Goal: Use online tool/utility: Utilize a website feature to perform a specific function

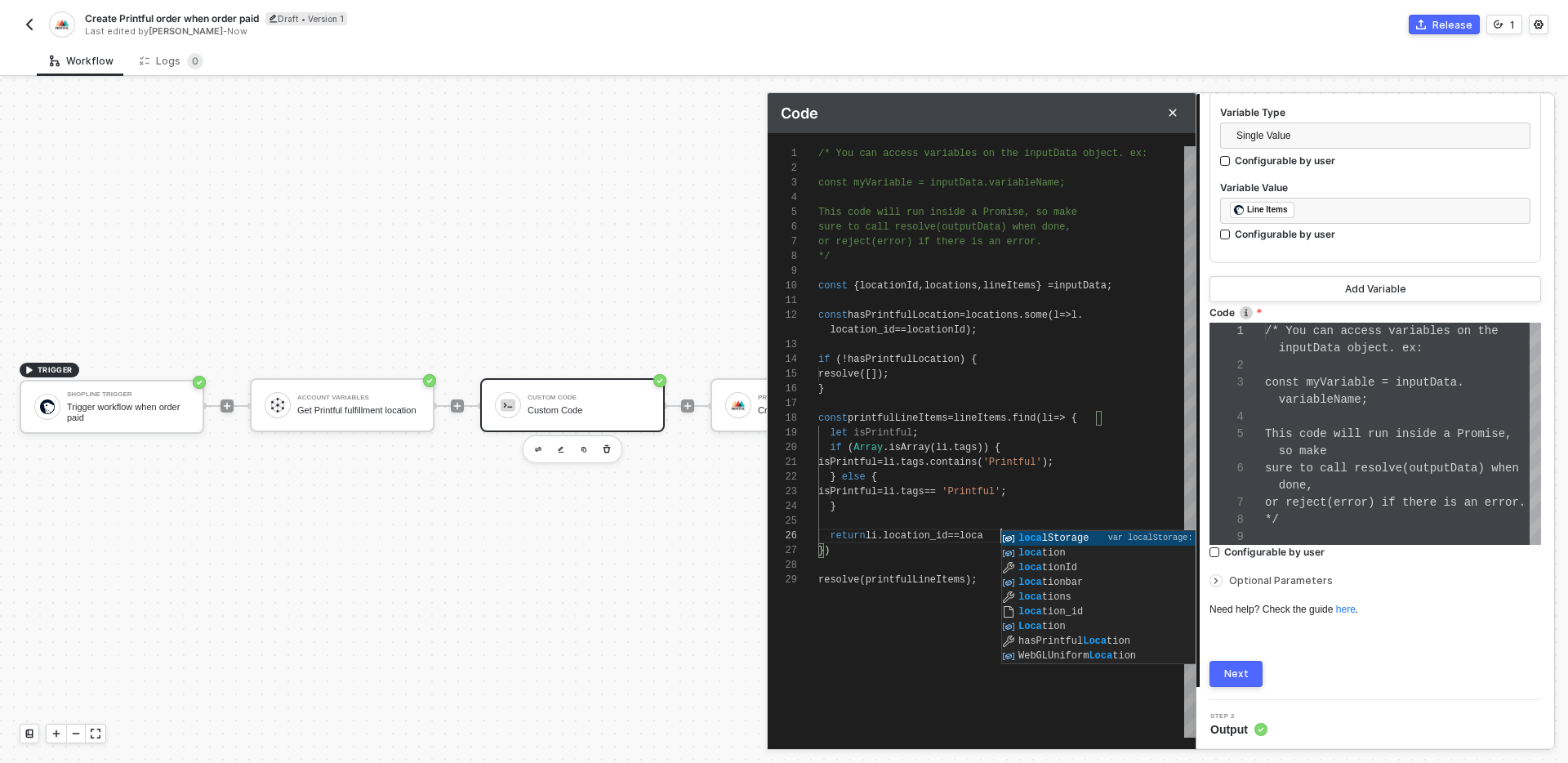
scroll to position [89, 183]
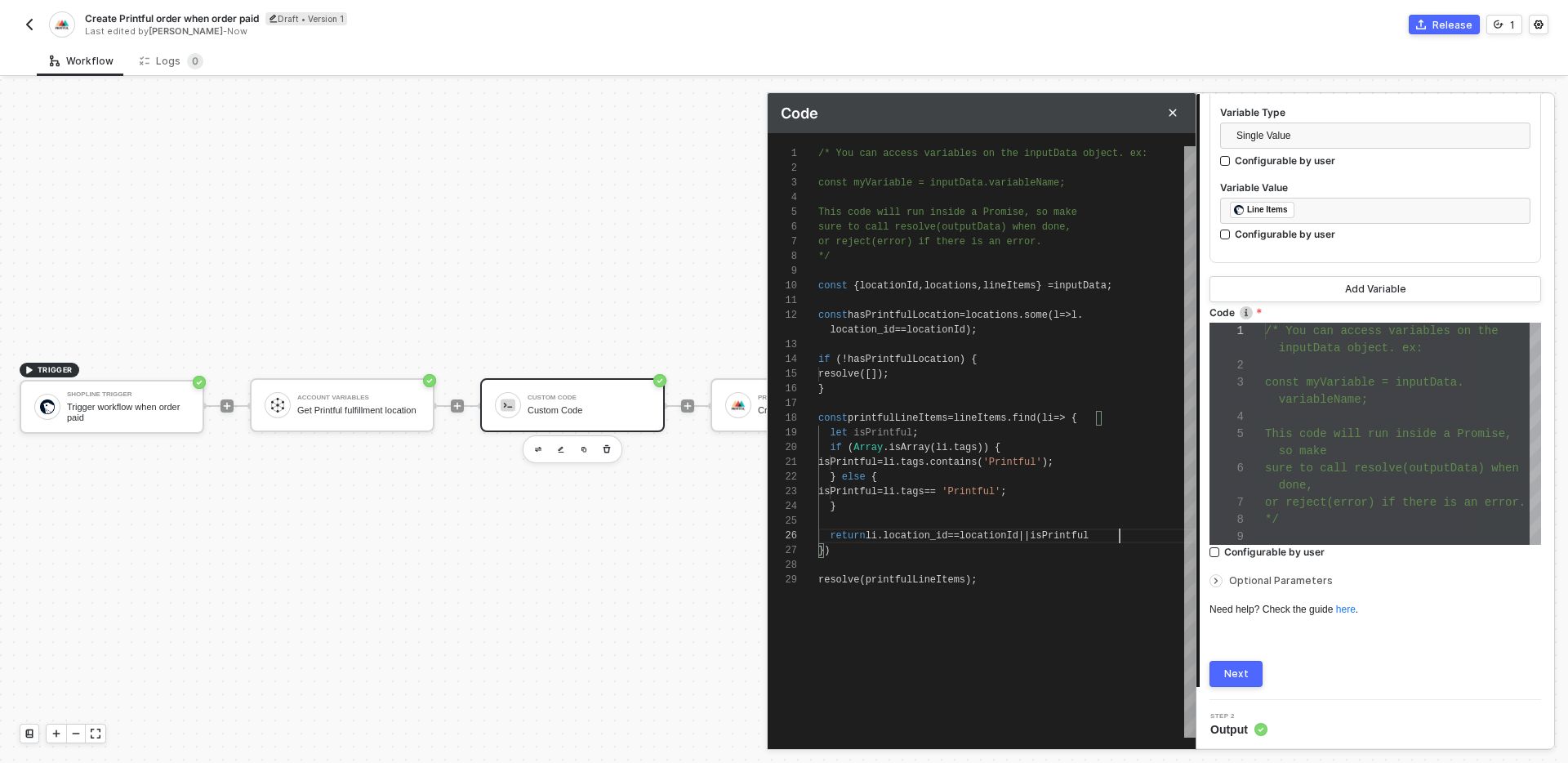
type textarea "if (Array.isArray(li.tags)) { isPrintful = li.tags.contains('Printful'); } else…"
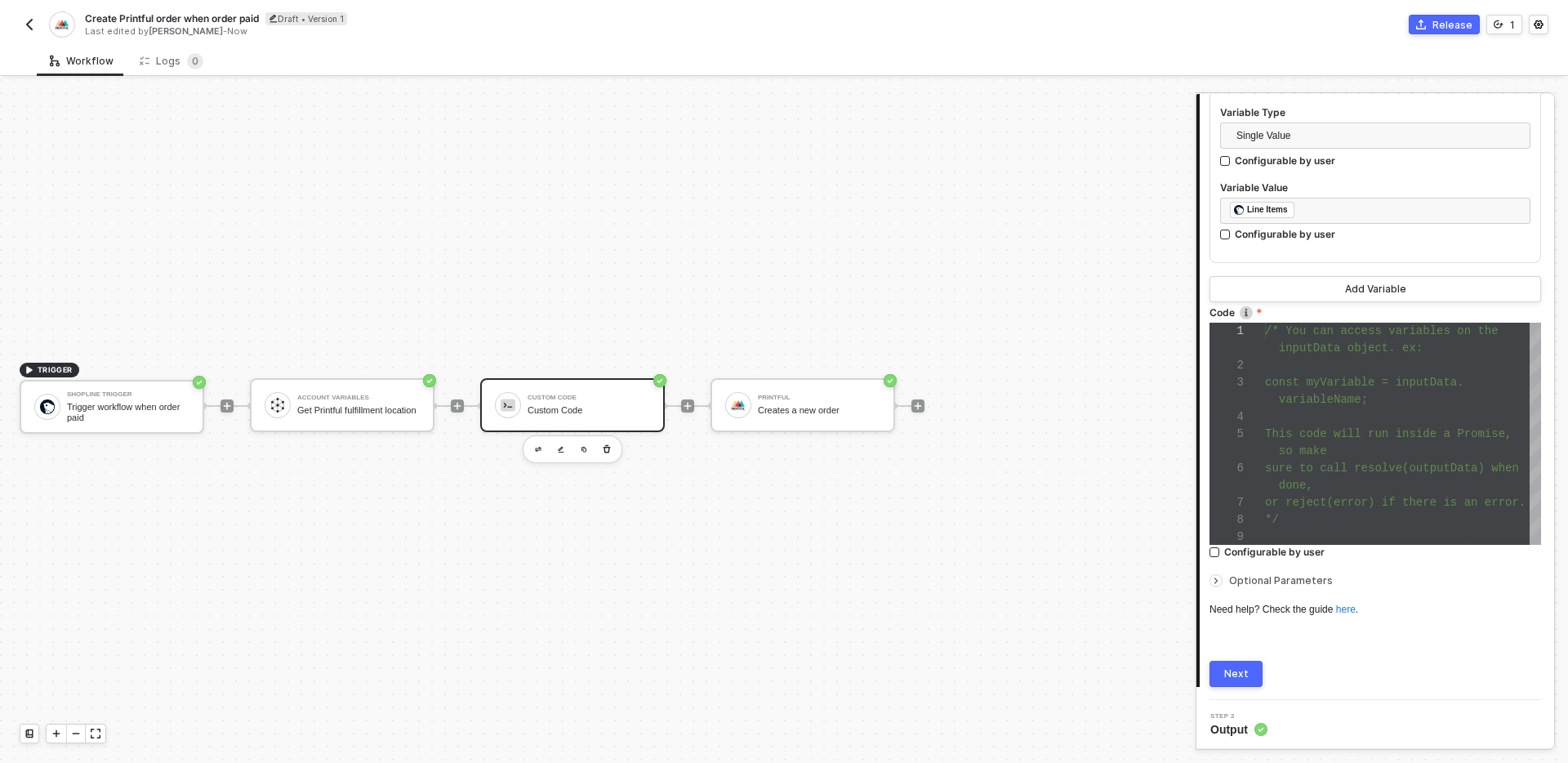
click at [1236, 690] on div "1 Step 1 Inputs Connector Name Custom Code Variables Variable 1 Variable Name l…" at bounding box center [1375, 0] width 358 height 1398
click at [1232, 679] on button "Next" at bounding box center [1236, 674] width 53 height 26
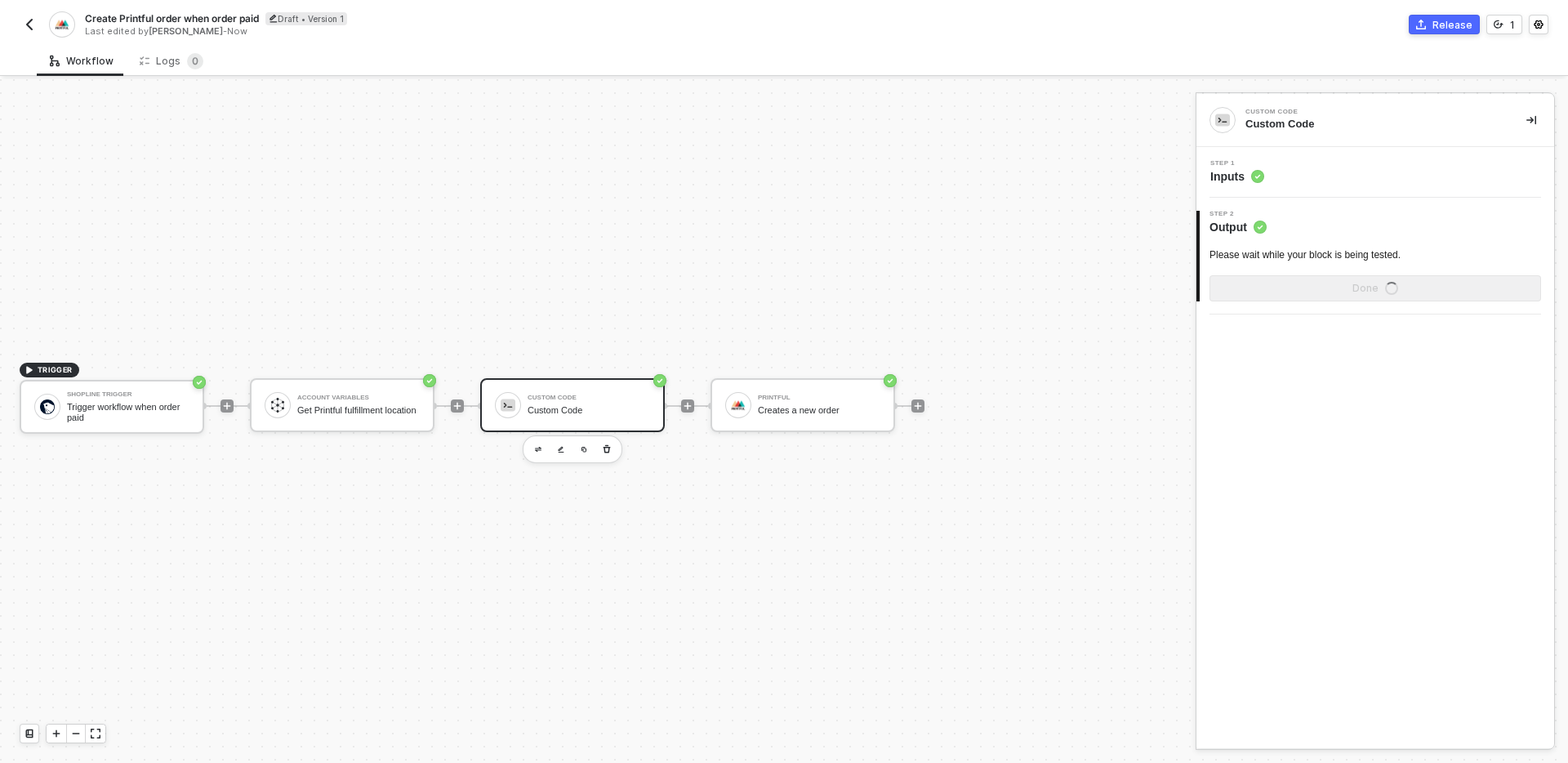
scroll to position [0, 0]
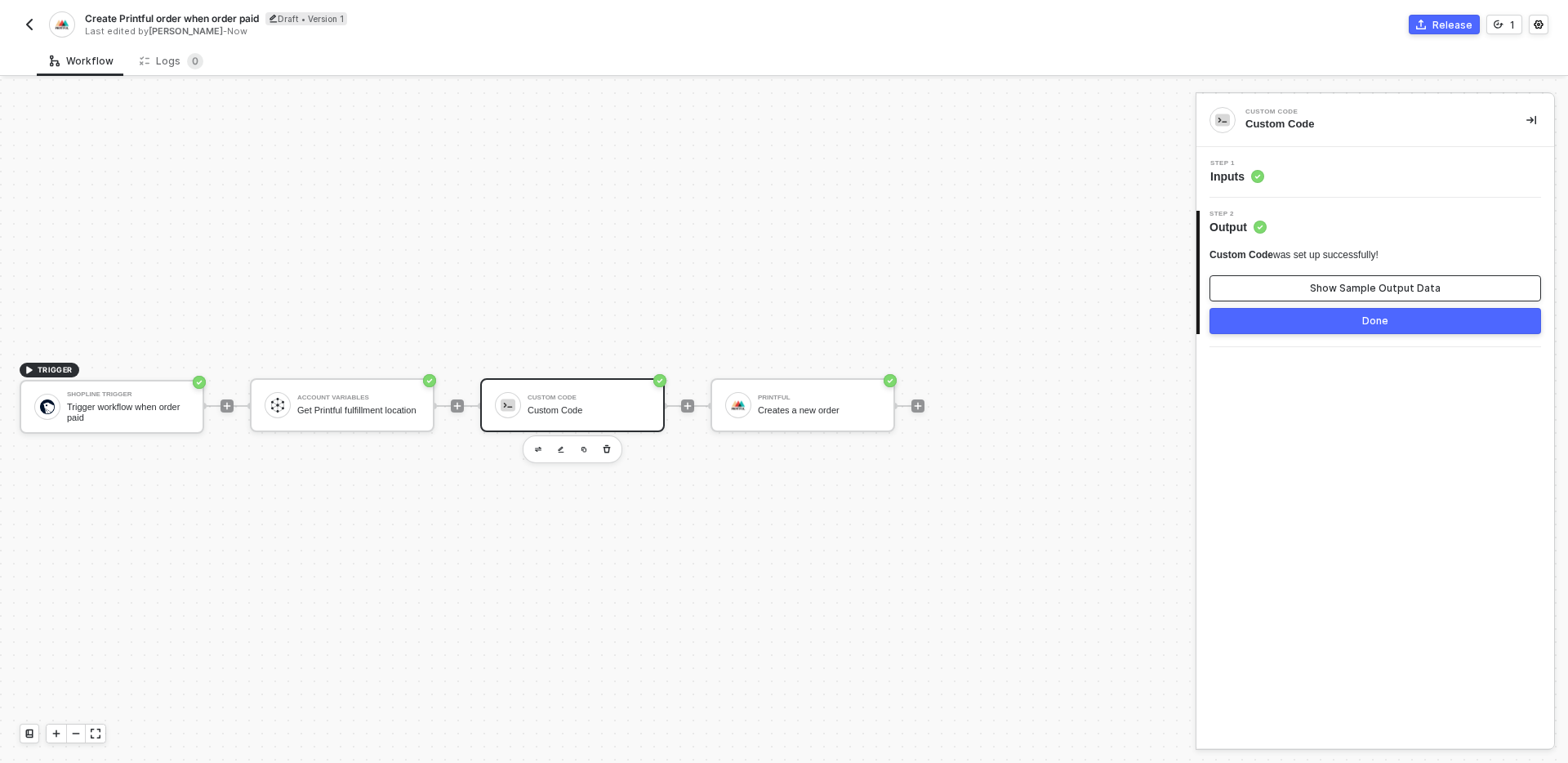
click at [1370, 290] on div "Show Sample Output Data" at bounding box center [1375, 288] width 130 height 13
click at [1335, 291] on div "Hide Output Data" at bounding box center [1375, 288] width 88 height 13
click at [1335, 291] on div "Show Sample Output Data" at bounding box center [1375, 288] width 130 height 13
click at [1335, 291] on div "Hide Output Data" at bounding box center [1375, 288] width 88 height 13
click at [1327, 181] on div "Step 1 Inputs" at bounding box center [1377, 172] width 353 height 24
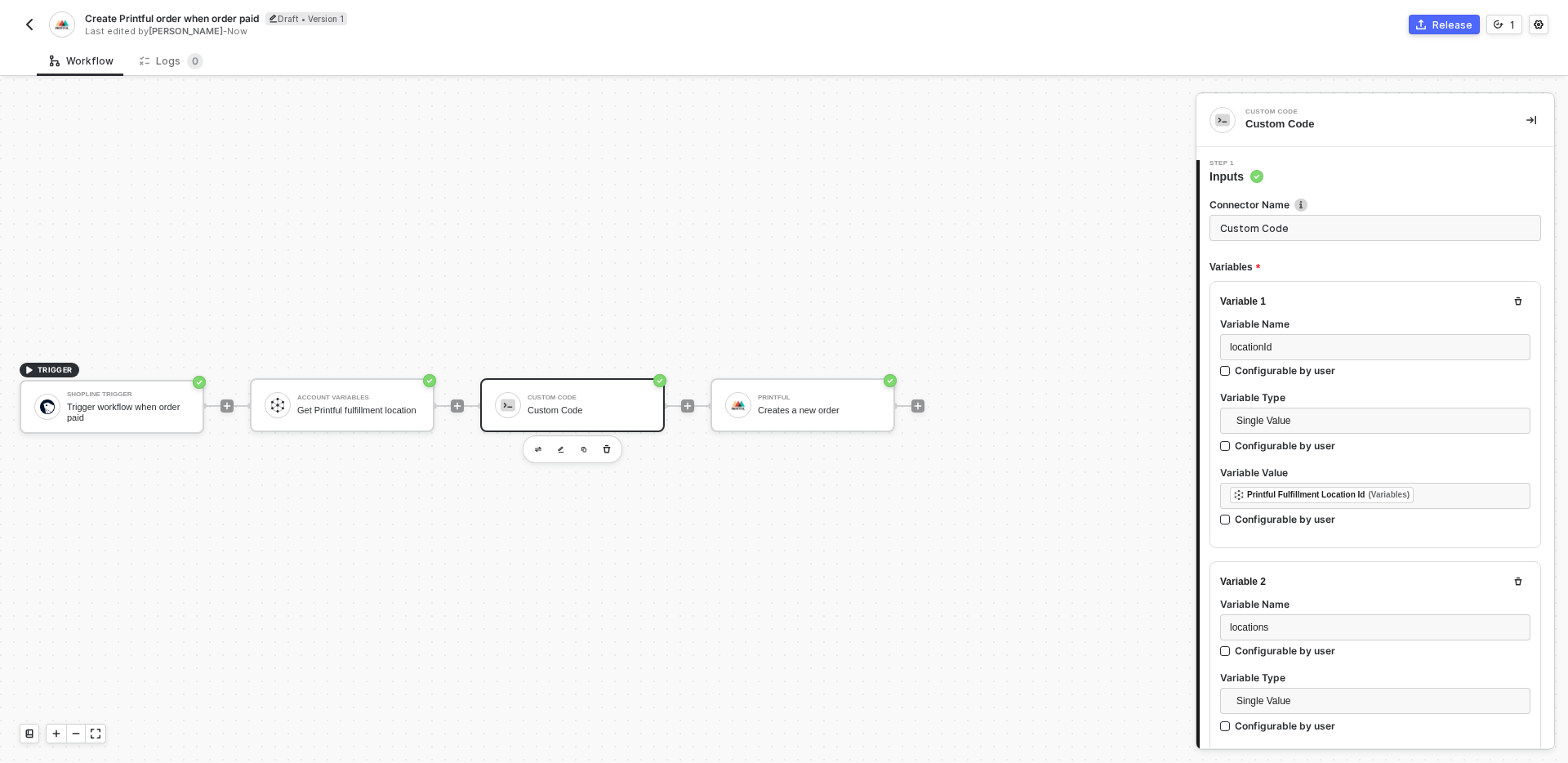
type textarea "/* You can access variables on the inputData object. ex: const myVariable = inp…"
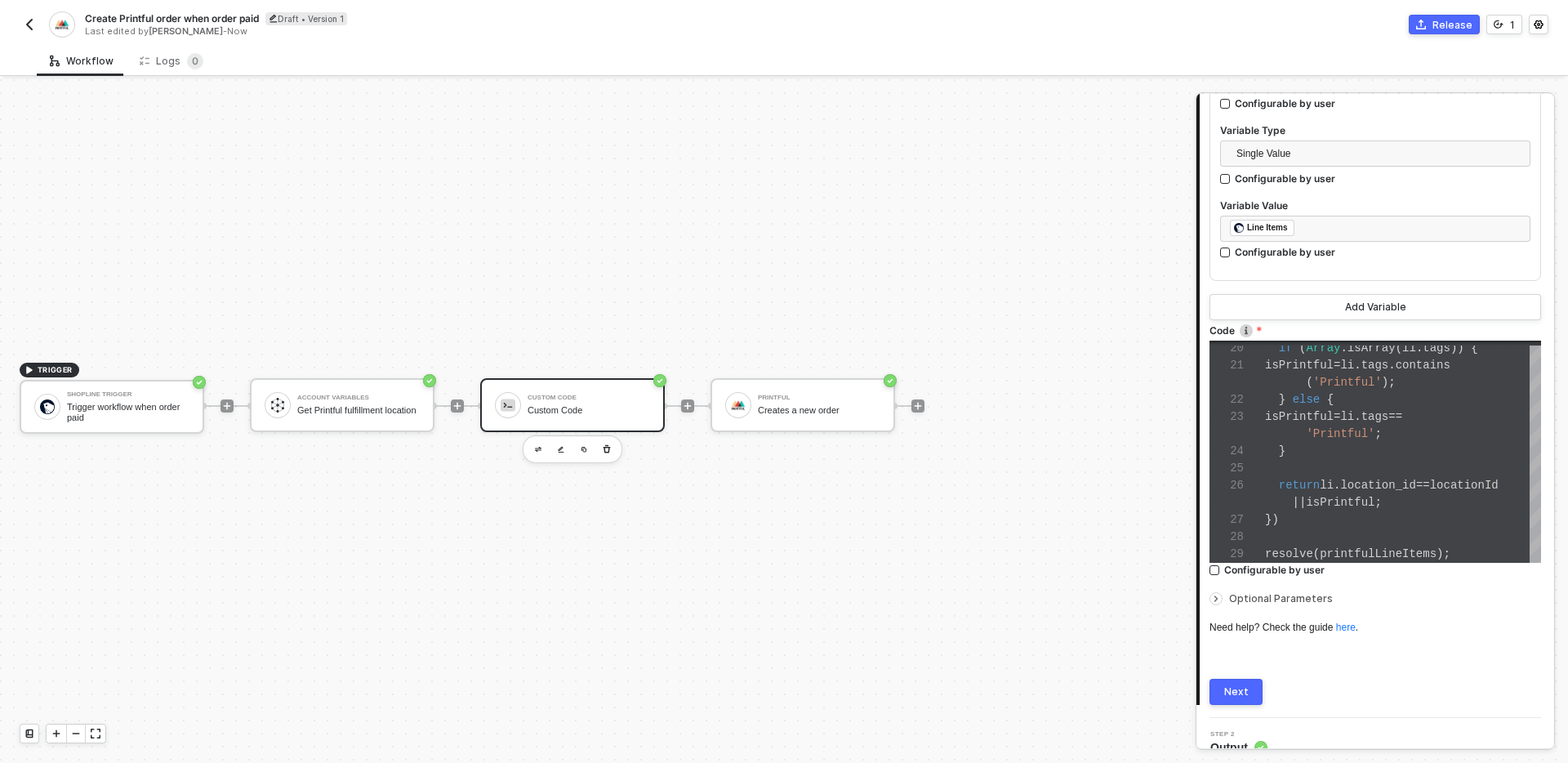
scroll to position [846, 0]
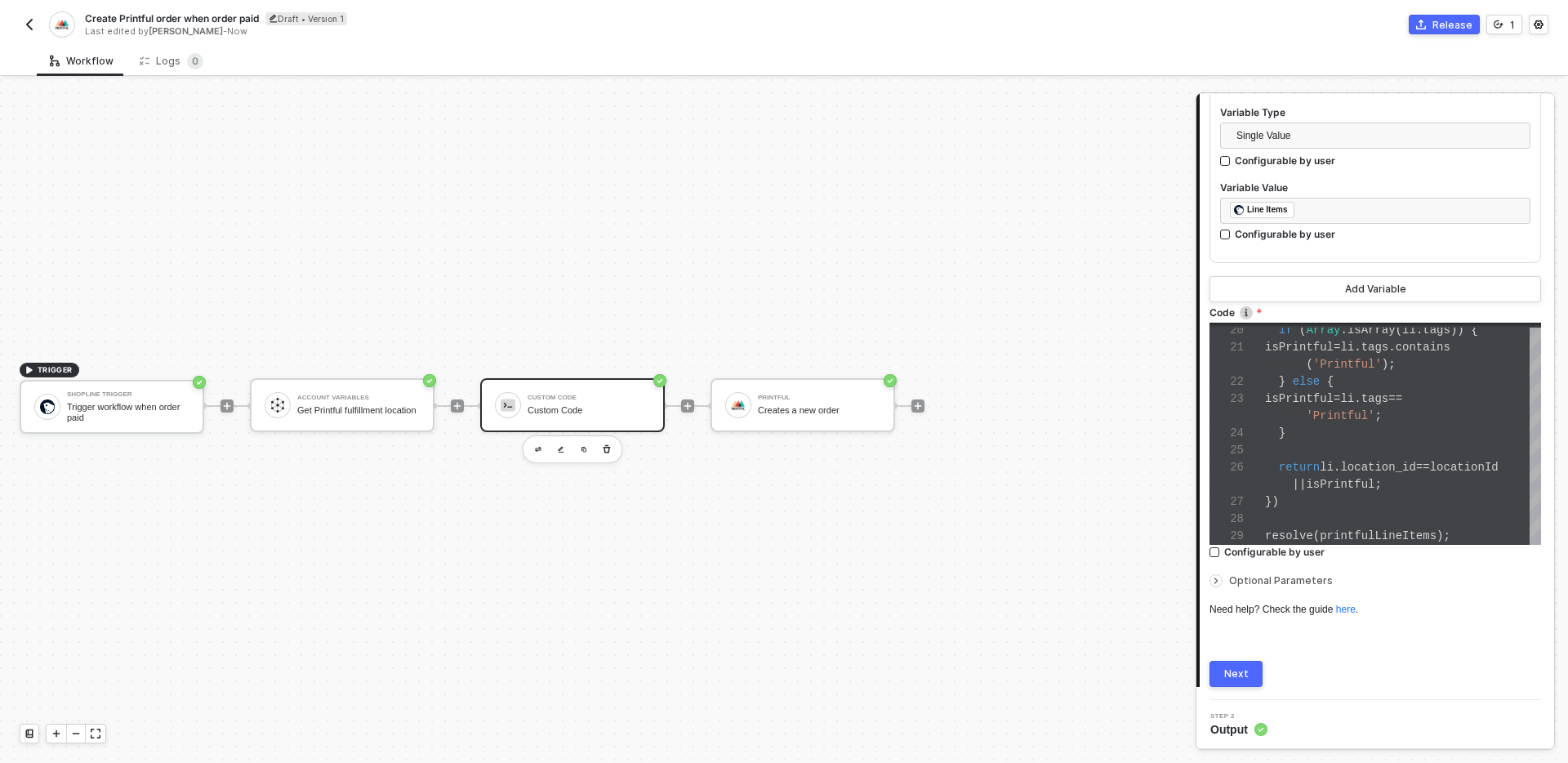
click at [1243, 675] on div "Next" at bounding box center [1236, 674] width 24 height 13
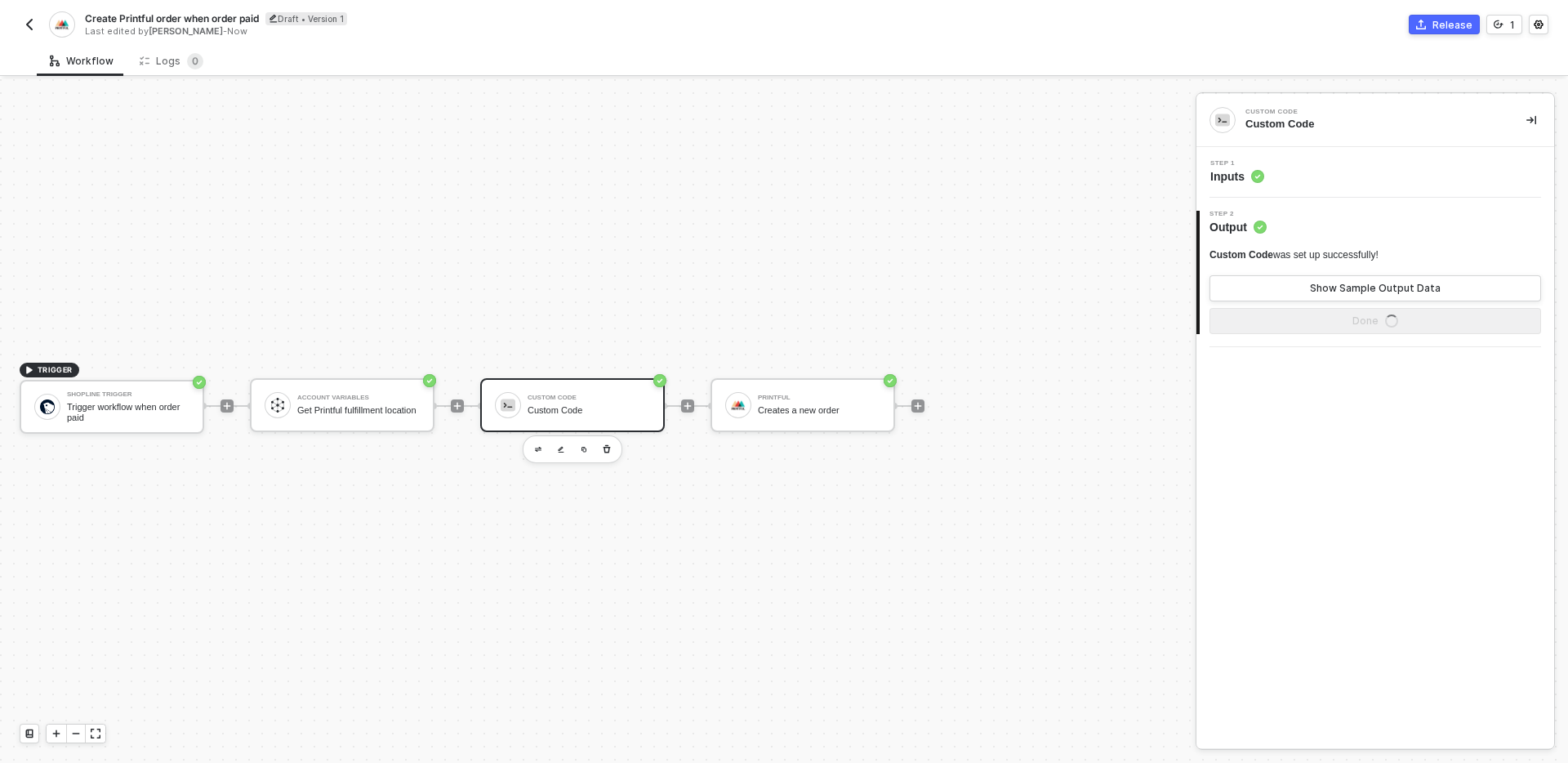
scroll to position [0, 0]
click at [1352, 282] on div "Show Sample Output Data" at bounding box center [1375, 288] width 130 height 13
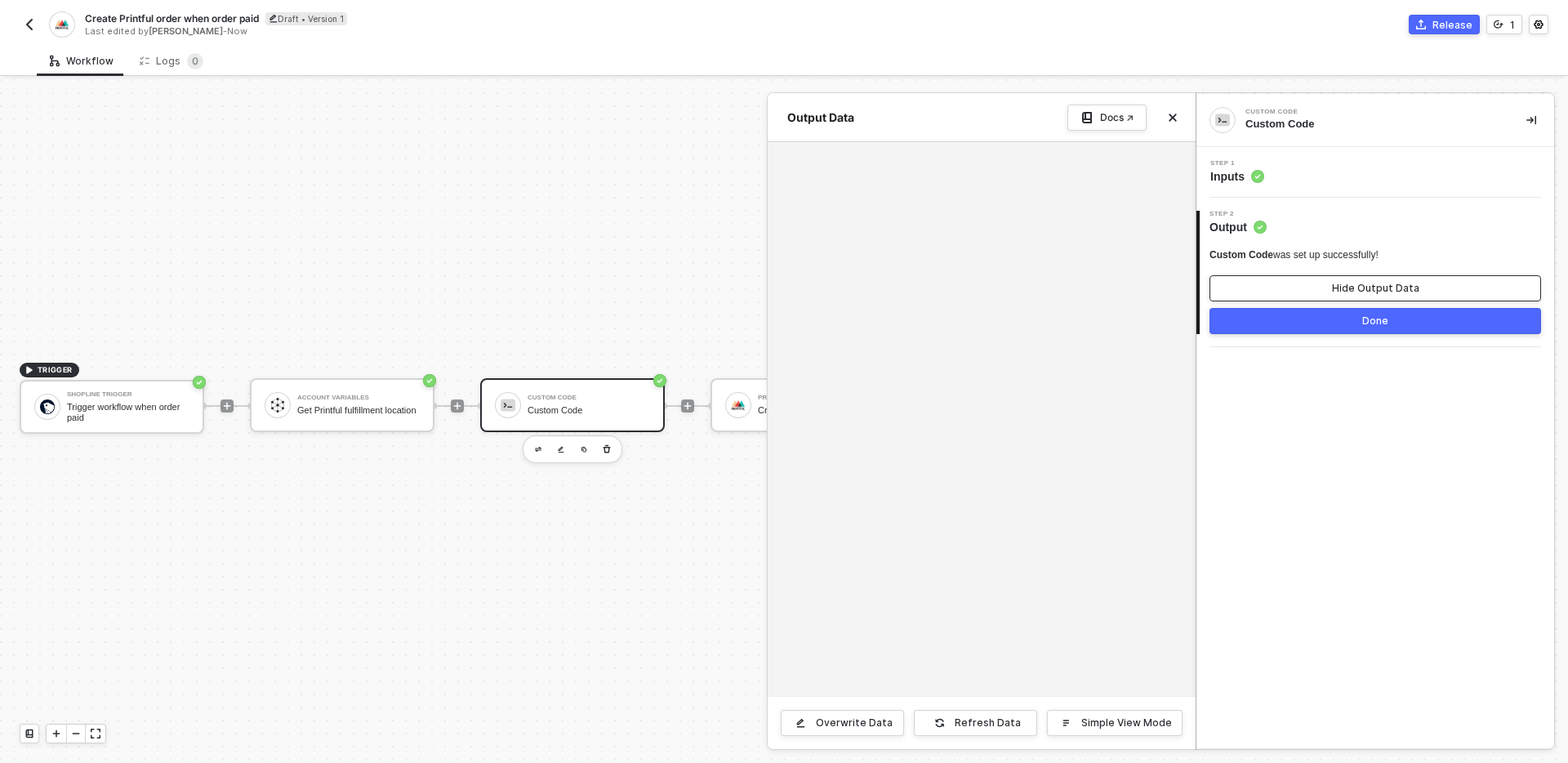
click at [1352, 282] on div "Hide Output Data" at bounding box center [1375, 288] width 88 height 13
click at [1347, 150] on div "Step 1 Inputs" at bounding box center [1375, 172] width 358 height 51
click at [1348, 176] on div "Step 1 Inputs" at bounding box center [1377, 172] width 353 height 24
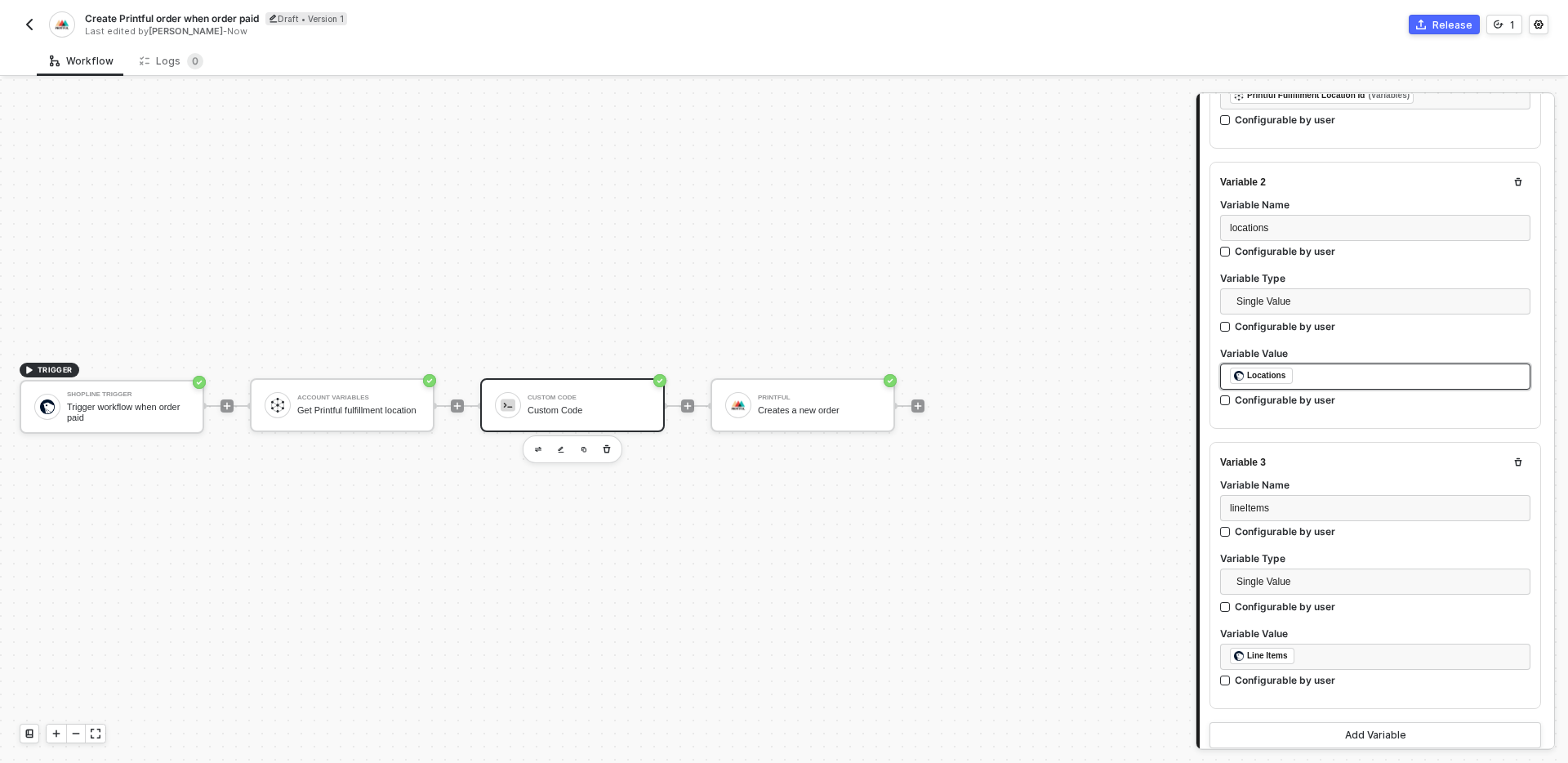
scroll to position [482, 0]
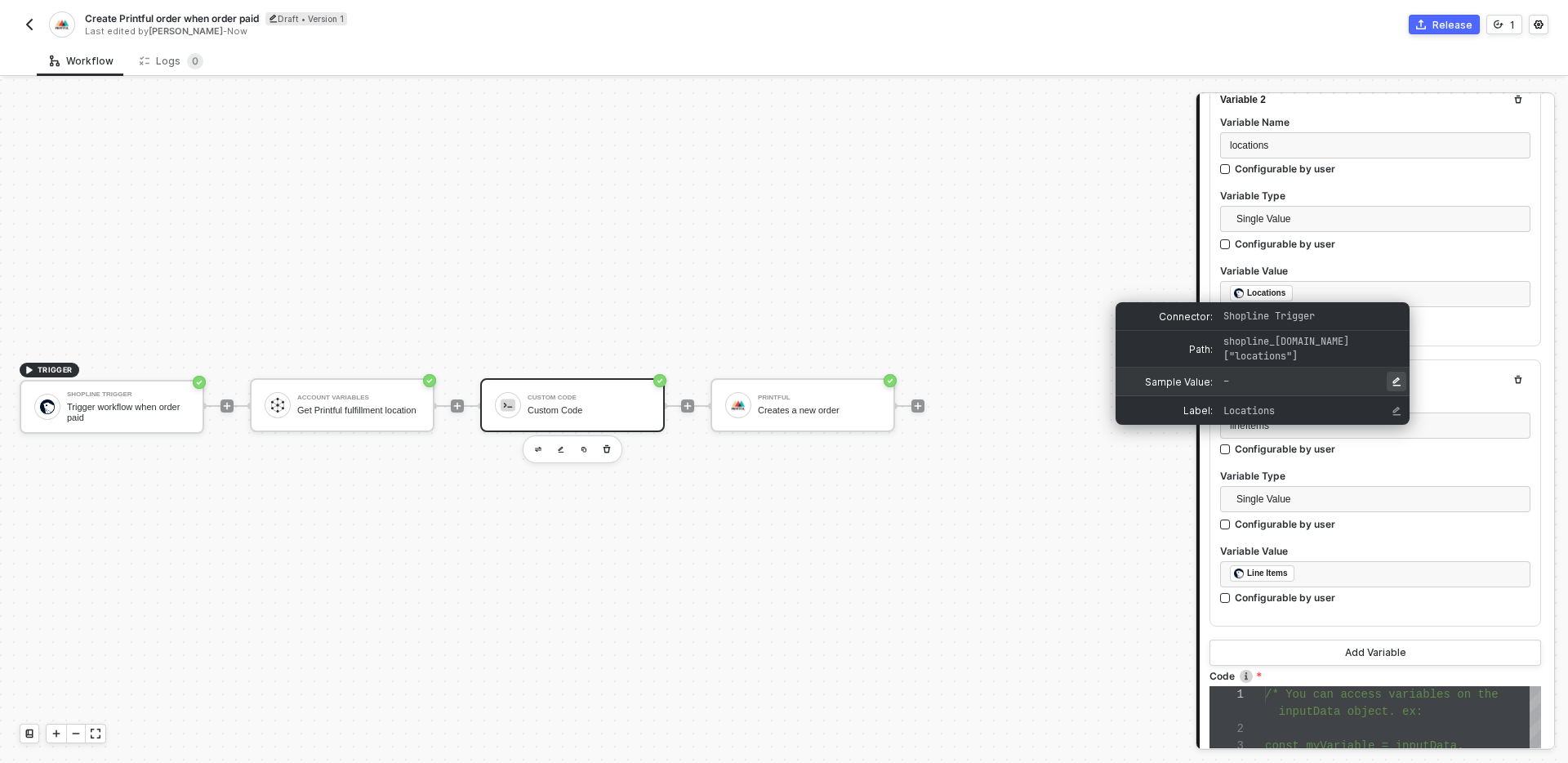
click at [1394, 379] on icon "Edit Sample Value" at bounding box center [1396, 382] width 10 height 10
type input "[ { "zip": null, "country": "[GEOGRAPHIC_DATA]", "address": "This is the locati…"
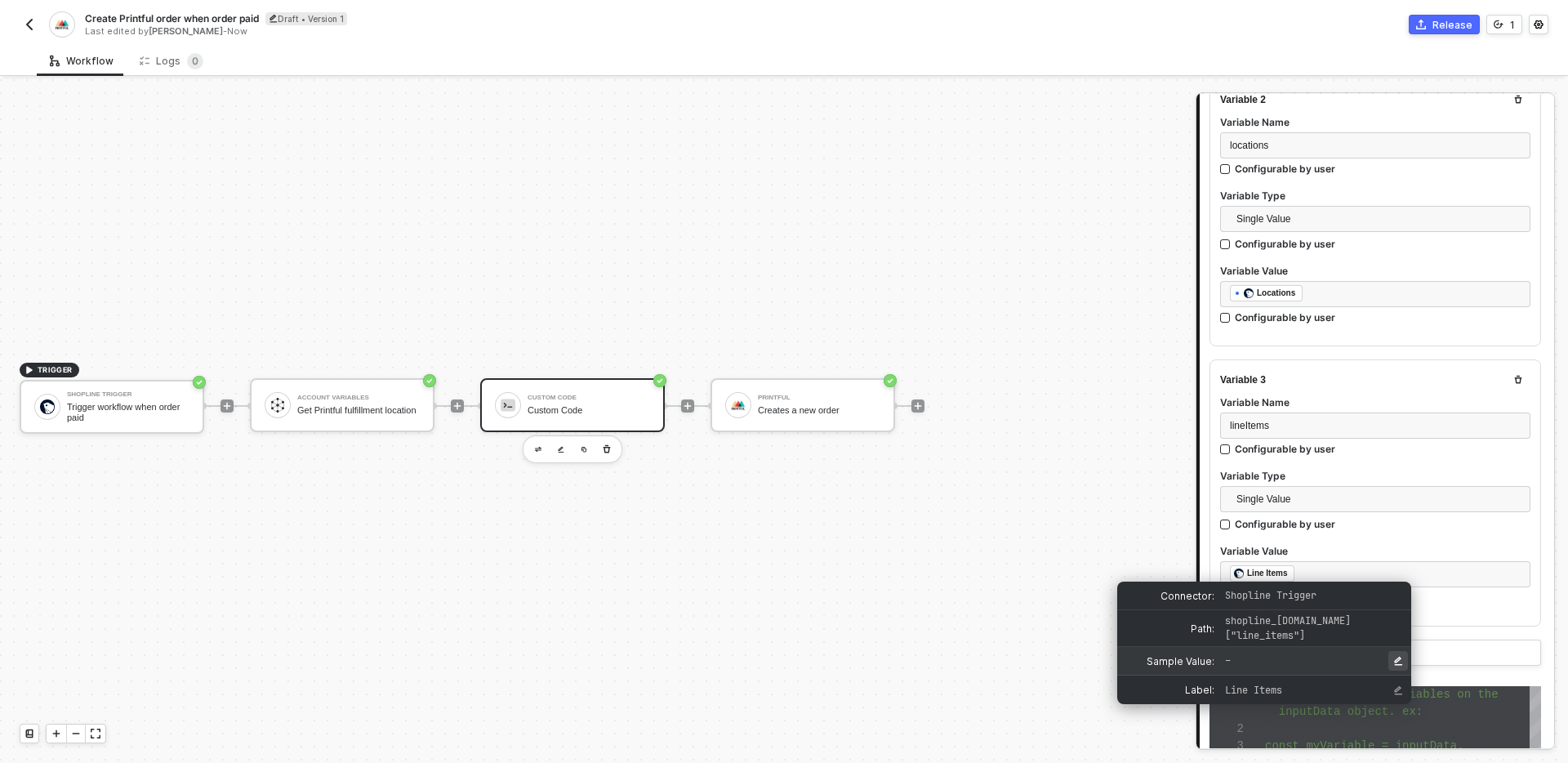
click at [1399, 667] on button "Edit Sample Value" at bounding box center [1398, 660] width 19 height 19
type input "[ { "variant_title": "Yellow / S", "customized_attributes": [], "fulfillment_st…"
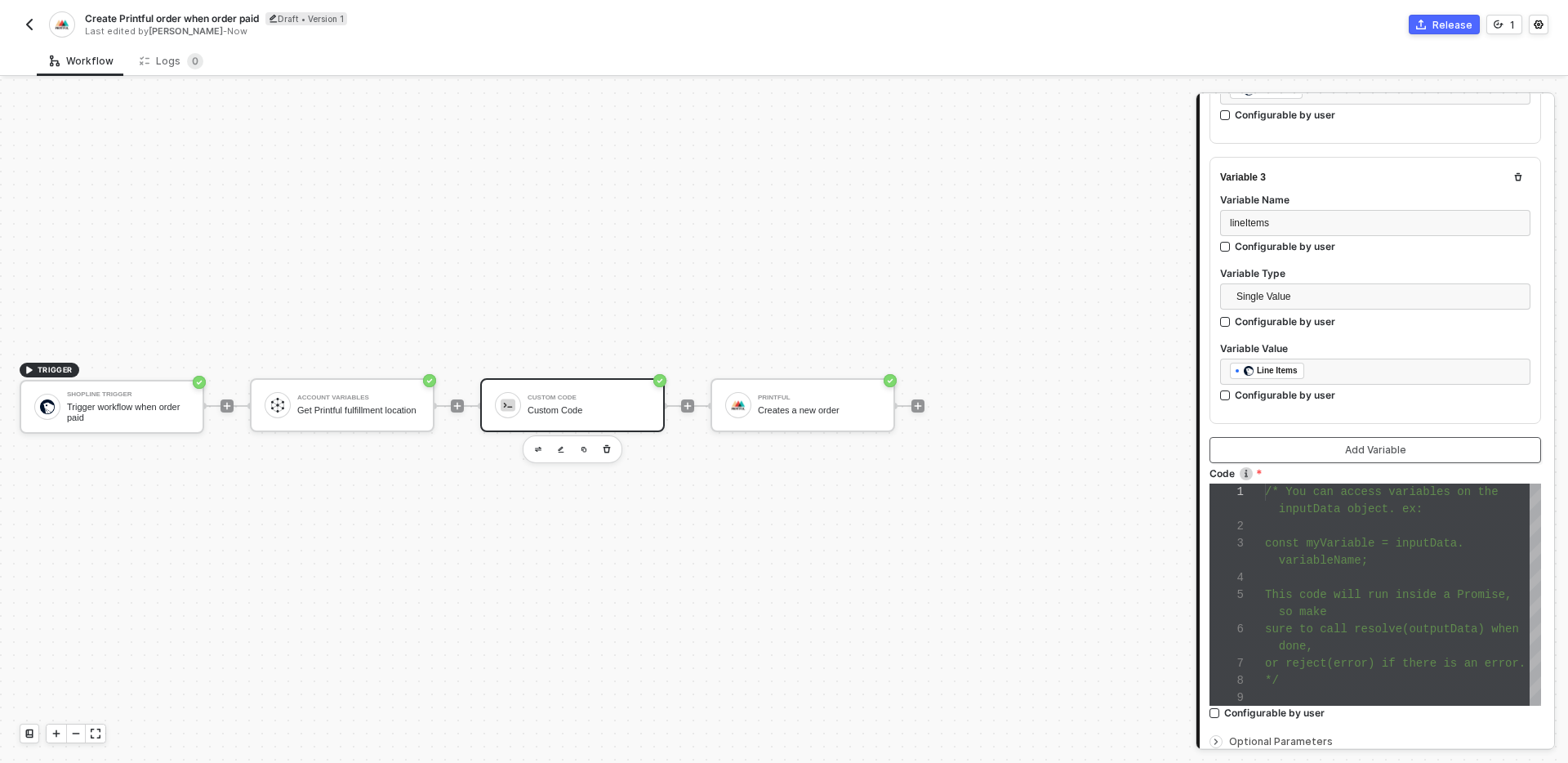
scroll to position [846, 0]
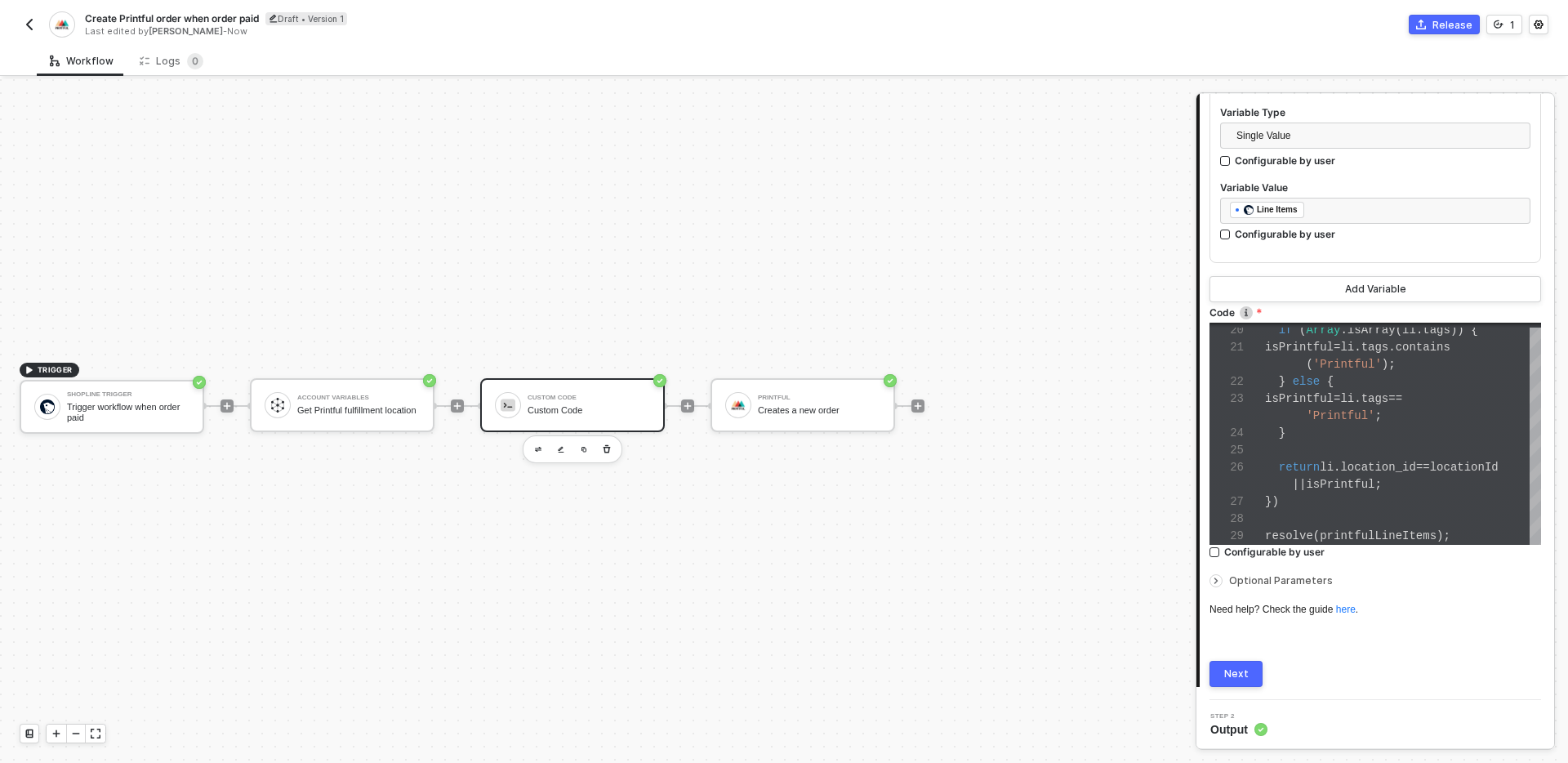
click at [1248, 669] on button "Next" at bounding box center [1236, 674] width 53 height 26
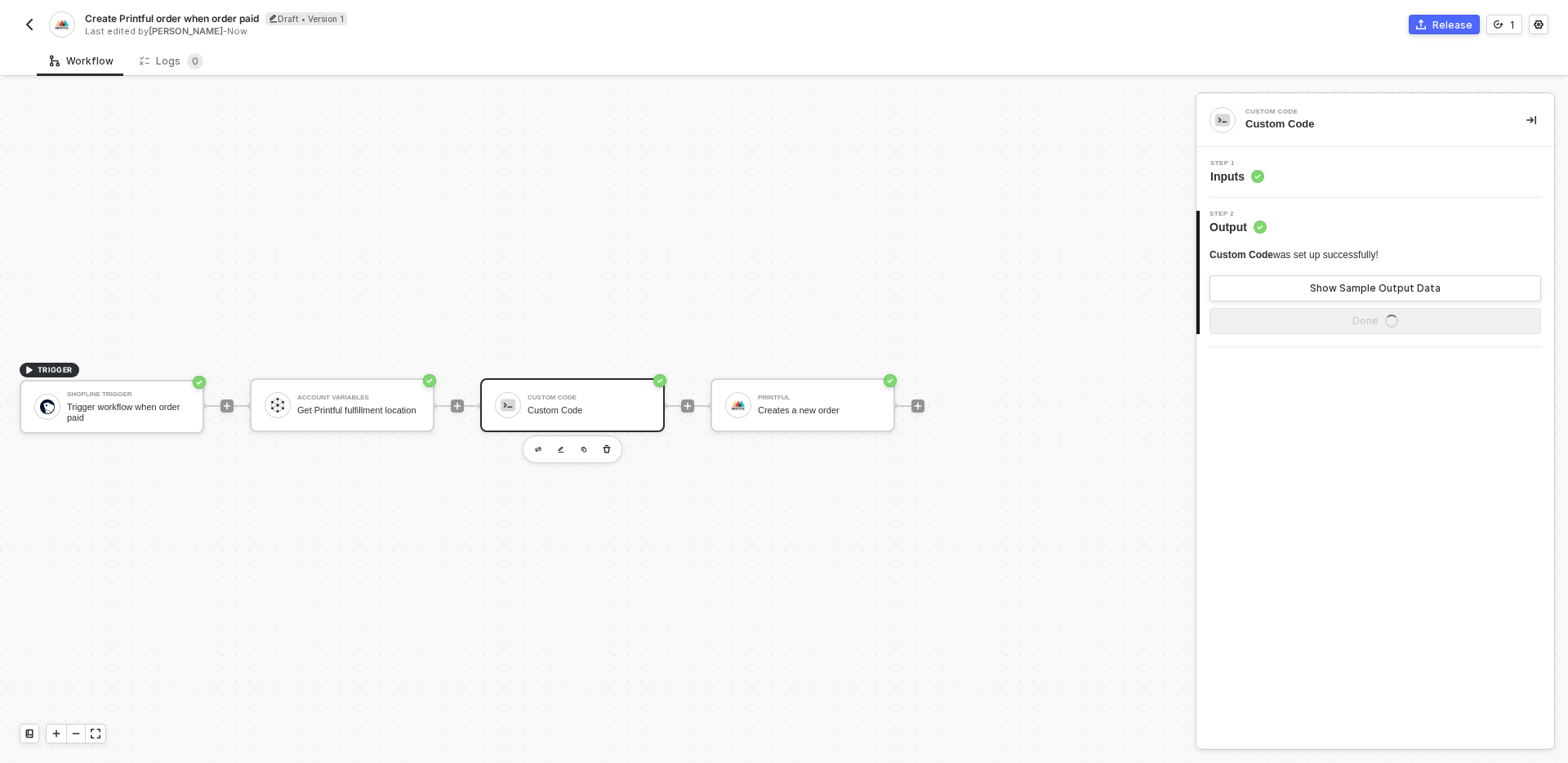
scroll to position [0, 0]
click at [1328, 295] on button "Show Sample Output Data" at bounding box center [1375, 287] width 332 height 26
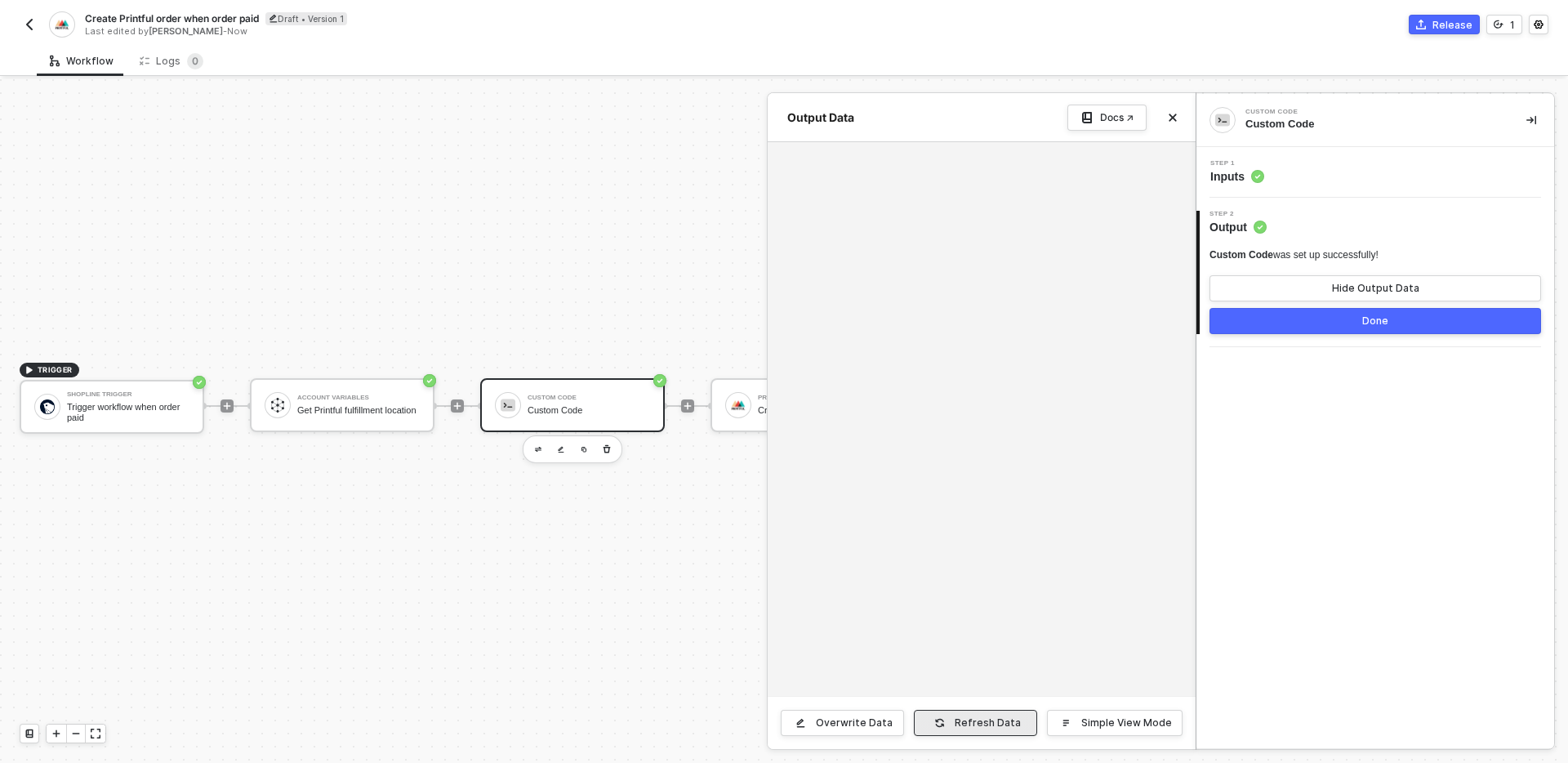
click at [986, 716] on div "Refresh Data" at bounding box center [987, 723] width 66 height 13
click at [1312, 124] on div "Custom Code" at bounding box center [1373, 125] width 255 height 15
click at [1314, 204] on div "2 Step 2 Output Custom Code was set up successfully! Hide Output Data Done" at bounding box center [1375, 272] width 358 height 150
click at [1341, 163] on div "Step 1 Inputs" at bounding box center [1377, 172] width 353 height 24
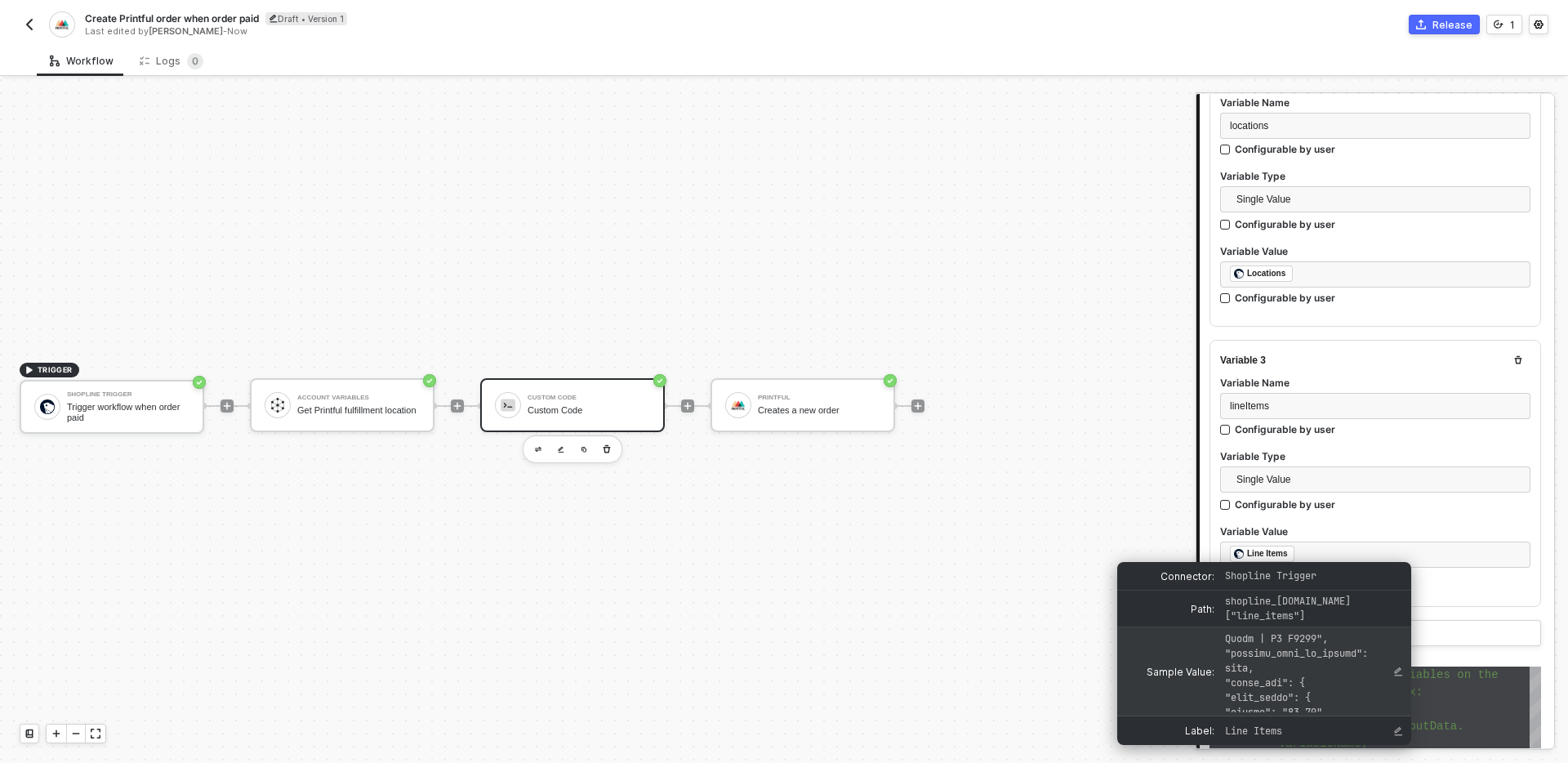
scroll to position [2815, 0]
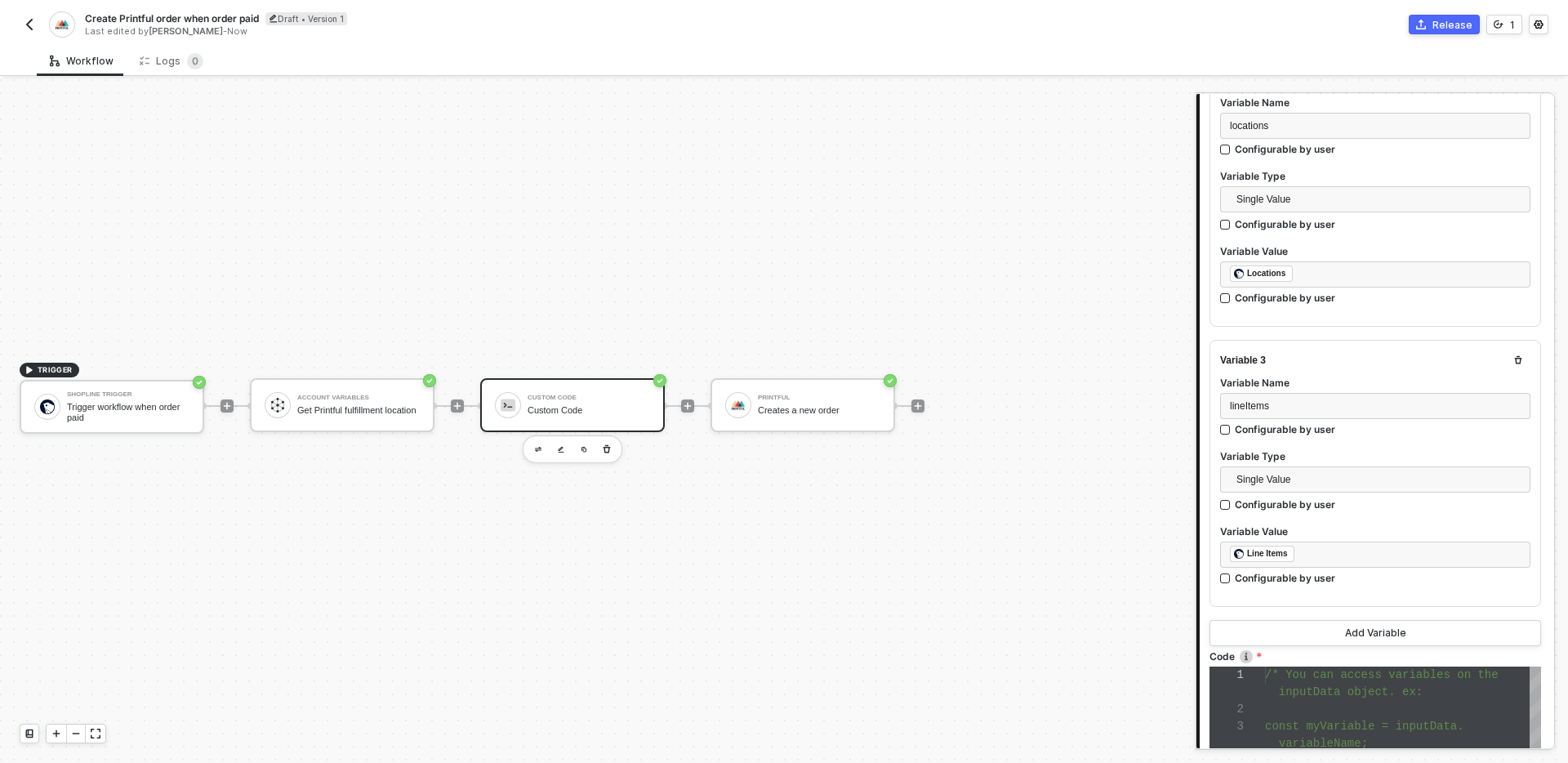
click at [1465, 592] on div at bounding box center [1374, 595] width 310 height 7
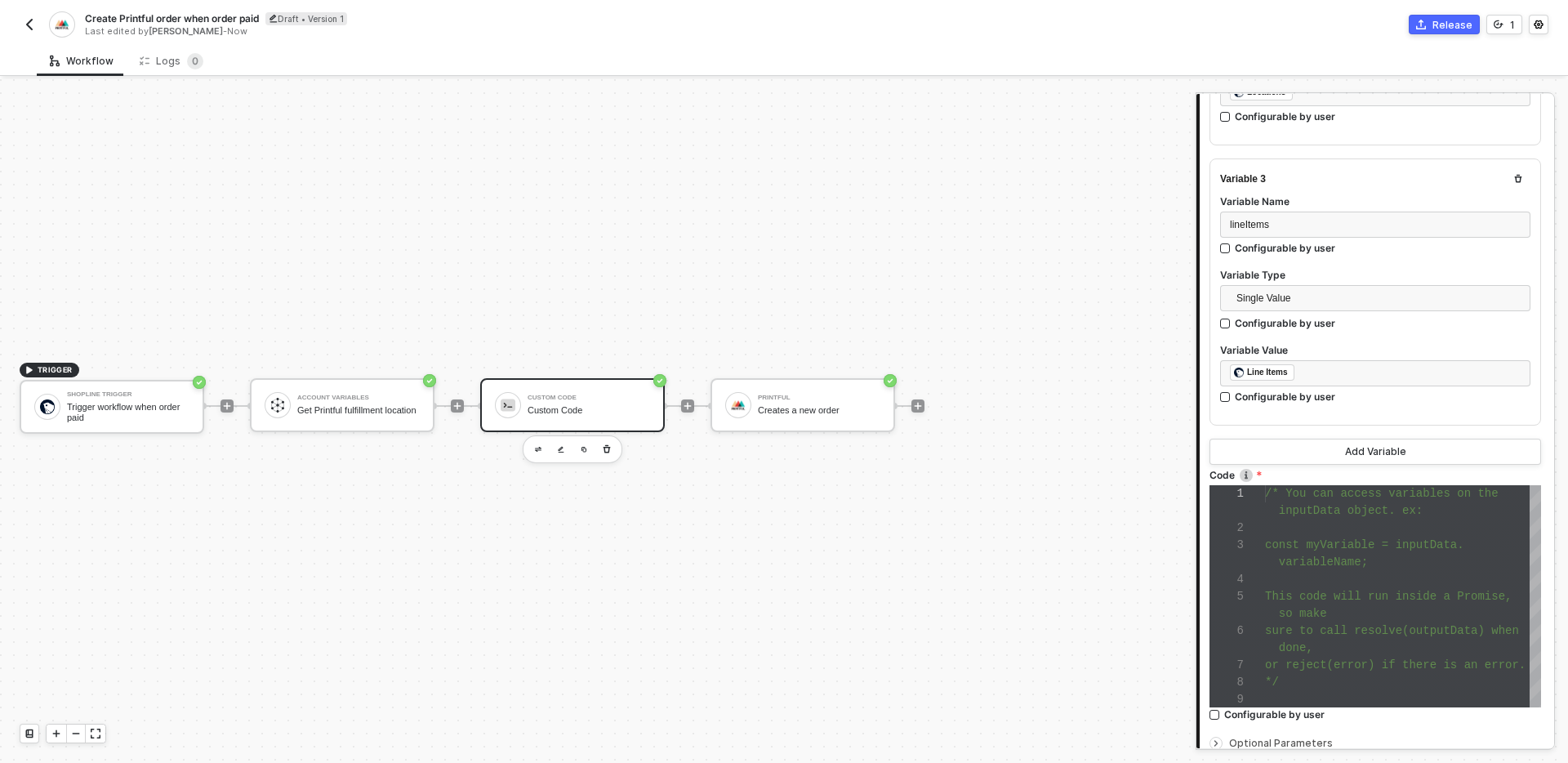
scroll to position [698, 0]
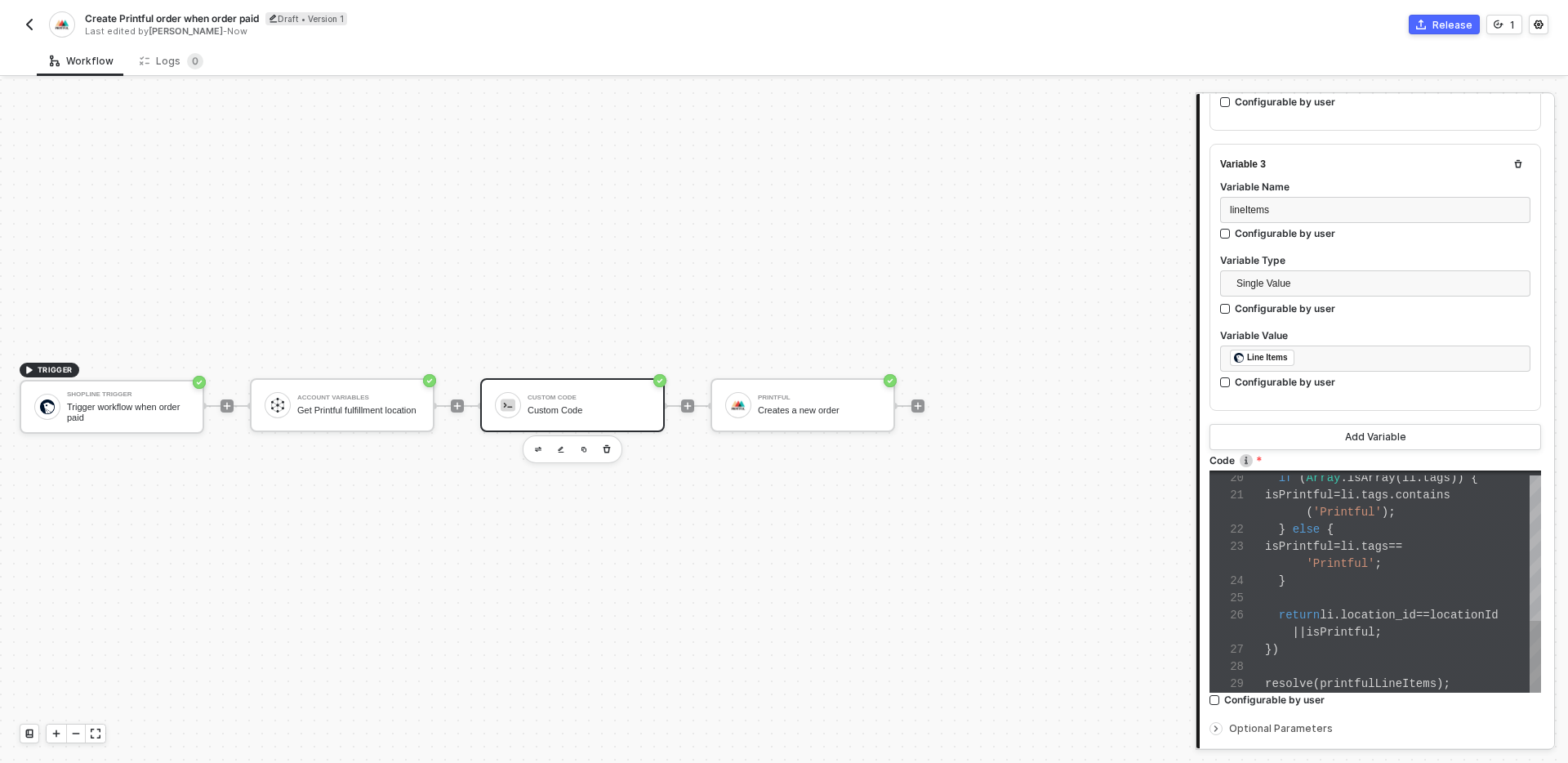
type textarea "} else { isPrintful = li.tags == 'Printful'; } return li.location_id == locatio…"
click at [1412, 596] on div at bounding box center [1403, 598] width 276 height 18
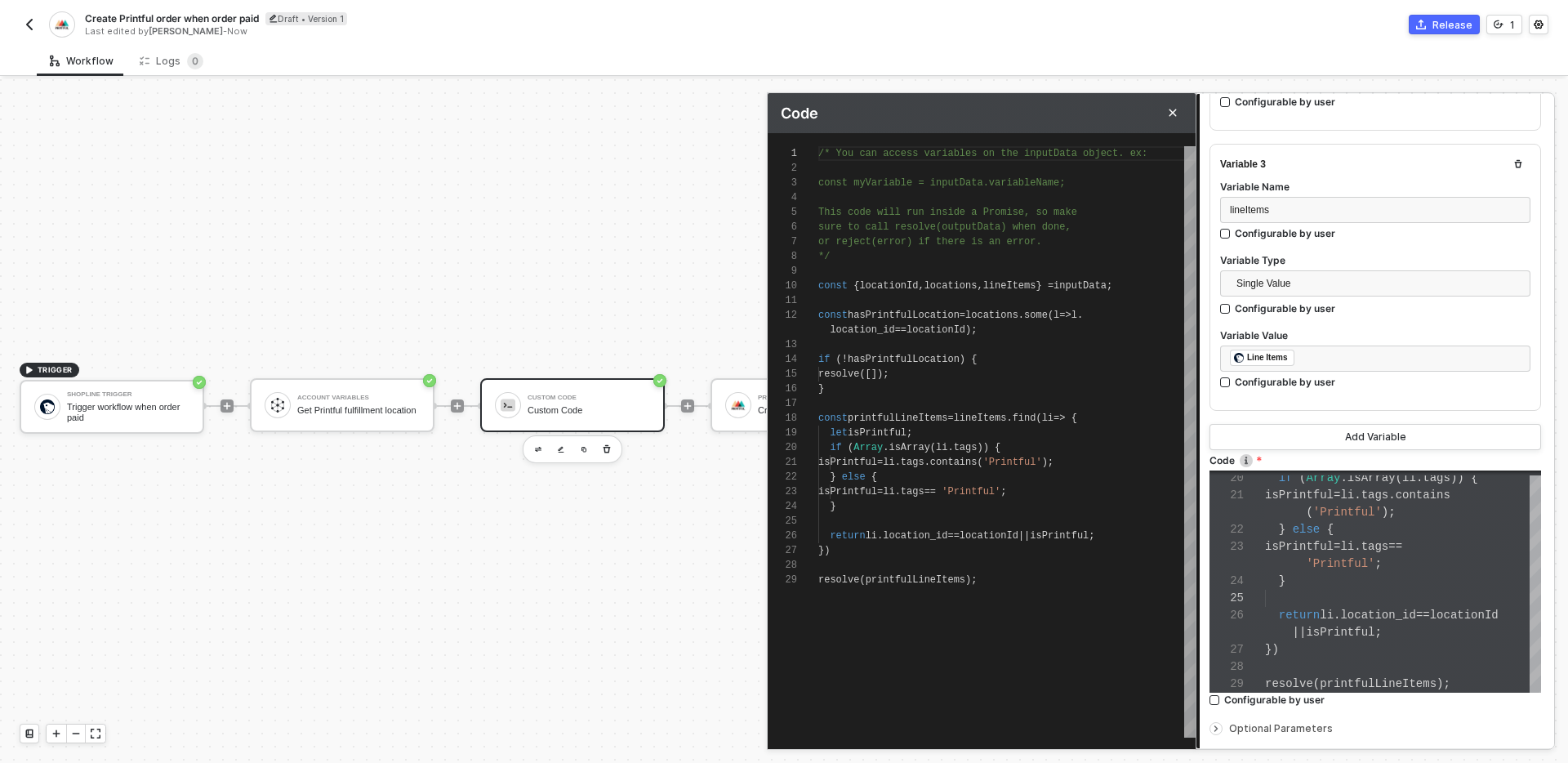
scroll to position [132, 324]
click at [1149, 293] on div at bounding box center [1007, 301] width 378 height 15
type textarea "/* You can access variables on the inputData object. ex: const myVariable = inp…"
click at [1160, 286] on div "const { locationId , locations , lineItems } = inputData ;" at bounding box center [1007, 286] width 378 height 15
type textarea "/* You can access variables on the inputData object. ex: const myVariable = inp…"
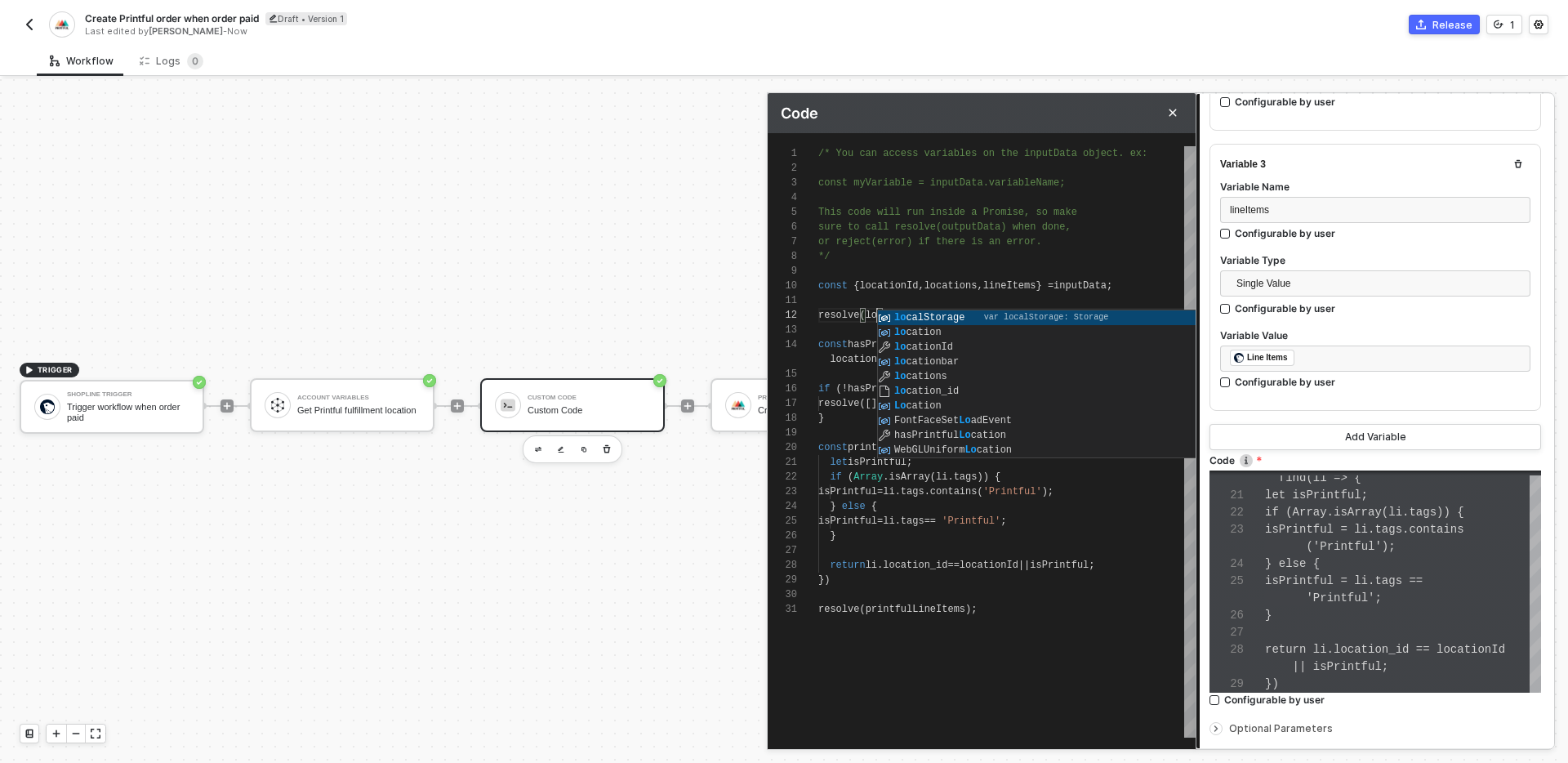
scroll to position [15, 64]
type textarea "resolve(locationId); const hasPrintfulLocation = locations.some(l => l.location…"
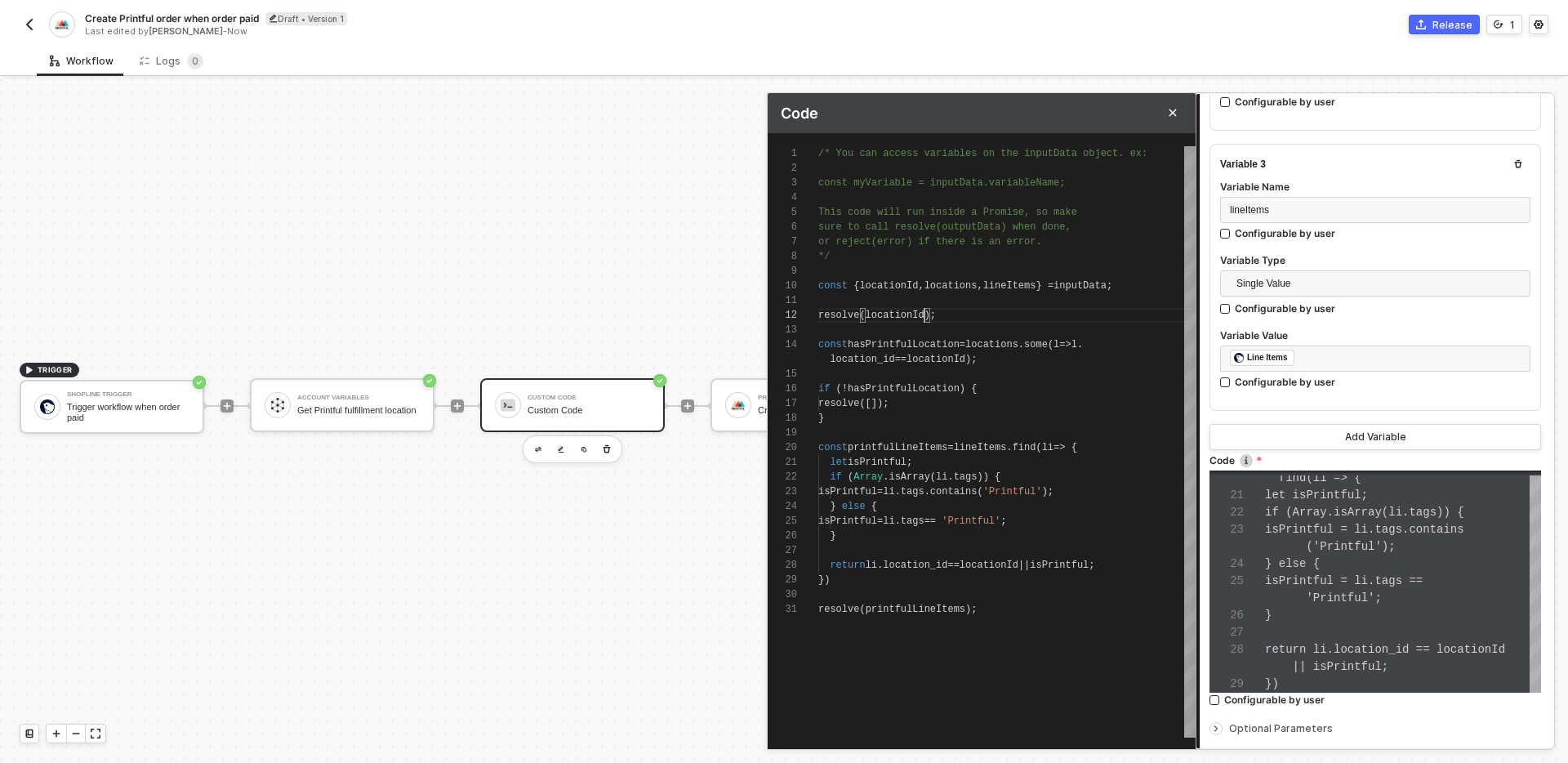
scroll to position [15, 106]
click at [1548, 641] on div "Connector Name Custom Code Variables Variable 1 Variable Name locationId Config…" at bounding box center [1377, 160] width 354 height 1348
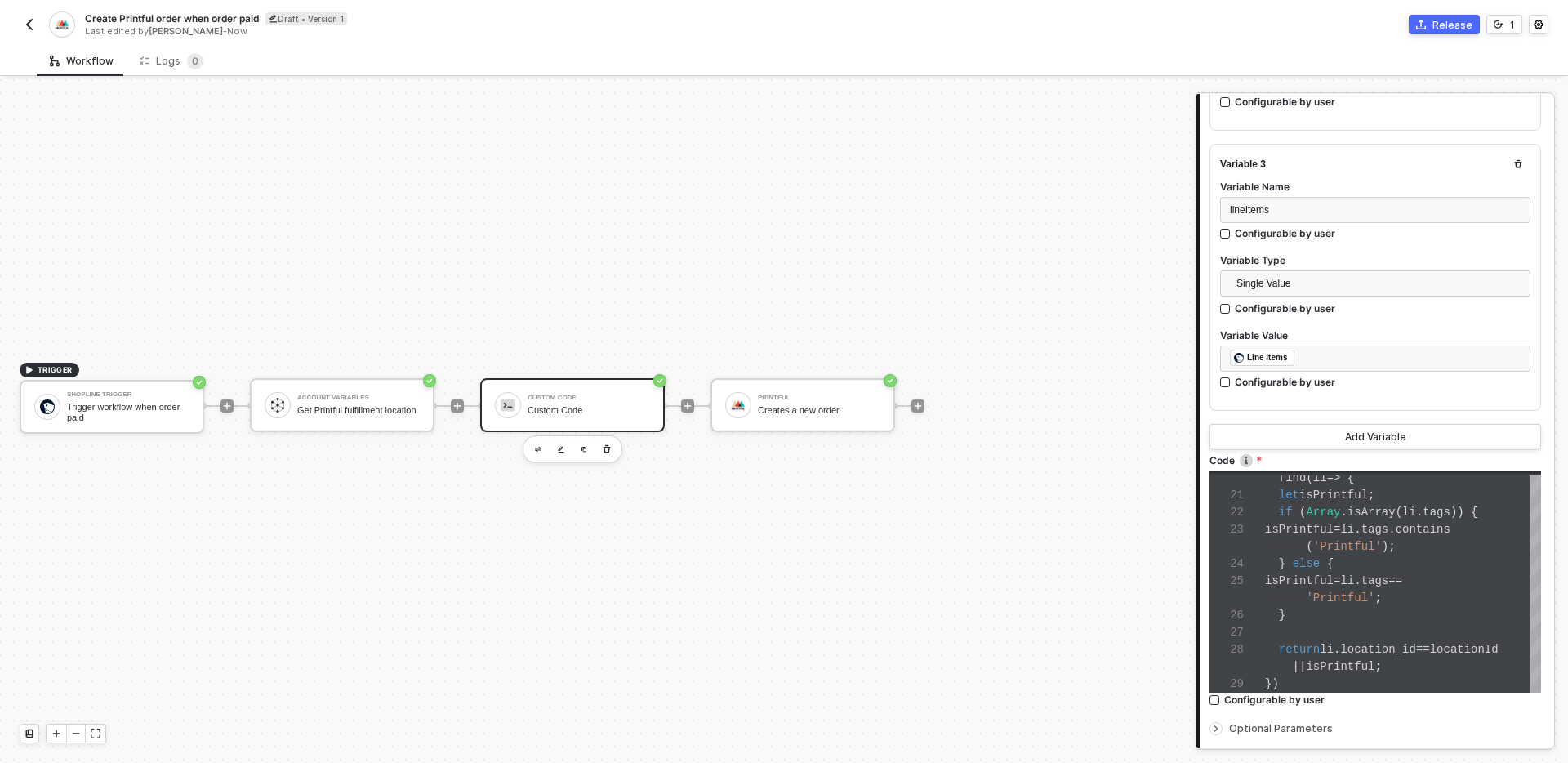
scroll to position [846, 0]
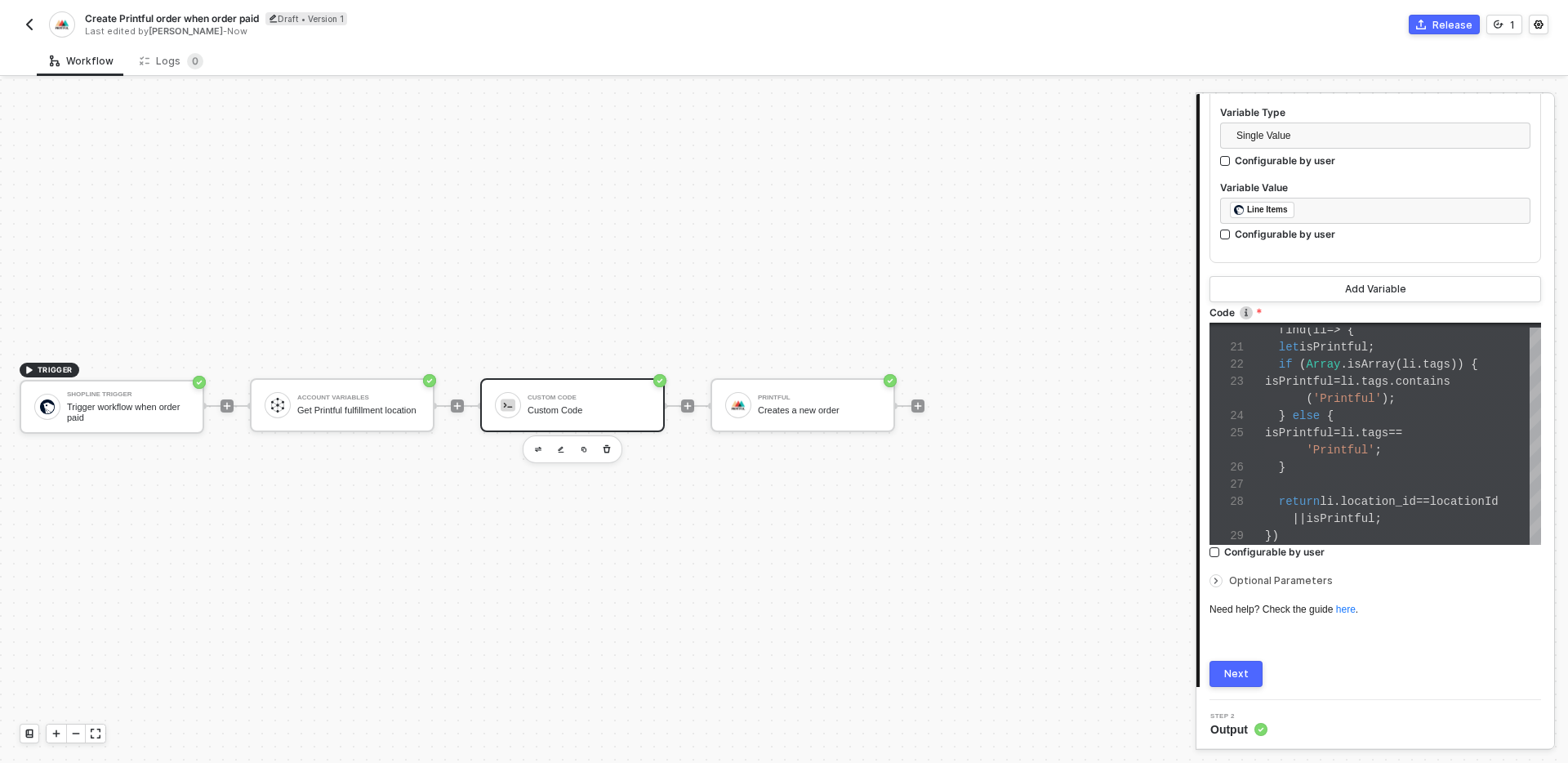
click at [1240, 679] on button "Next" at bounding box center [1236, 674] width 53 height 26
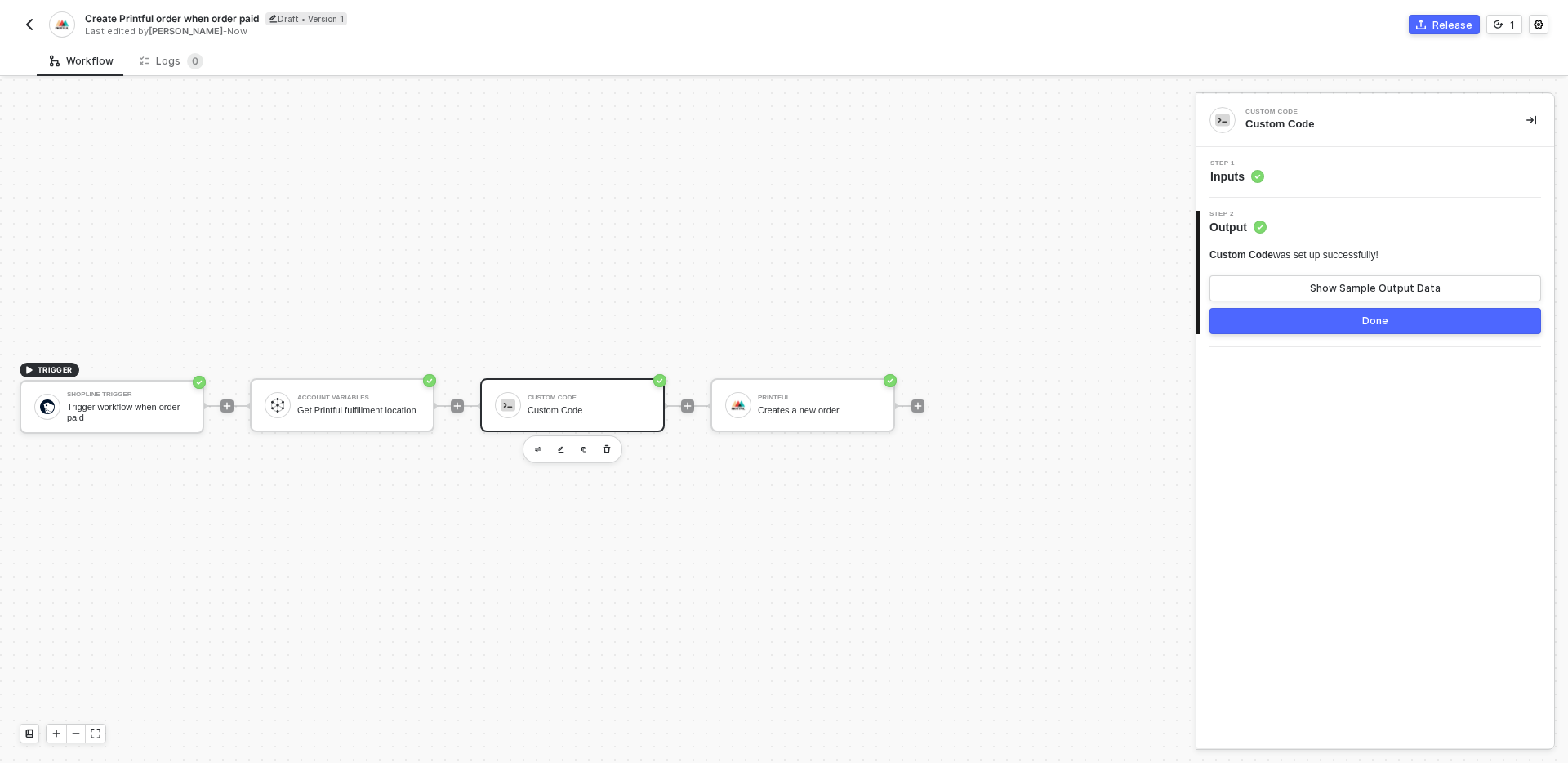
click at [1319, 269] on div "Custom Code was set up successfully! Show Sample Output Data" at bounding box center [1375, 275] width 332 height 53
click at [1322, 282] on div "Show Sample Output Data" at bounding box center [1375, 288] width 130 height 13
click at [1171, 114] on icon "icon-close" at bounding box center [1173, 118] width 10 height 10
click at [1368, 181] on div "Step 1 Inputs" at bounding box center [1377, 172] width 353 height 24
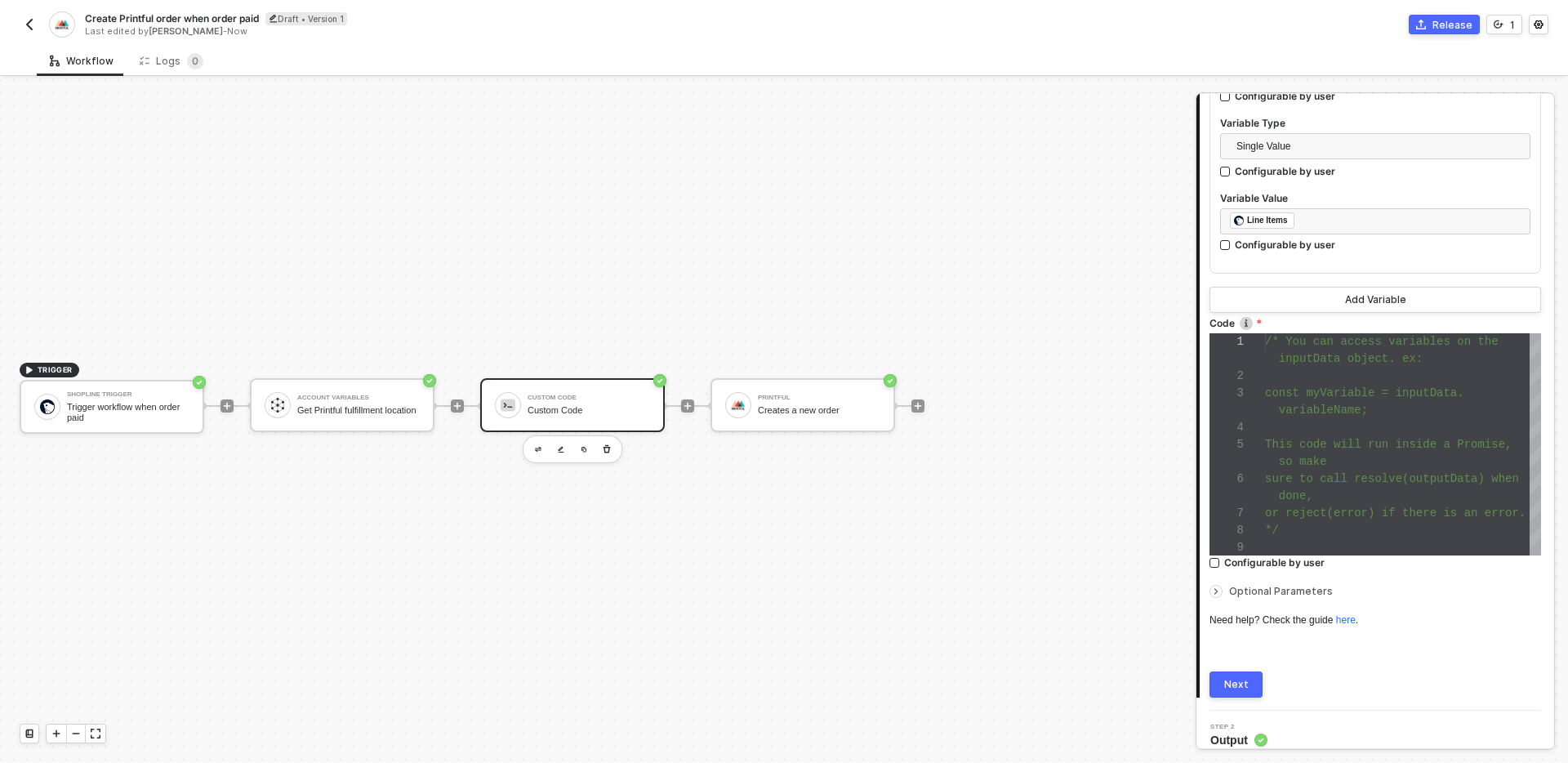
scroll to position [846, 0]
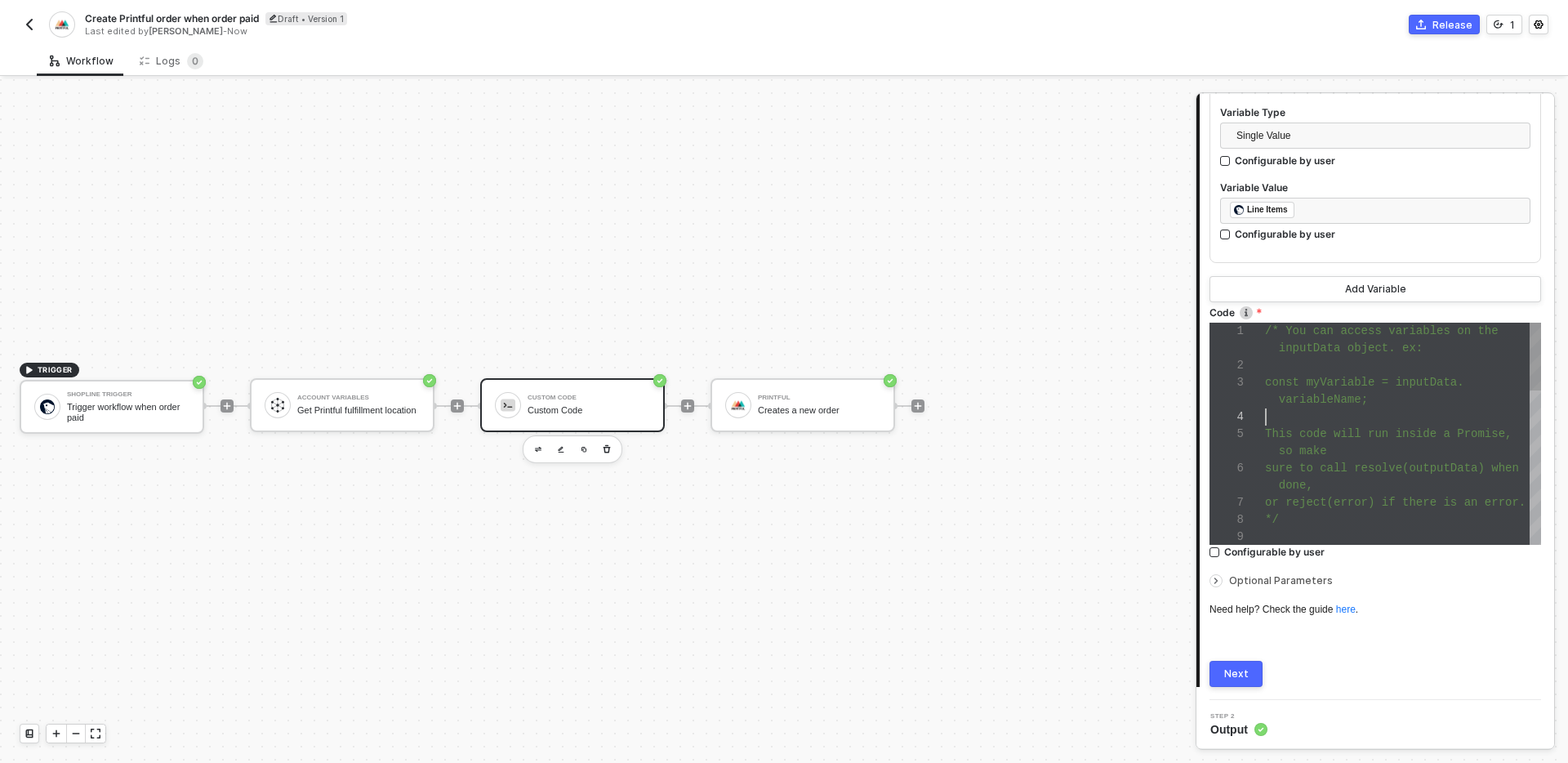
click at [1360, 410] on div at bounding box center [1403, 417] width 276 height 18
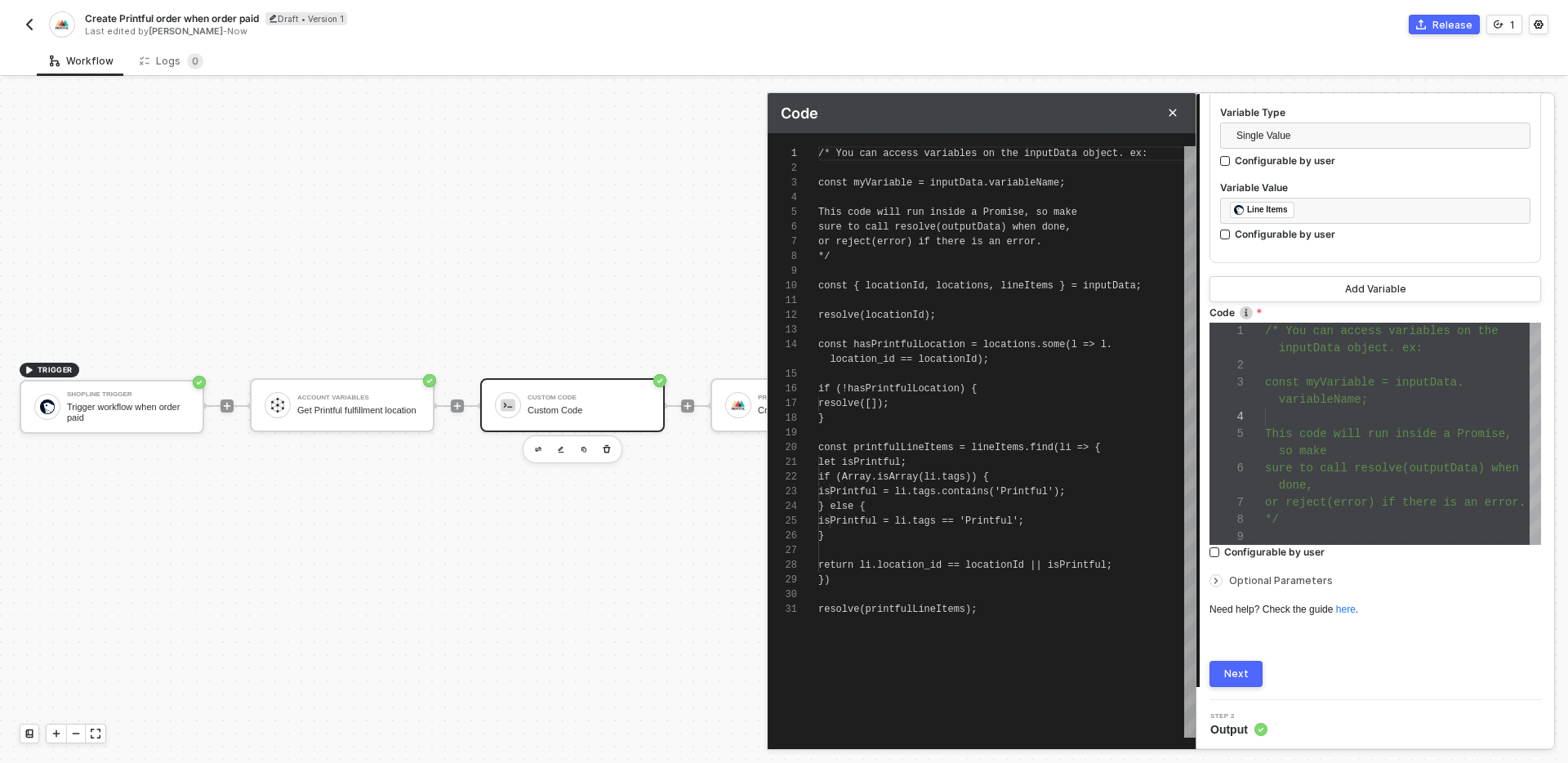
scroll to position [15, 119]
click at [965, 316] on div "resolve(locationId);" at bounding box center [1007, 315] width 378 height 15
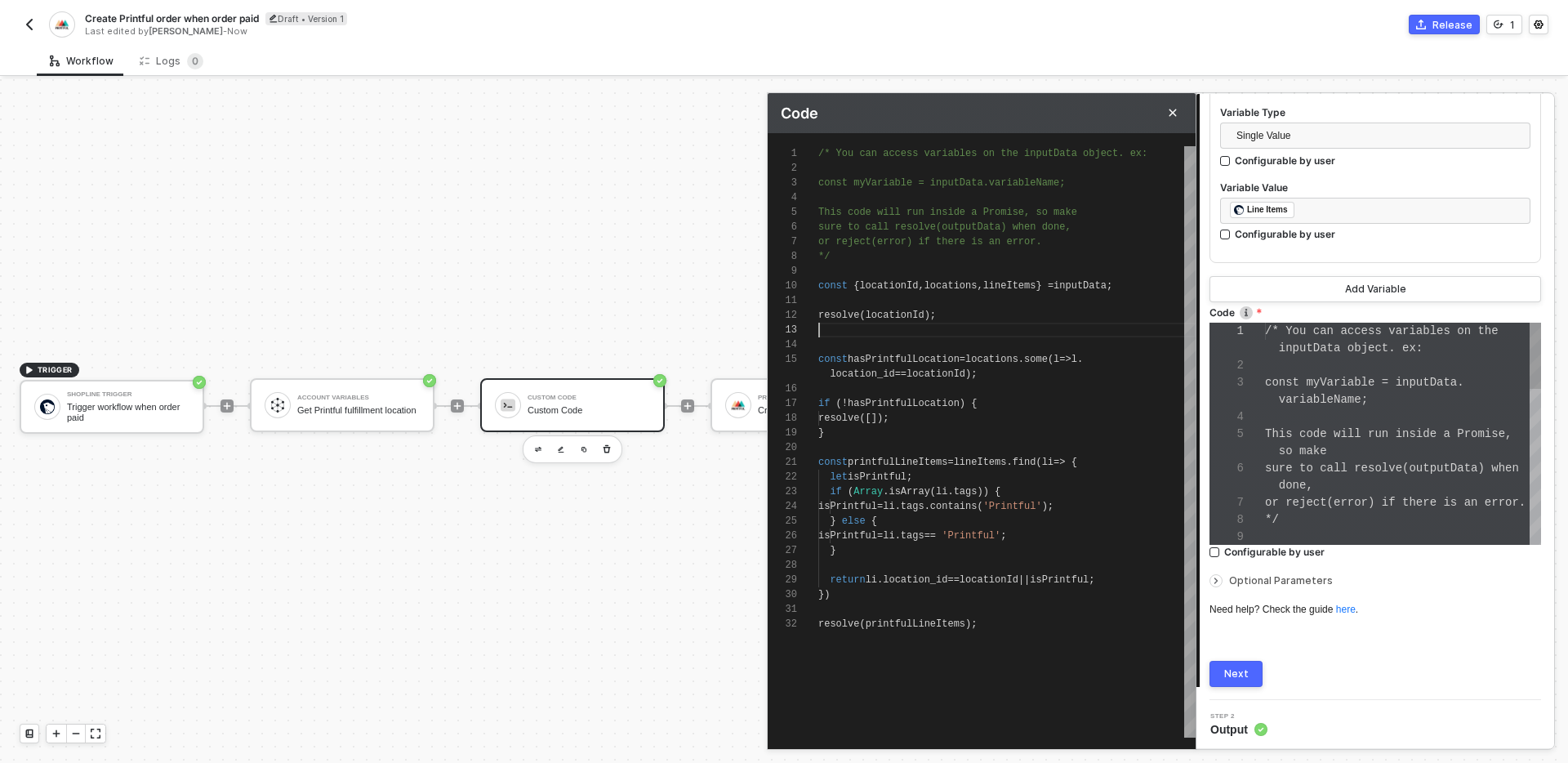
scroll to position [29, 0]
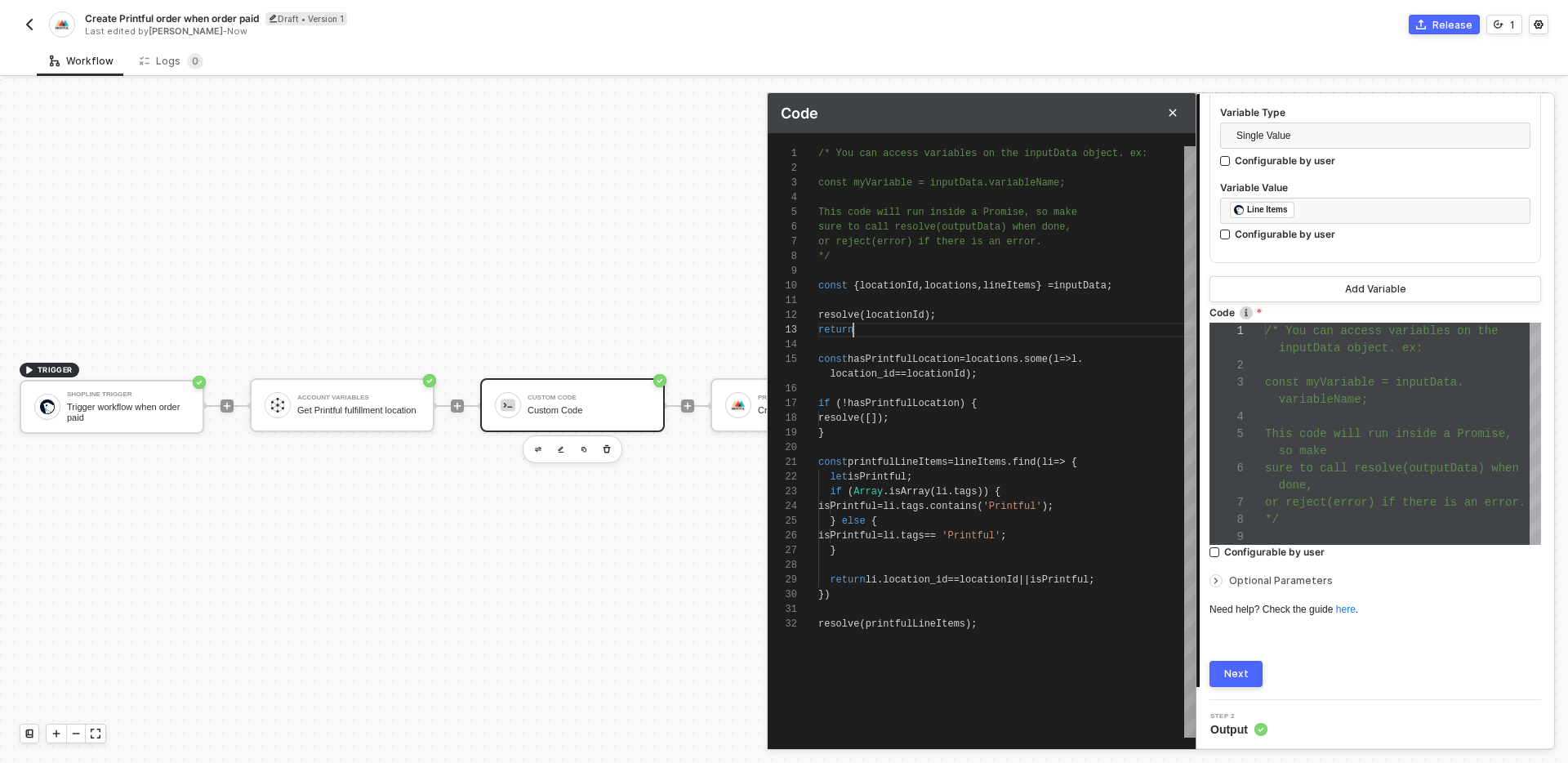
type textarea "resolve(locationId); return; const hasPrintfulLocation = locations.some(l => l.…"
click at [1385, 664] on div "Next" at bounding box center [1375, 674] width 332 height 26
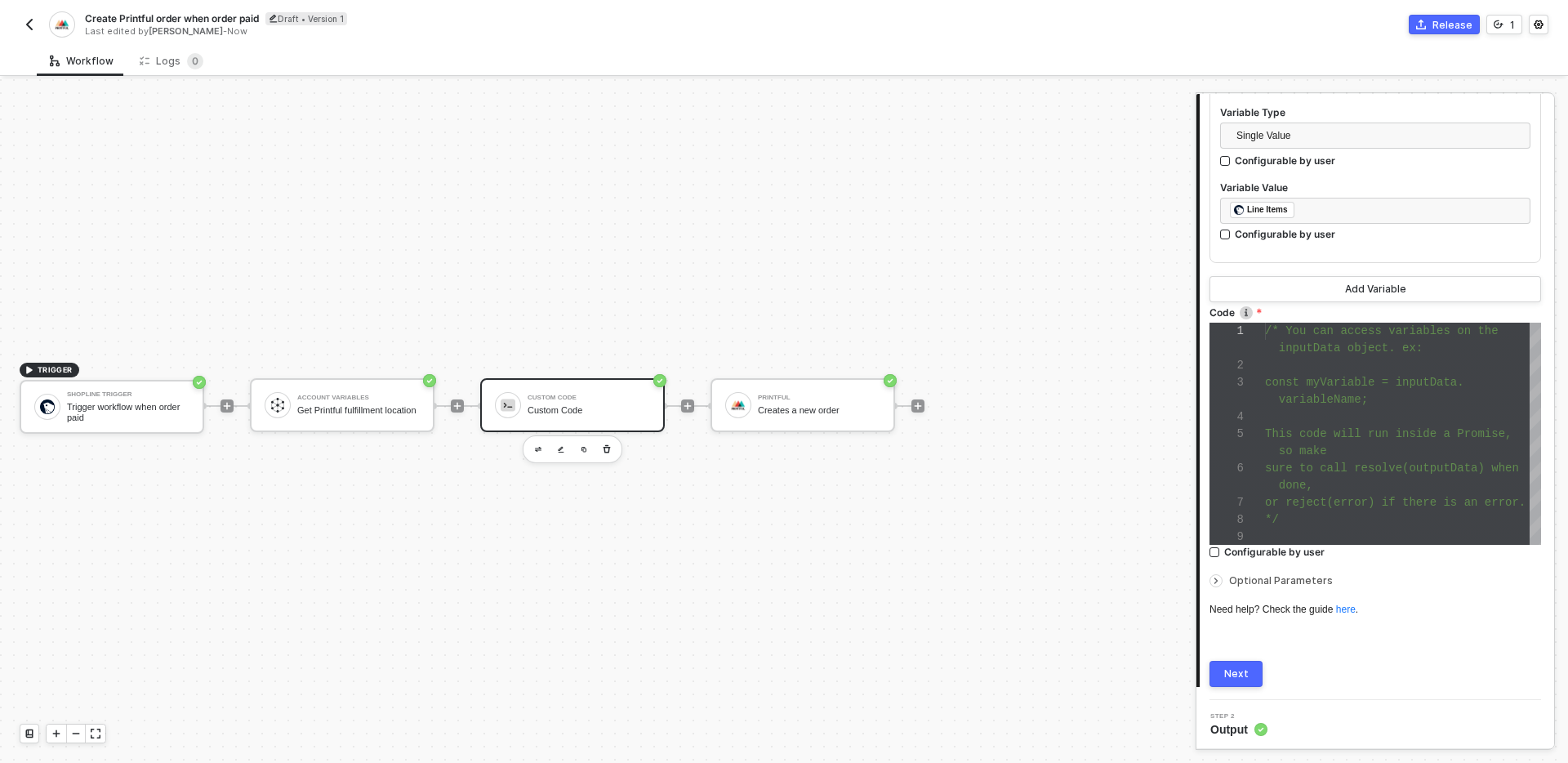
click at [1251, 669] on button "Next" at bounding box center [1236, 674] width 53 height 26
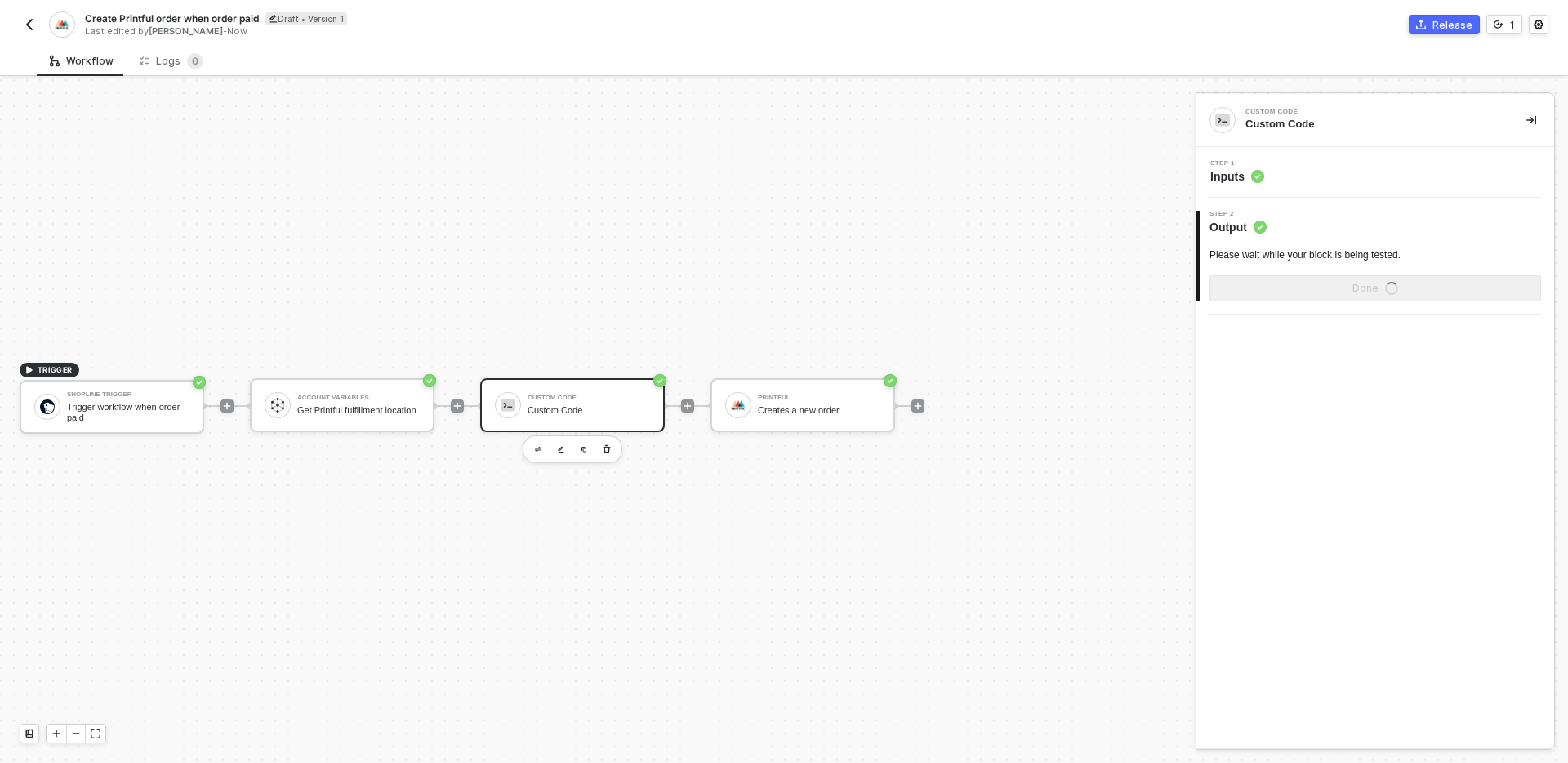
scroll to position [0, 0]
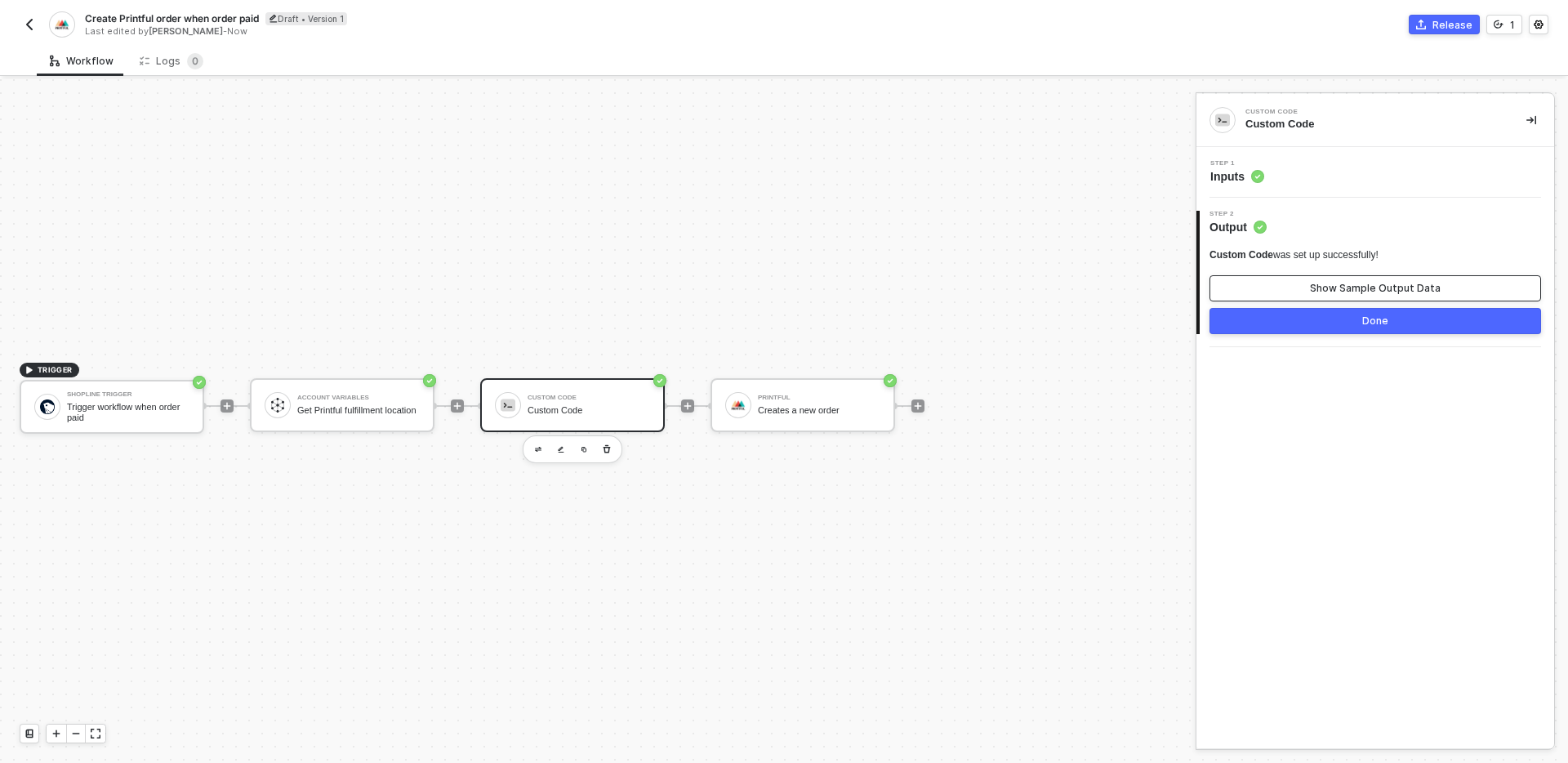
click at [1338, 287] on div "Show Sample Output Data" at bounding box center [1375, 288] width 130 height 13
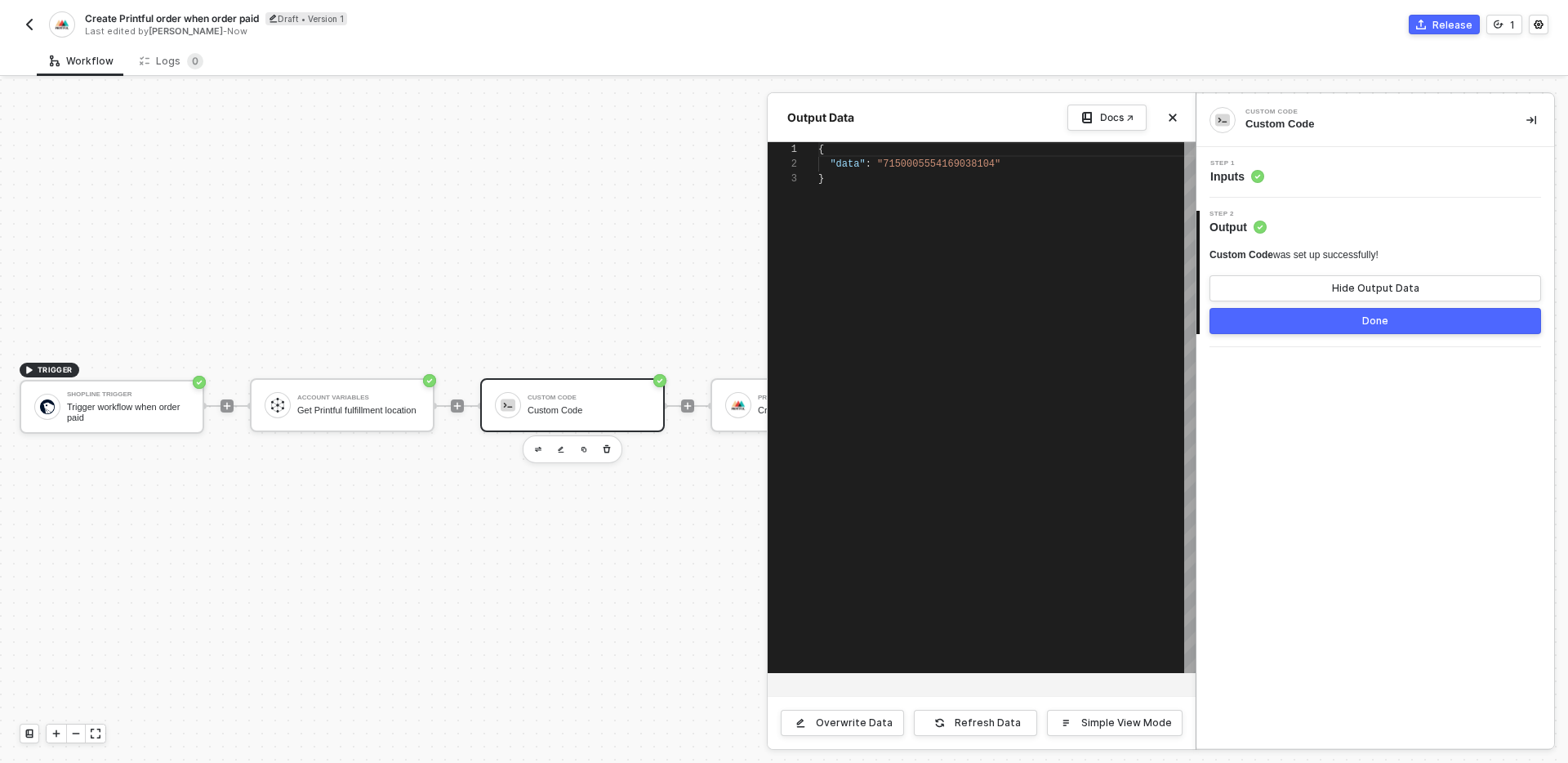
scroll to position [29, 0]
click at [1165, 118] on button "Close" at bounding box center [1172, 117] width 19 height 19
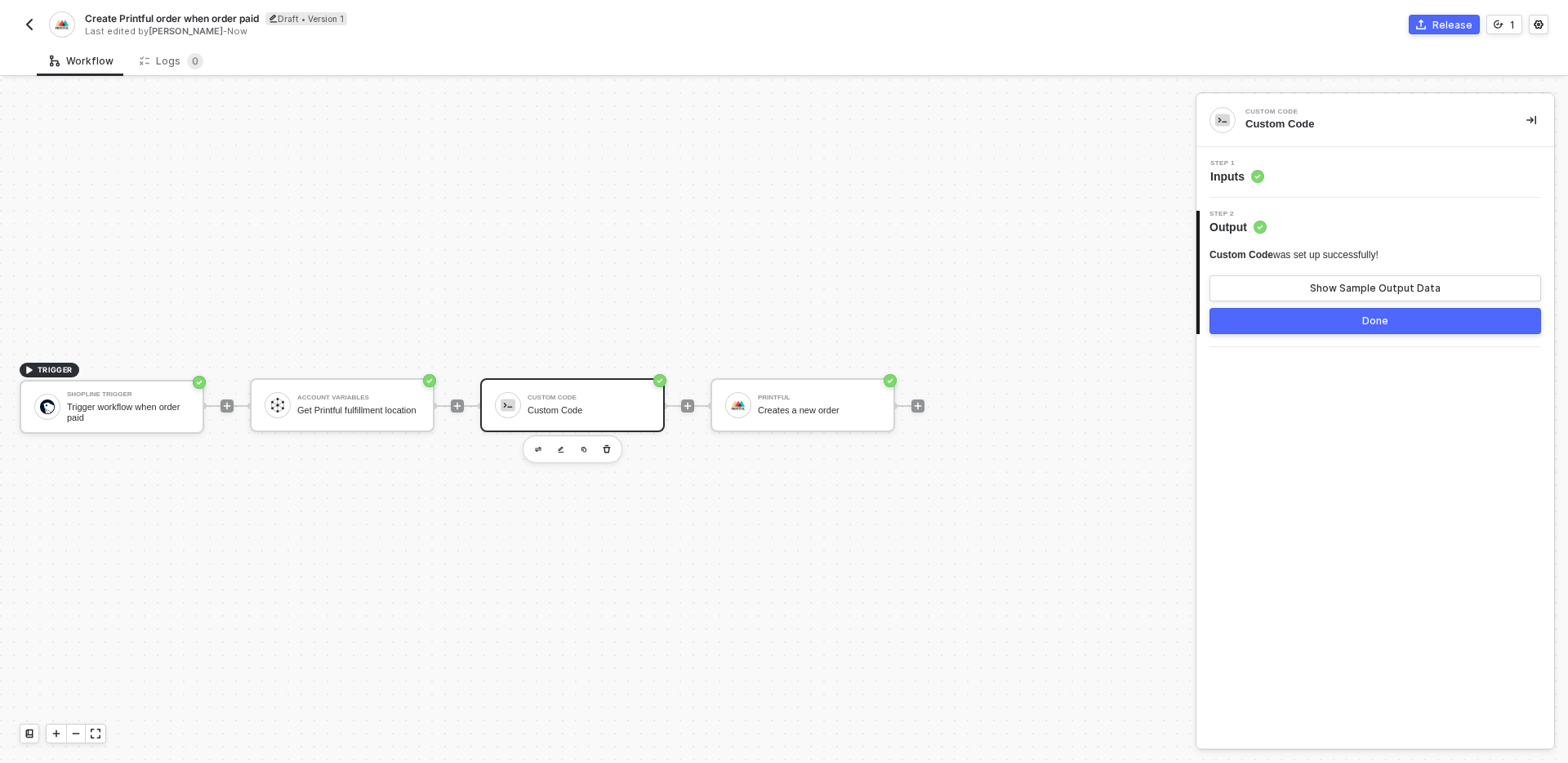
click at [1347, 168] on div "Step 1 Inputs" at bounding box center [1377, 172] width 353 height 24
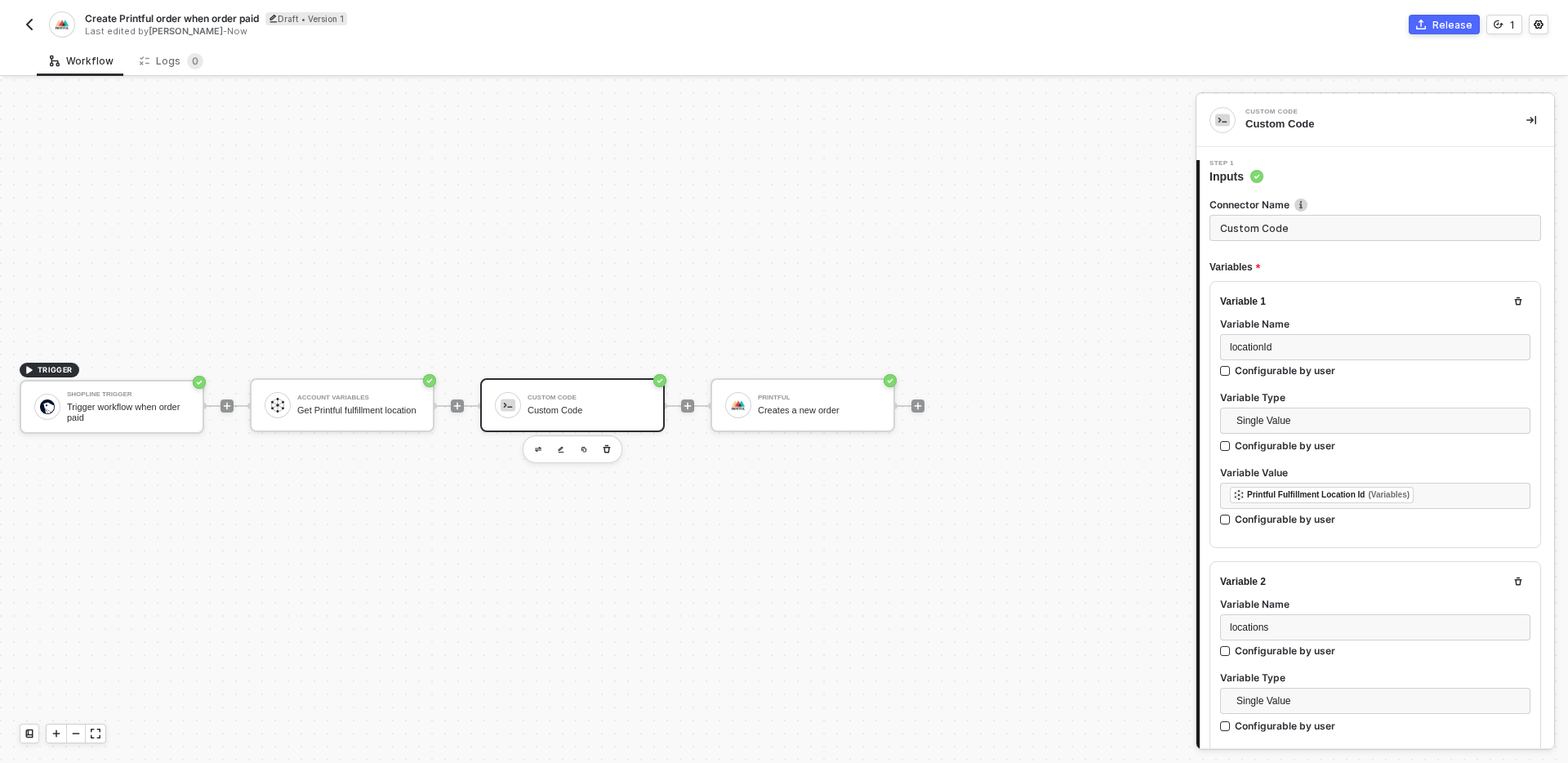
type textarea "/* You can access variables on the inputData object. ex: const myVariable = inp…"
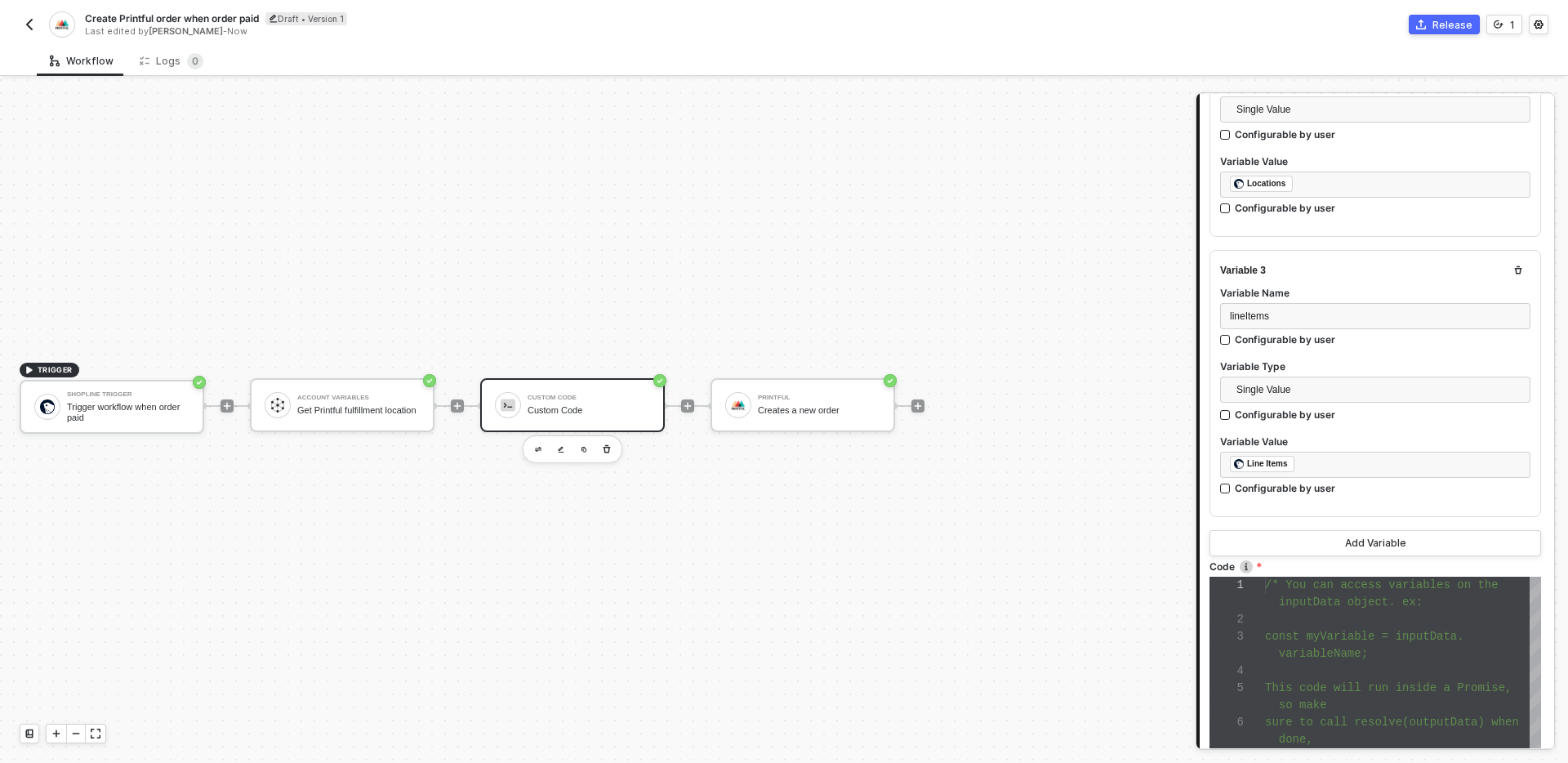
scroll to position [638, 0]
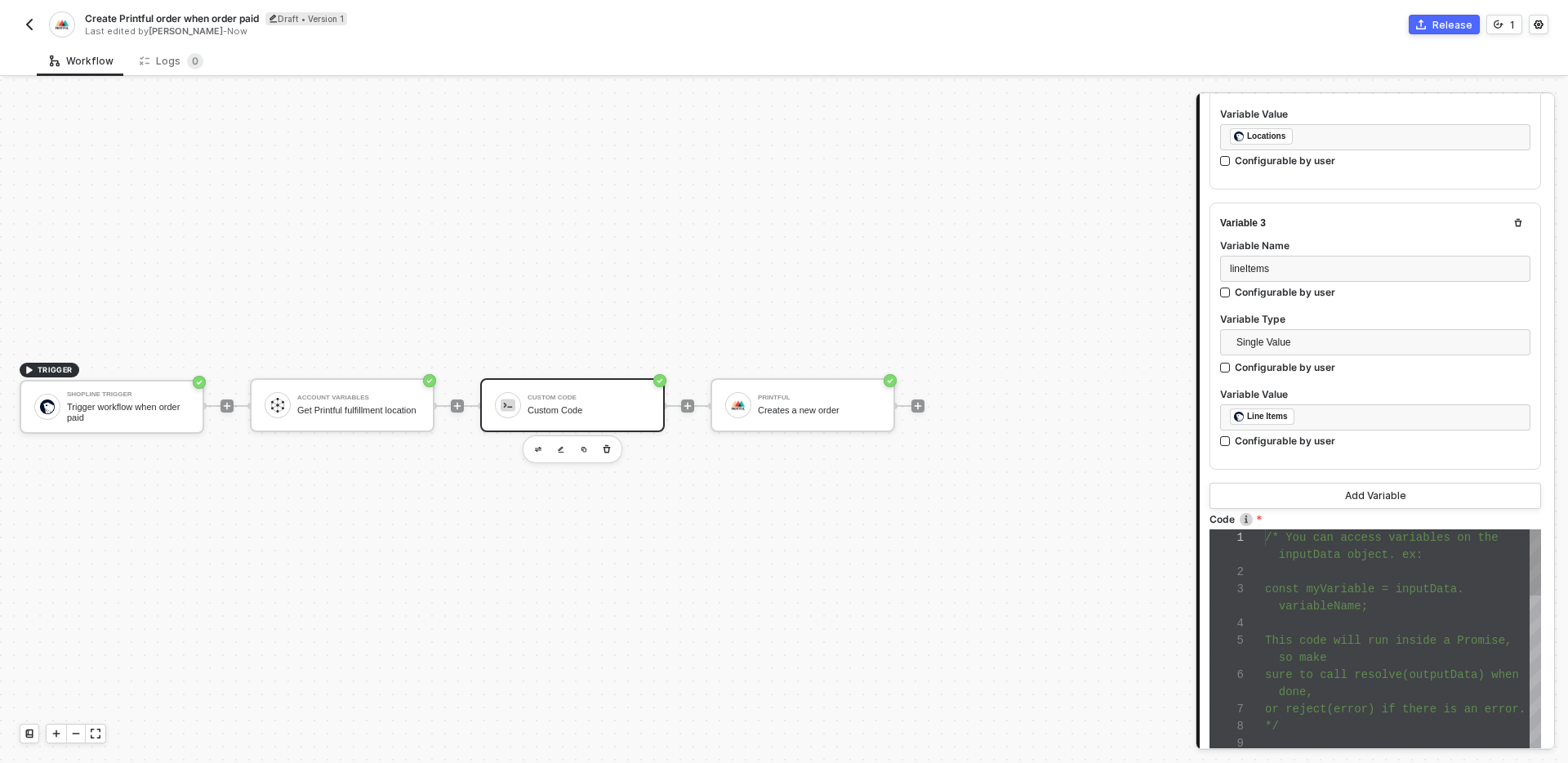
click at [1383, 624] on div at bounding box center [1403, 623] width 276 height 18
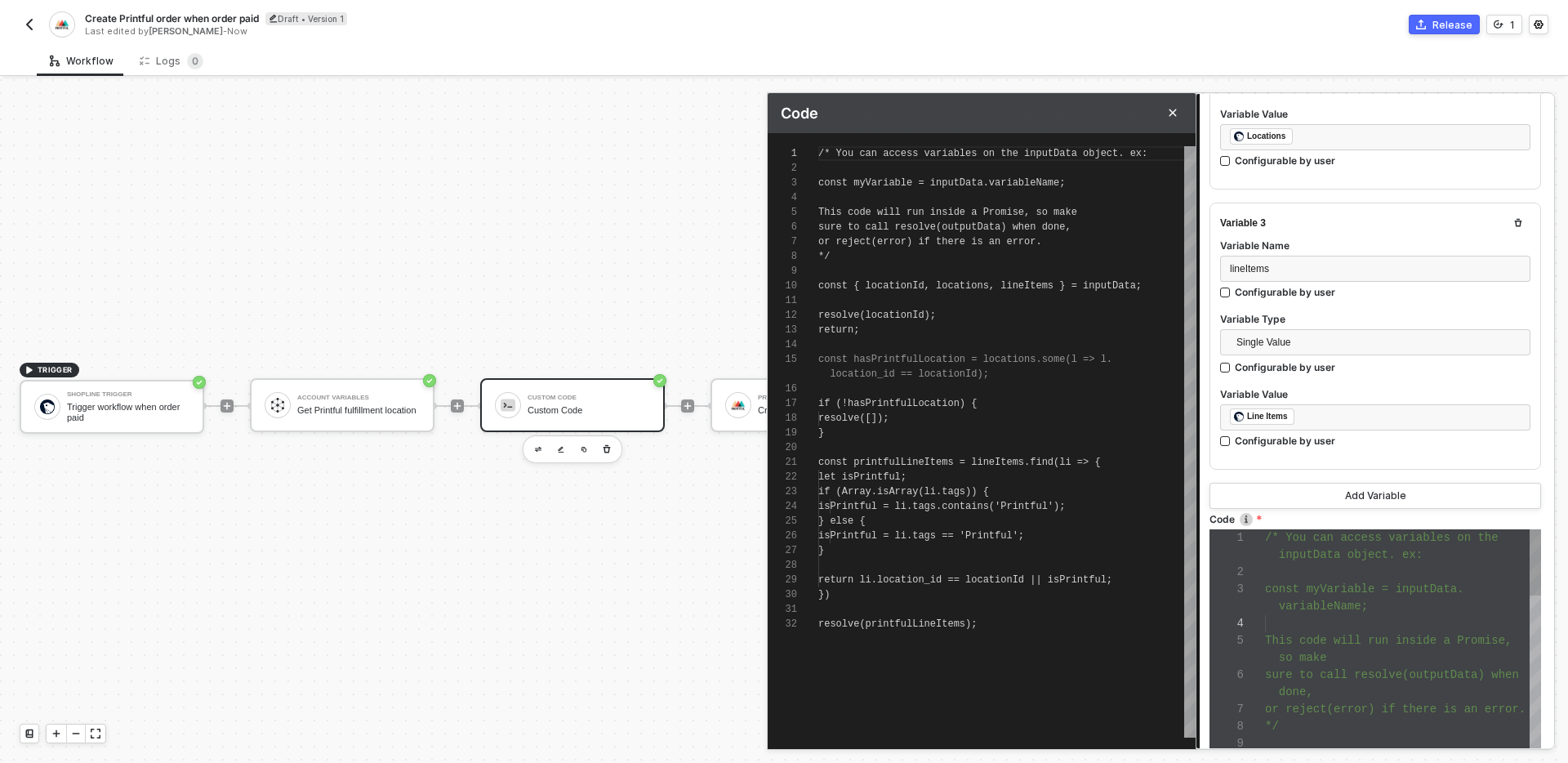
scroll to position [147, 0]
click at [894, 313] on div "1 2 3 4 5 6 7 8 9 10 11 12 13 14 15 16 17 18 19 20 21 22 23 24 25 26 27 28 29 3…" at bounding box center [982, 442] width 428 height 592
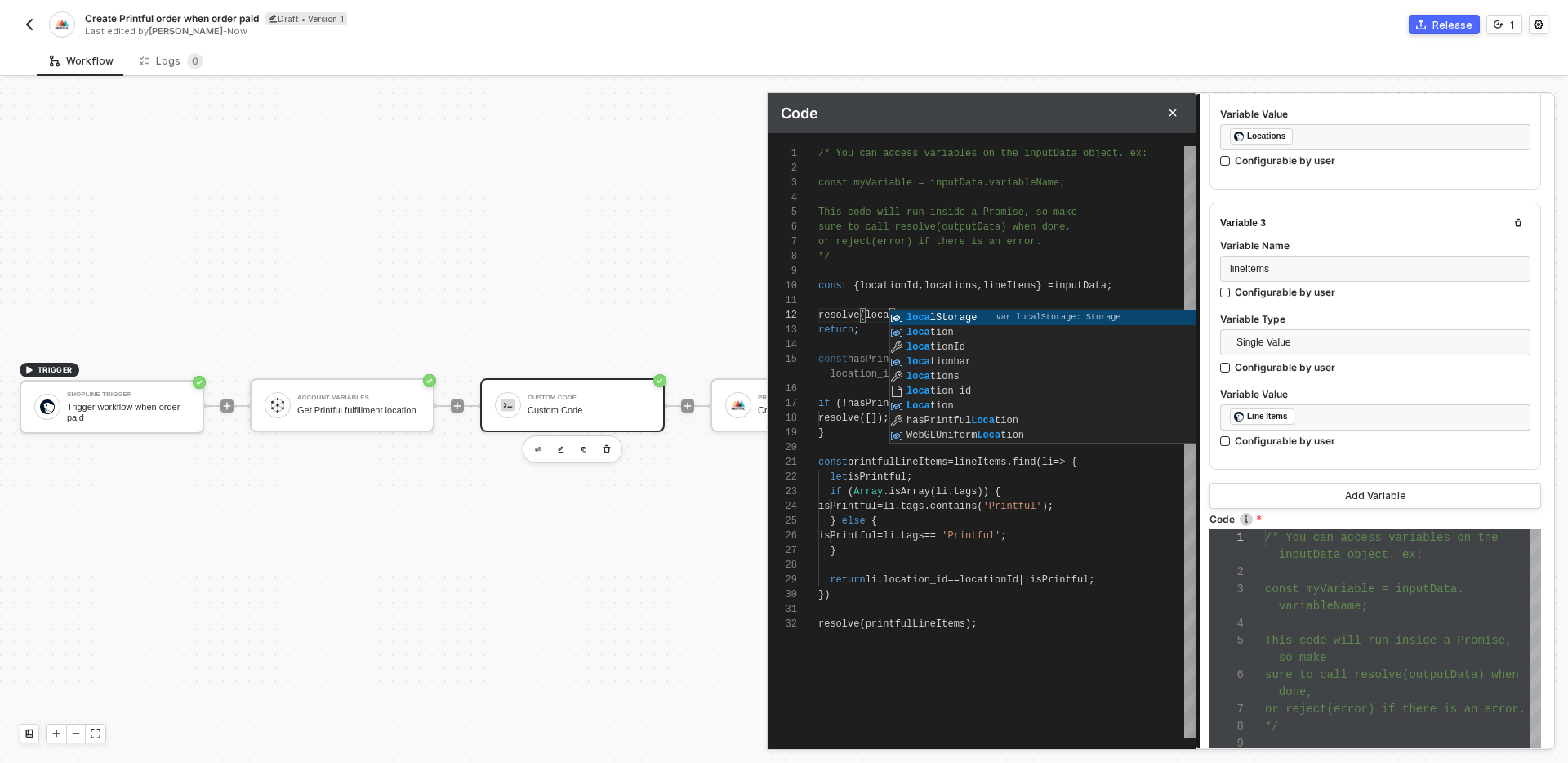
scroll to position [15, 71]
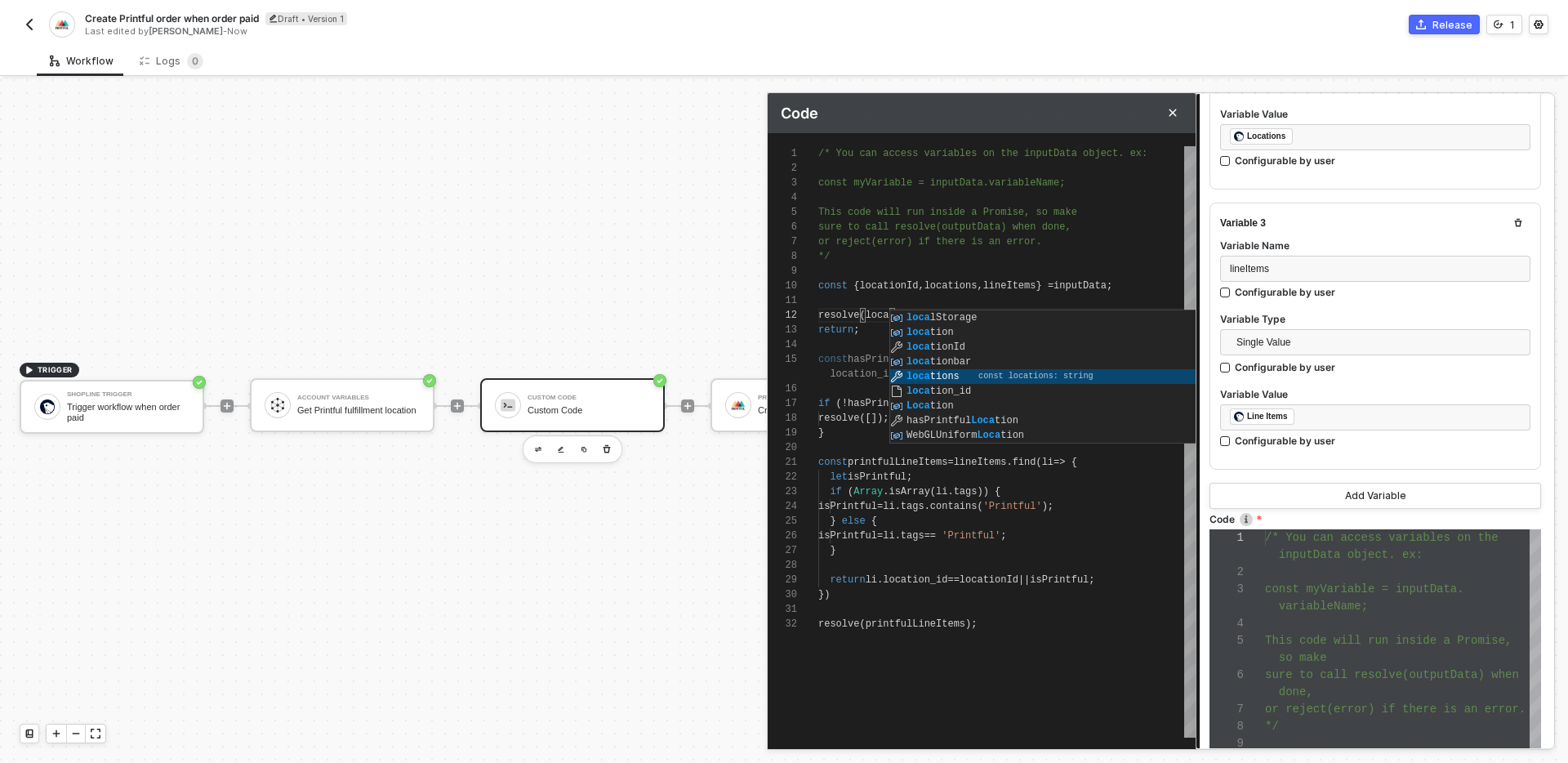
type textarea "resolve(locations); return; const hasPrintfulLocation = locations.some(l => l.l…"
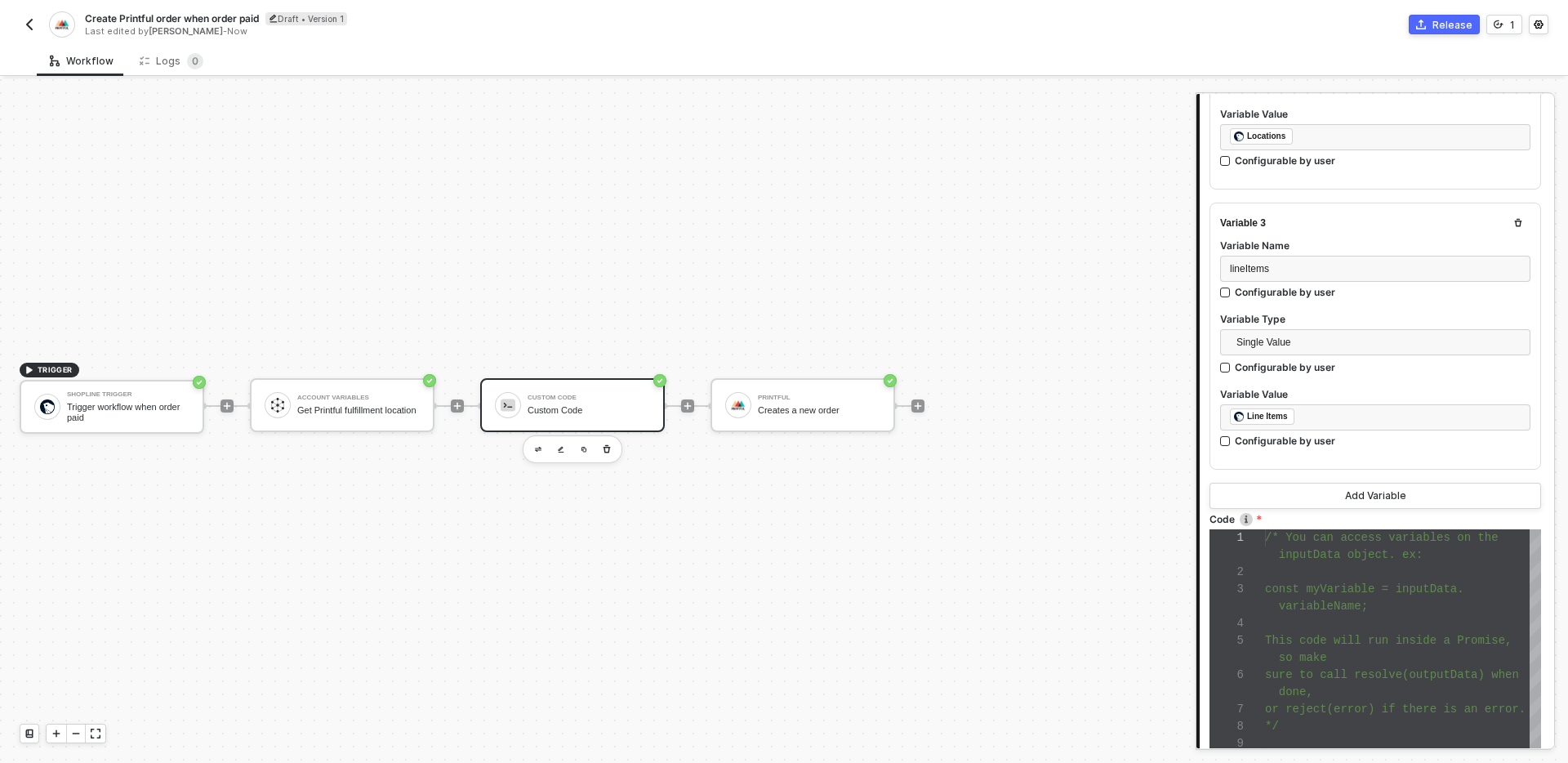
click at [1277, 472] on div "Variable 1 Variable Name locationId Configurable by user Variable Type Single V…" at bounding box center [1375, 75] width 332 height 867
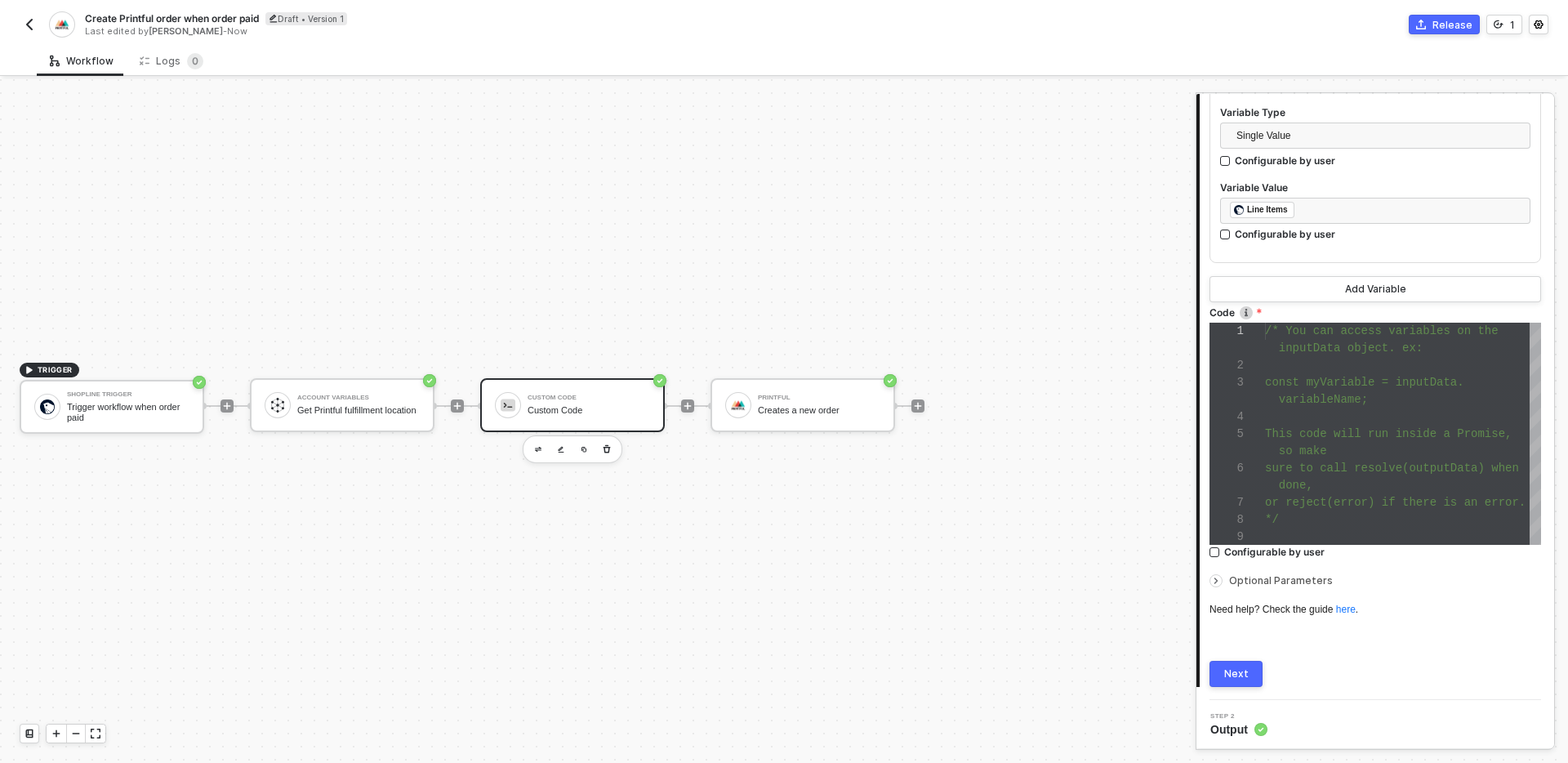
click at [1225, 674] on div "Next" at bounding box center [1236, 674] width 24 height 13
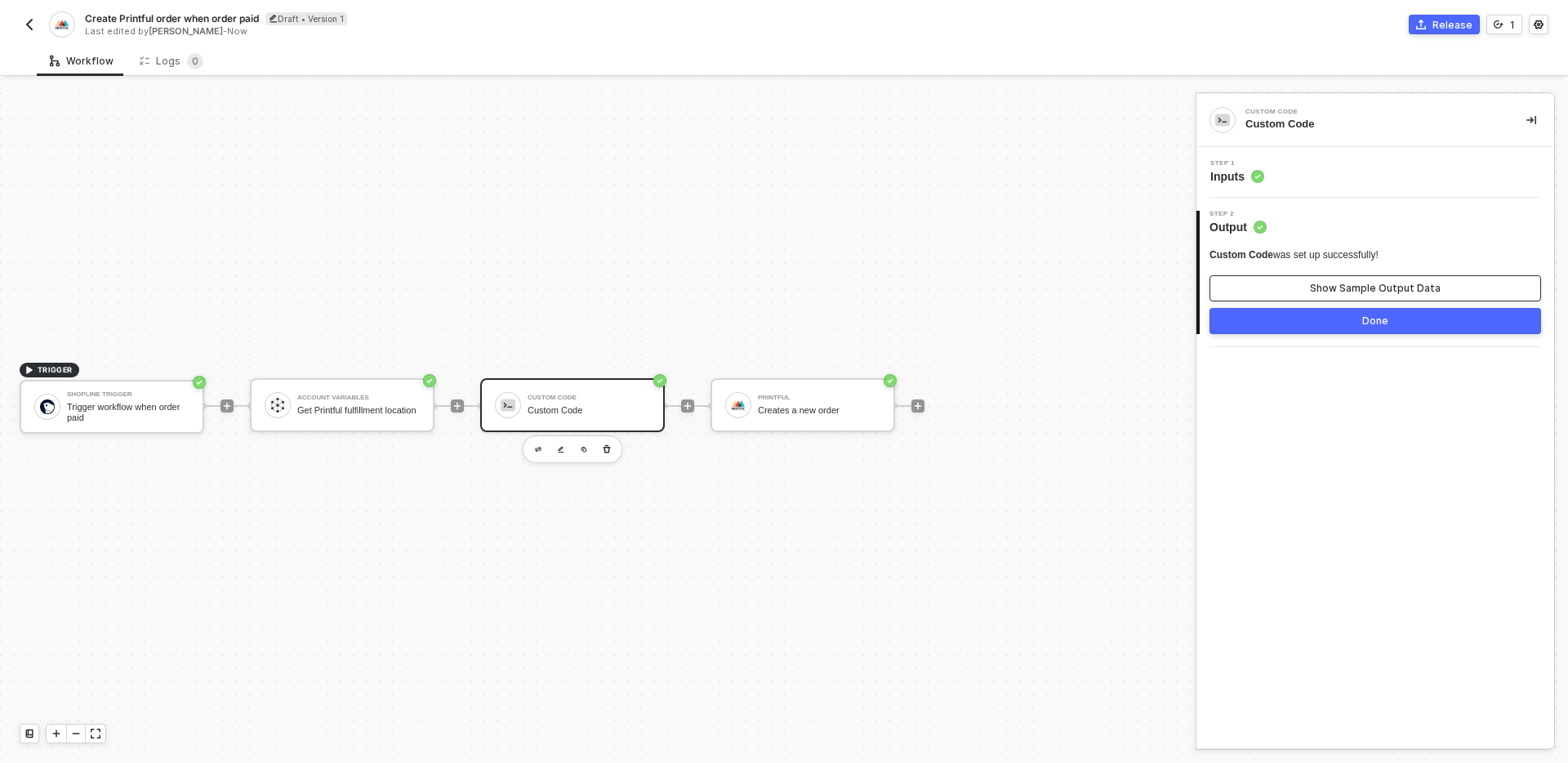
click at [1317, 292] on div "Show Sample Output Data" at bounding box center [1375, 288] width 130 height 13
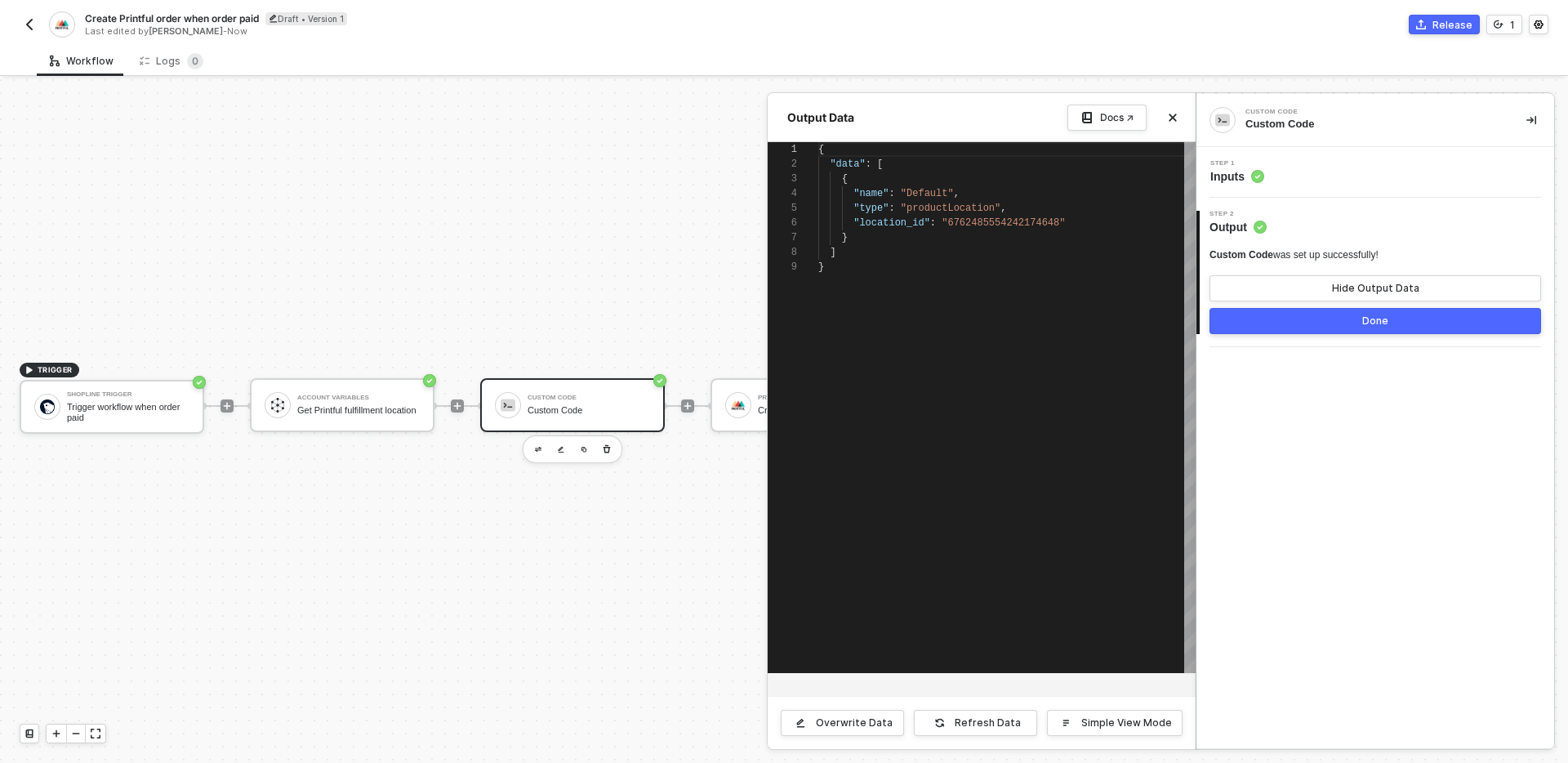
scroll to position [118, 0]
click at [1338, 168] on div "Step 1 Inputs" at bounding box center [1377, 172] width 353 height 24
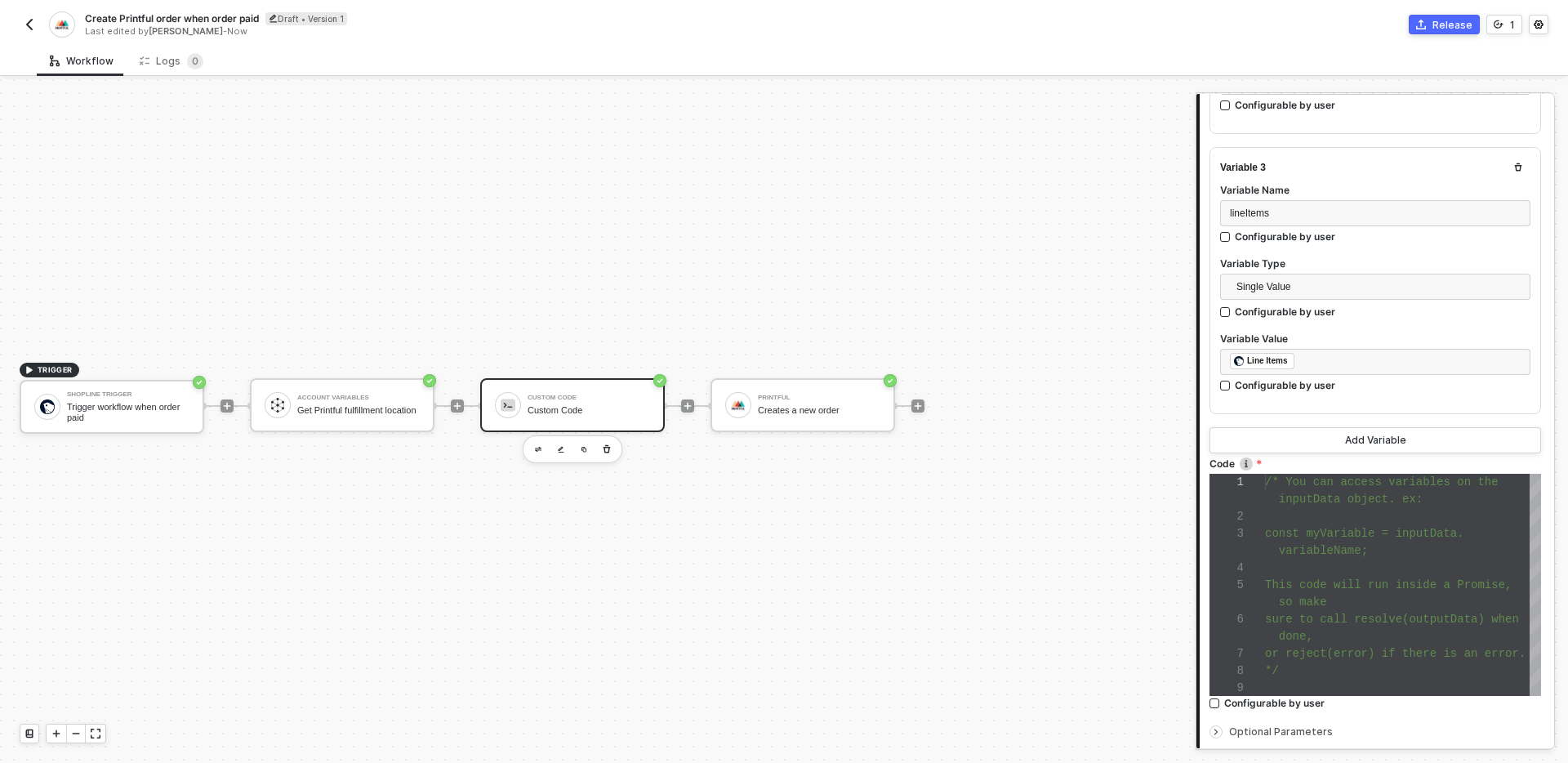
scroll to position [846, 0]
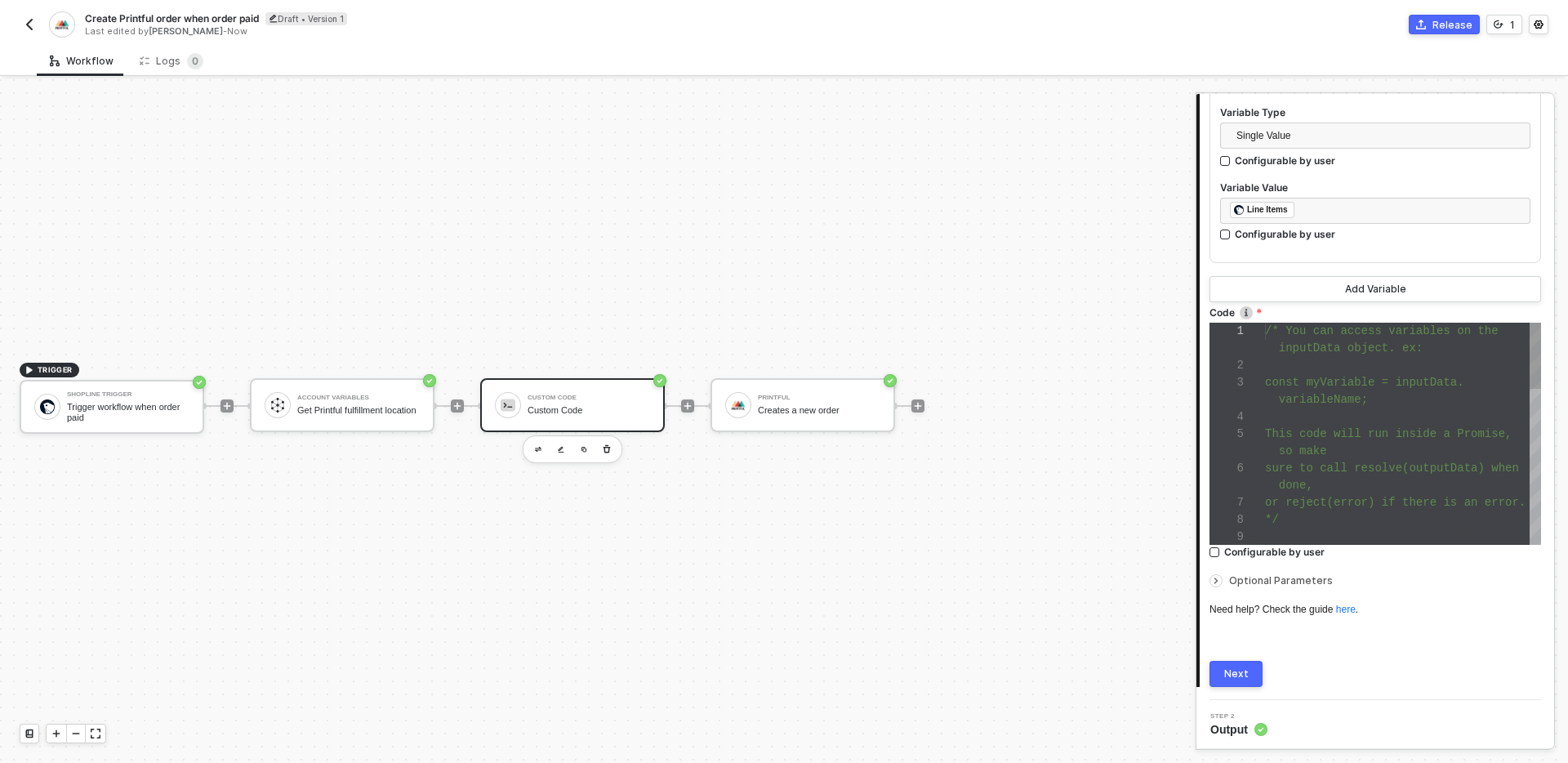
click at [1377, 425] on div "This code will run inside a Promise," at bounding box center [1403, 434] width 276 height 18
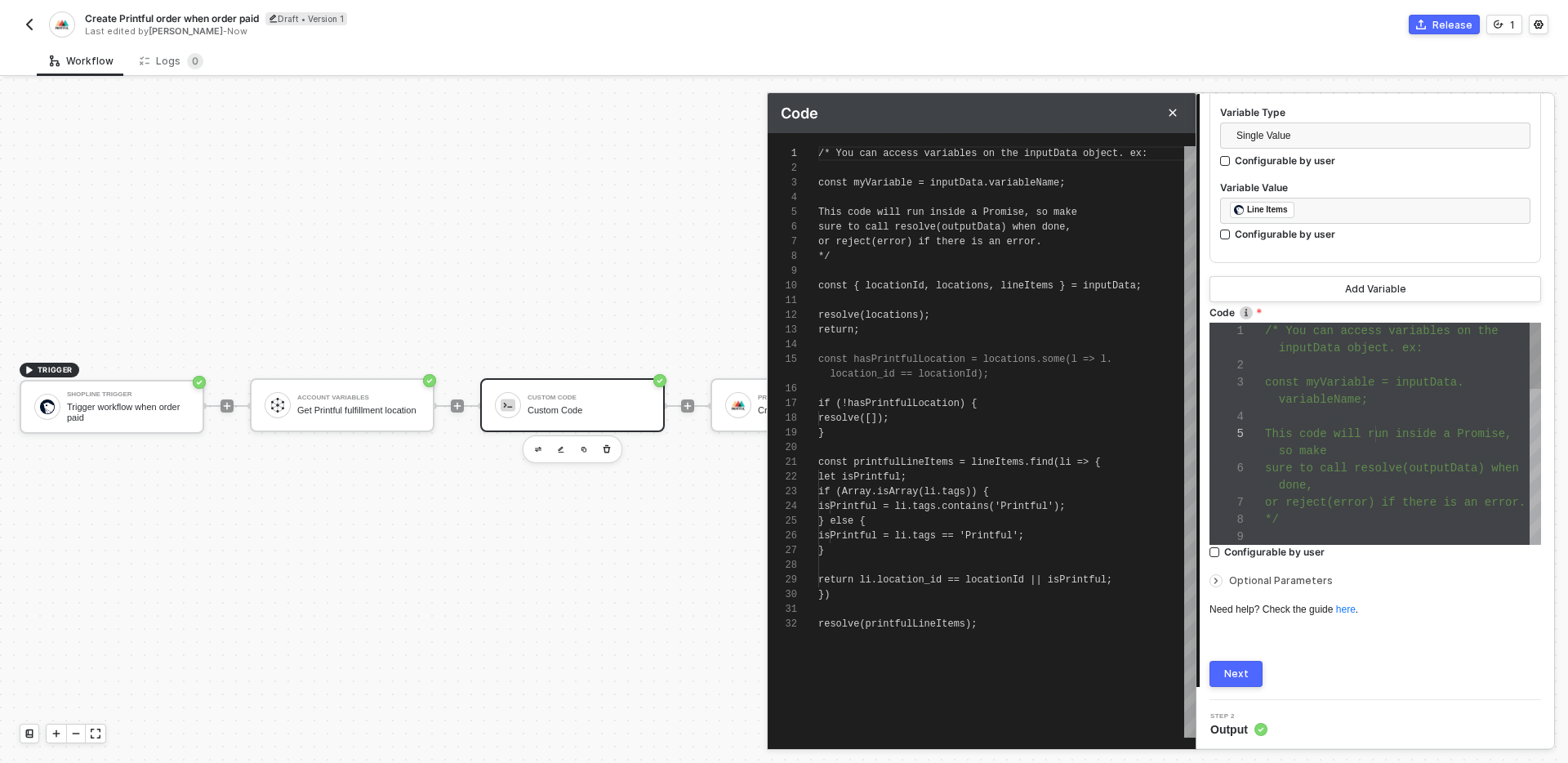
scroll to position [147, 0]
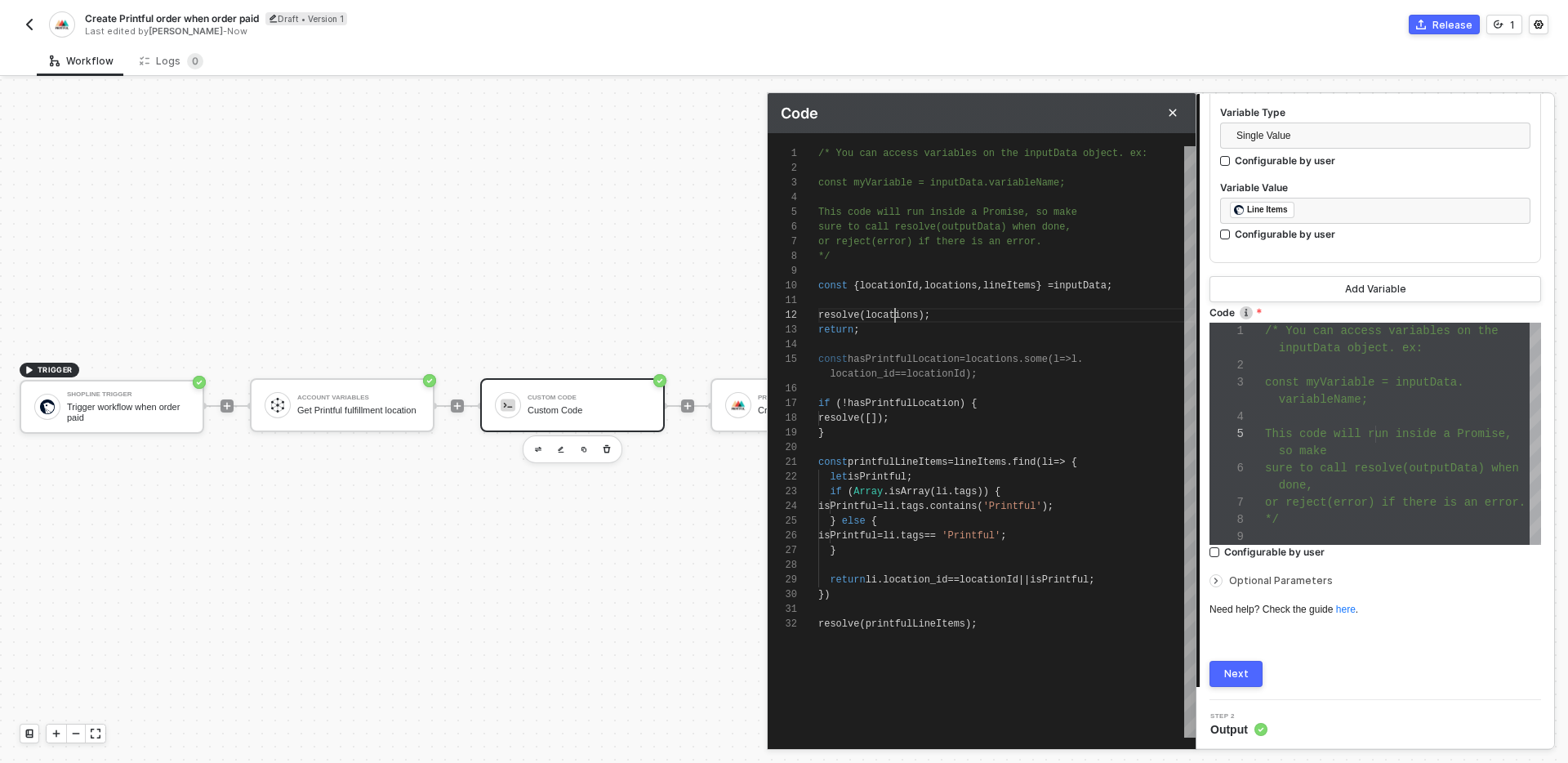
click at [892, 315] on span "locations" at bounding box center [892, 315] width 53 height 12
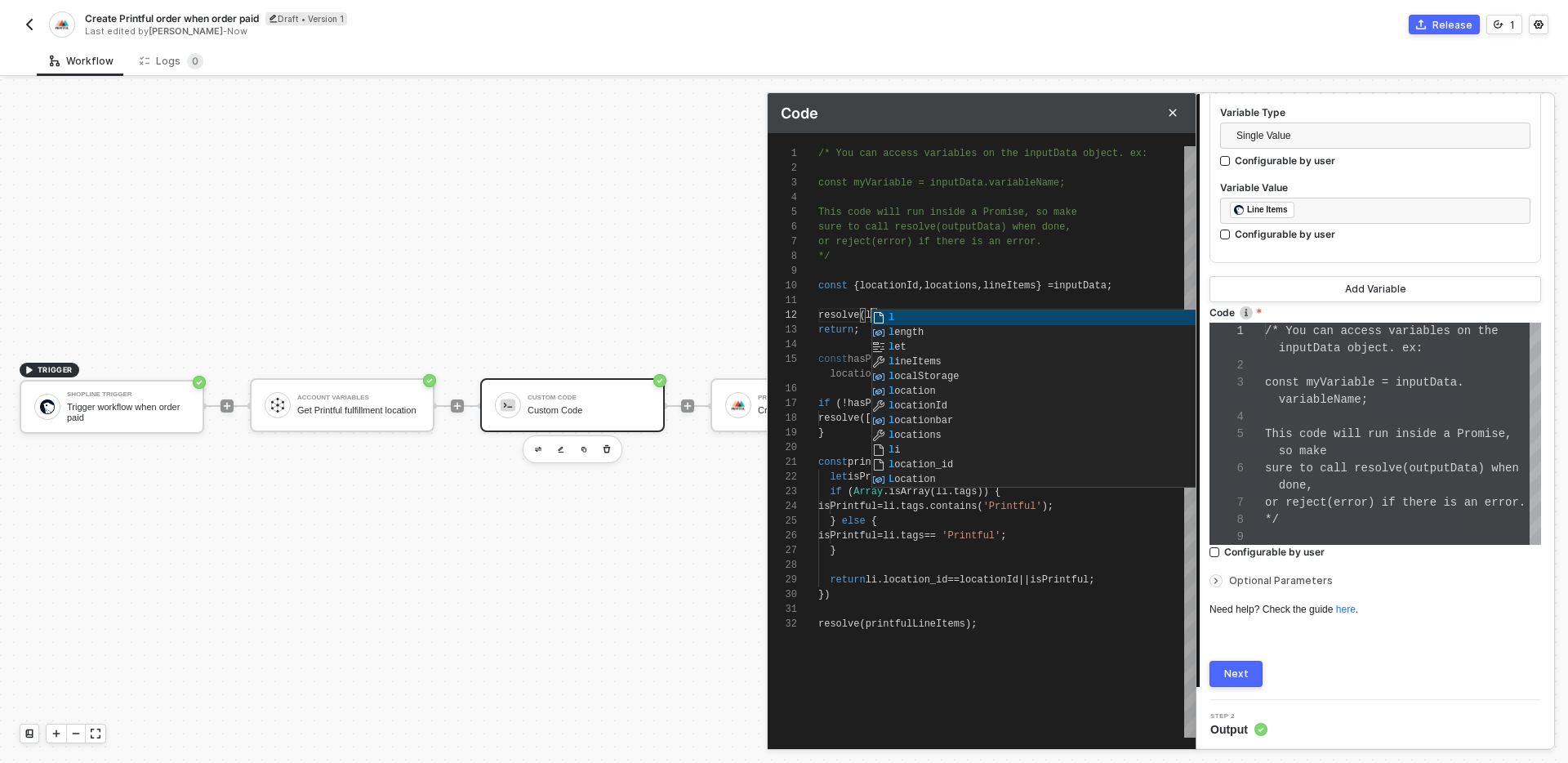
scroll to position [69, 0]
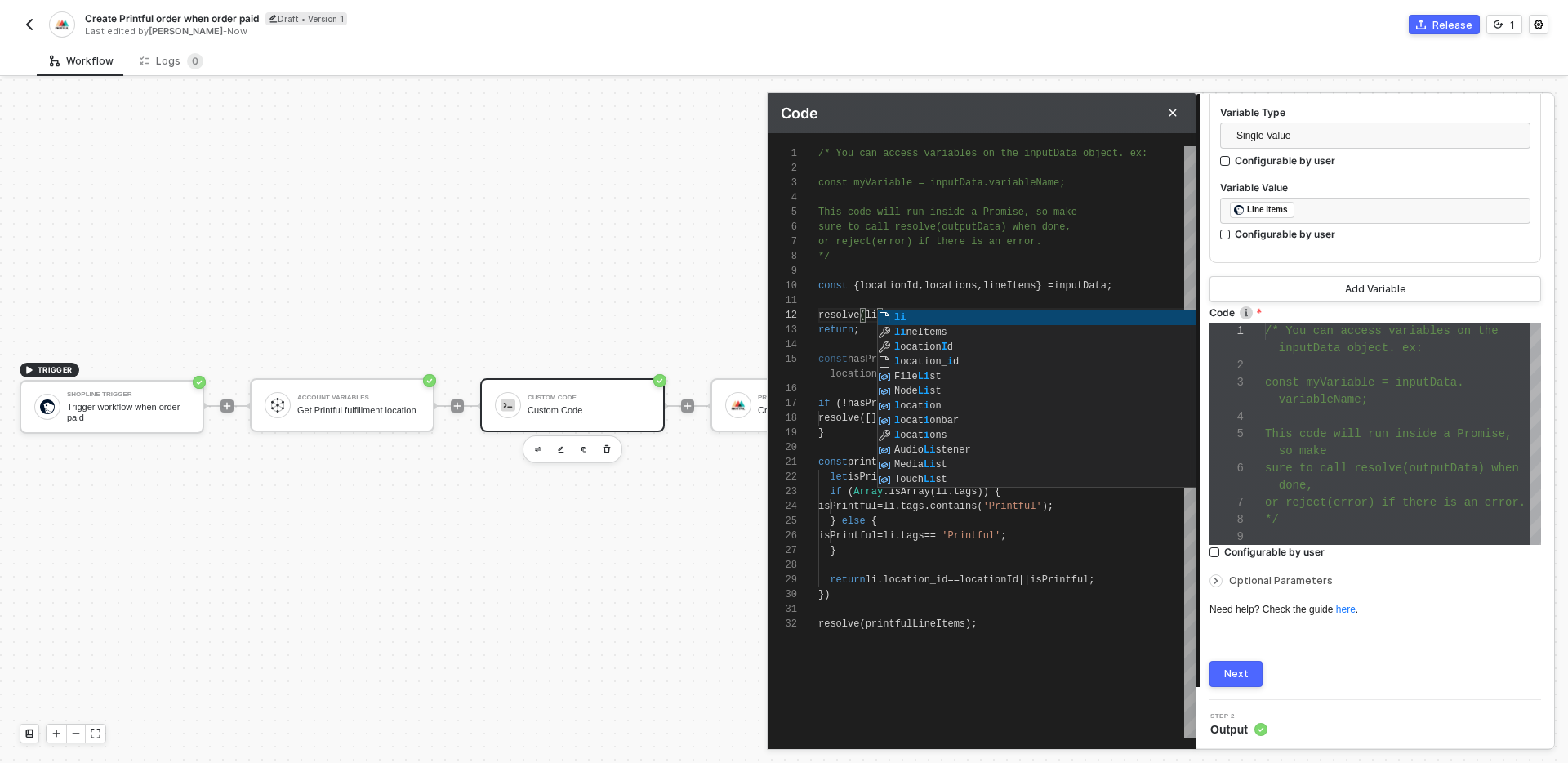
type textarea "resolve(lineItems); return; const hasPrintfulLocation = locations.some(l => l.l…"
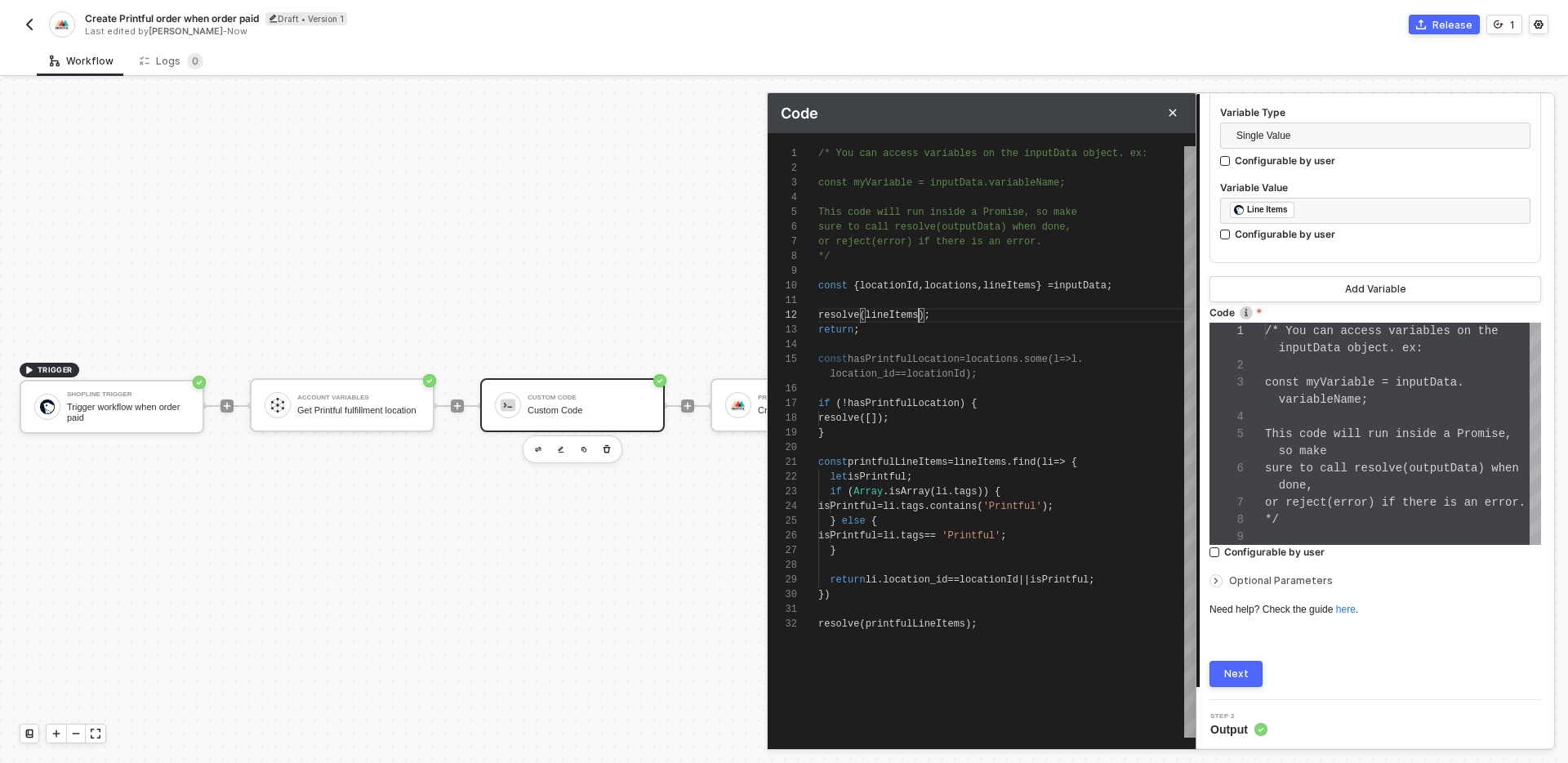
scroll to position [15, 100]
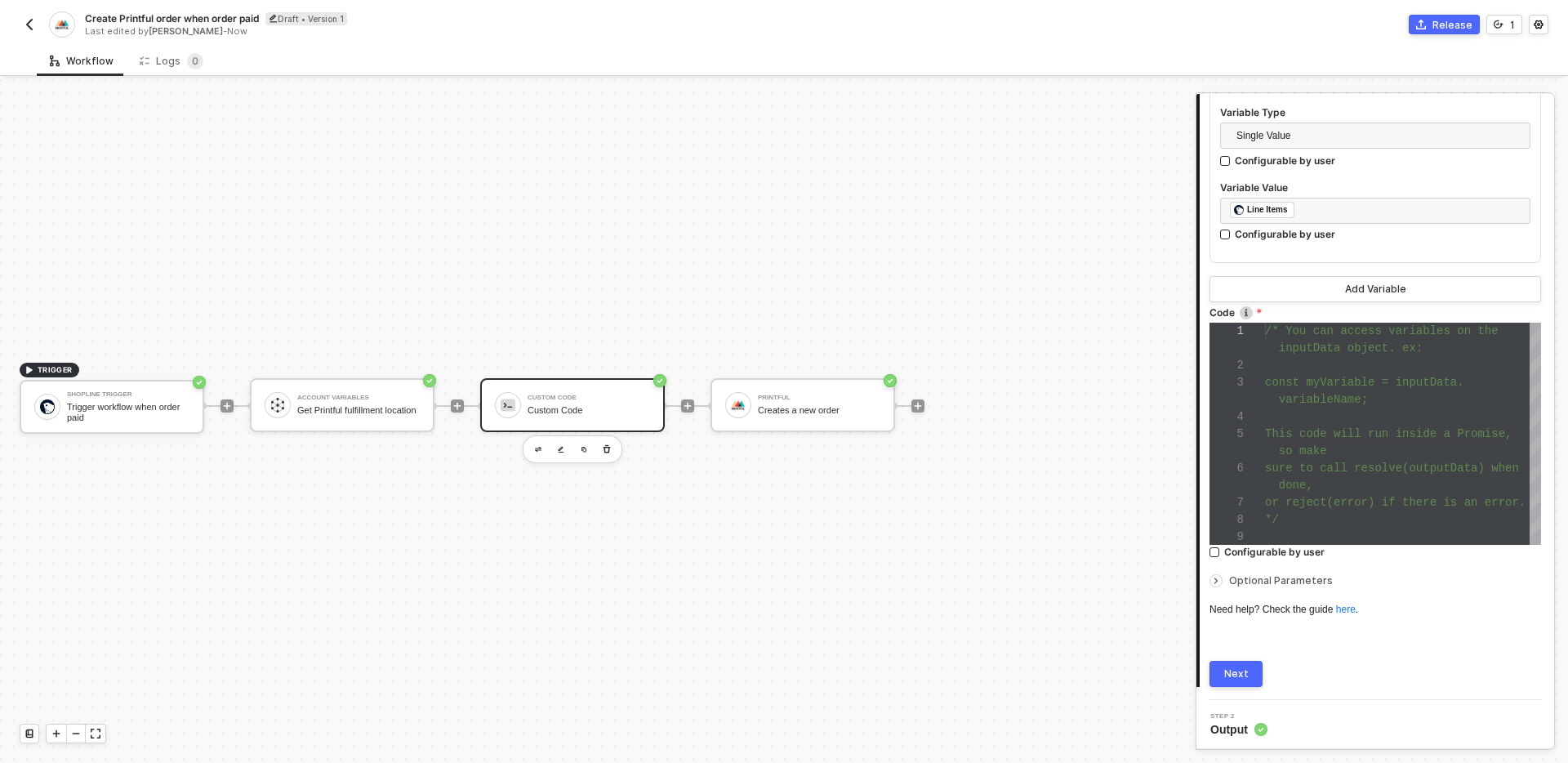
click at [1243, 668] on div "Next" at bounding box center [1236, 674] width 24 height 13
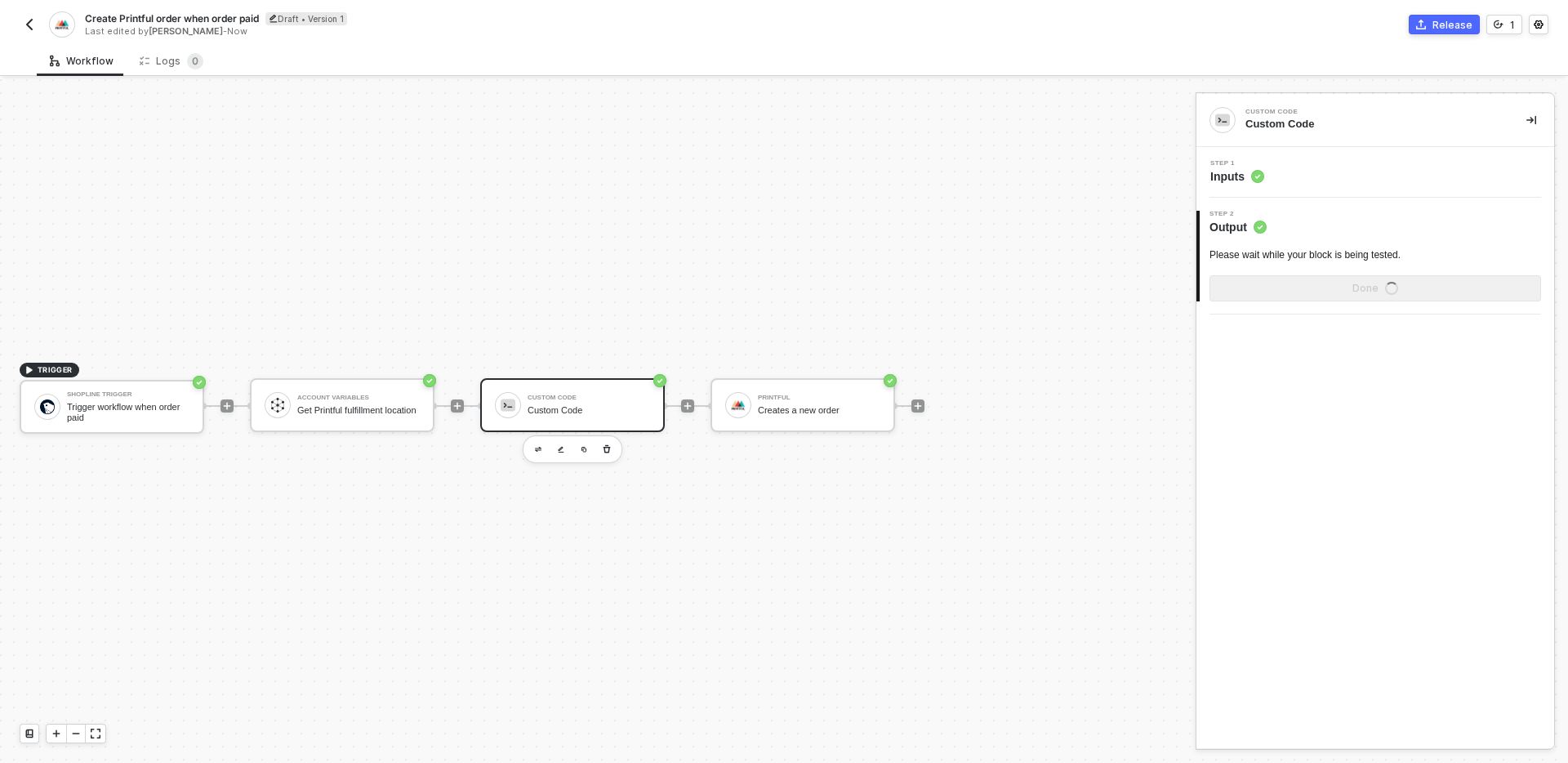
scroll to position [0, 0]
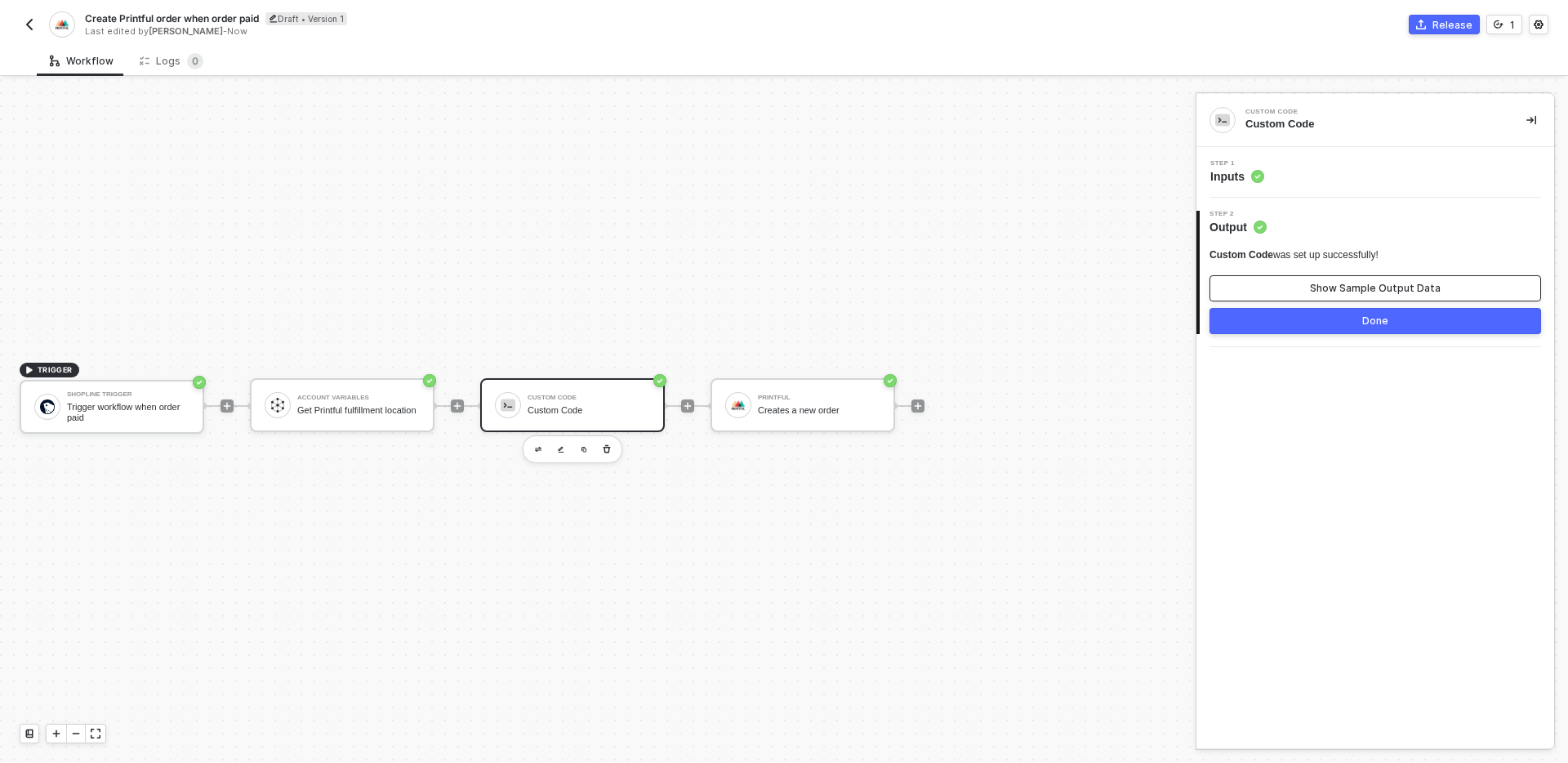
click at [1398, 280] on button "Show Sample Output Data" at bounding box center [1375, 287] width 332 height 26
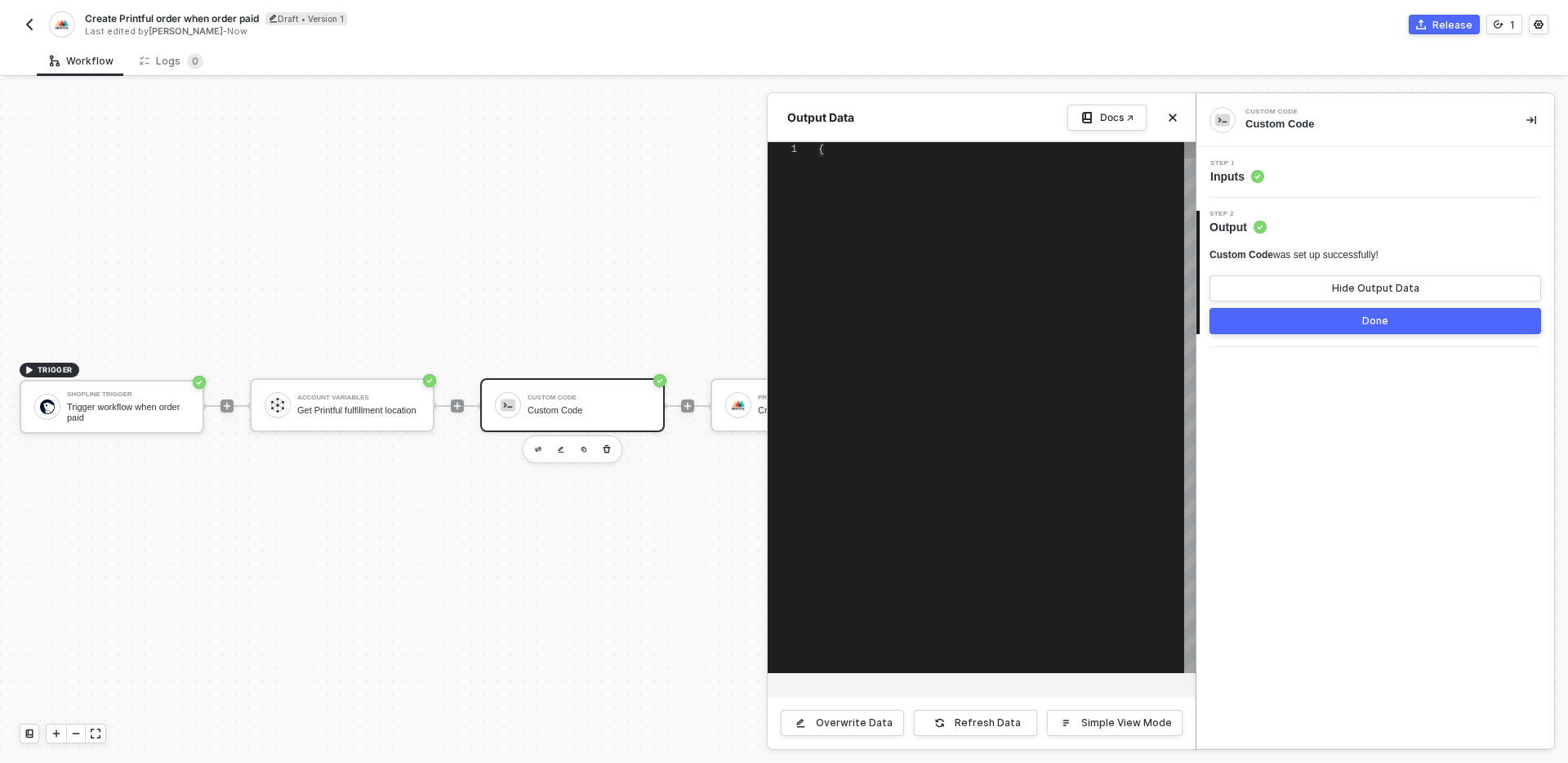
type textarea "{ "data": [ { "variant_title": null, "quantity": 1, "taxable": true, "requires_…"
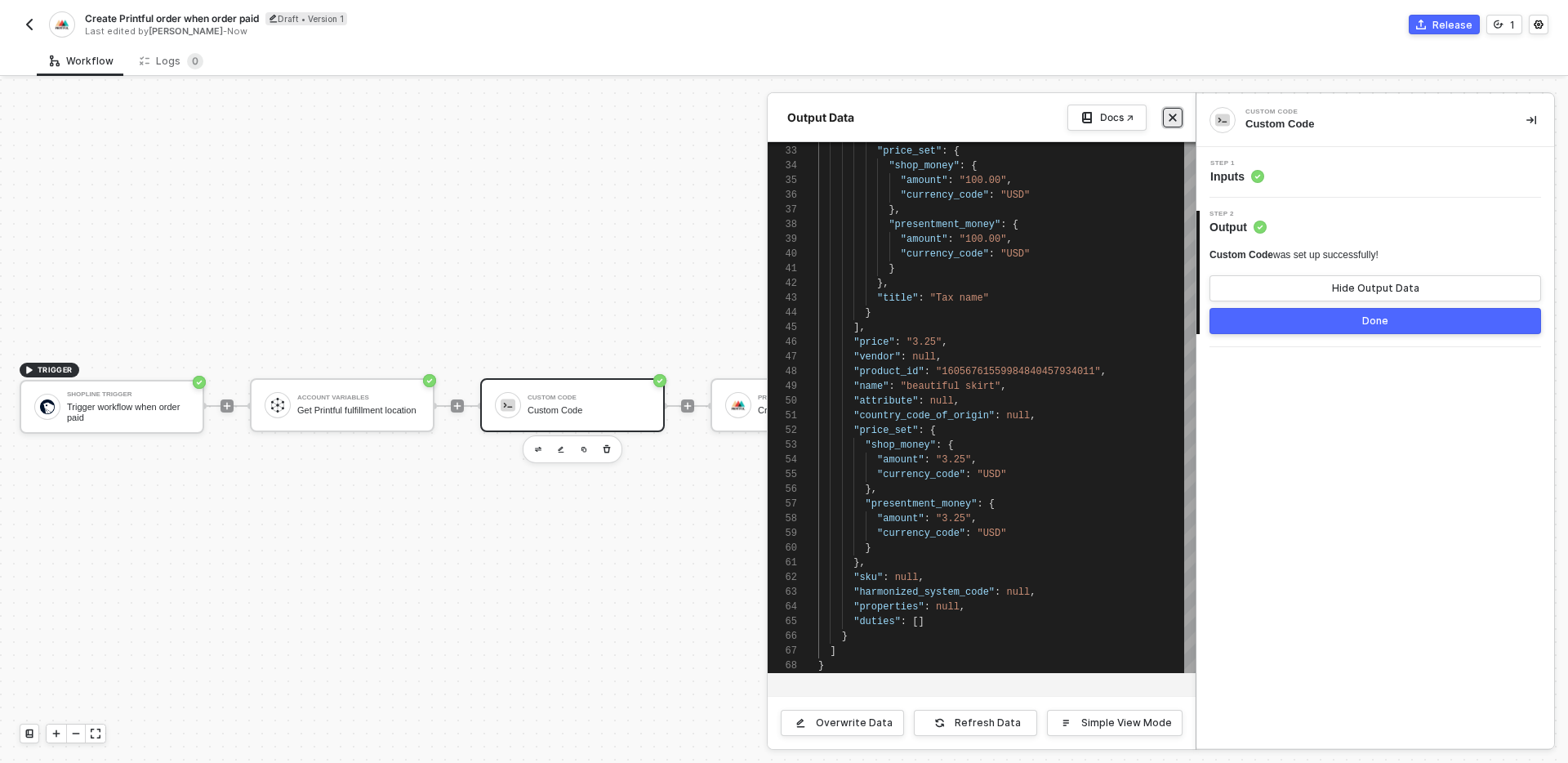
click at [1175, 113] on icon "icon-close" at bounding box center [1173, 118] width 10 height 10
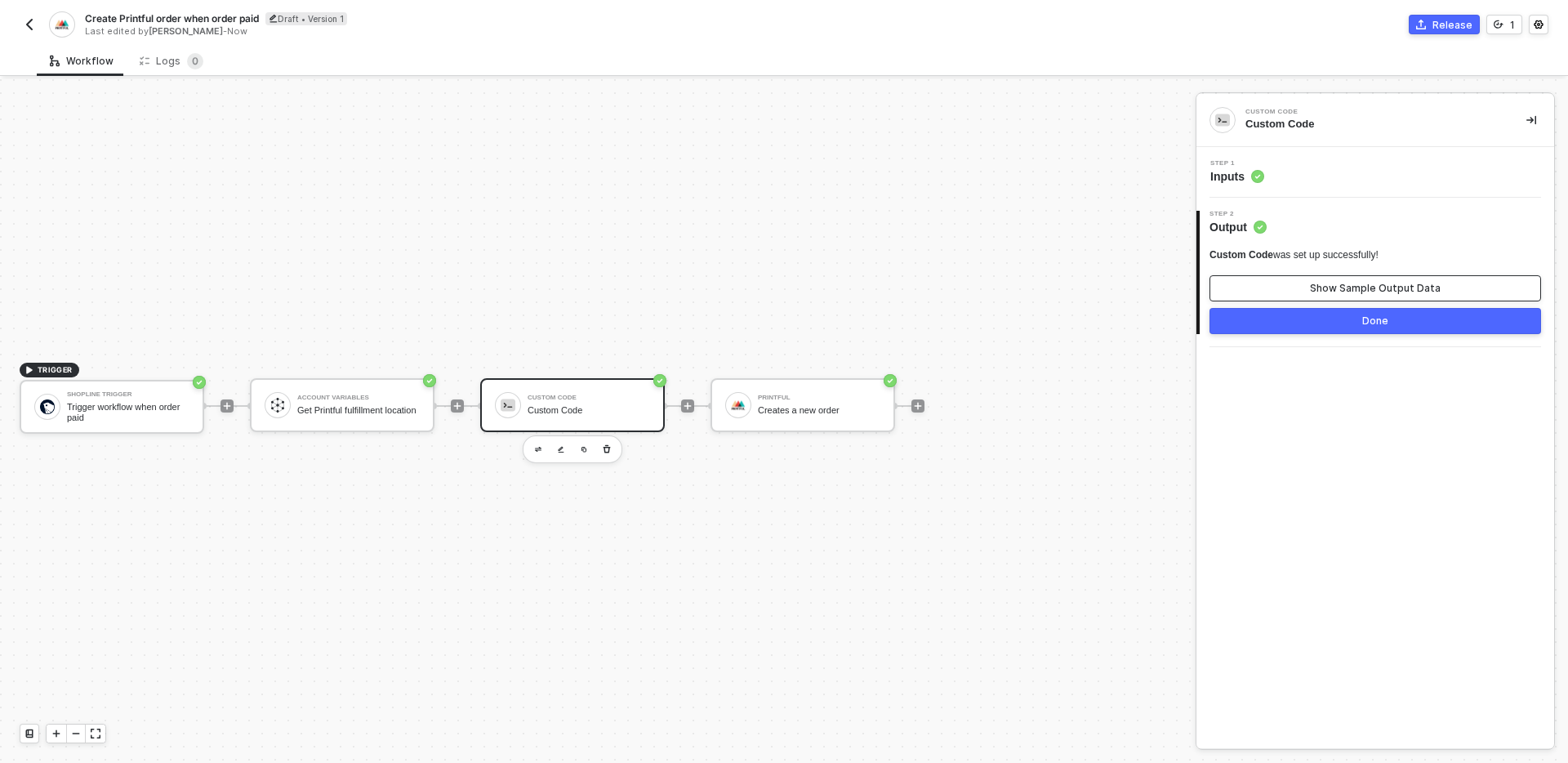
click at [1288, 283] on button "Show Sample Output Data" at bounding box center [1375, 287] width 332 height 26
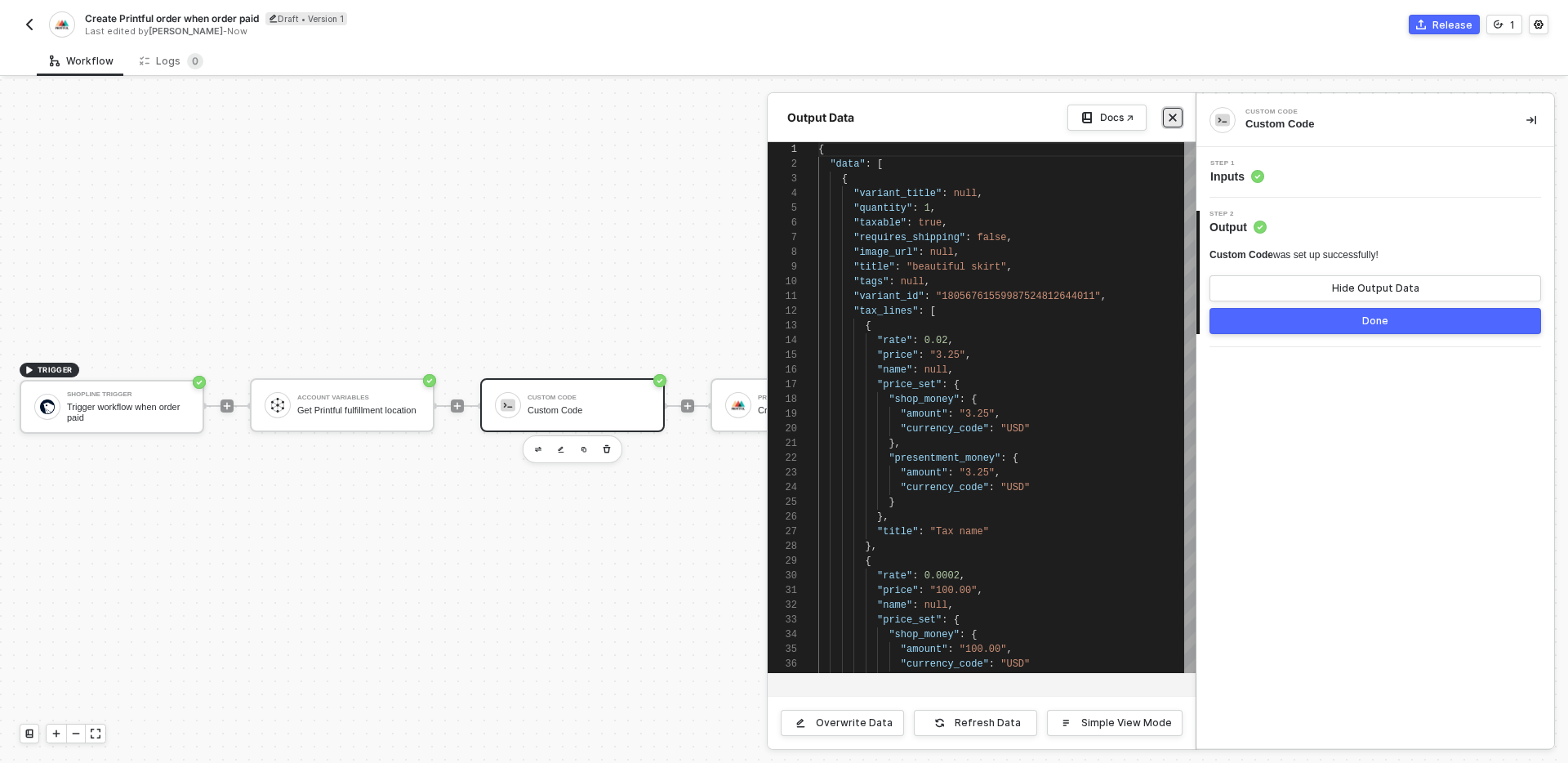
click at [1169, 125] on button "Close" at bounding box center [1172, 117] width 19 height 19
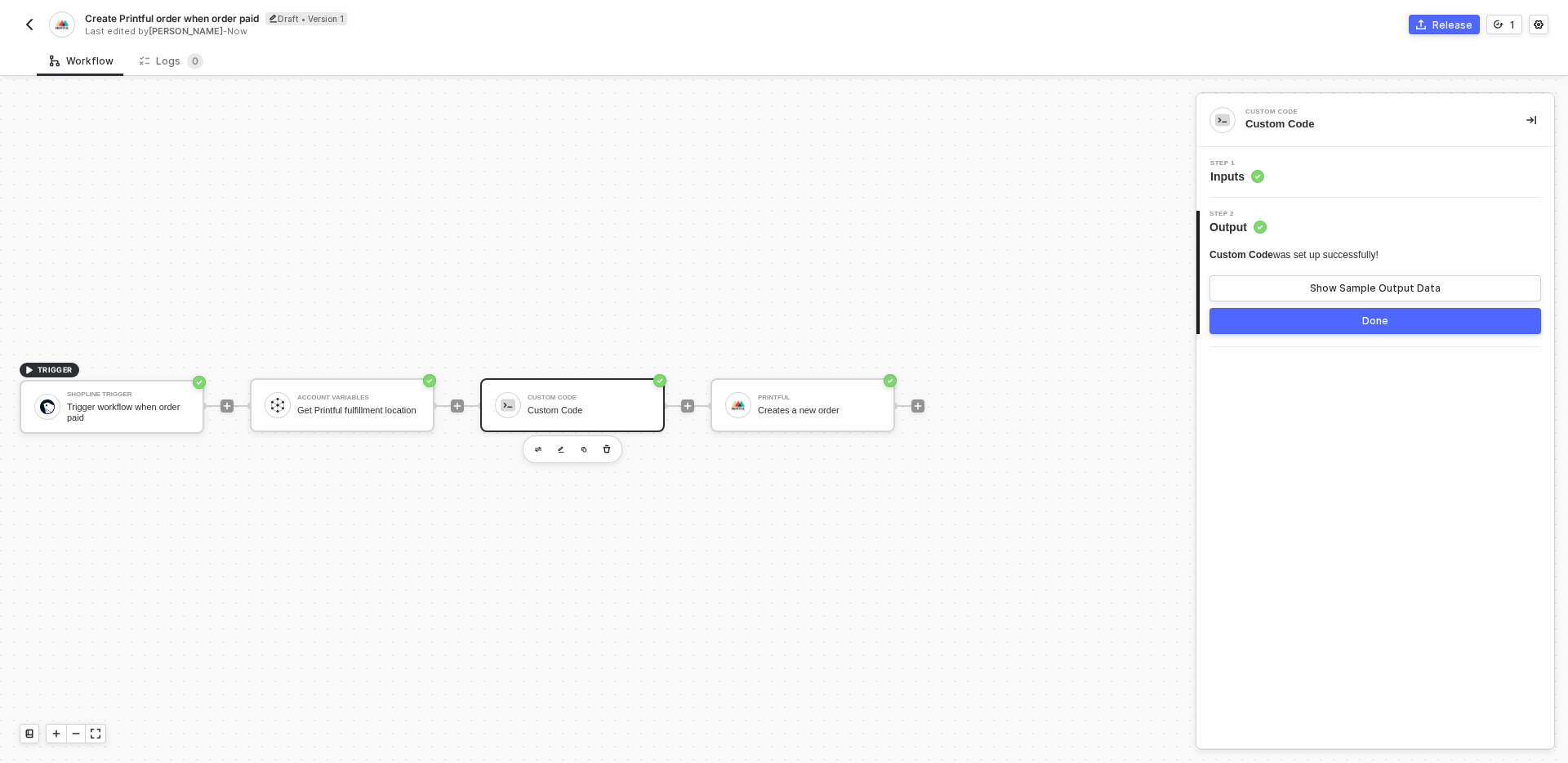
click at [1316, 164] on div "Step 1 Inputs" at bounding box center [1377, 172] width 353 height 24
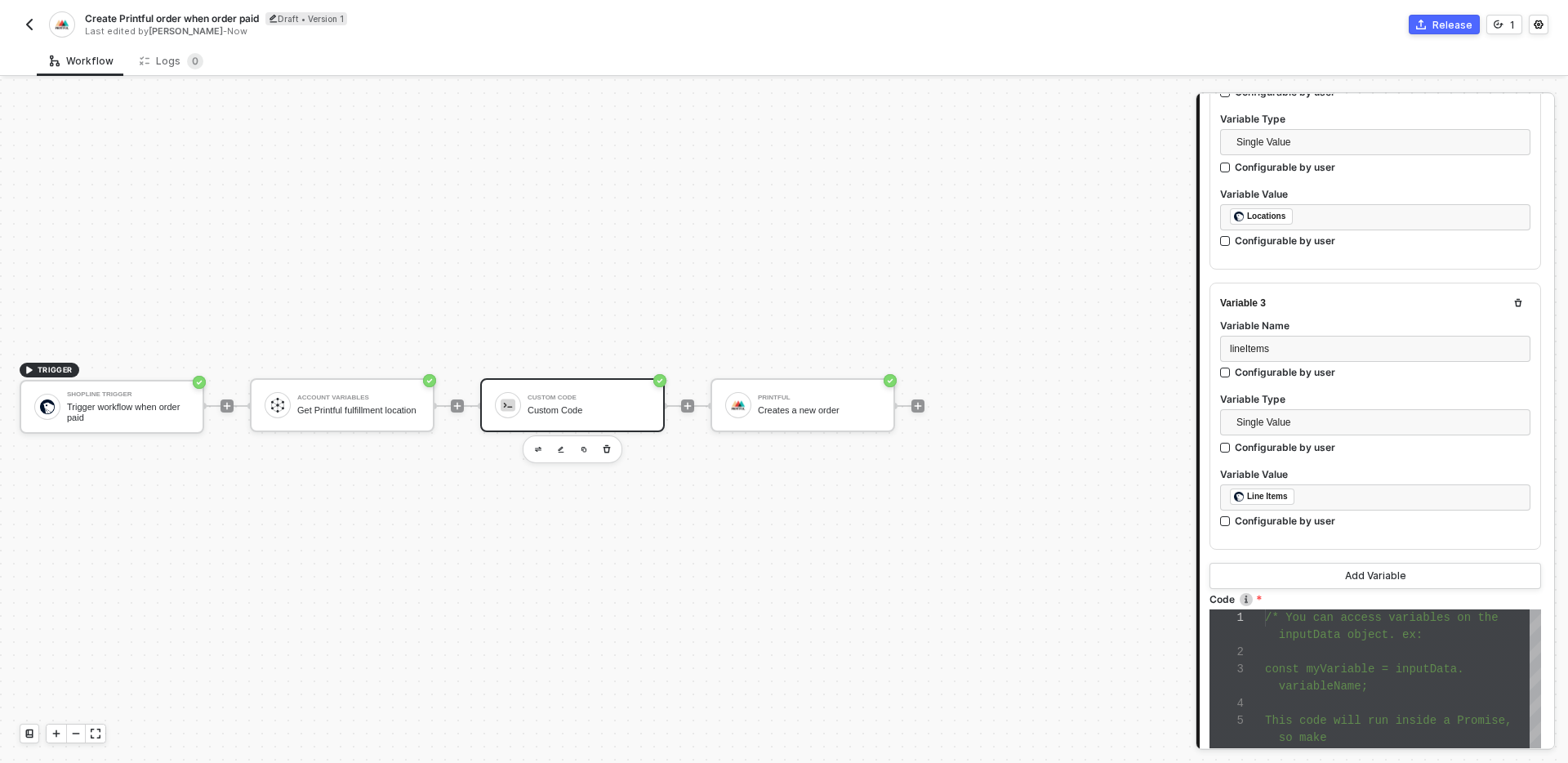
scroll to position [846, 0]
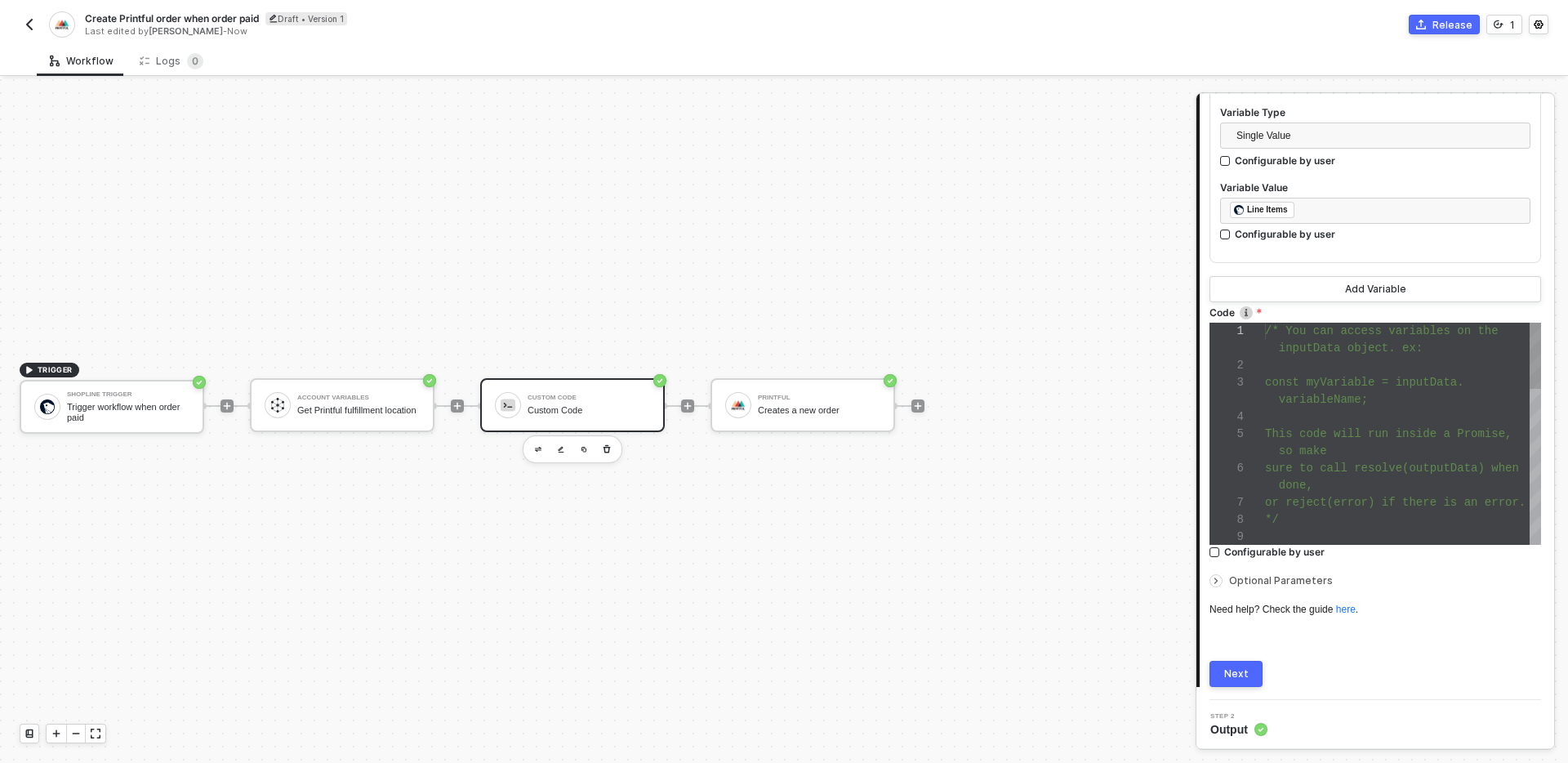
type textarea "or reject(error) if there is an error. */ const { locationId, locations, lineIt…"
click at [1333, 506] on div "1 2 3 4 5 6 7 8 9 /* You can access variables on the inputData object. ex: cons…" at bounding box center [1375, 434] width 332 height 222
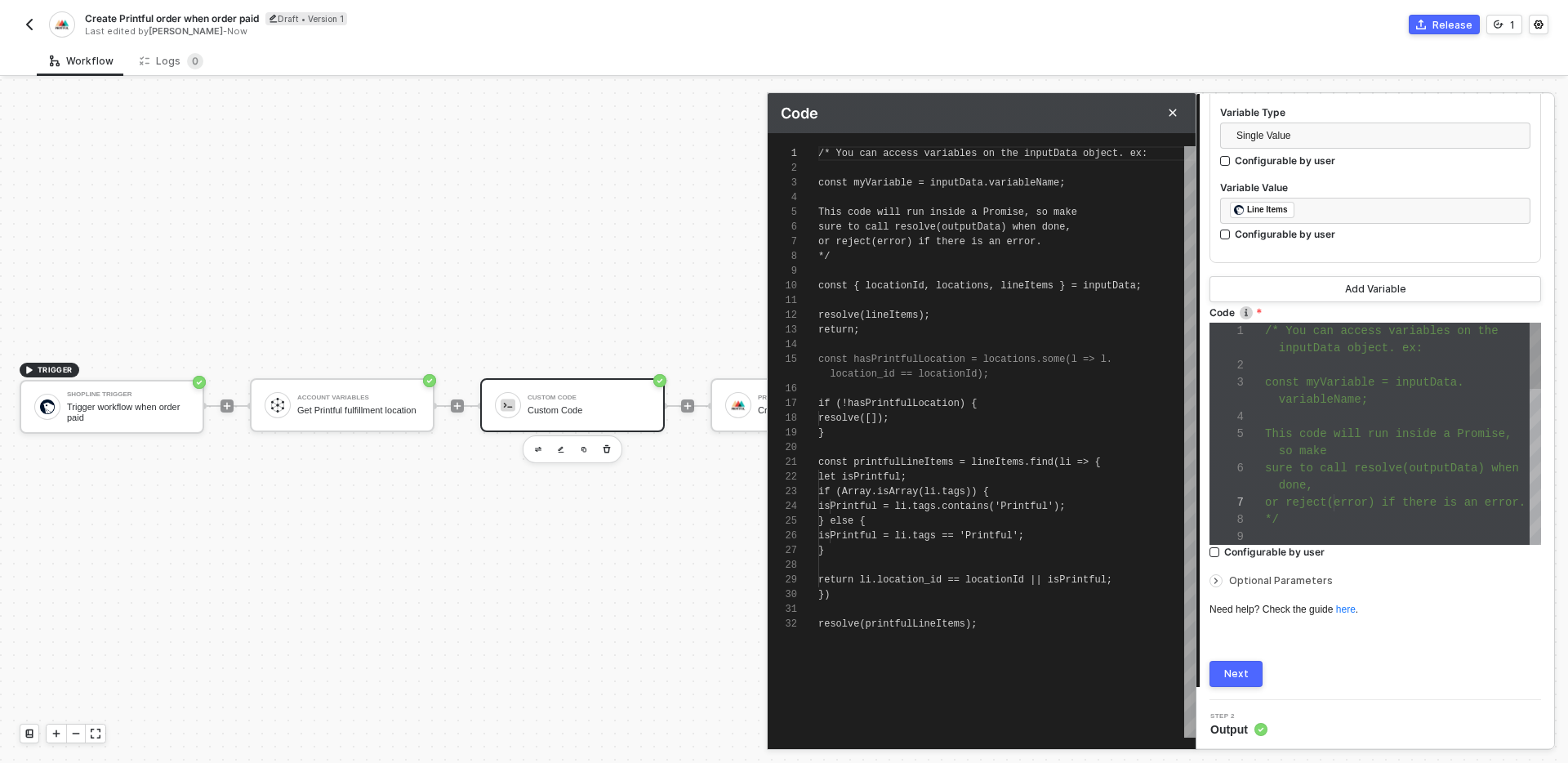
scroll to position [147, 0]
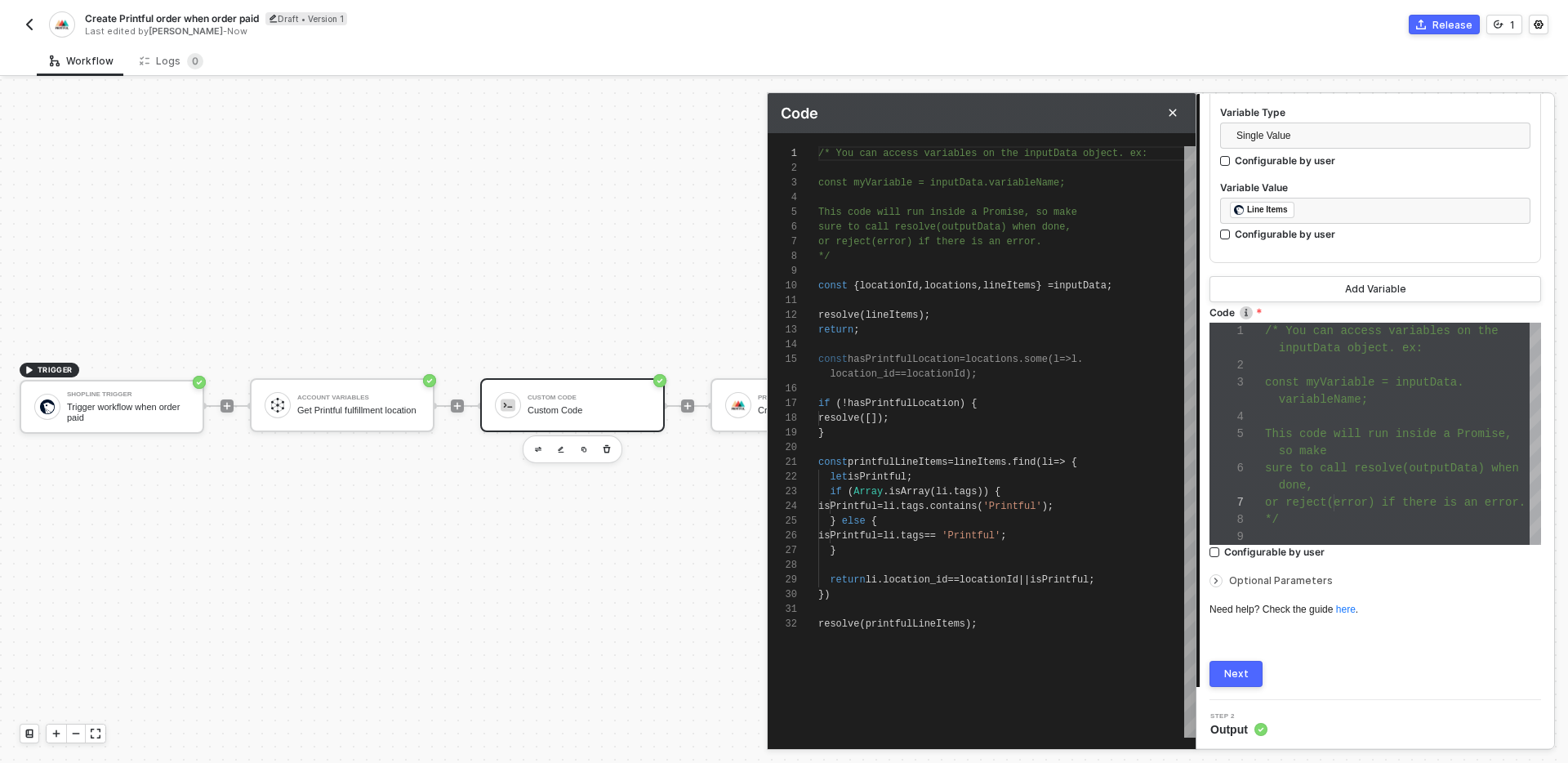
type textarea "resolve(lineItems); return; const hasPrintfulLocation = locations.some(l => l.l…"
click at [891, 313] on span "lineItems" at bounding box center [892, 315] width 53 height 12
type textarea "/* You can access variables on the inputData object. ex: const myVariable = inp…"
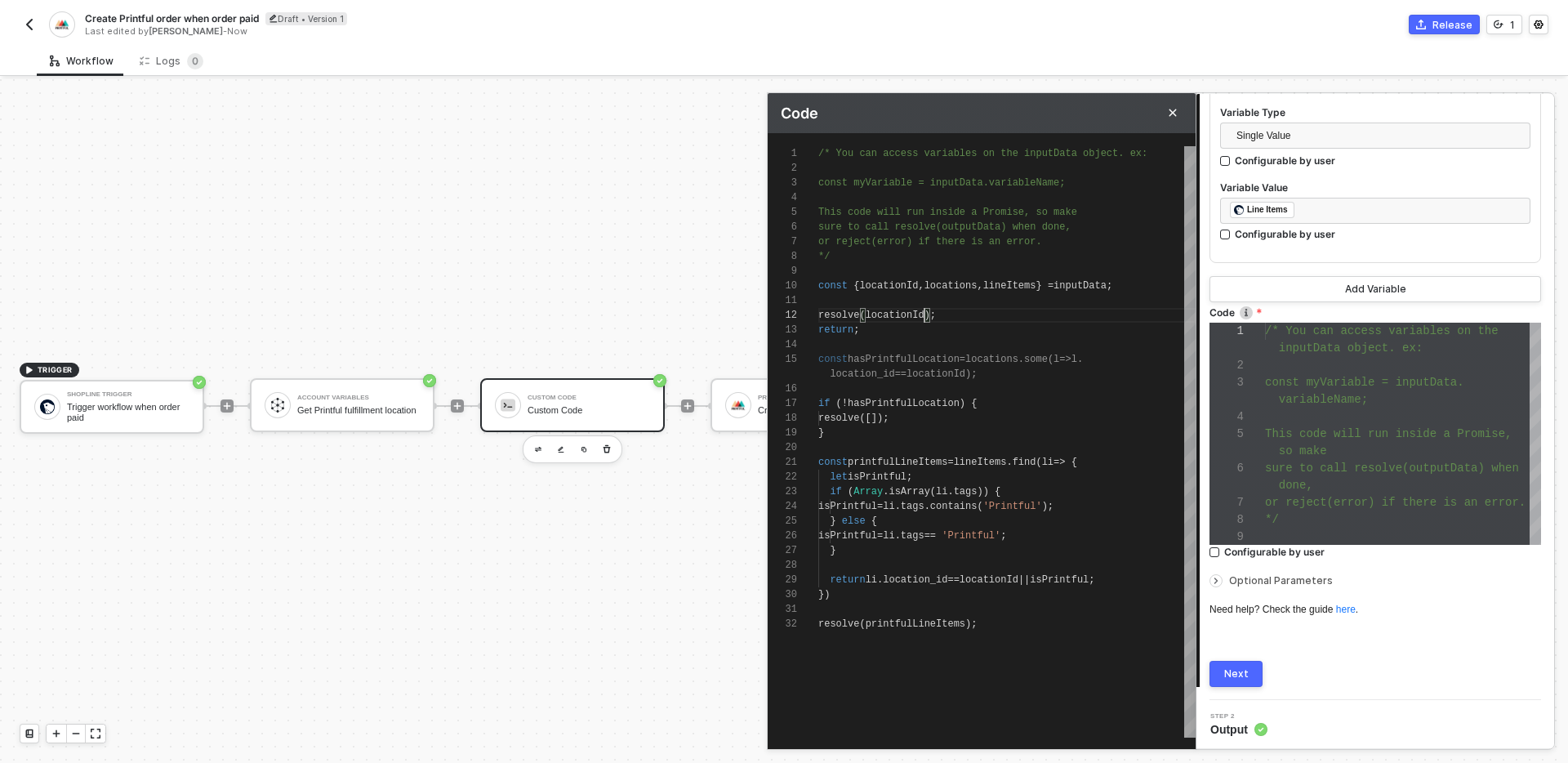
type textarea "resolve(locationId); return; const hasPrintfulLocation = locations.some(l => l.…"
click at [1242, 673] on div "Next" at bounding box center [1236, 674] width 24 height 13
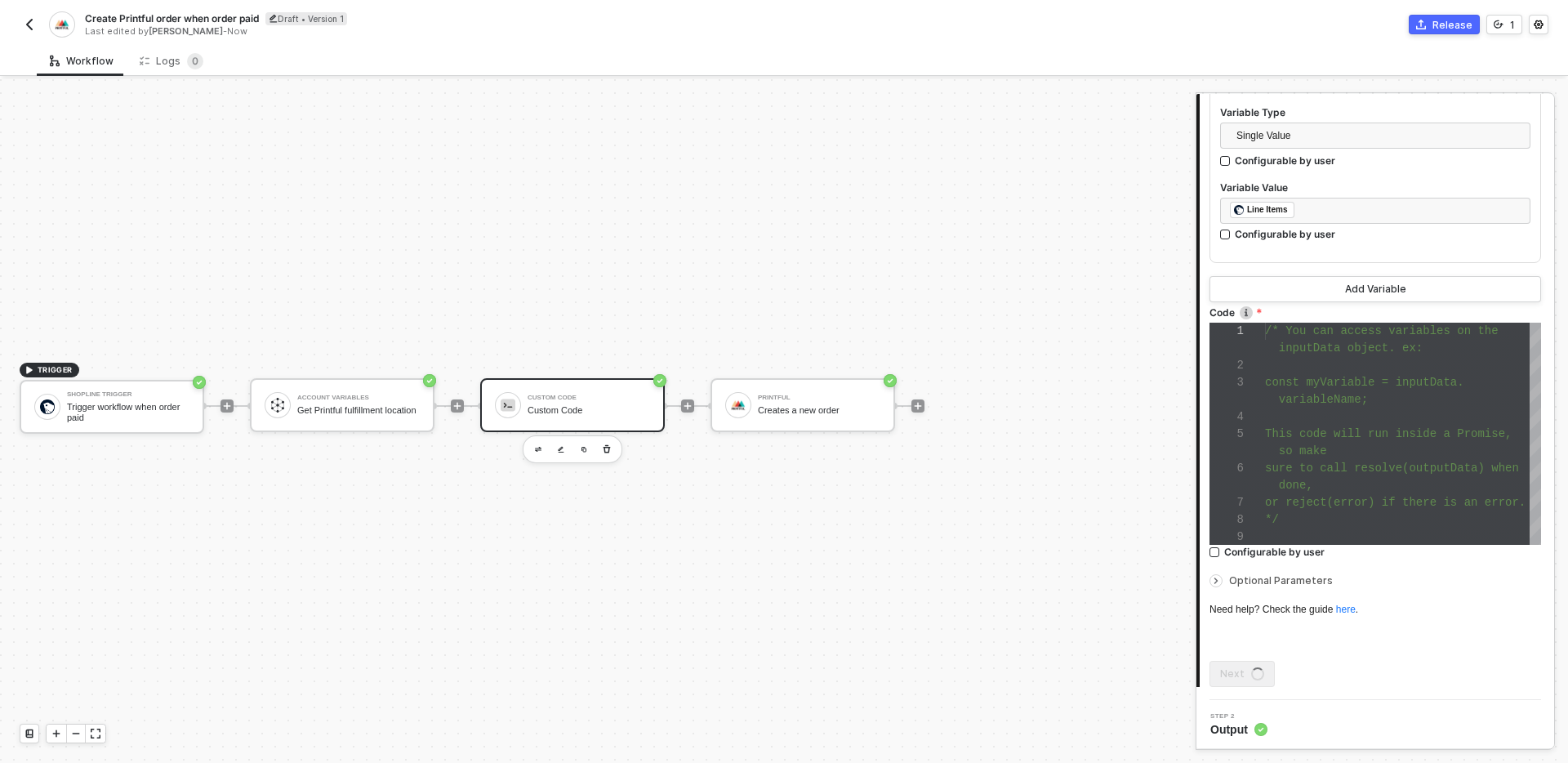
scroll to position [0, 0]
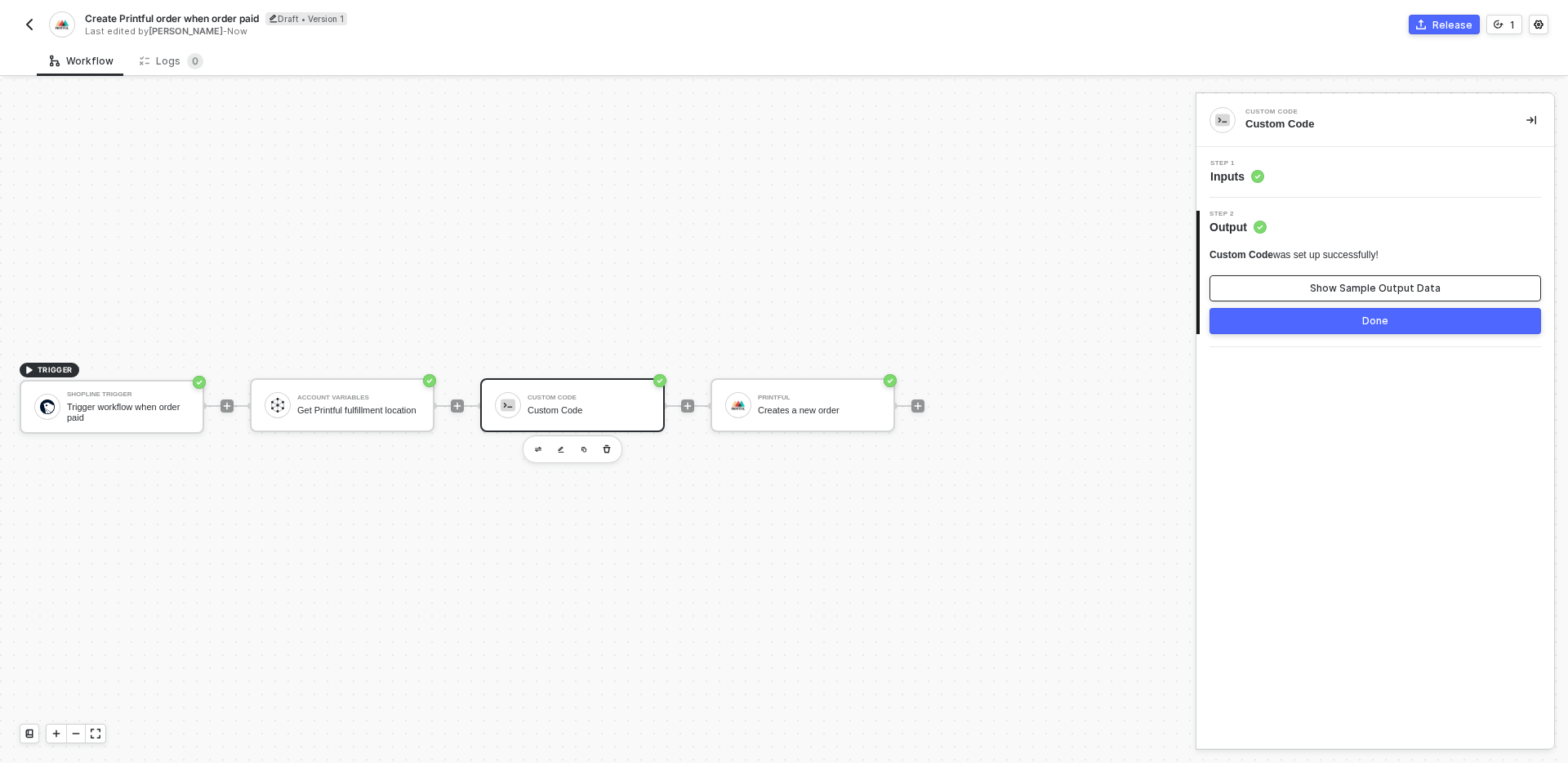
click at [1315, 283] on div "Show Sample Output Data" at bounding box center [1375, 288] width 130 height 13
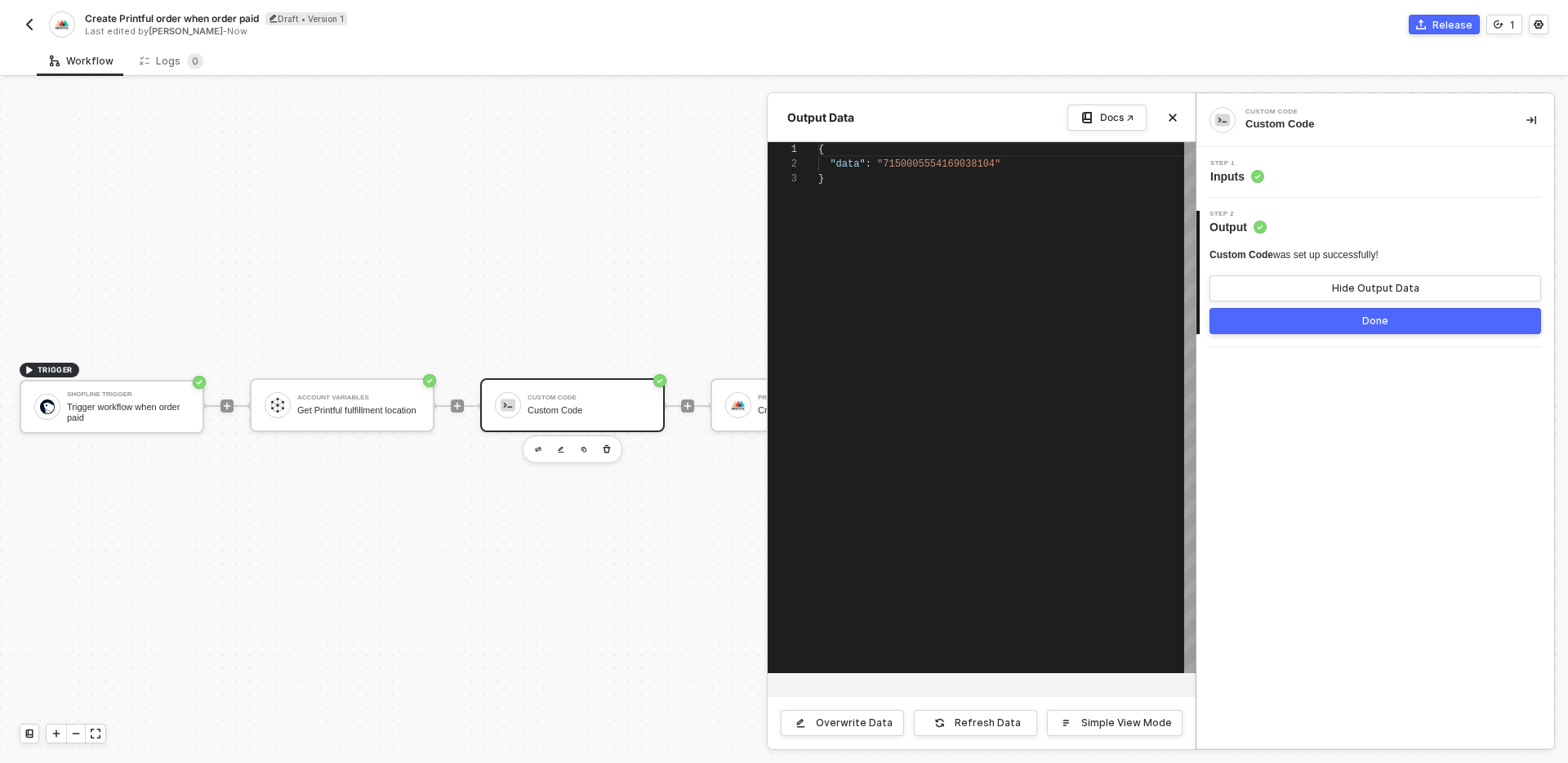
scroll to position [29, 0]
click at [1177, 117] on button "Close" at bounding box center [1172, 117] width 19 height 19
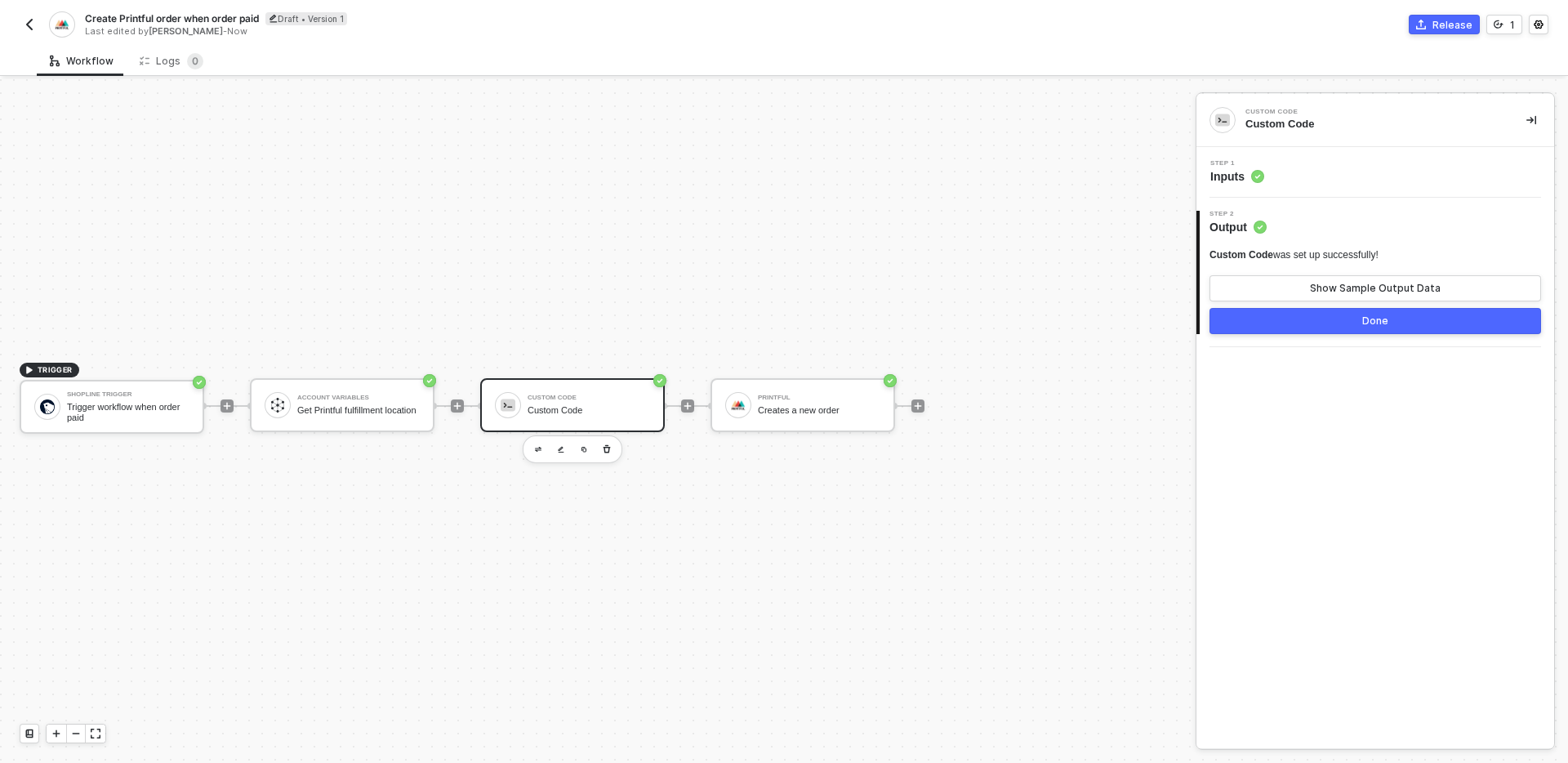
click at [1361, 171] on div "Step 1 Inputs" at bounding box center [1377, 172] width 353 height 24
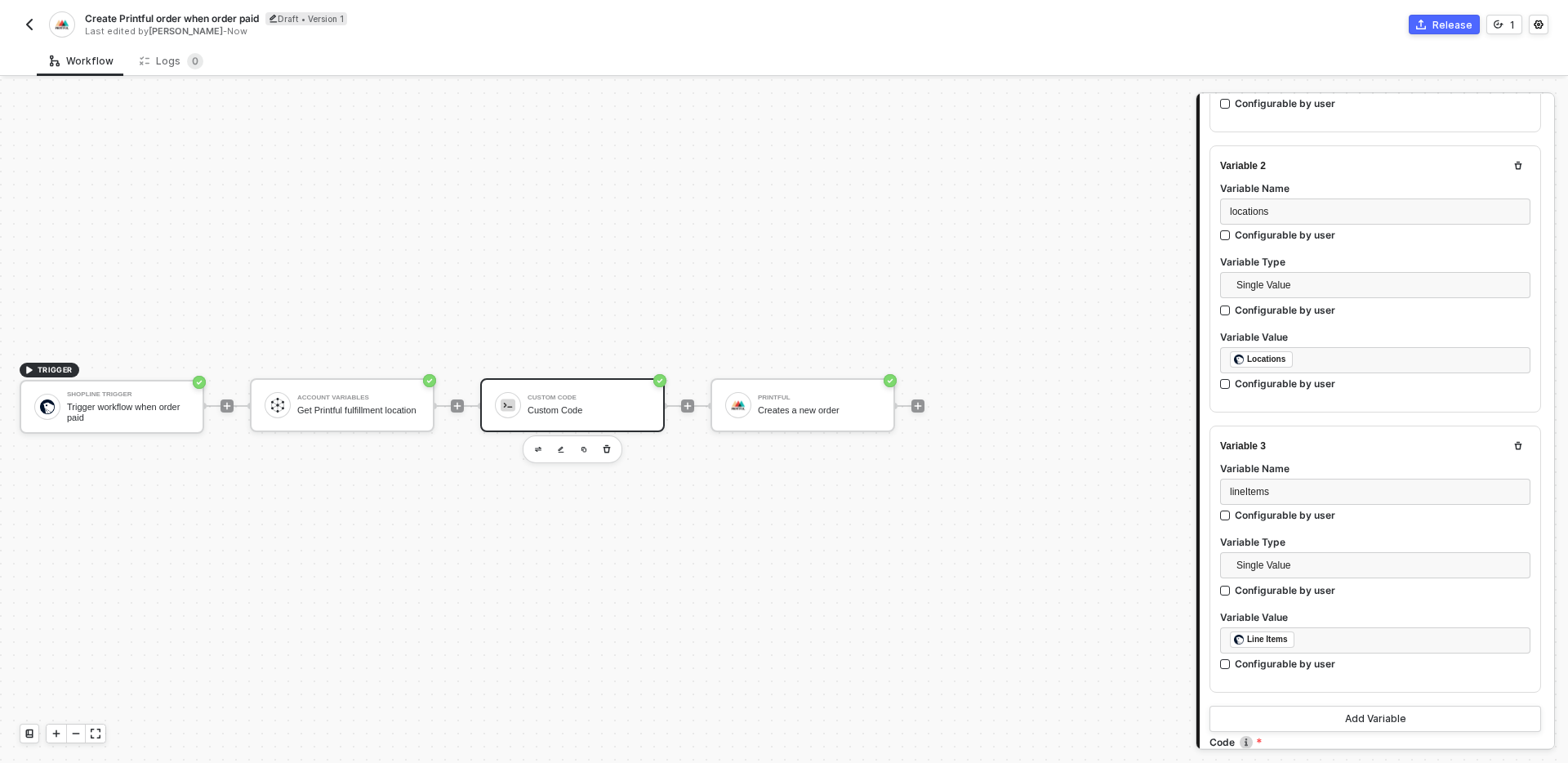
scroll to position [846, 0]
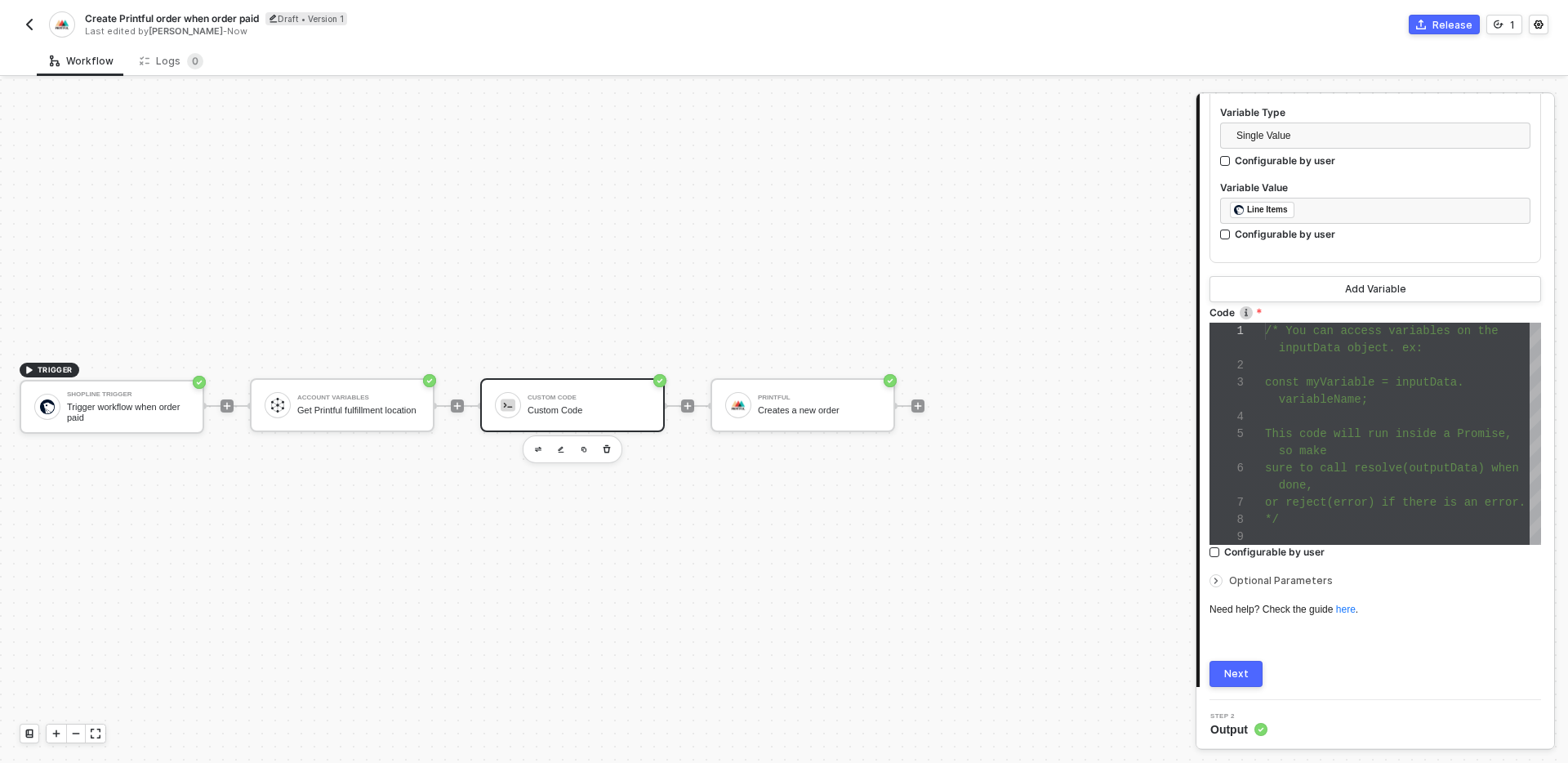
click at [1327, 450] on div "1 2 3 4 5 6 7 8 9 /* You can access variables on the inputData object. ex: cons…" at bounding box center [1375, 434] width 332 height 222
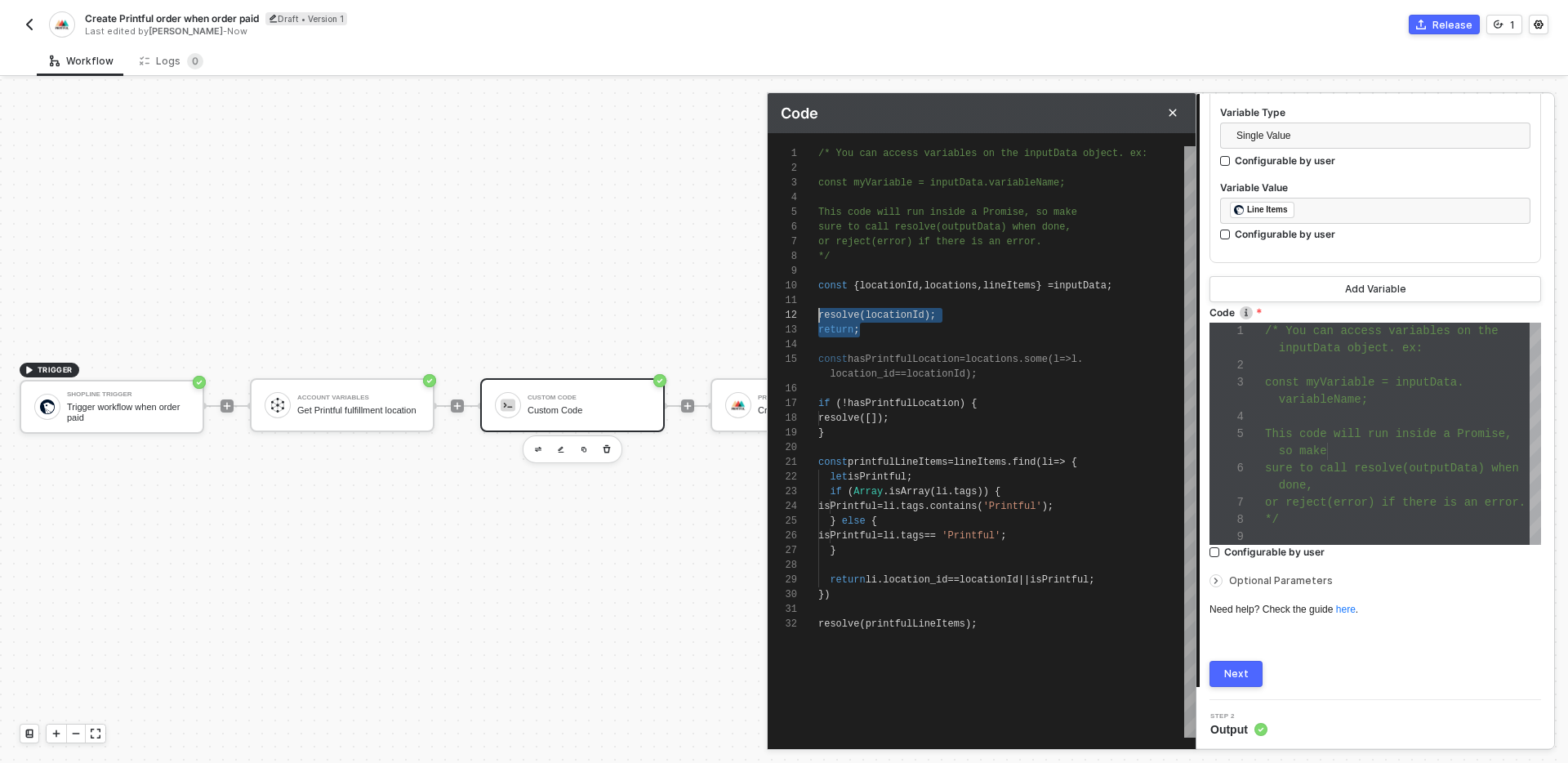
scroll to position [29, 0]
drag, startPoint x: 865, startPoint y: 339, endPoint x: 800, endPoint y: 310, distance: 71.2
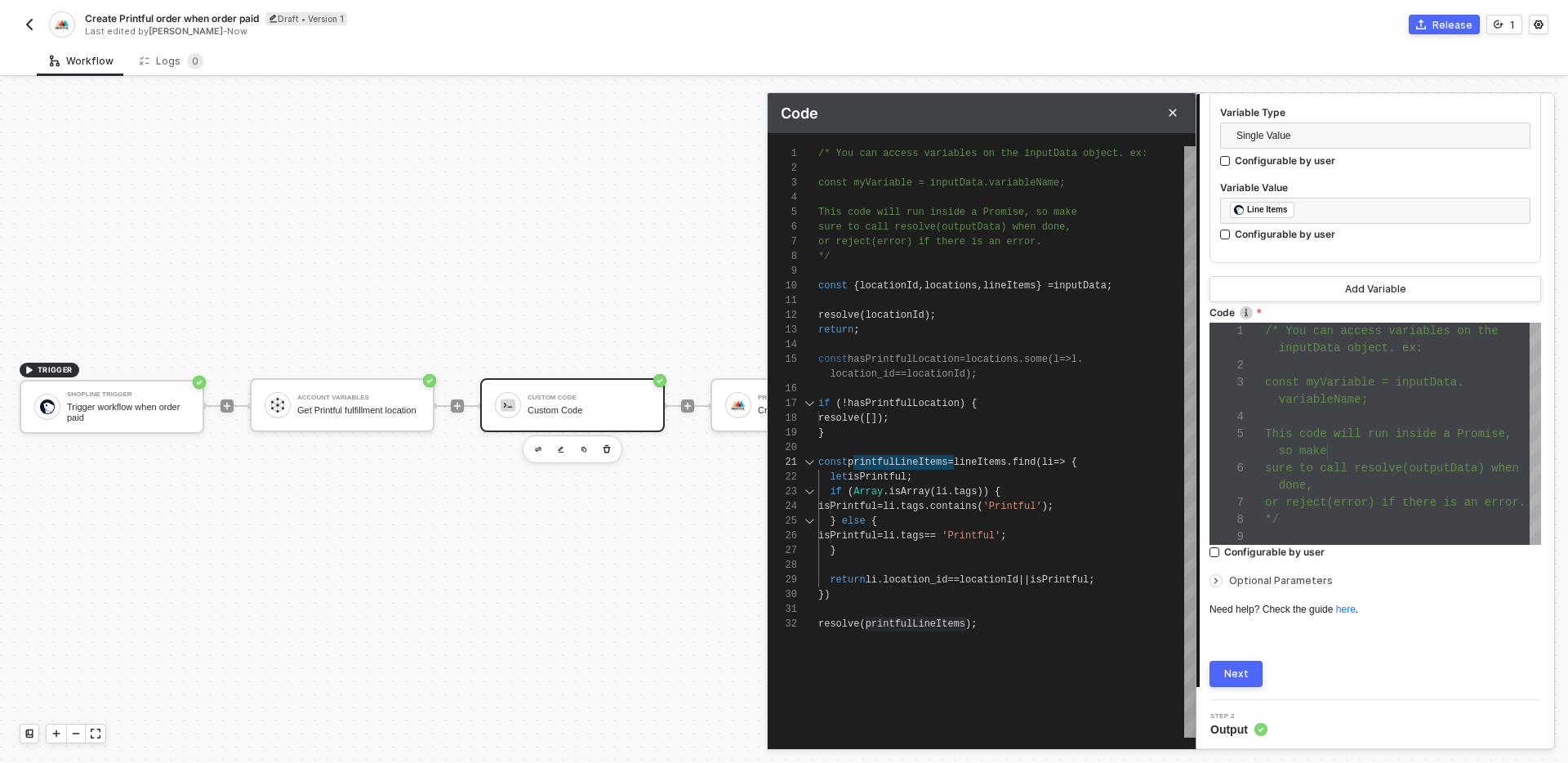
click at [800, 310] on div "1 2 3 4 5 6 7 8 9 10 11 12 13 14 15 16 17 18 19 20 21 22 23 24 25 26 27 28 29 3…" at bounding box center [982, 442] width 428 height 592
drag, startPoint x: 886, startPoint y: 337, endPoint x: 805, endPoint y: 301, distance: 88.6
click at [805, 301] on div "1 2 3 4 5 6 7 8 9 10 11 12 13 14 15 16 17 18 19 20 21 22 23 24 25 26 27 28 29 3…" at bounding box center [982, 442] width 428 height 592
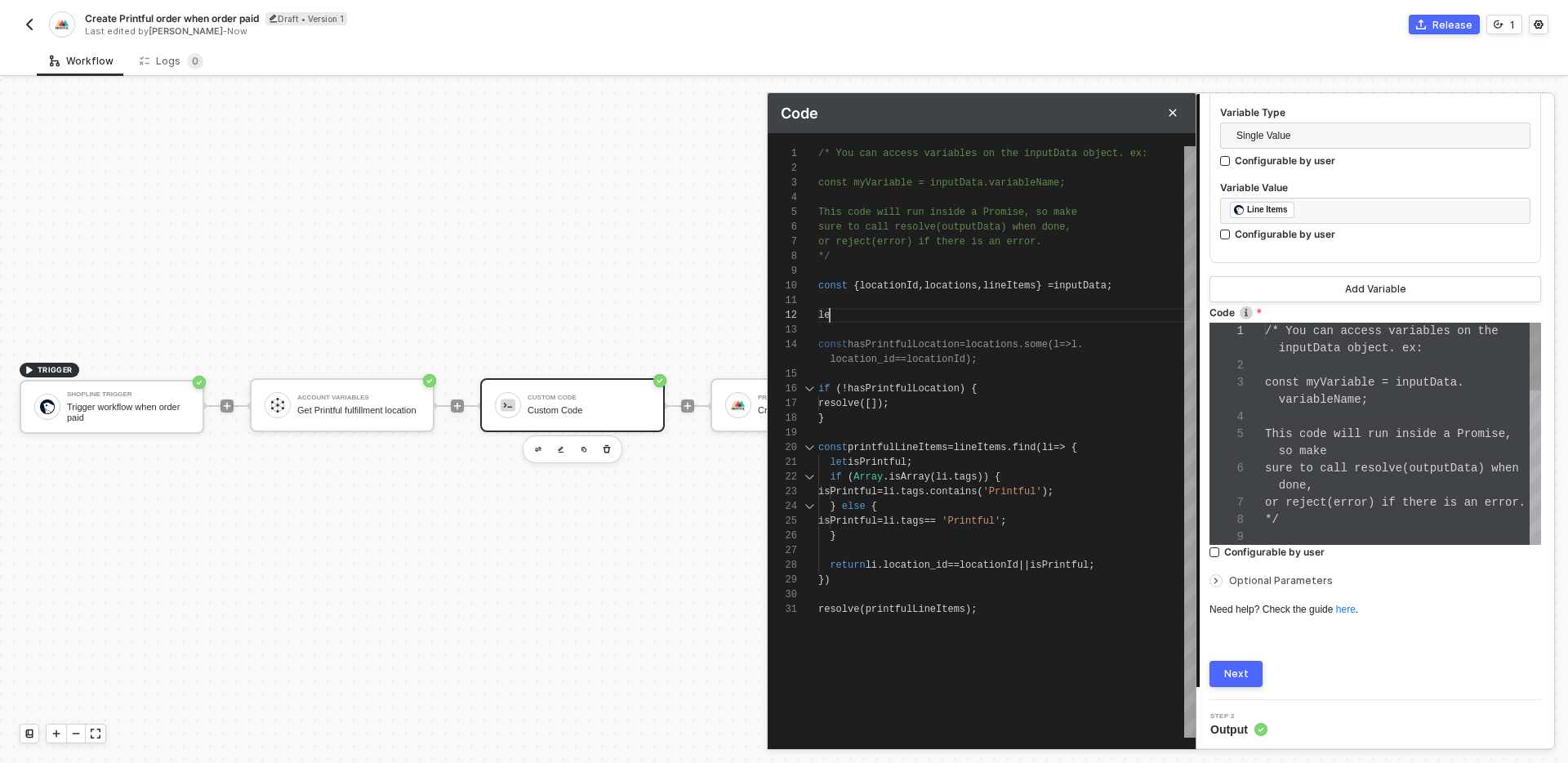
scroll to position [69, 0]
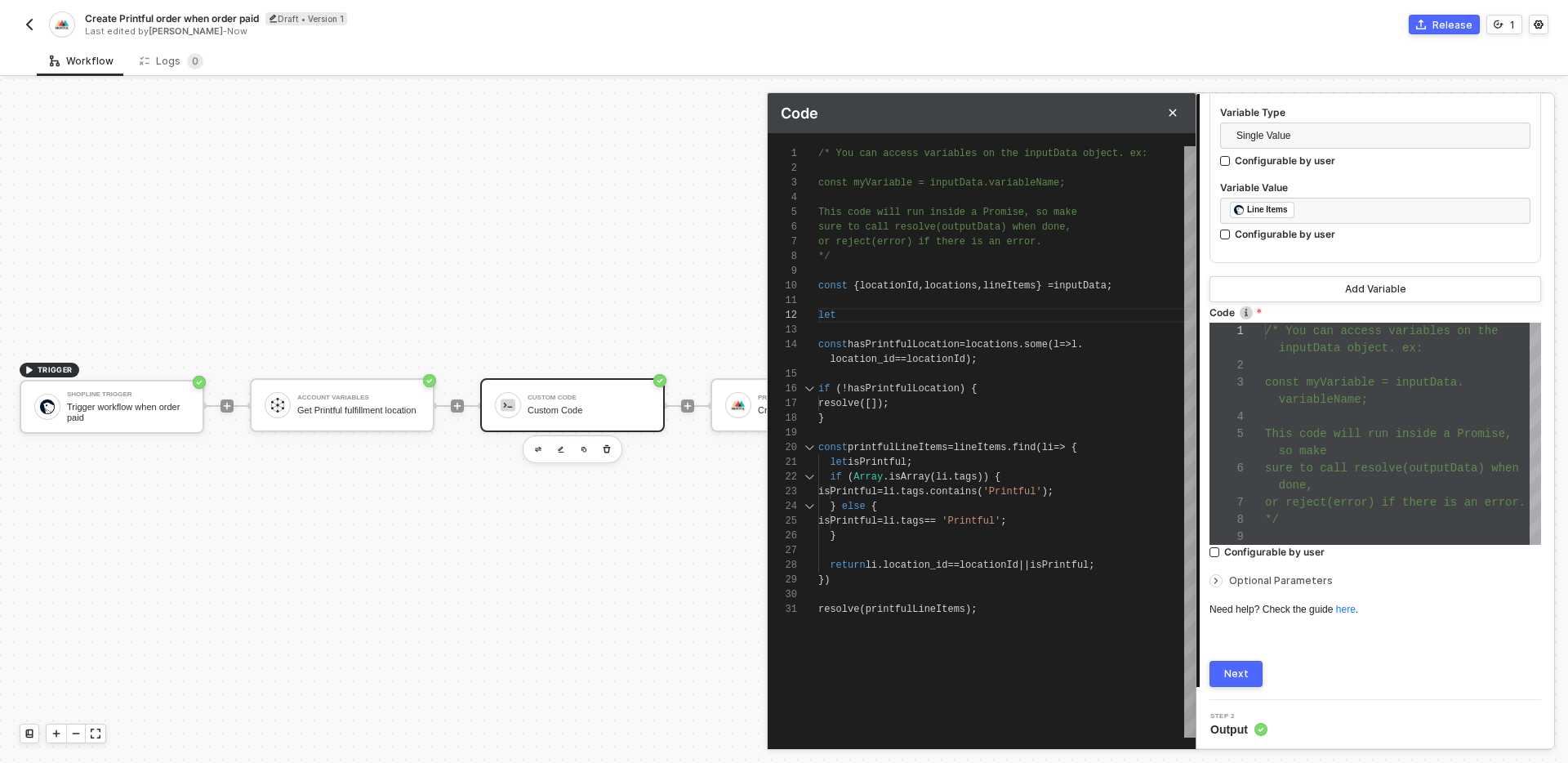
paste textarea "printfulLineItems"
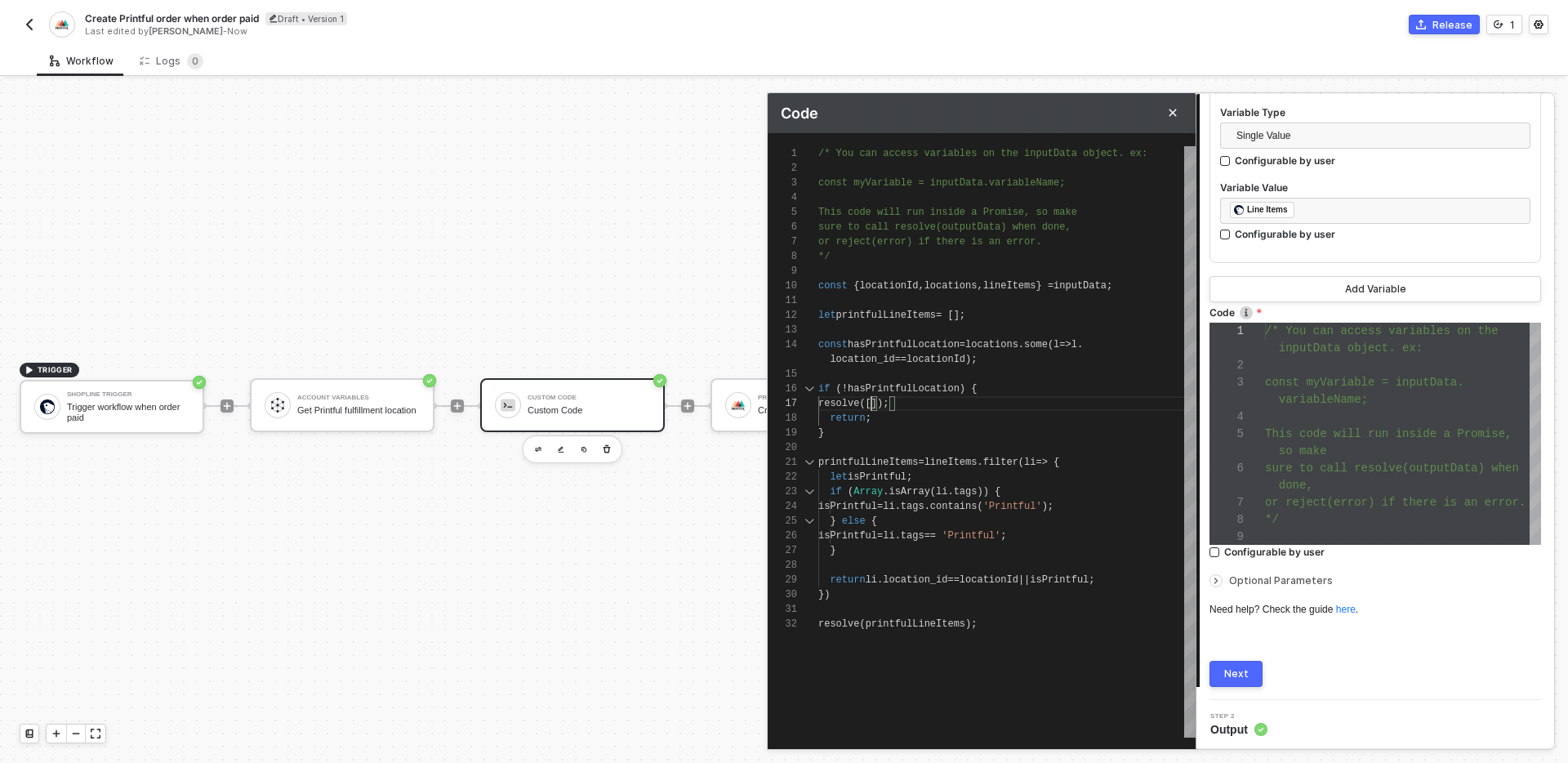
scroll to position [89, 58]
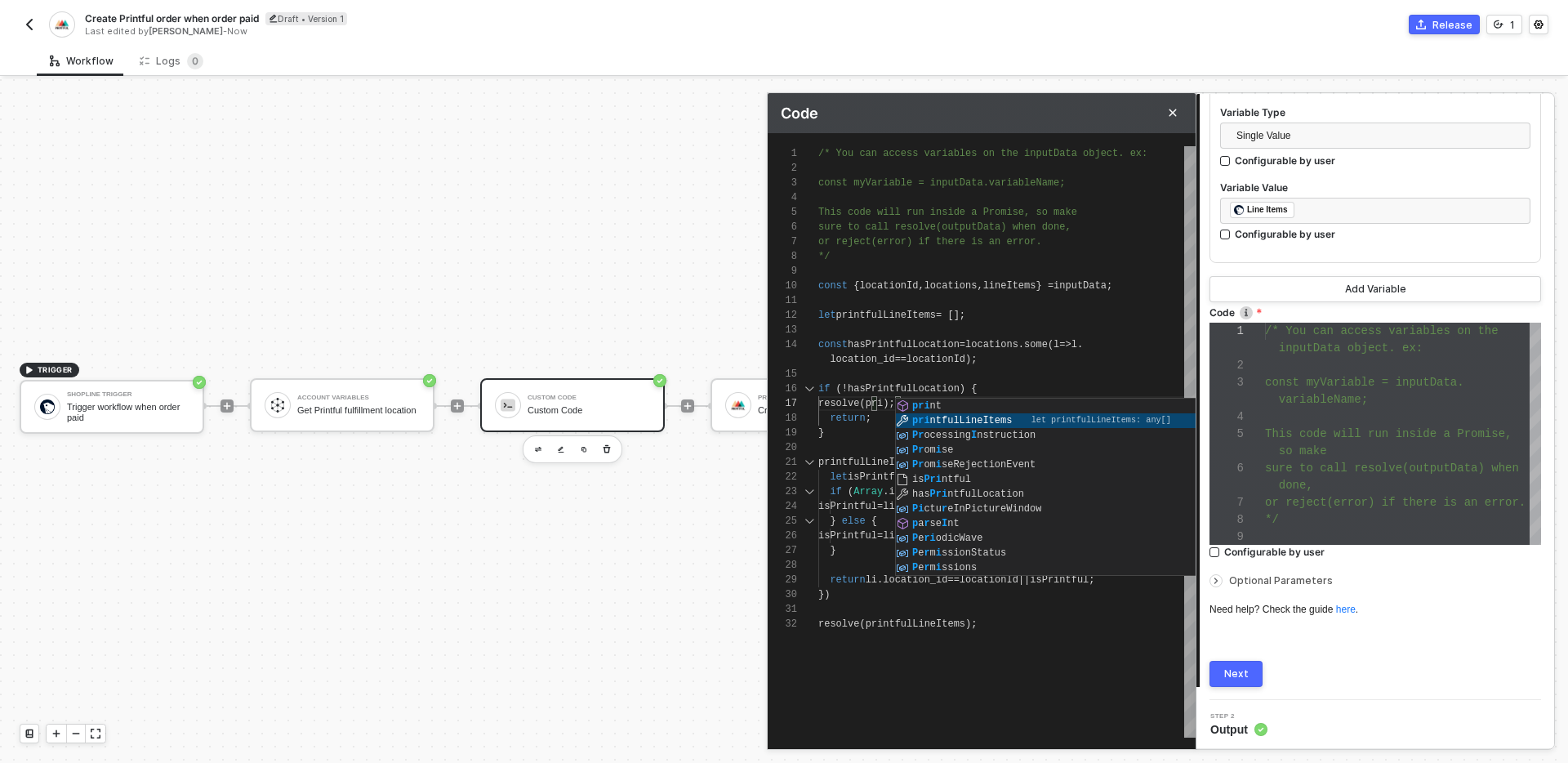
type textarea "let printfulLineItems = []; const hasPrintfulLocation = locations.some(l => l.l…"
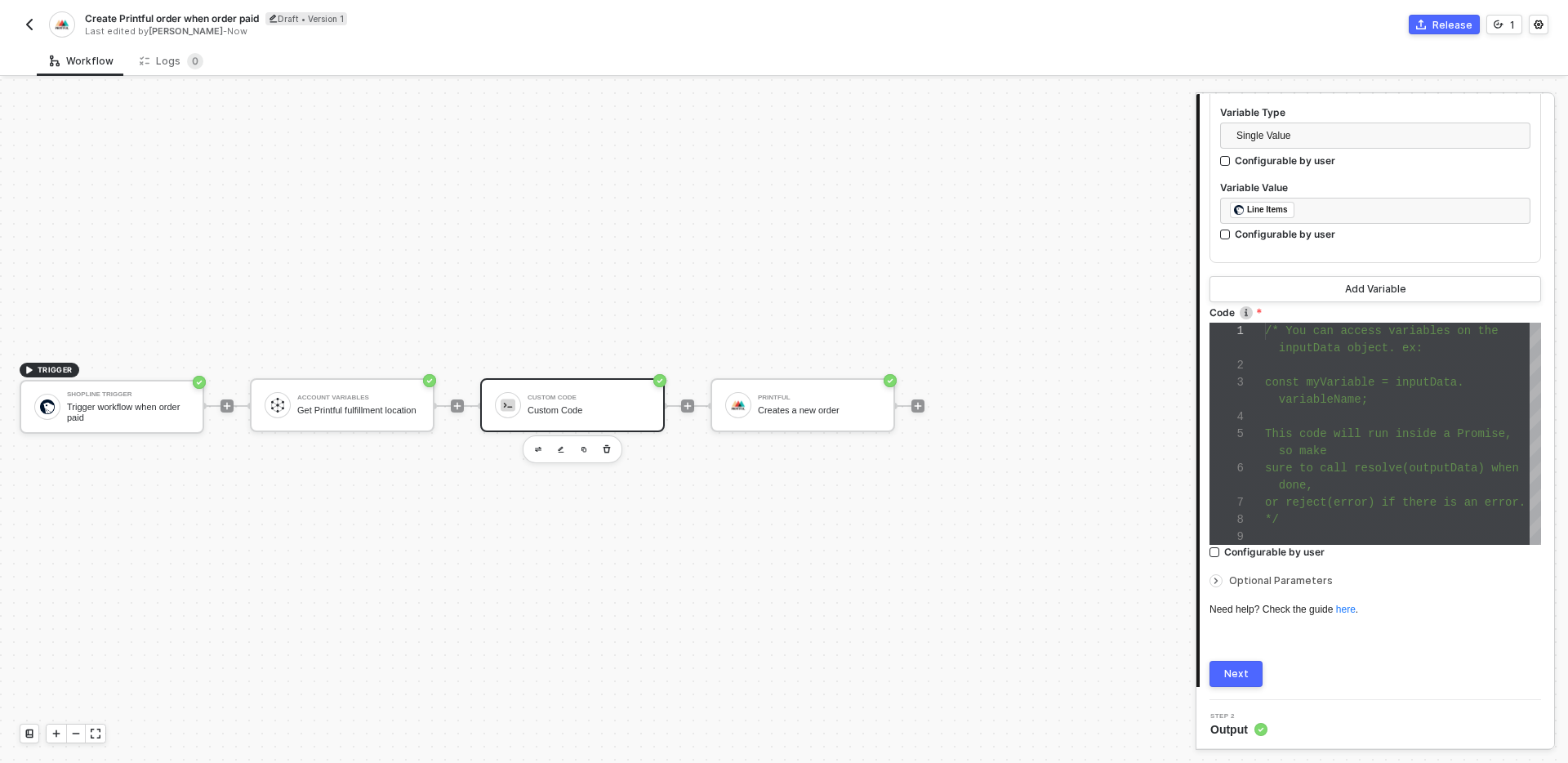
click at [1240, 674] on div "Next" at bounding box center [1236, 674] width 24 height 13
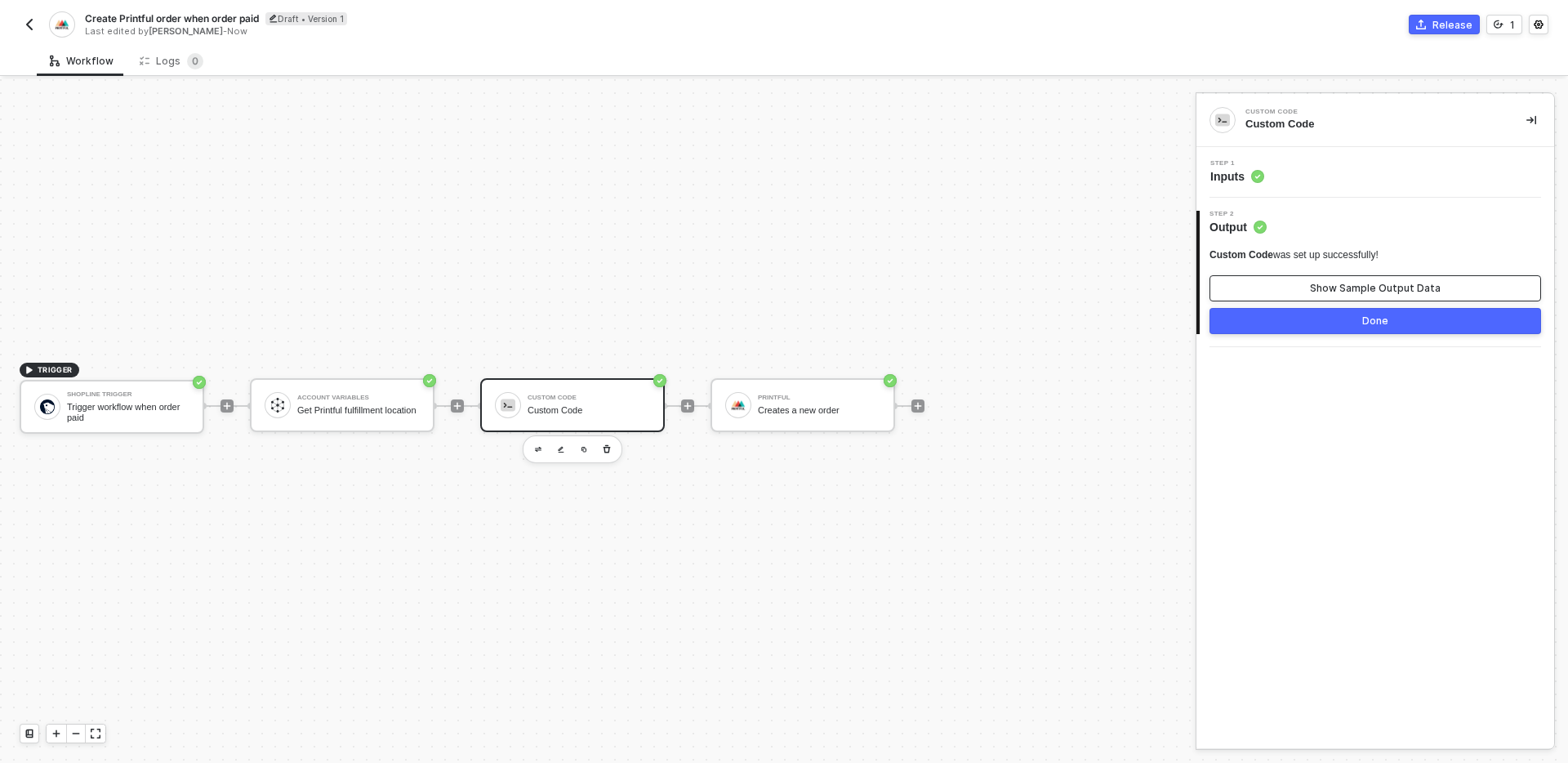
click at [1306, 281] on button "Show Sample Output Data" at bounding box center [1375, 287] width 332 height 26
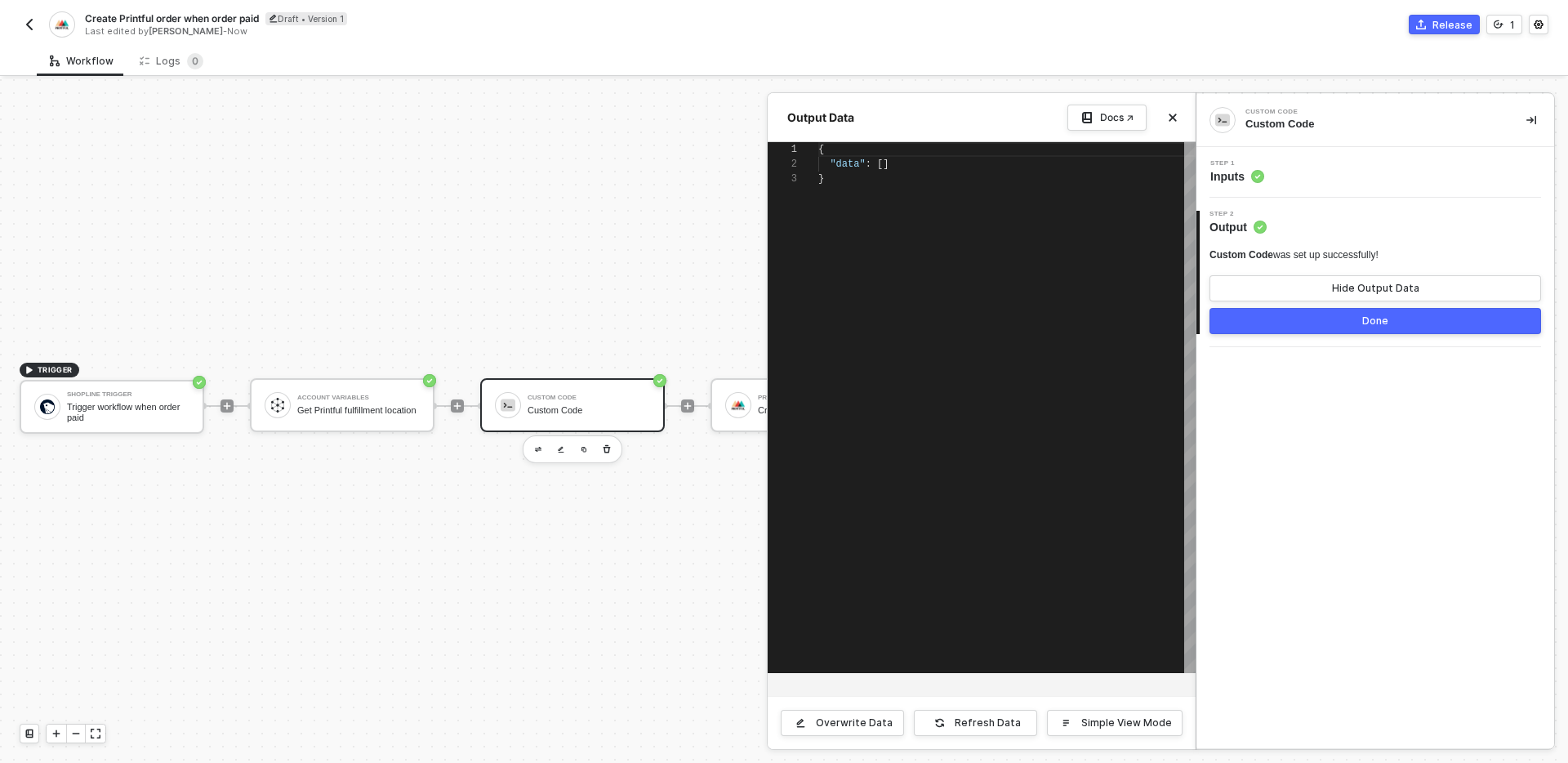
scroll to position [29, 0]
click at [1168, 120] on icon "icon-close" at bounding box center [1173, 118] width 10 height 10
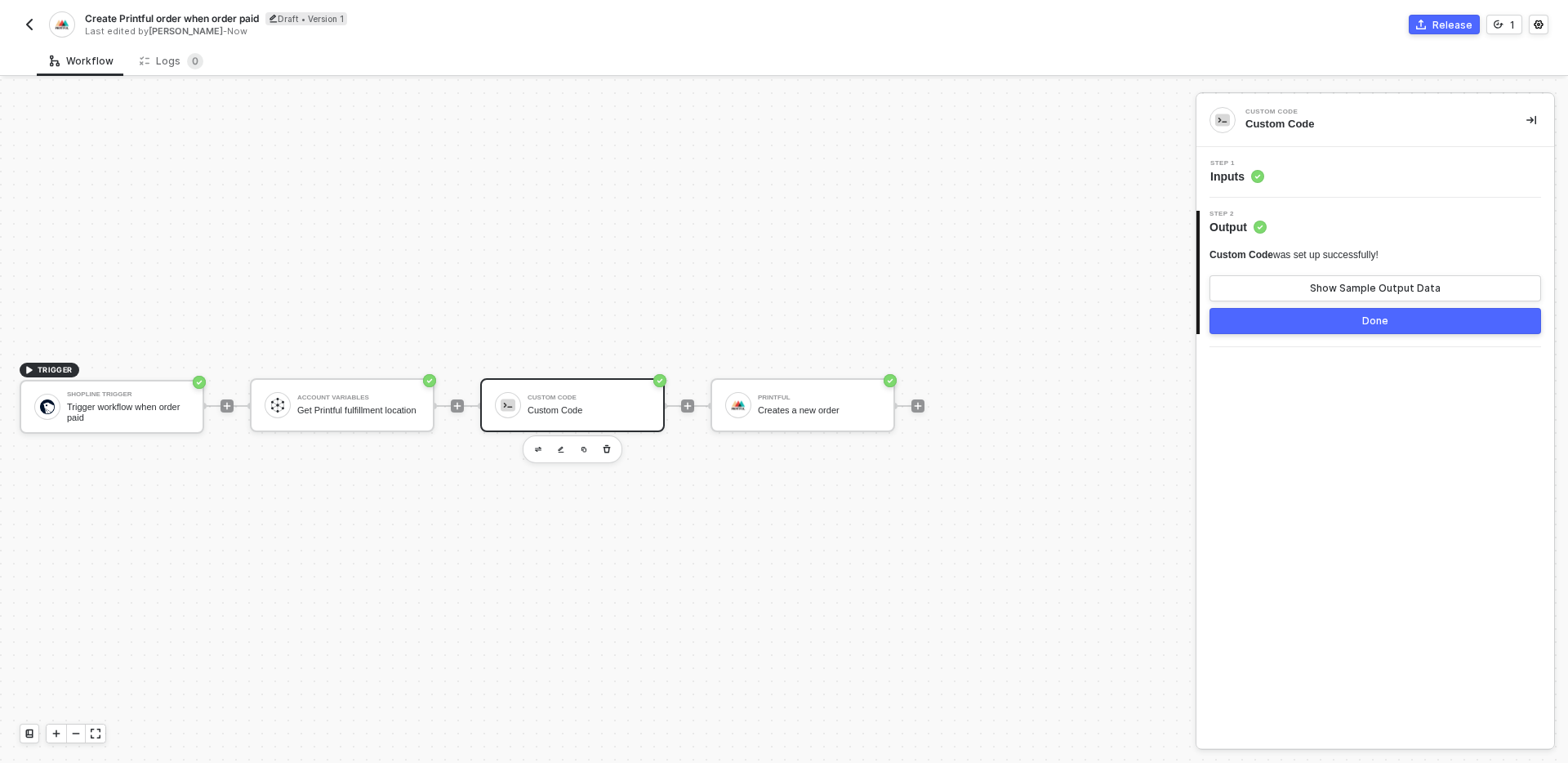
click at [1002, 546] on div "TRIGGER Shopline Trigger Trigger workflow when order paid Account Variables Get…" at bounding box center [593, 406] width 1187 height 714
click at [688, 402] on icon "icon-play" at bounding box center [688, 406] width 10 height 10
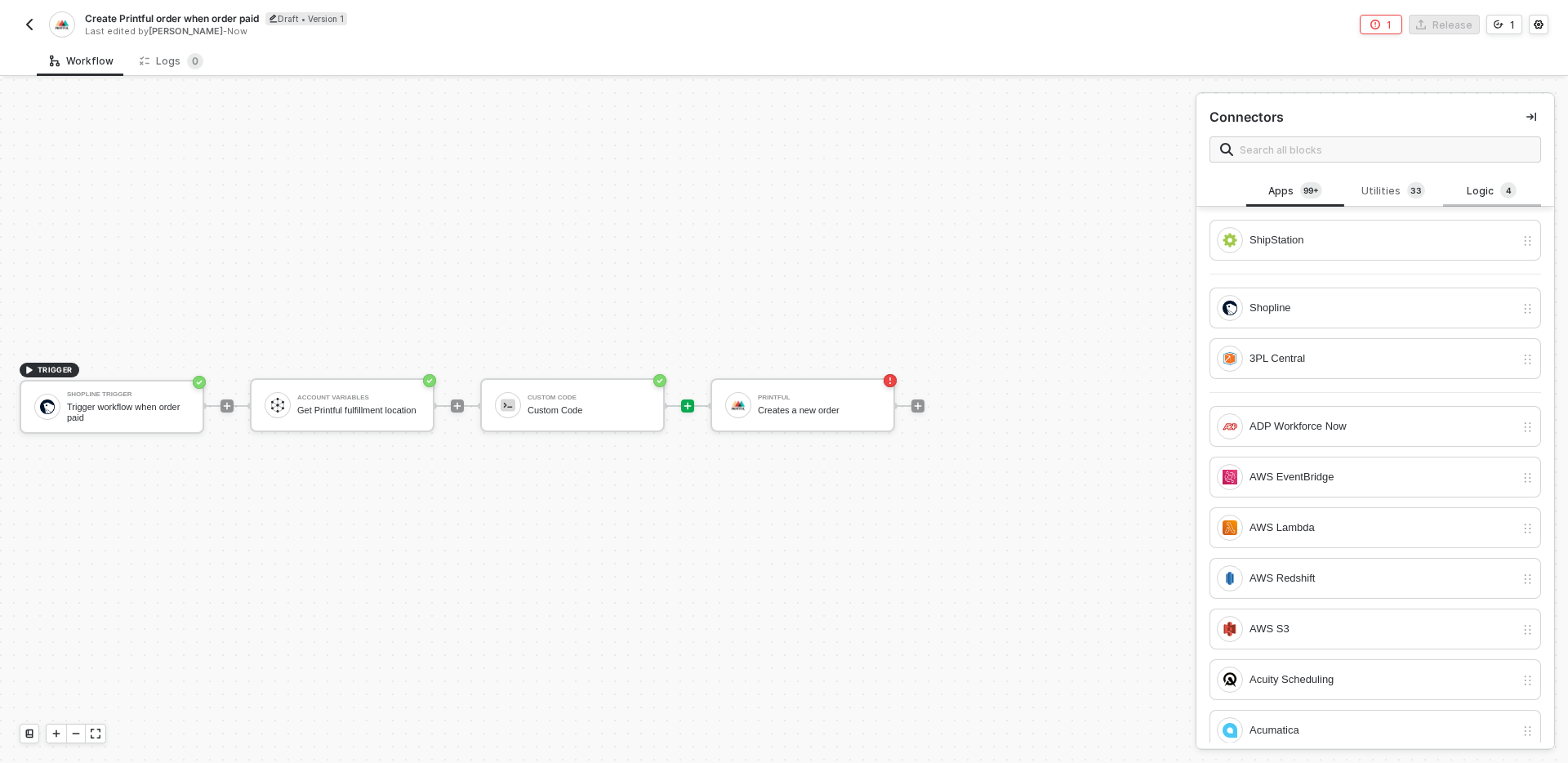
click at [1485, 187] on div "Logic 4" at bounding box center [1492, 191] width 72 height 18
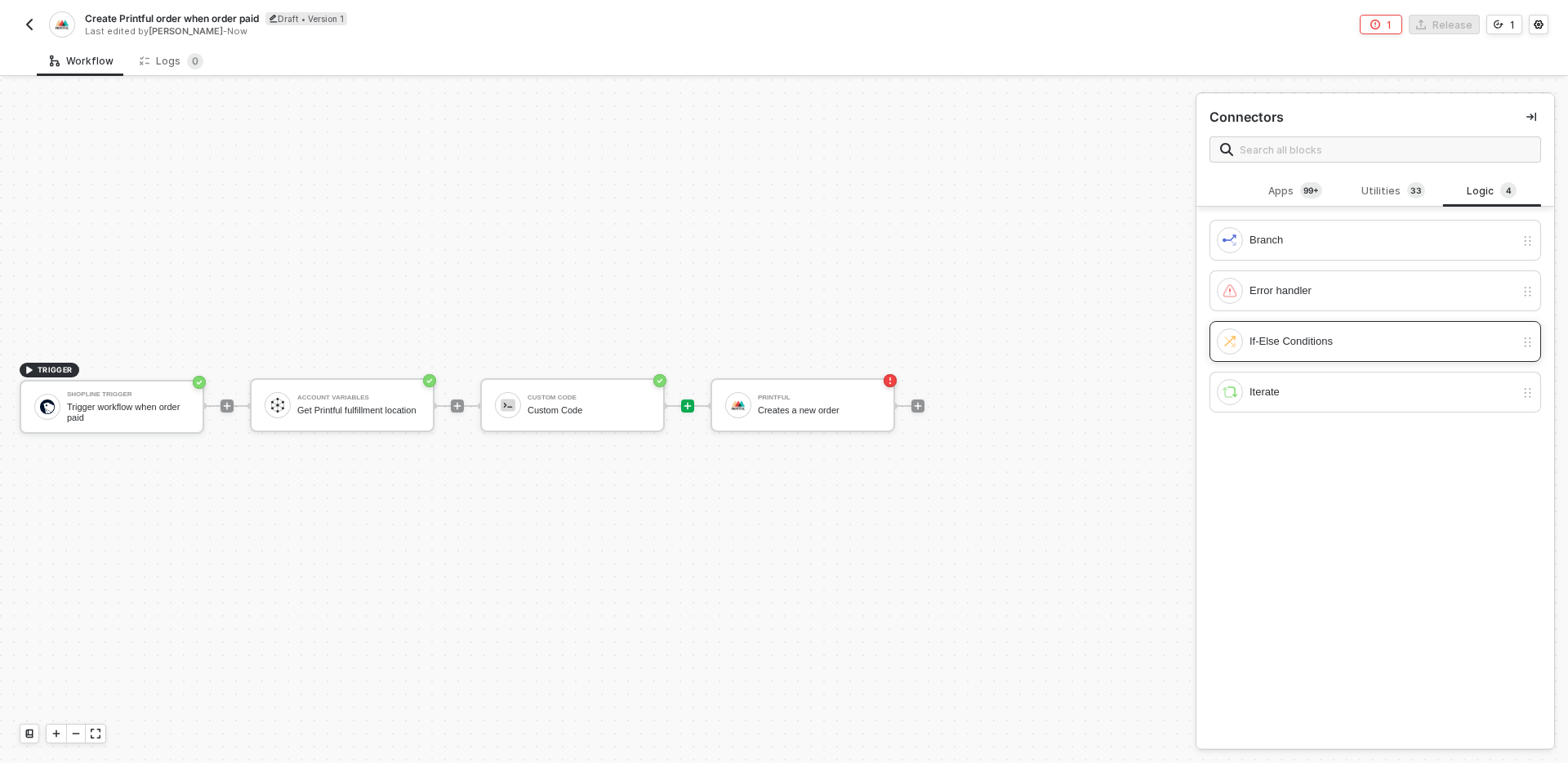
click at [1322, 338] on div "If-Else Conditions" at bounding box center [1382, 342] width 266 height 18
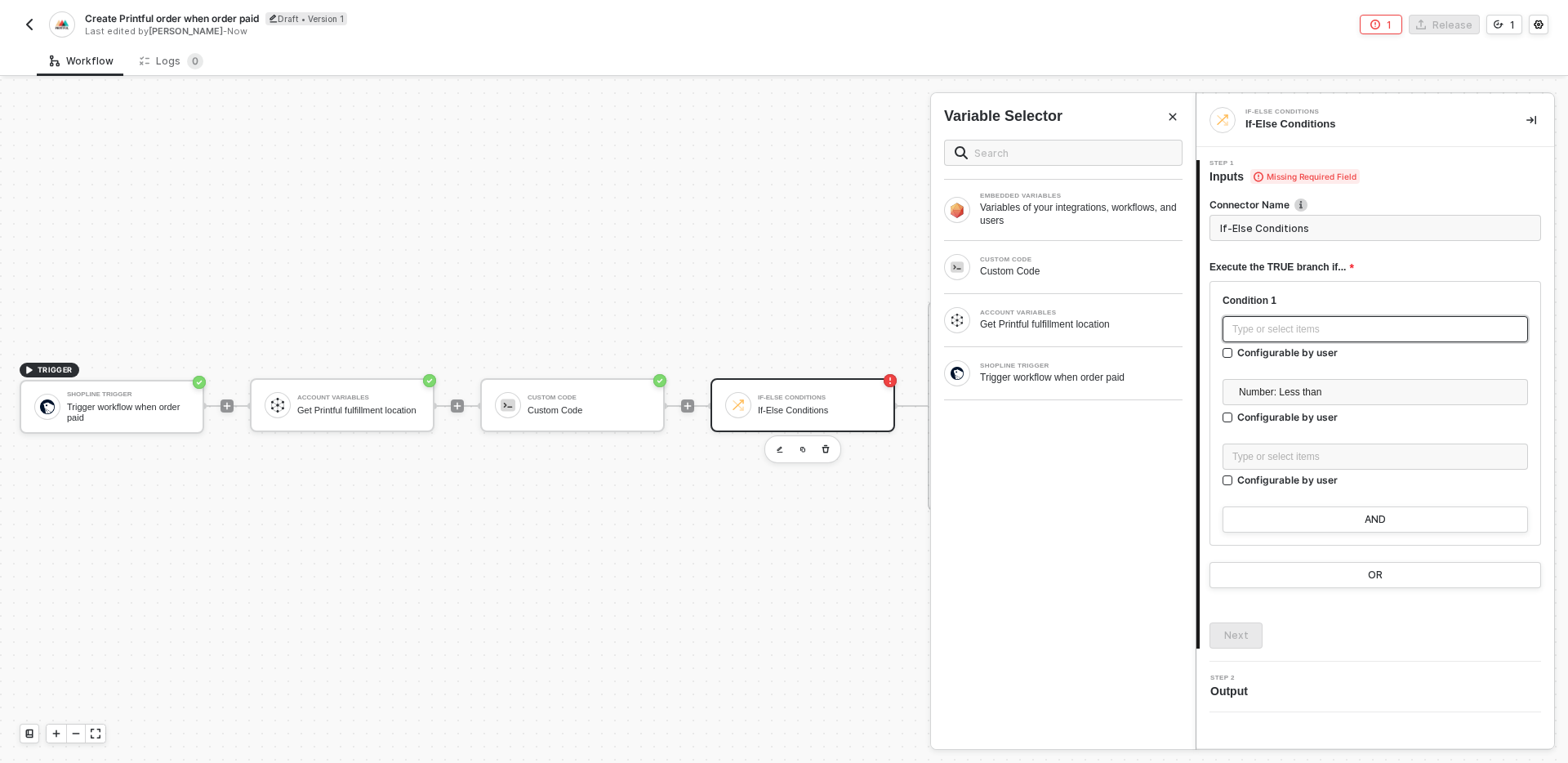
click at [1311, 333] on div "Type or select items ﻿" at bounding box center [1375, 329] width 286 height 16
click at [1056, 272] on div "Custom Code" at bounding box center [1081, 272] width 202 height 13
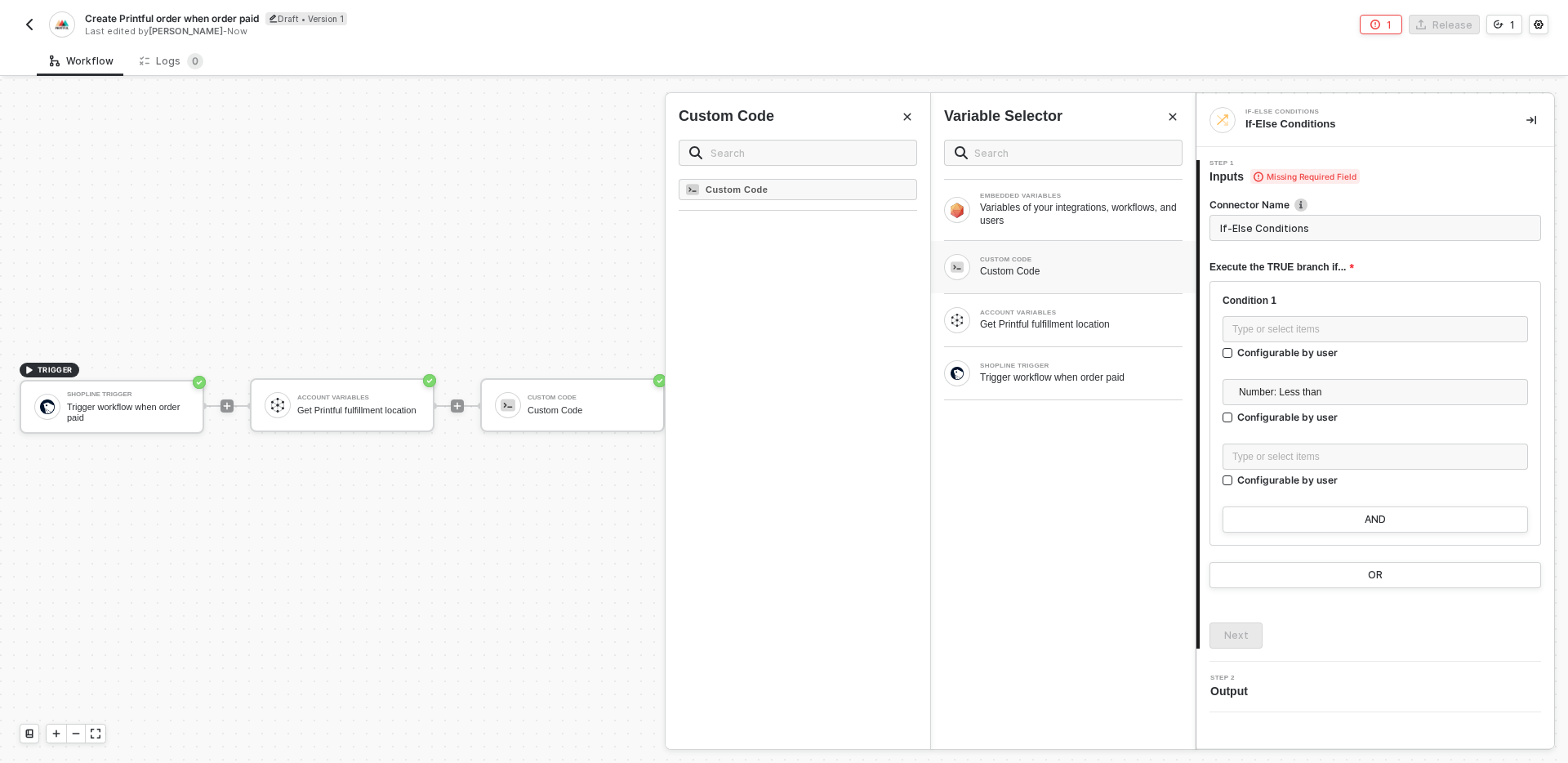
click at [744, 271] on div "Custom Code" at bounding box center [798, 464] width 265 height 570
click at [915, 120] on button "Close" at bounding box center [906, 116] width 19 height 19
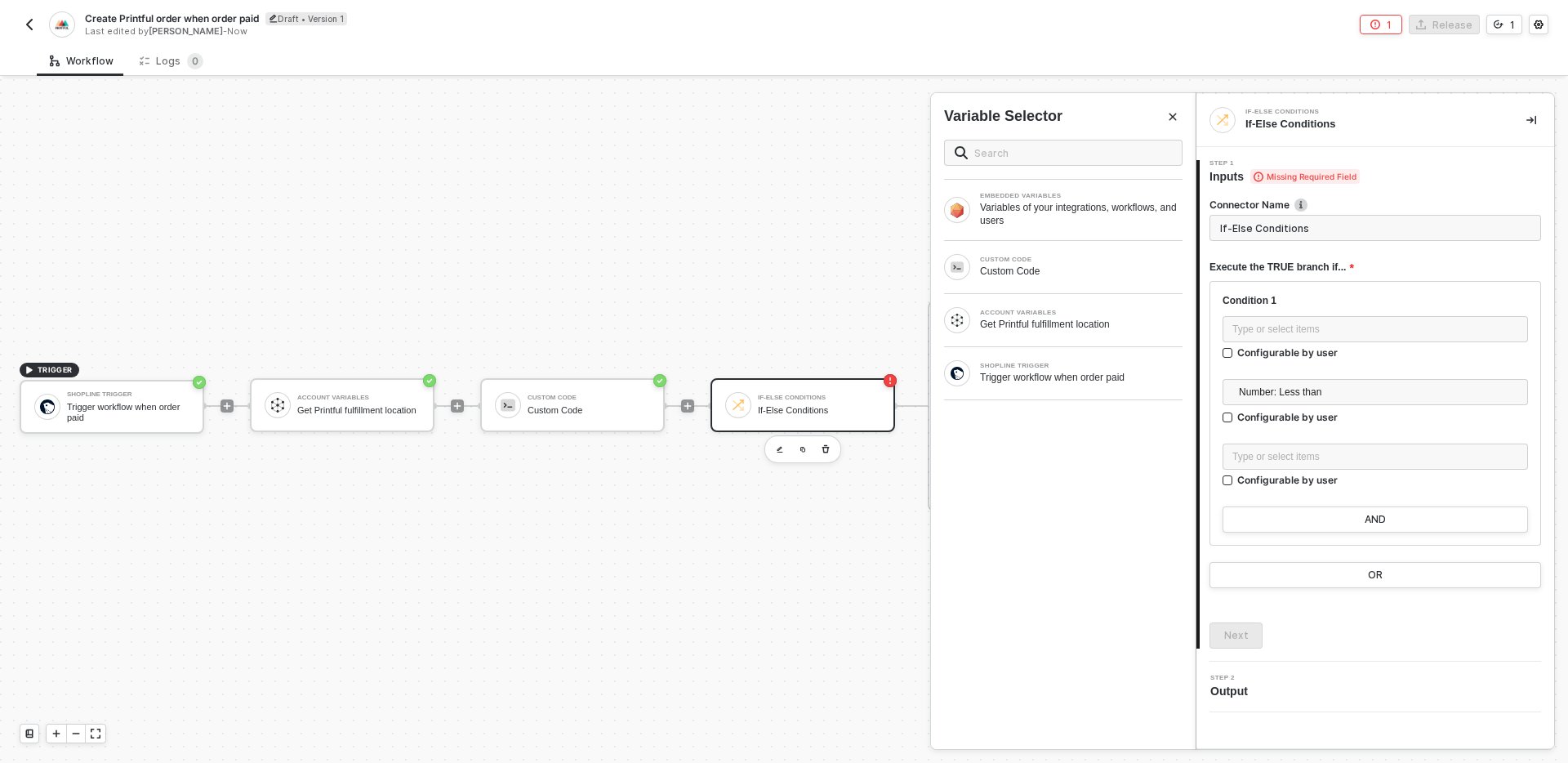
click at [1172, 124] on button "Close" at bounding box center [1172, 116] width 19 height 19
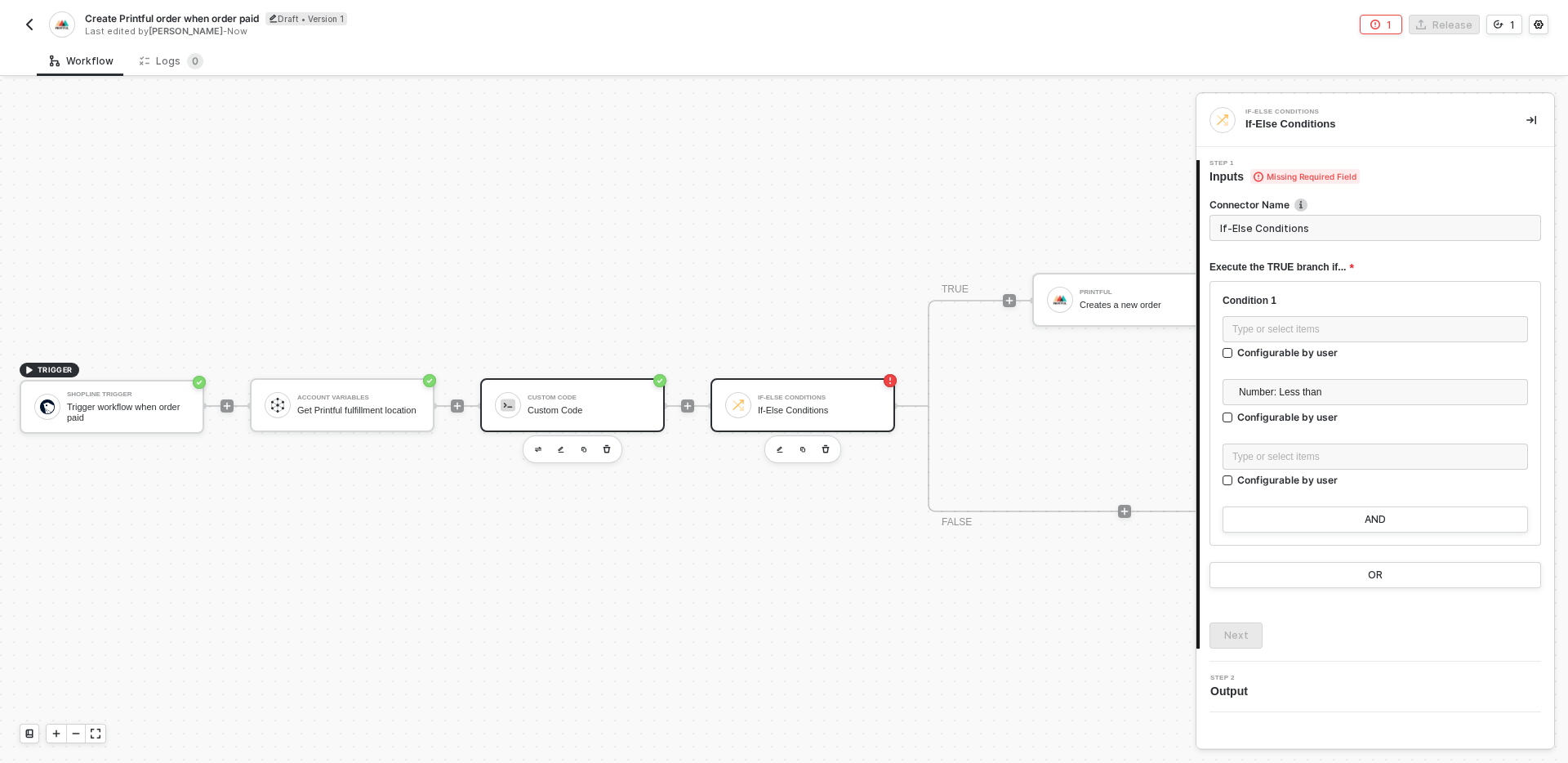
click at [574, 405] on div "Custom Code" at bounding box center [588, 410] width 123 height 11
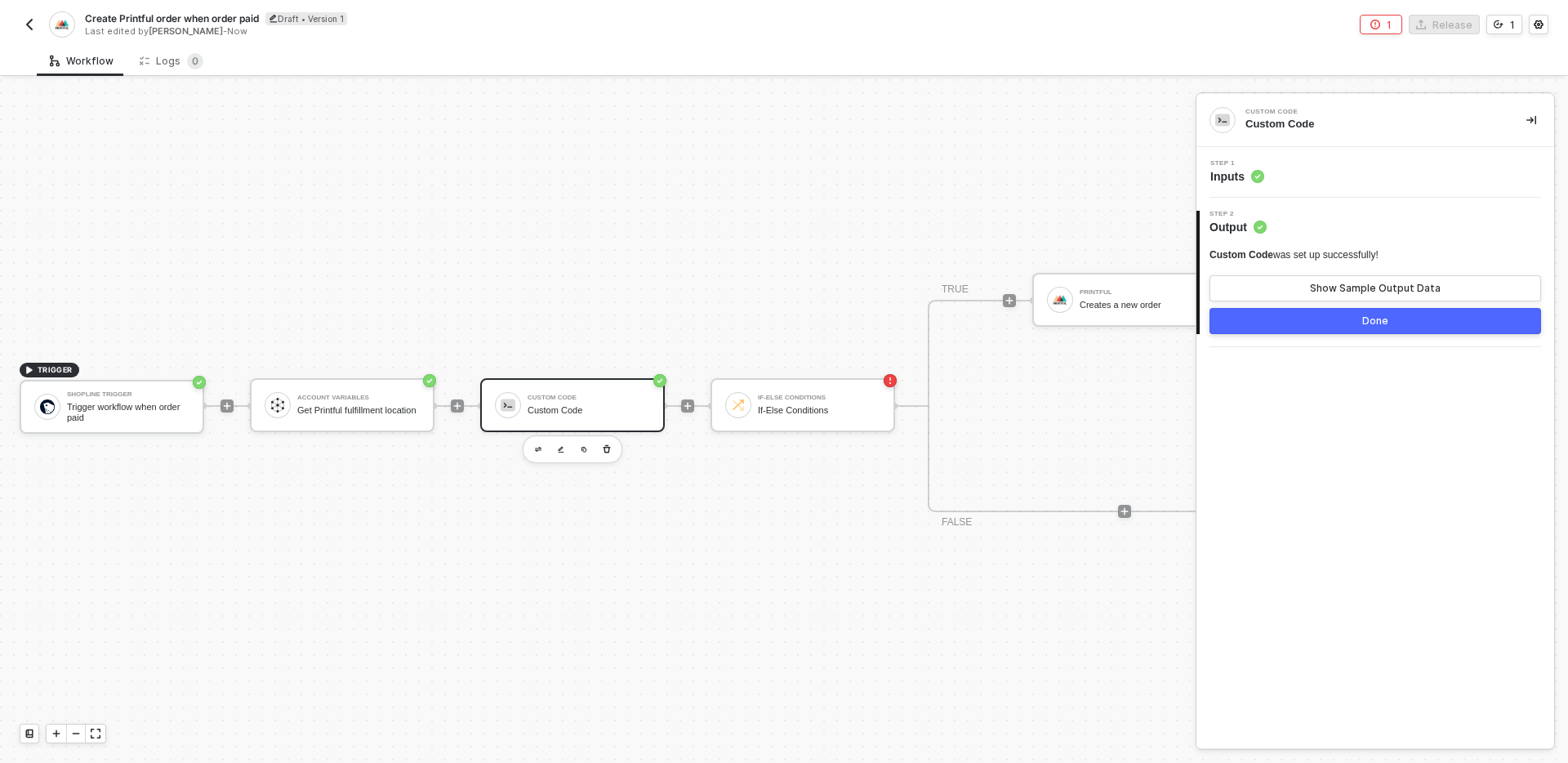
click at [1390, 180] on div "Step 1 Inputs" at bounding box center [1377, 172] width 353 height 24
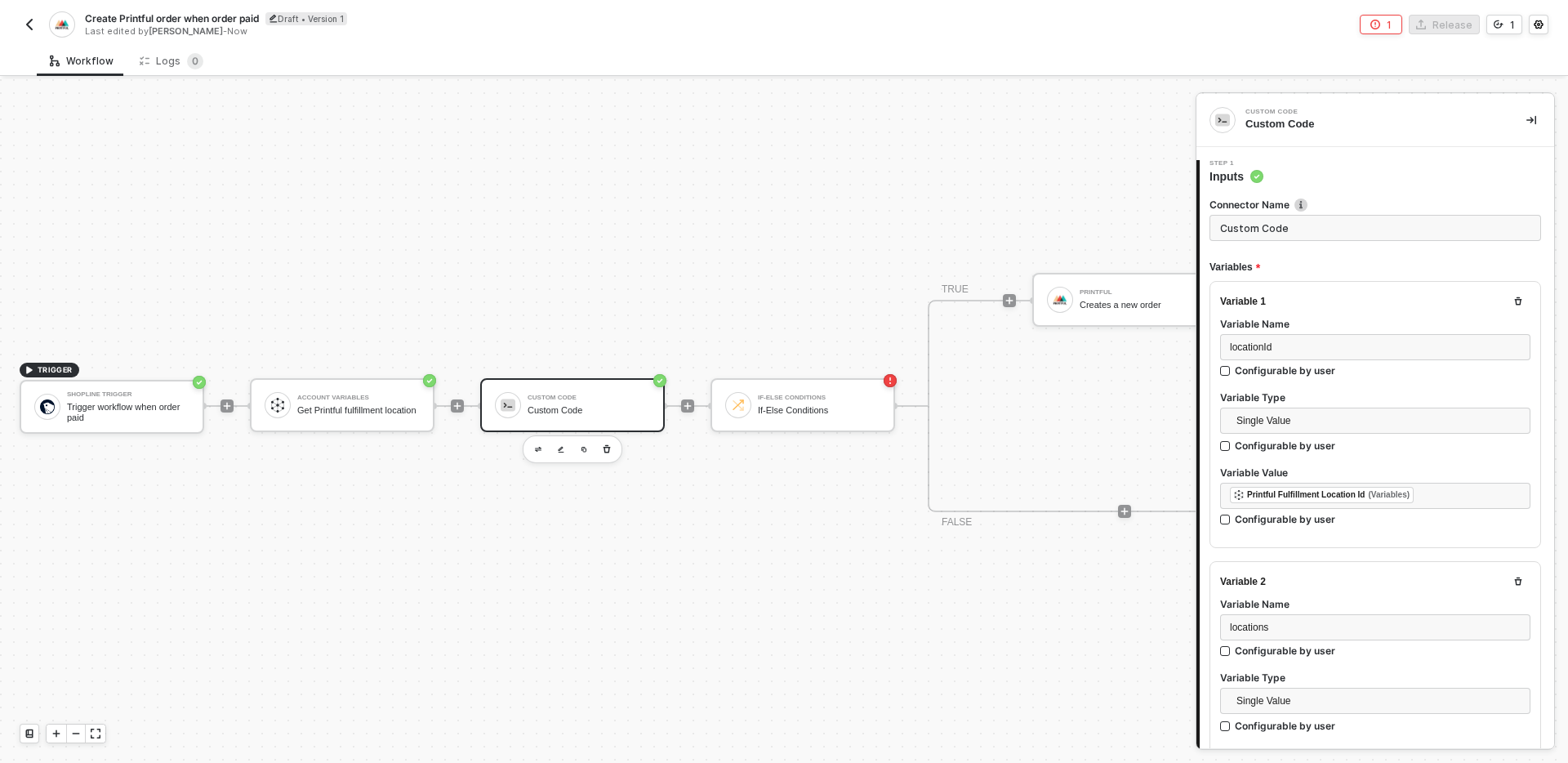
type textarea "/* You can access variables on the inputData object. ex: const myVariable = inp…"
click at [1326, 232] on input "Custom Code" at bounding box center [1375, 227] width 332 height 26
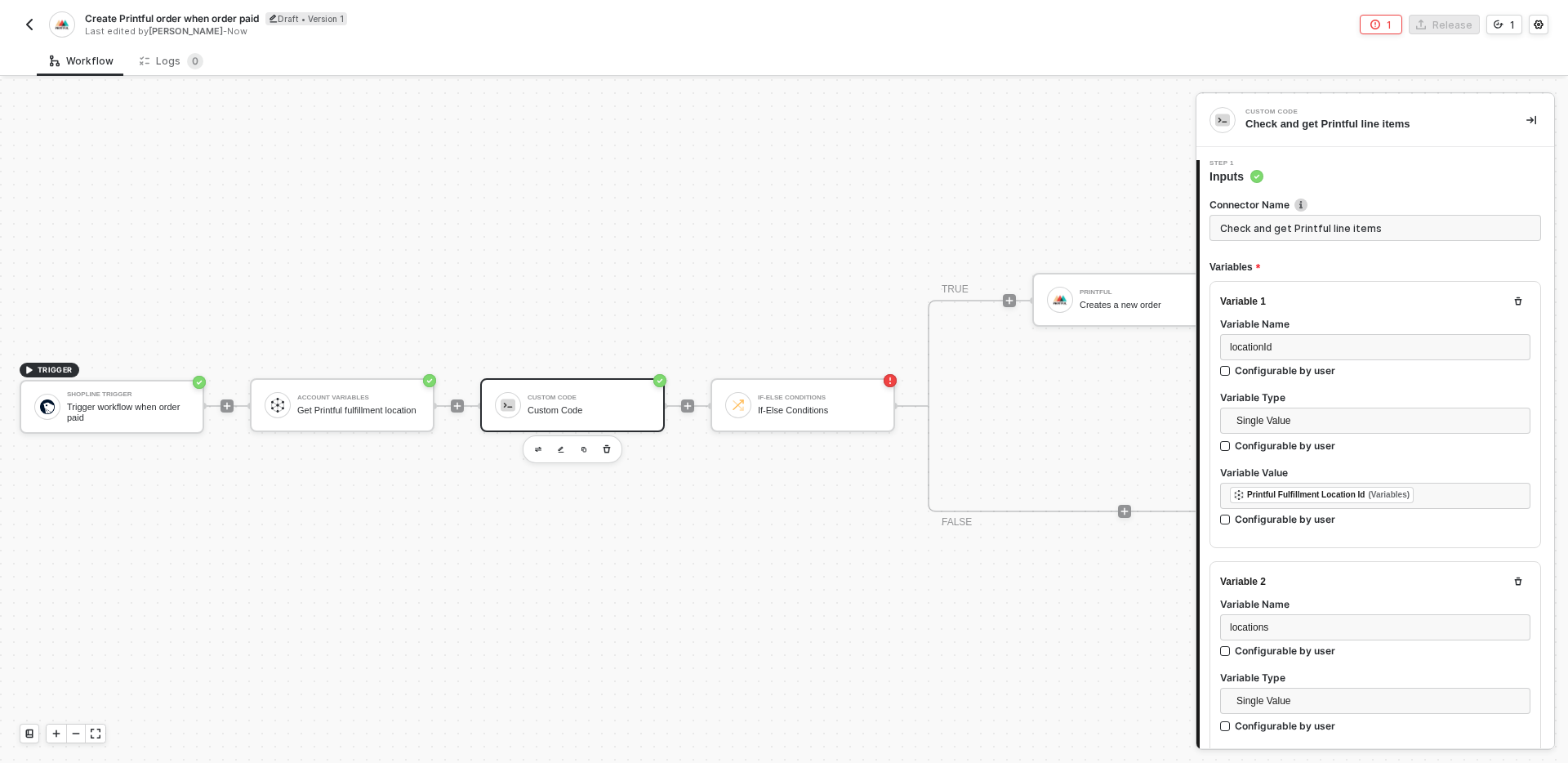
scroll to position [846, 0]
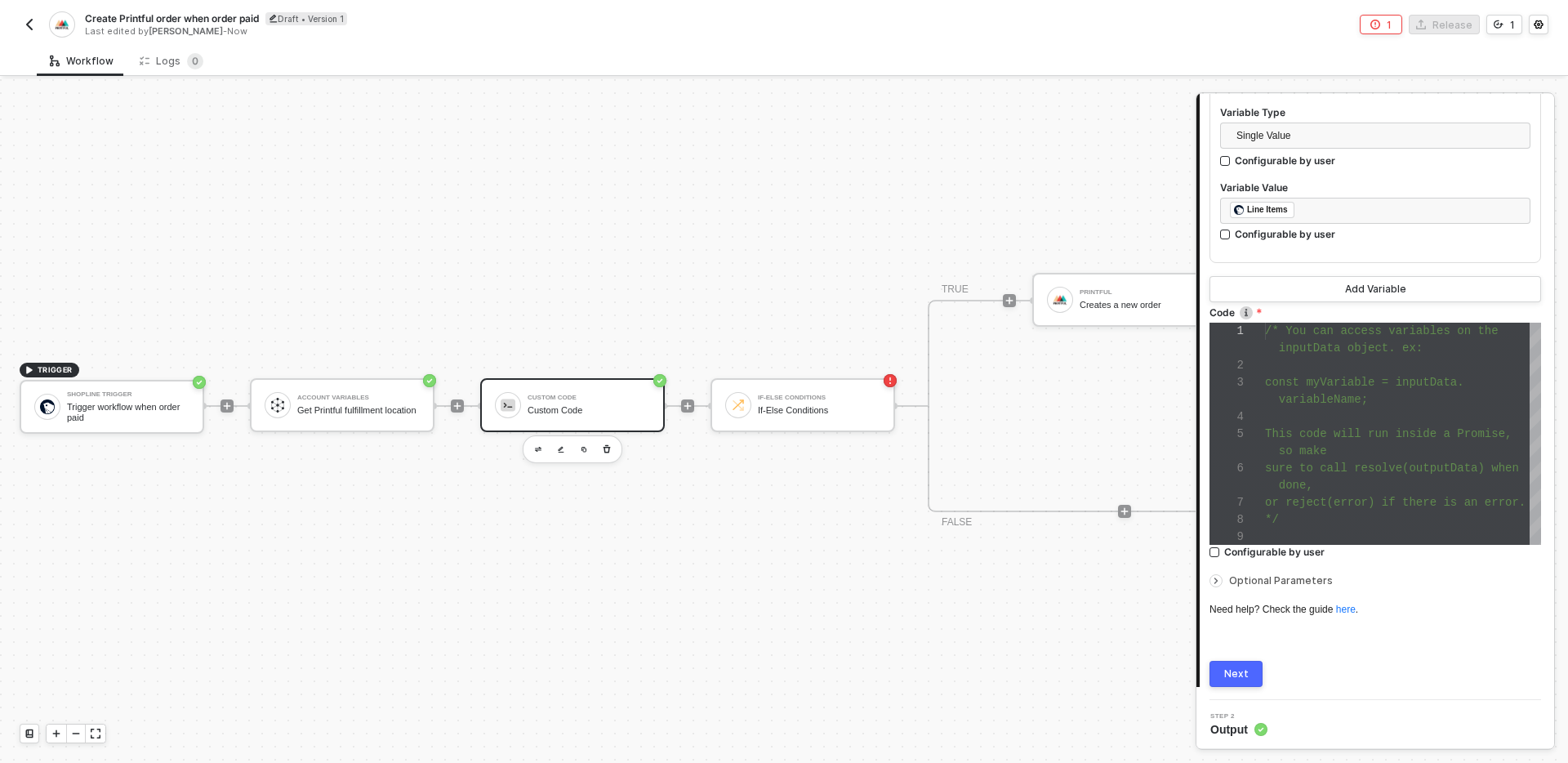
type input "Check and get Printful line items"
click at [1231, 669] on div "Next" at bounding box center [1236, 674] width 24 height 13
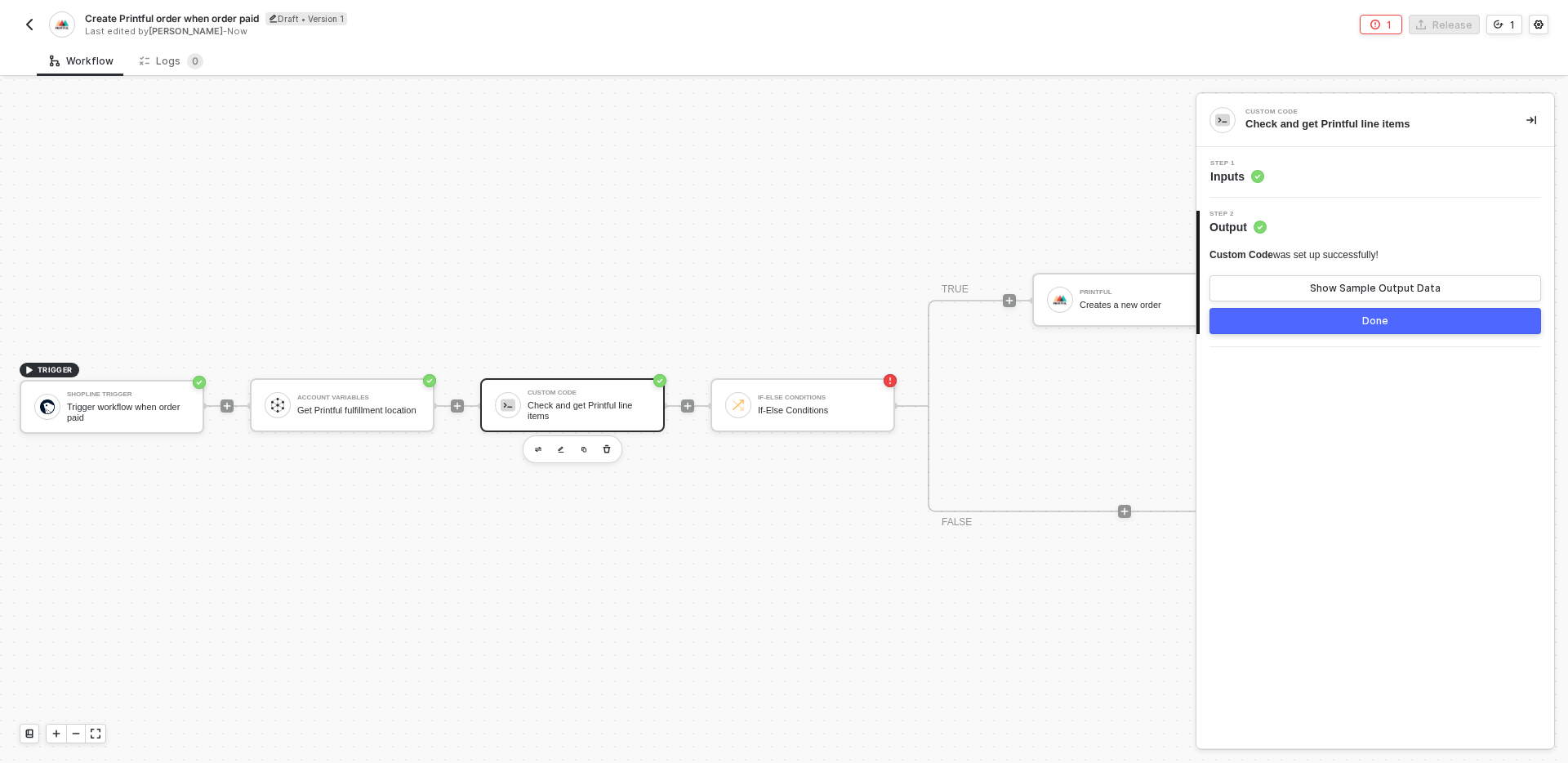
click at [1334, 320] on button "Done" at bounding box center [1375, 320] width 332 height 26
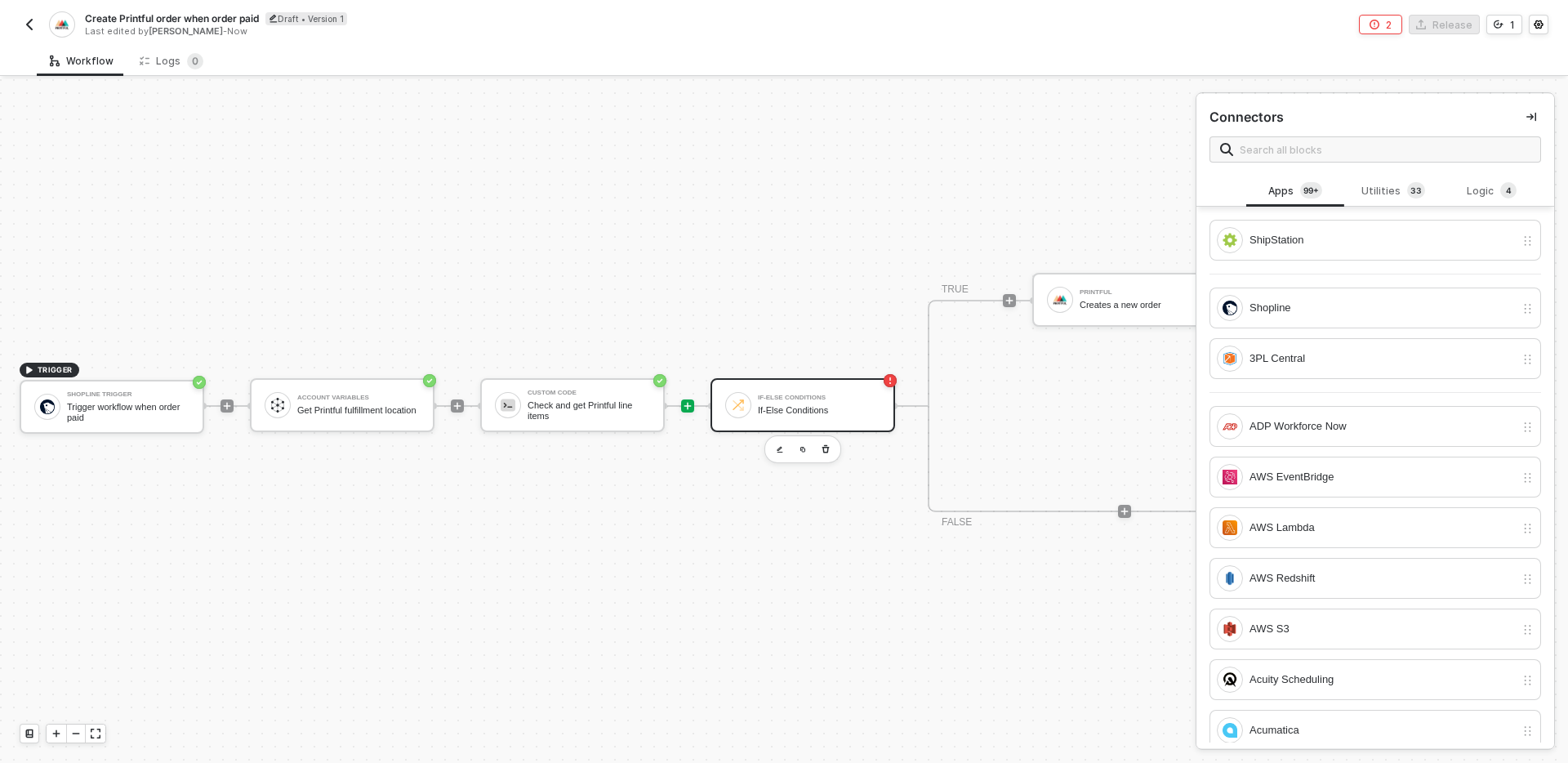
click at [798, 399] on div "If-Else Conditions" at bounding box center [819, 398] width 123 height 7
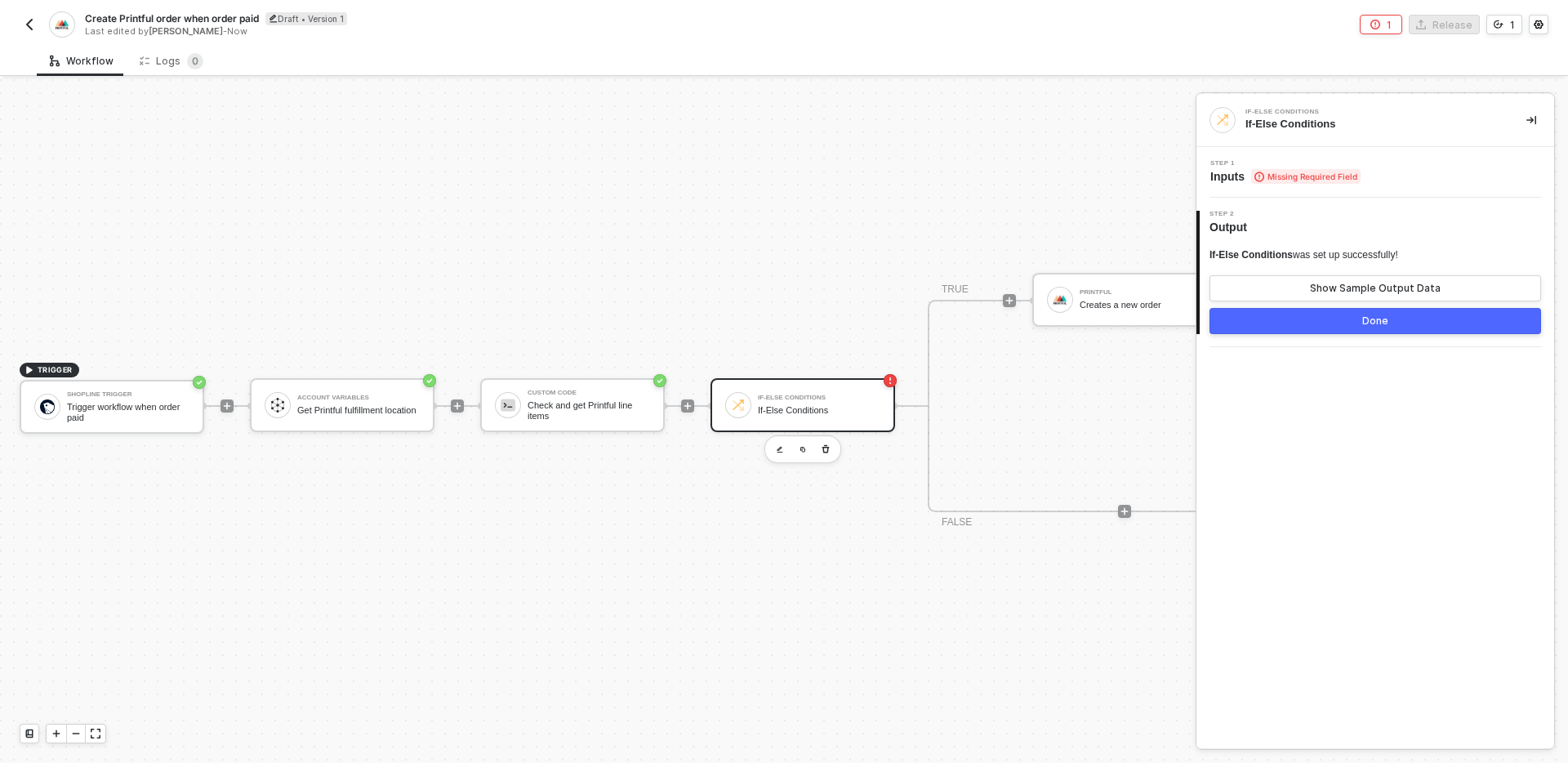
click at [1418, 172] on div "Step 1 Inputs Missing Required Field" at bounding box center [1377, 172] width 353 height 24
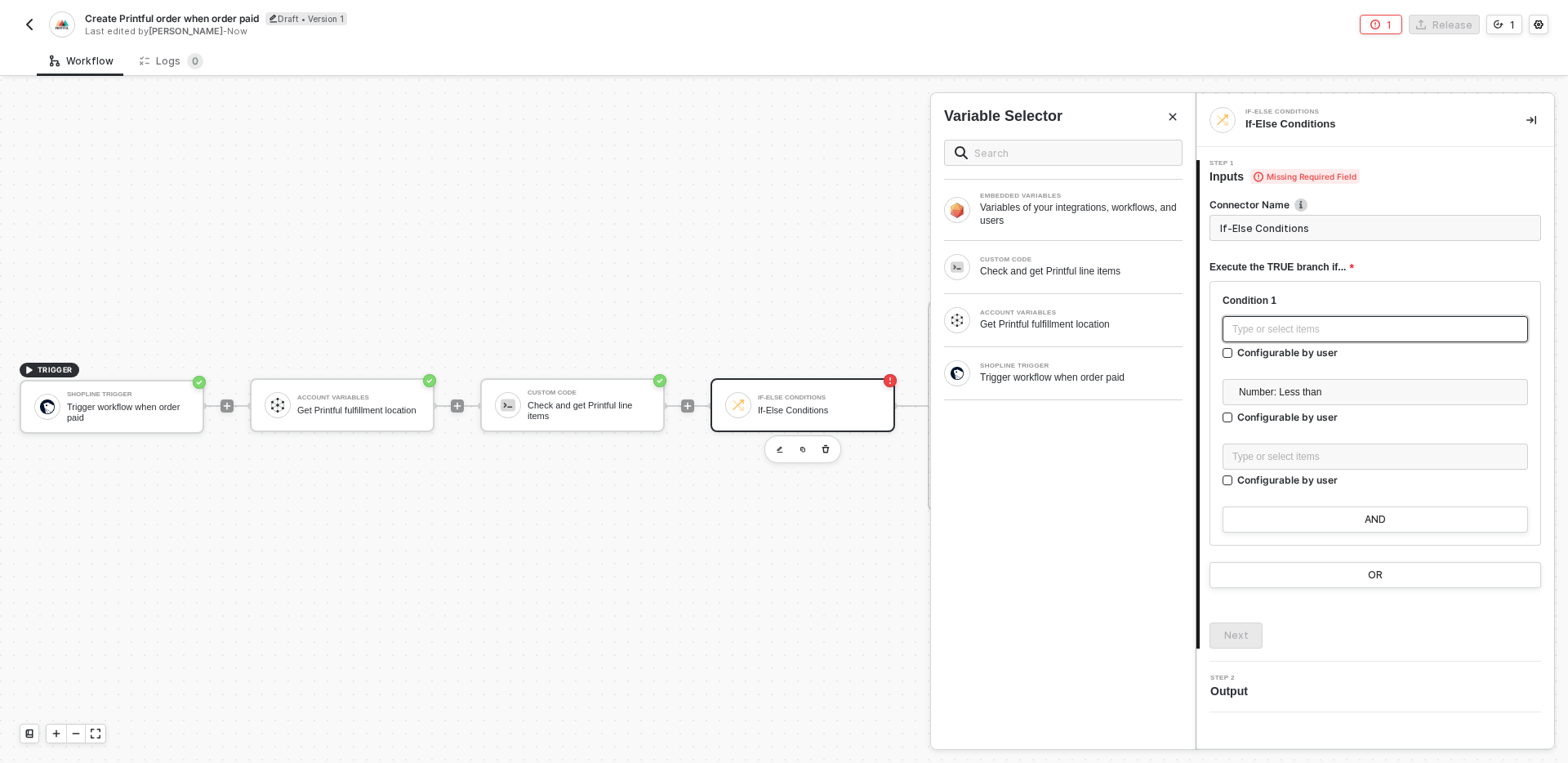
click at [1361, 341] on div "Type or select items ﻿" at bounding box center [1375, 328] width 306 height 26
click at [1094, 277] on div "Check and get Printful line items" at bounding box center [1081, 272] width 202 height 13
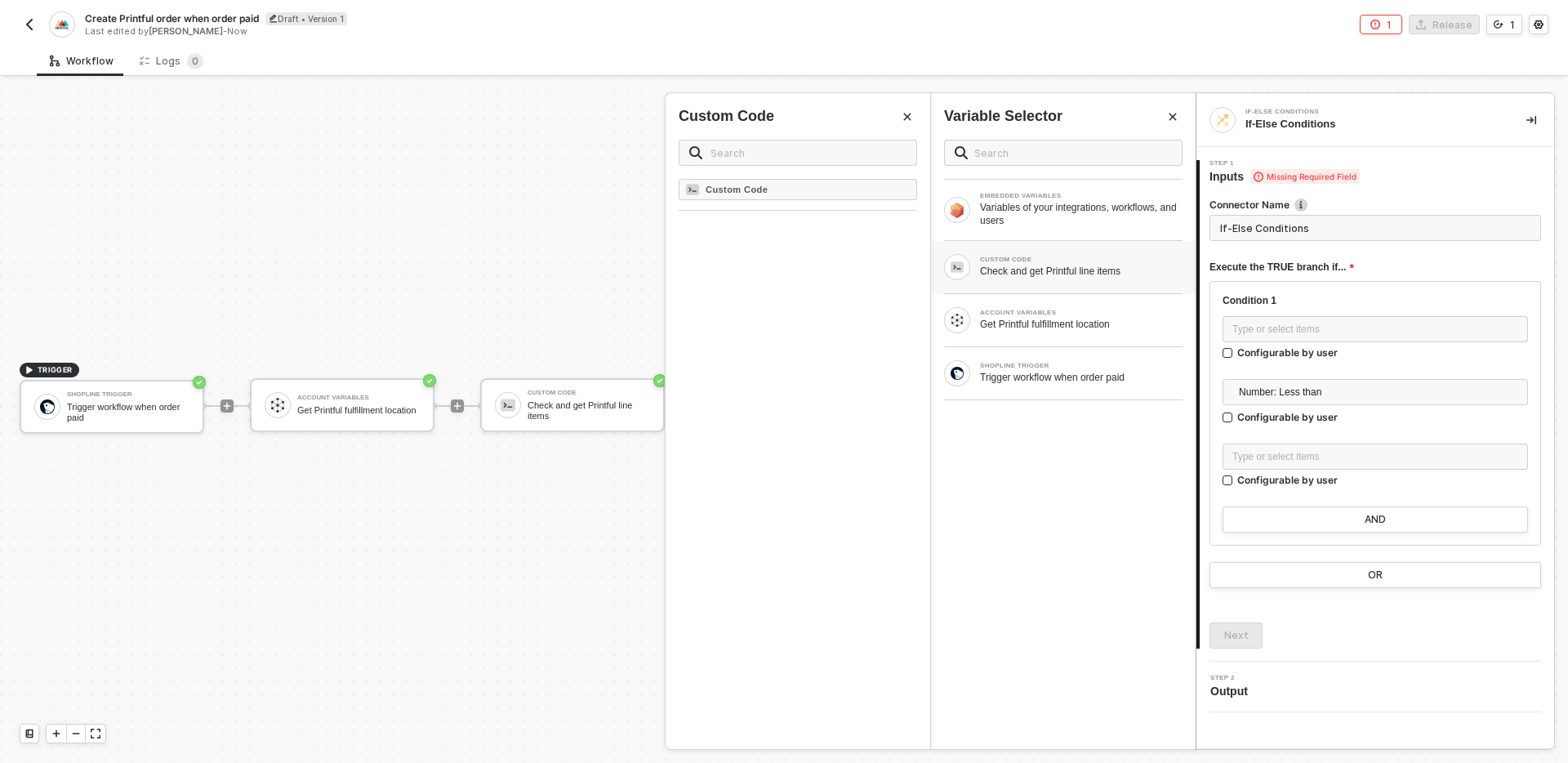
click at [740, 228] on div "Custom Code" at bounding box center [798, 464] width 265 height 570
click at [901, 121] on button "Close" at bounding box center [906, 116] width 19 height 19
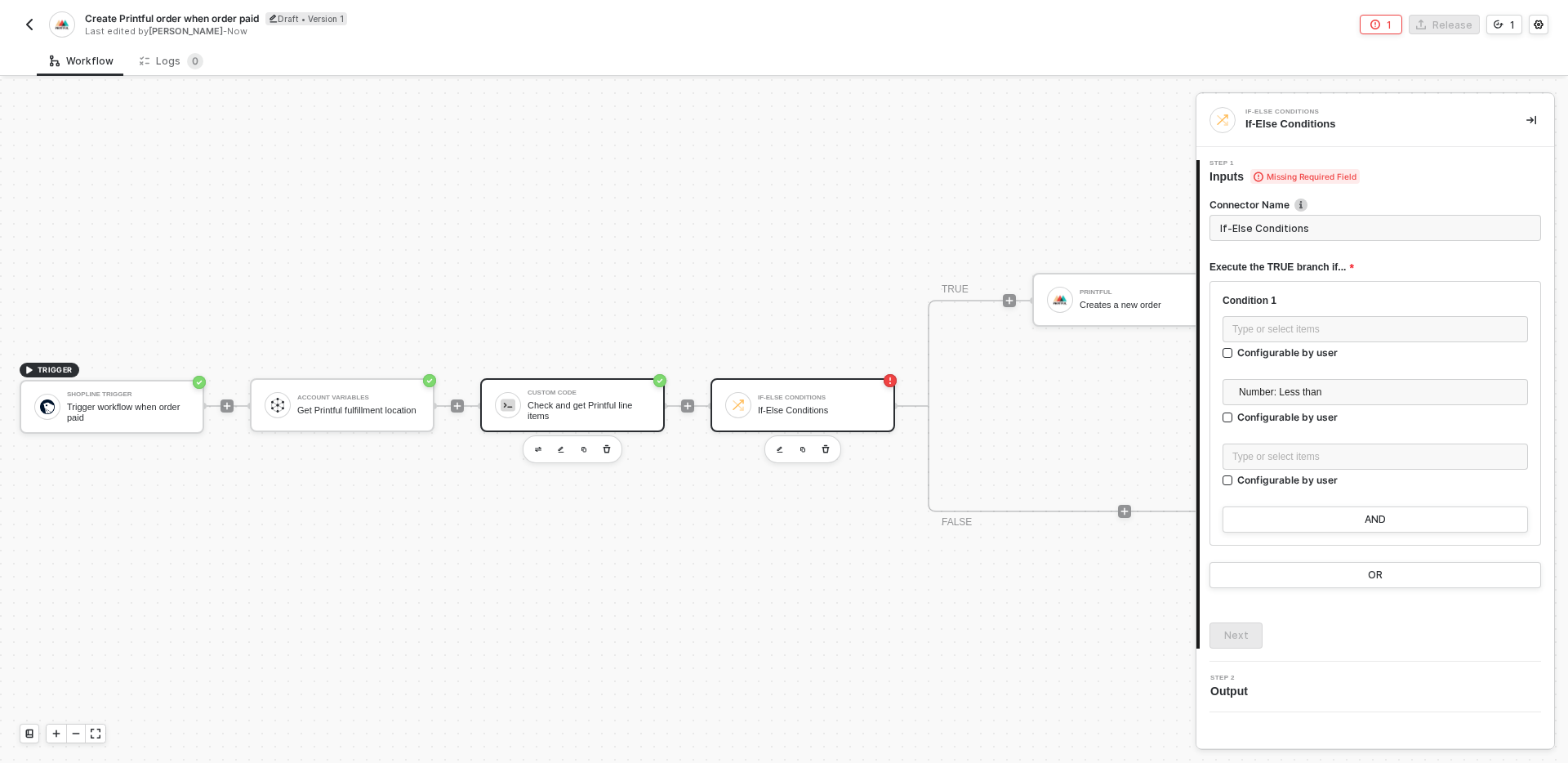
click at [585, 409] on div "Check and get Printful line items" at bounding box center [588, 410] width 123 height 20
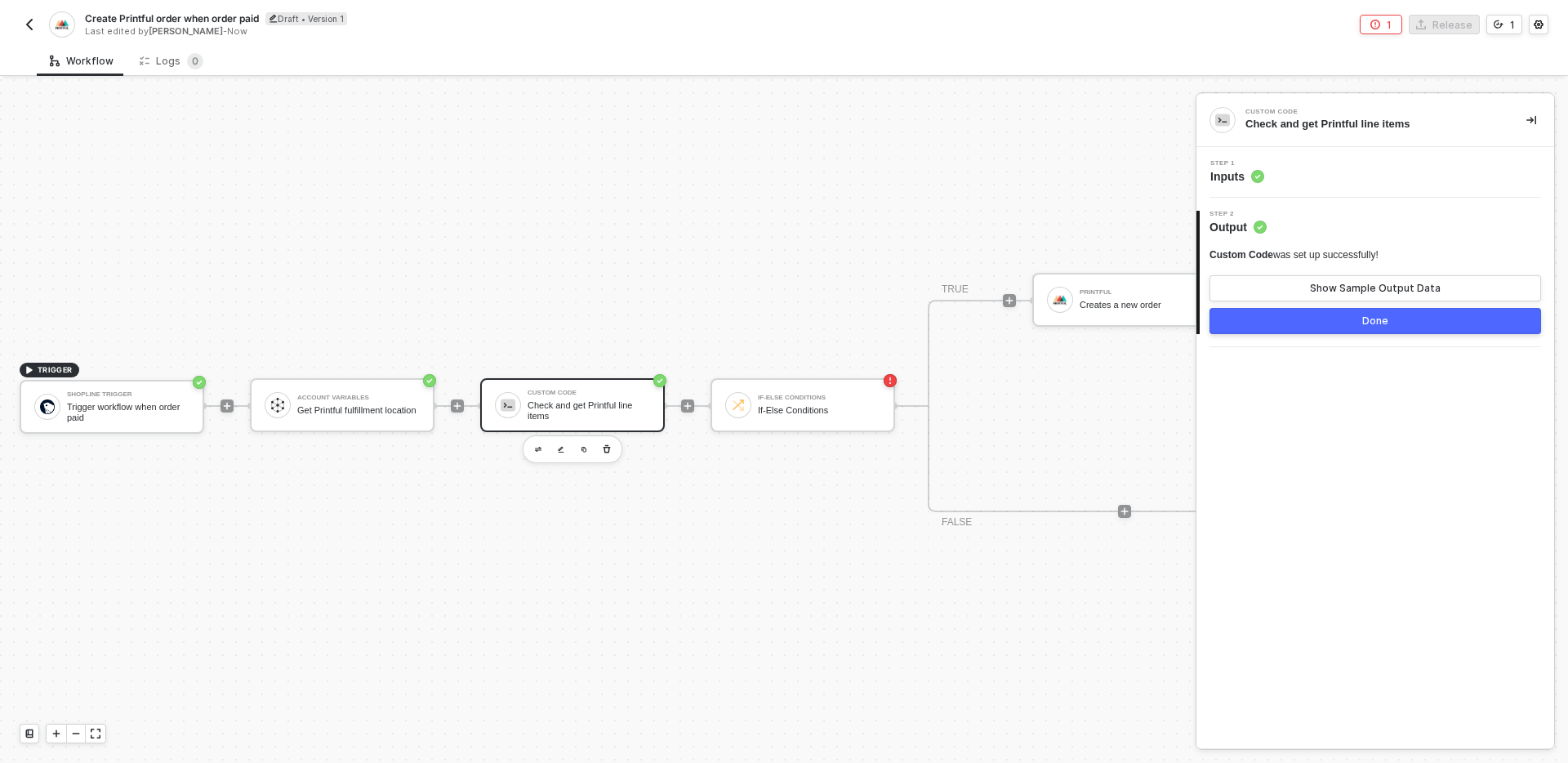
click at [1356, 272] on div "Custom Code was set up successfully! Show Sample Output Data" at bounding box center [1375, 275] width 332 height 53
click at [1357, 286] on div "Show Sample Output Data" at bounding box center [1375, 288] width 130 height 13
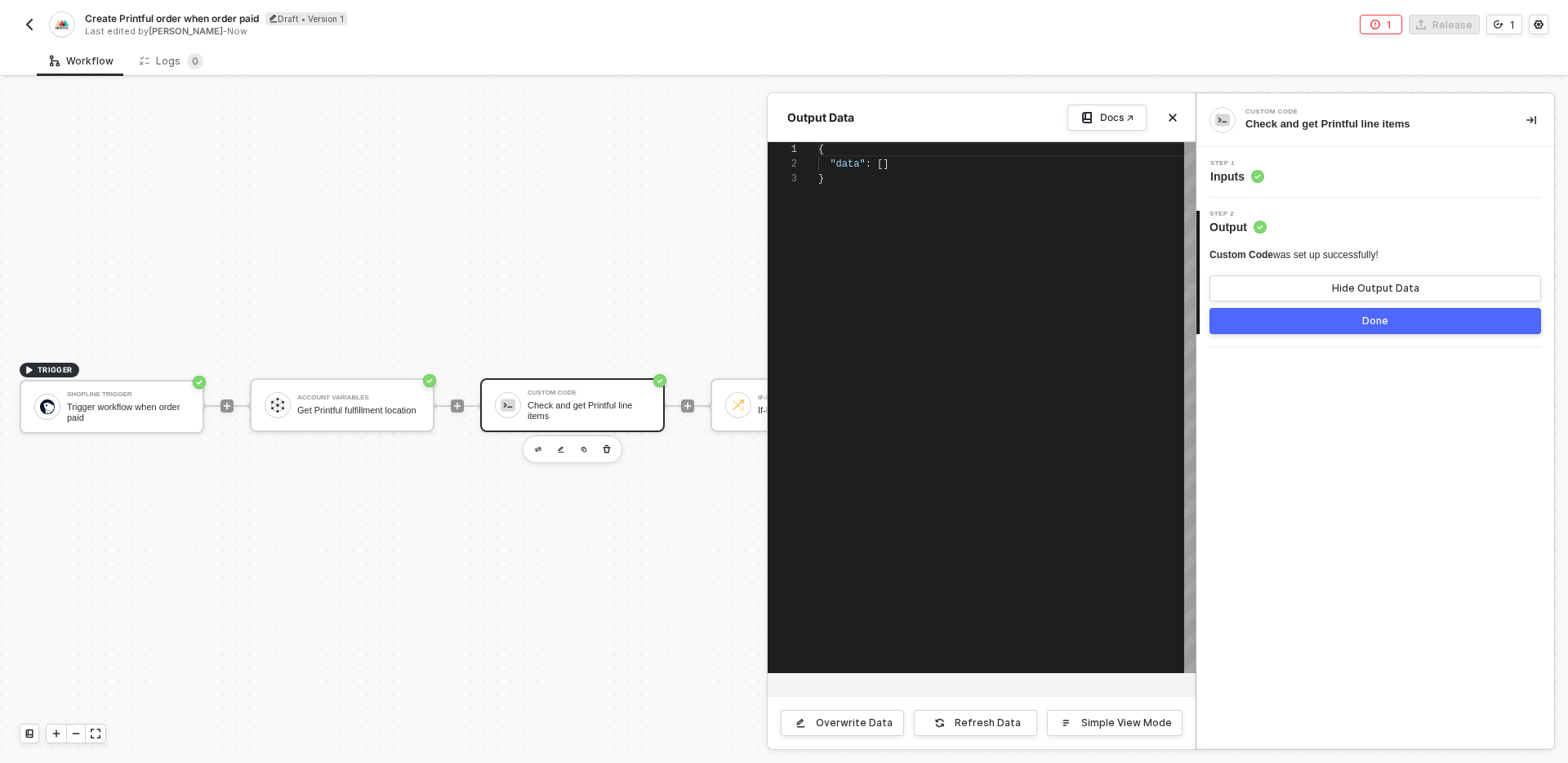
scroll to position [29, 0]
click at [831, 725] on div "Overwrite Data" at bounding box center [854, 723] width 77 height 13
click at [883, 165] on div "1 2 3 { "data" : [] } { "data": [] }" at bounding box center [982, 407] width 428 height 531
paste textarea "}, "presentment_money": { "amount": "19.29", "currency_code": "USD" } }, "harmo…"
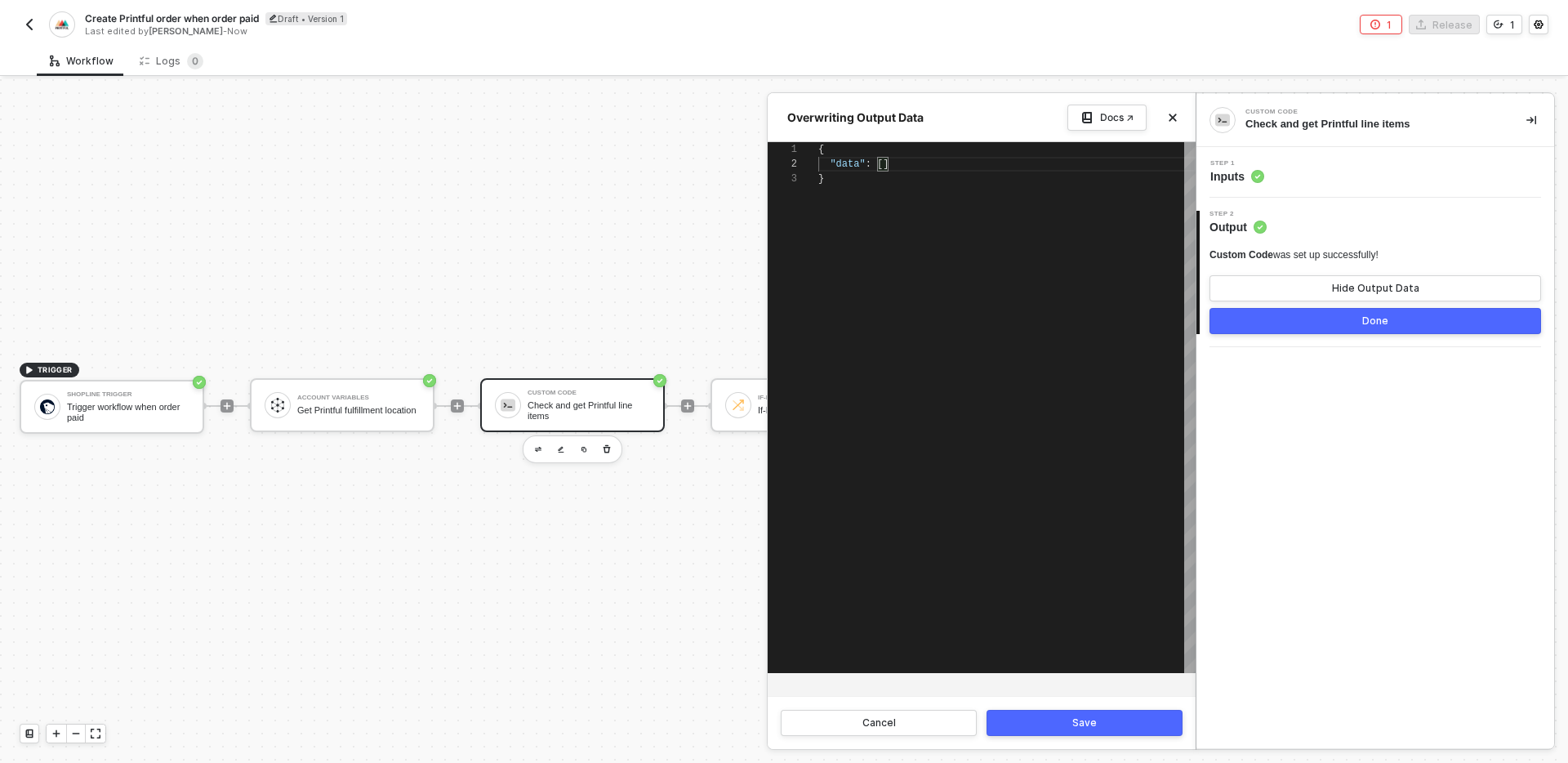
scroll to position [132, 100]
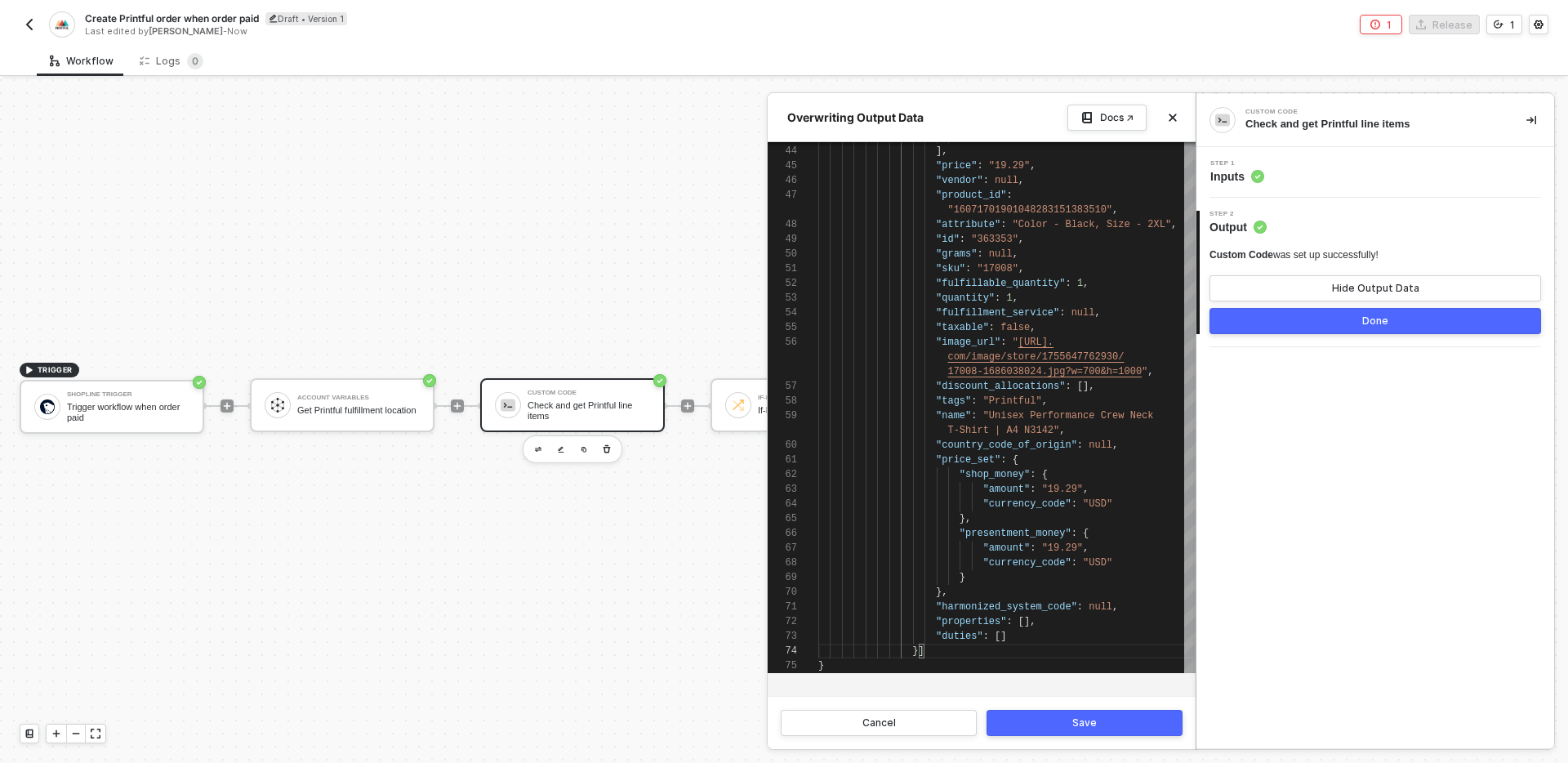
click at [1059, 715] on button "Save" at bounding box center [1084, 722] width 196 height 26
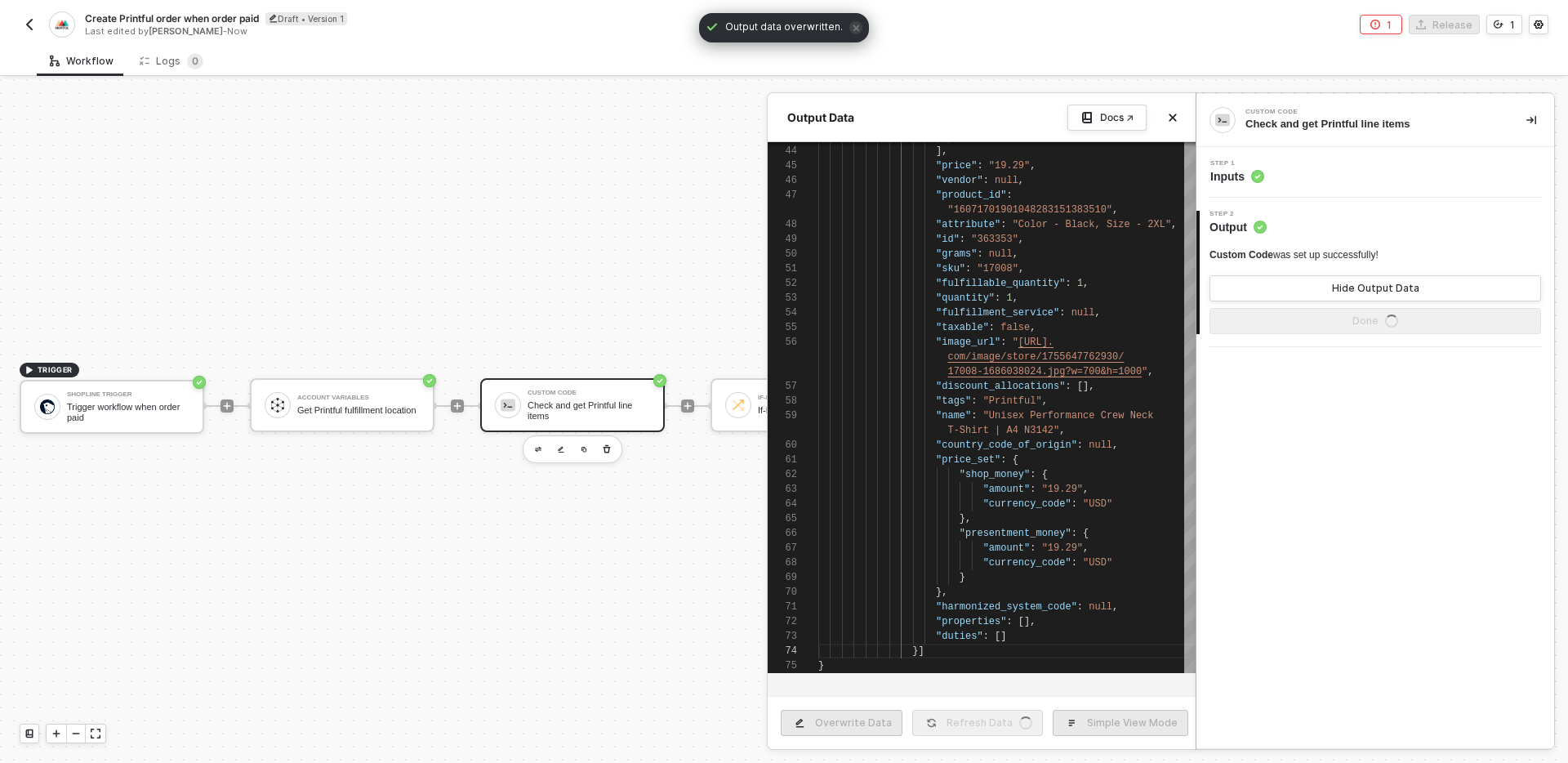
type textarea "{ "data": [ { "variant_title": "Black / 2XL", "customized_attributes": [], "ful…"
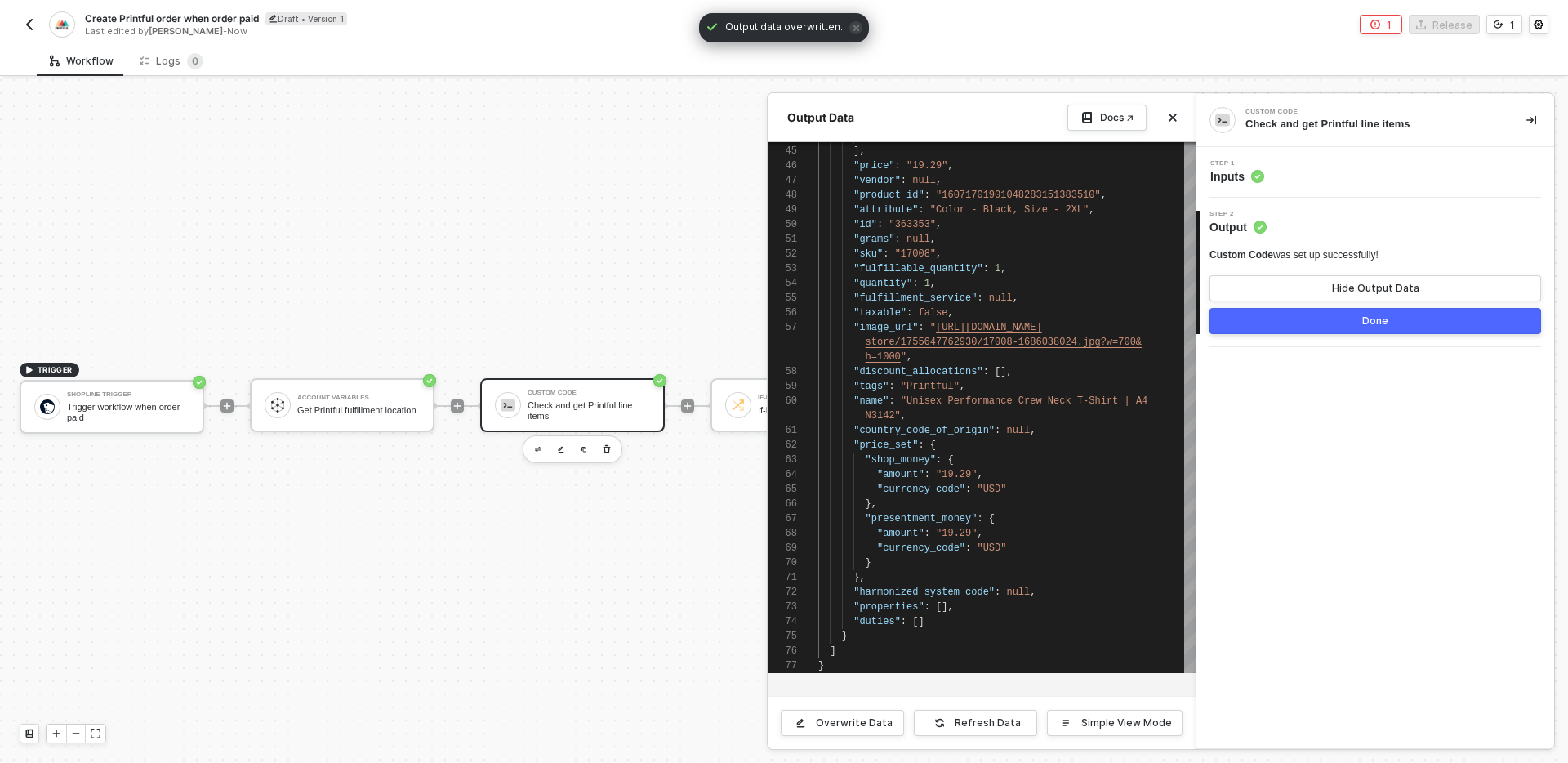
click at [1339, 325] on button "Done" at bounding box center [1375, 320] width 332 height 26
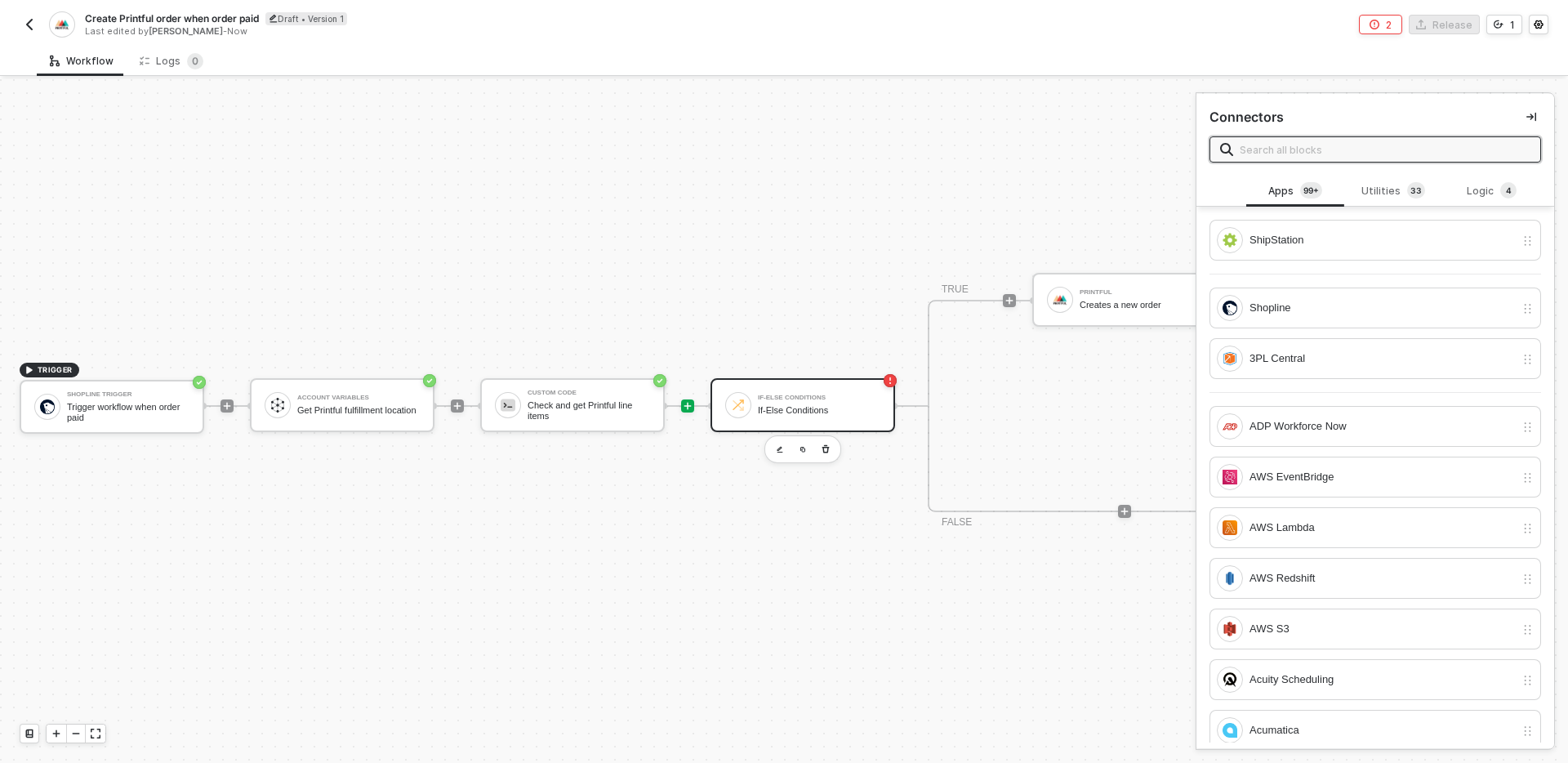
click at [794, 414] on div "If-Else Conditions" at bounding box center [819, 410] width 123 height 11
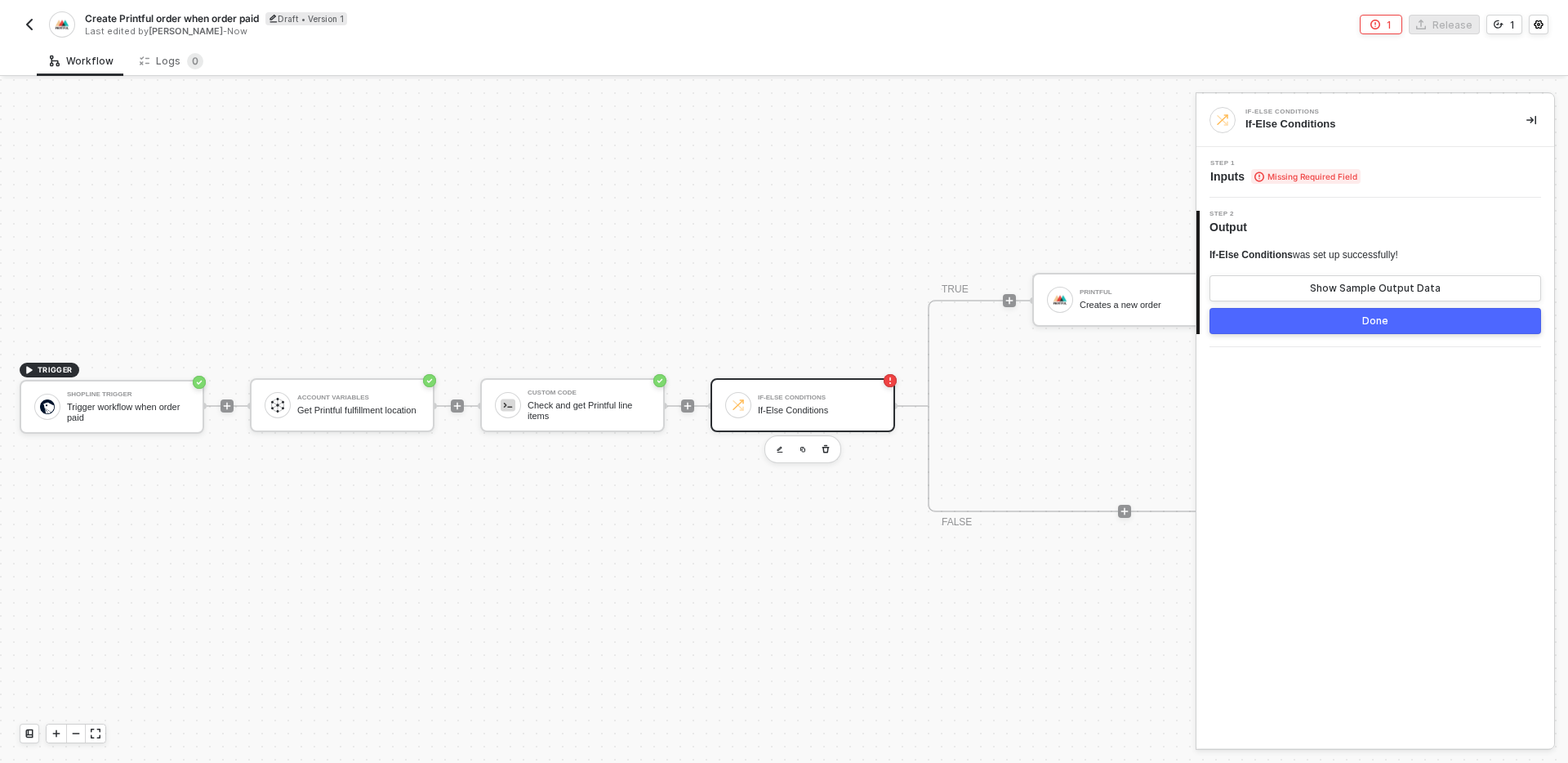
click at [1403, 169] on div "Step 1 Inputs Missing Required Field" at bounding box center [1377, 172] width 353 height 24
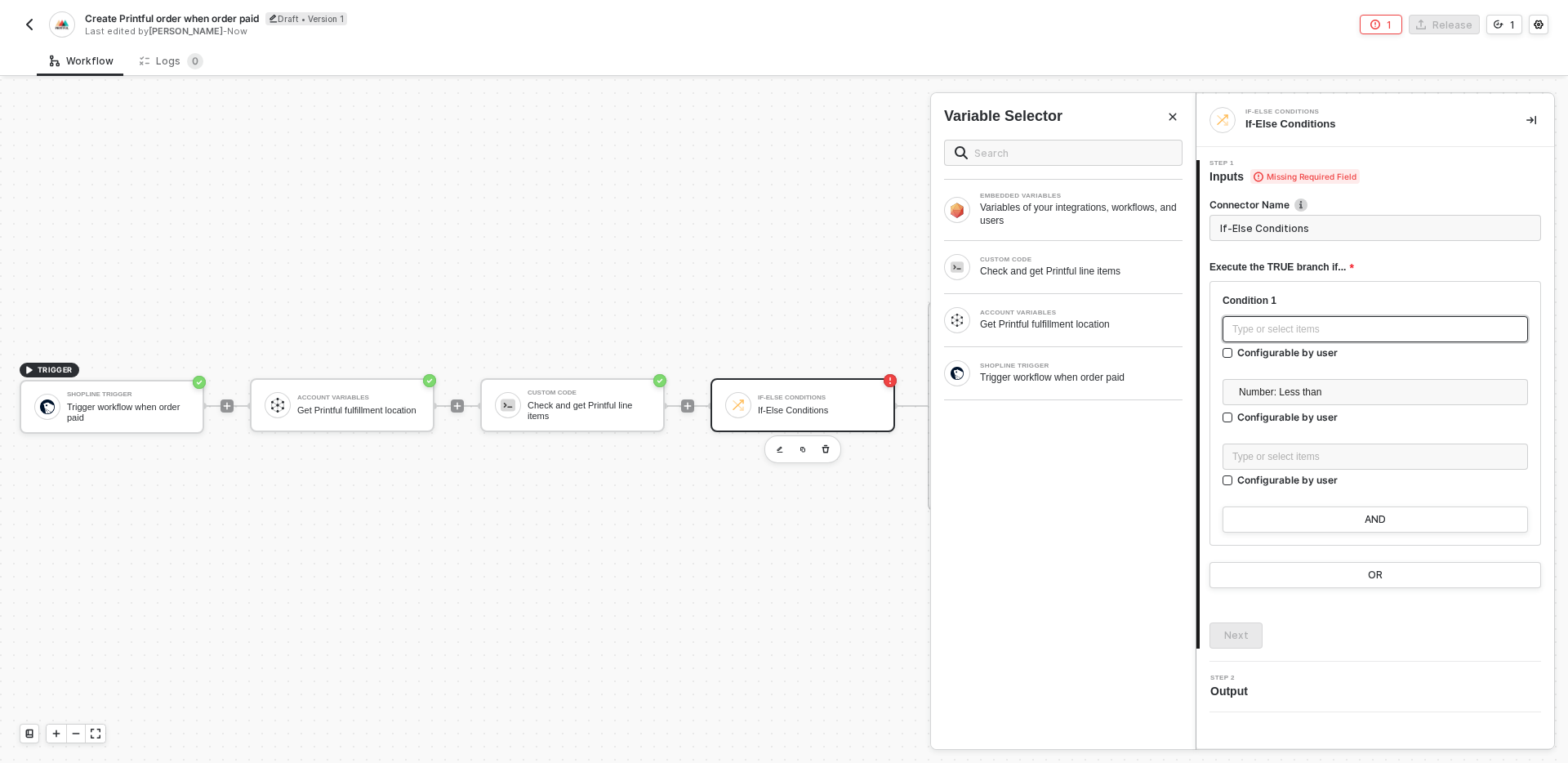
click at [1365, 324] on div "Type or select items ﻿" at bounding box center [1375, 329] width 286 height 16
click at [1094, 267] on div "Check and get Printful line items" at bounding box center [1081, 272] width 202 height 13
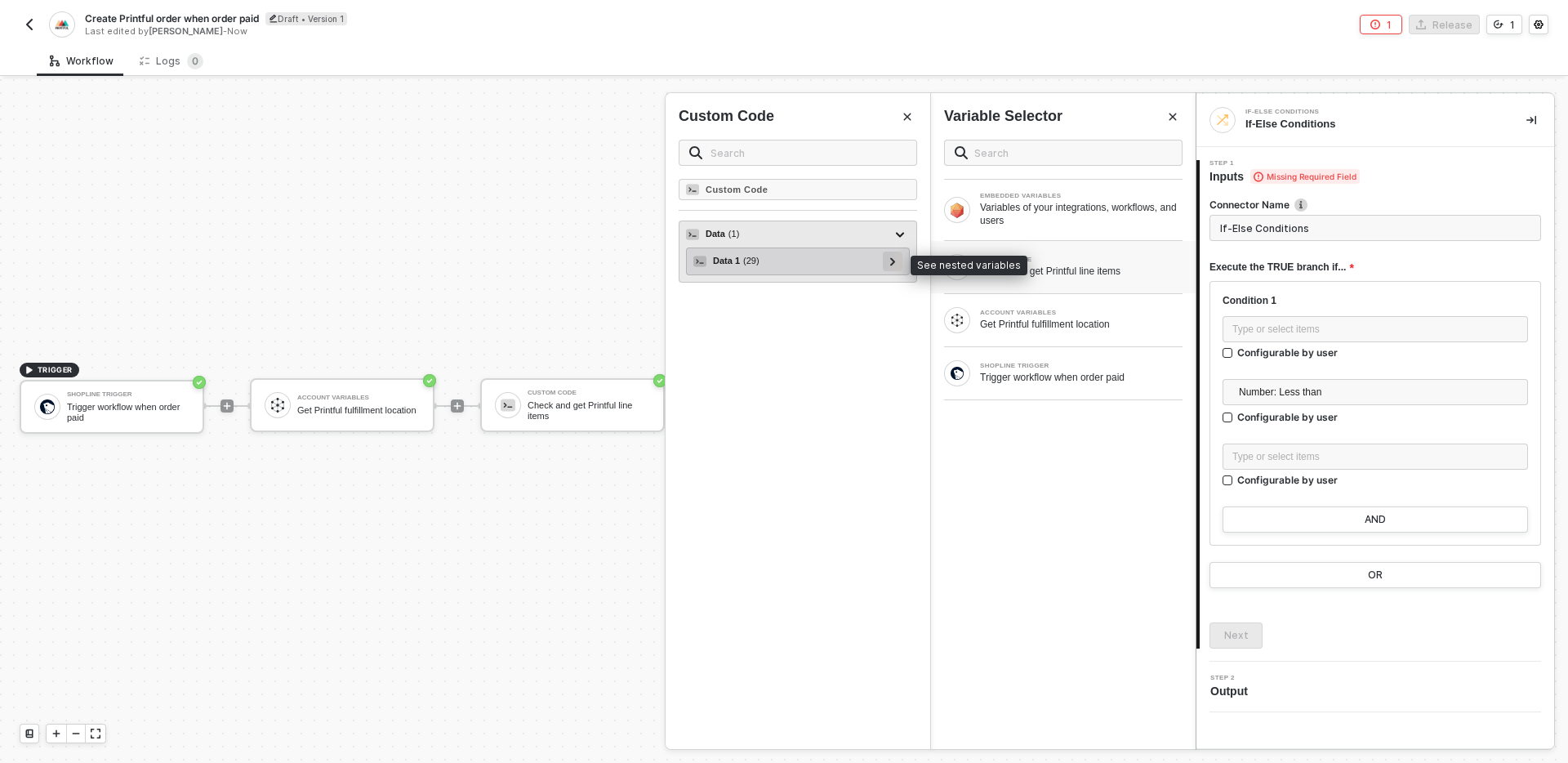
click at [890, 262] on icon at bounding box center [892, 262] width 6 height 8
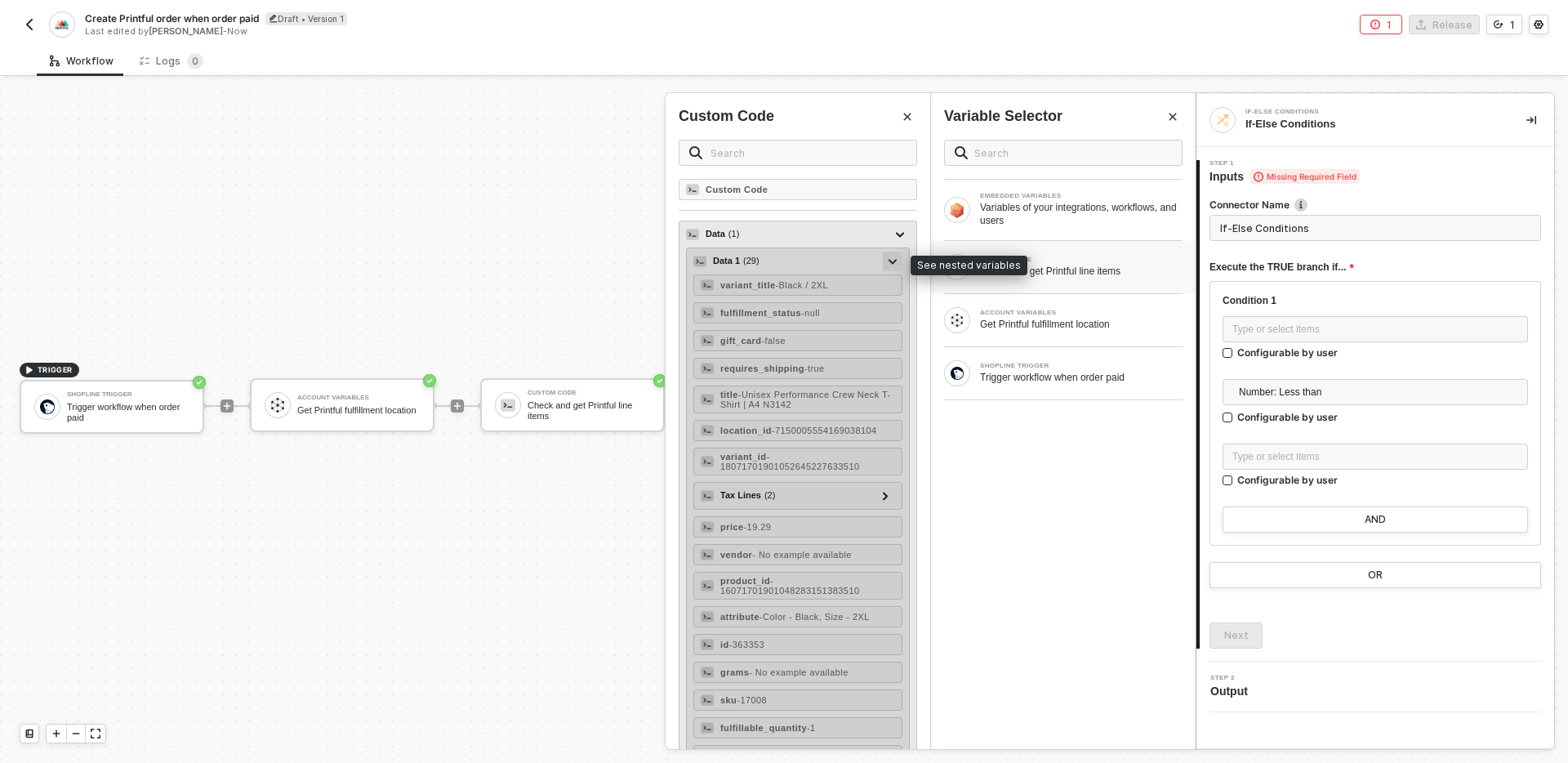
click at [890, 262] on icon at bounding box center [892, 262] width 8 height 5
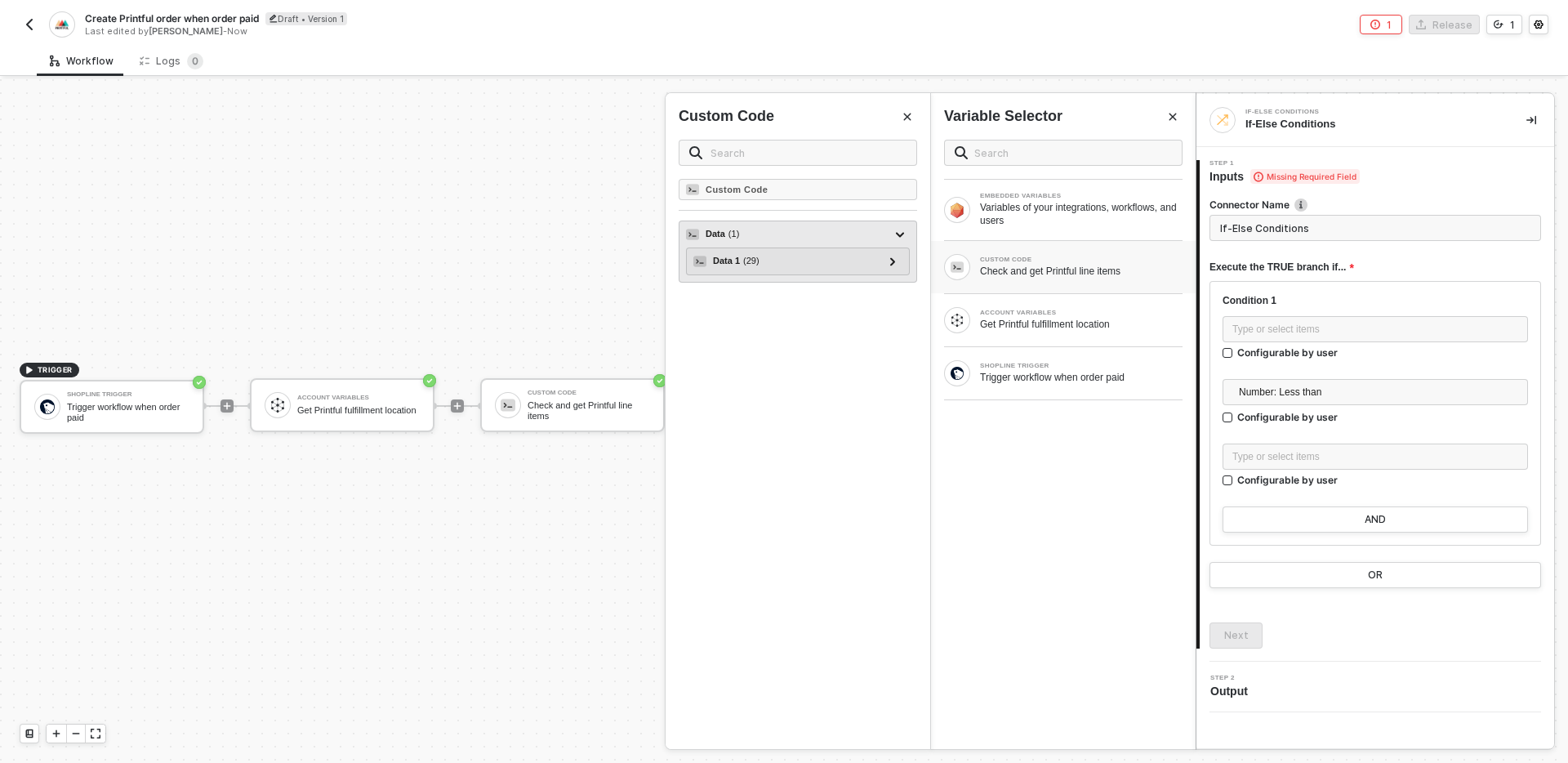
click at [810, 235] on div "Data ( 1 )" at bounding box center [788, 234] width 204 height 19
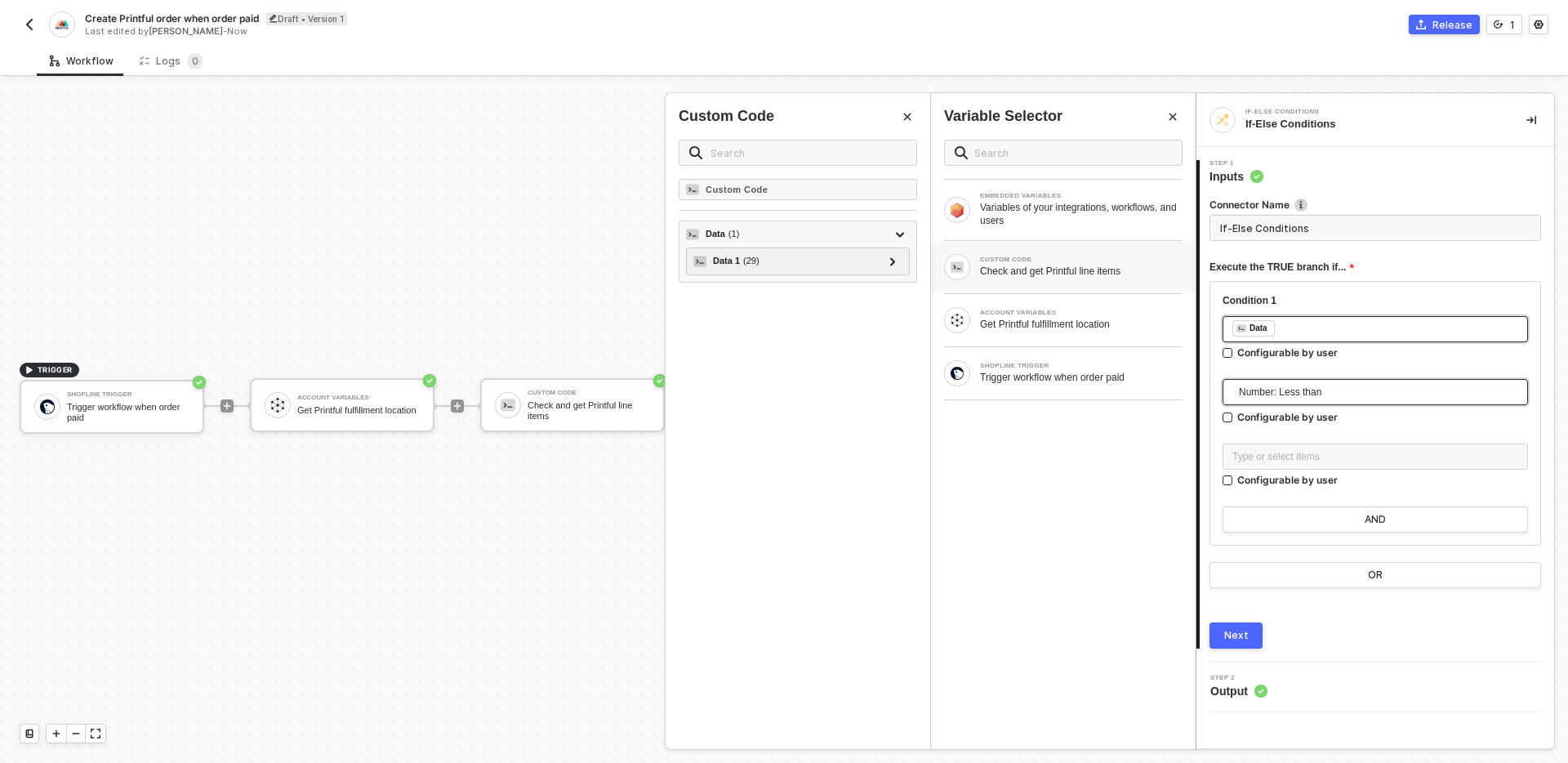
click at [1350, 389] on span "Number: Less than" at bounding box center [1378, 391] width 279 height 24
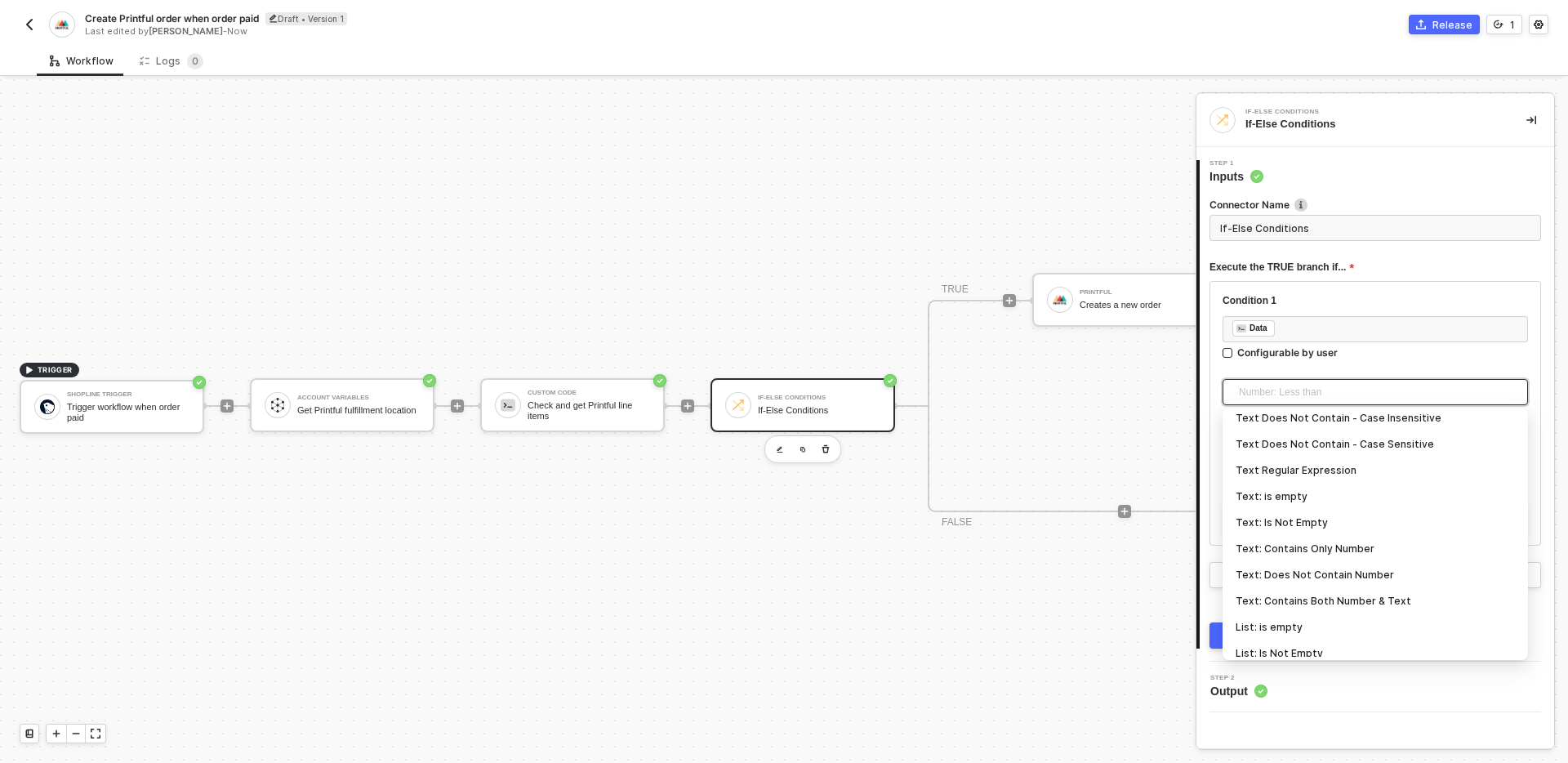
scroll to position [539, 0]
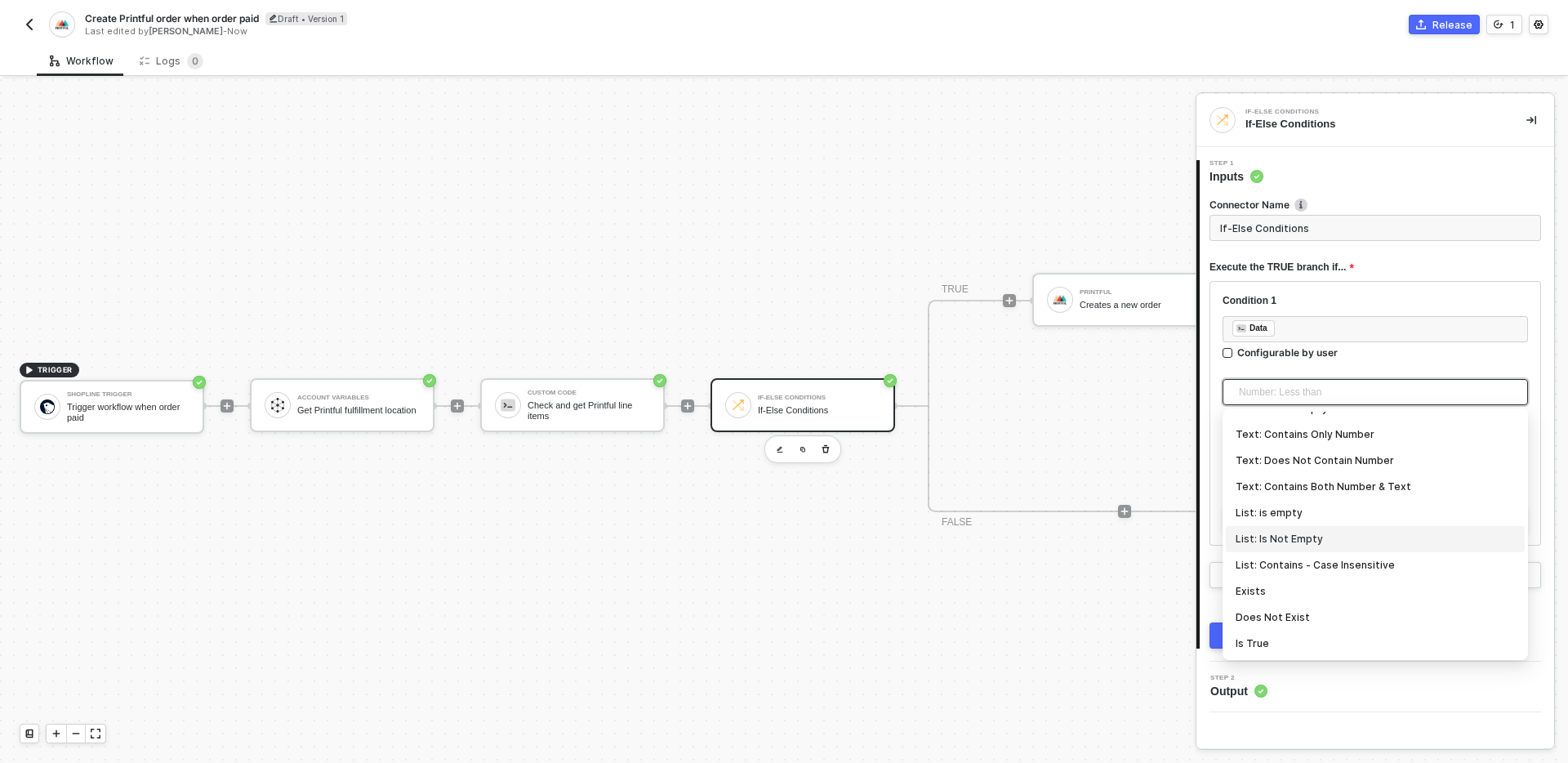
click at [1293, 535] on div "List: Is Not Empty" at bounding box center [1375, 539] width 279 height 18
type input "Only continue if Data List: Is Not Empty"
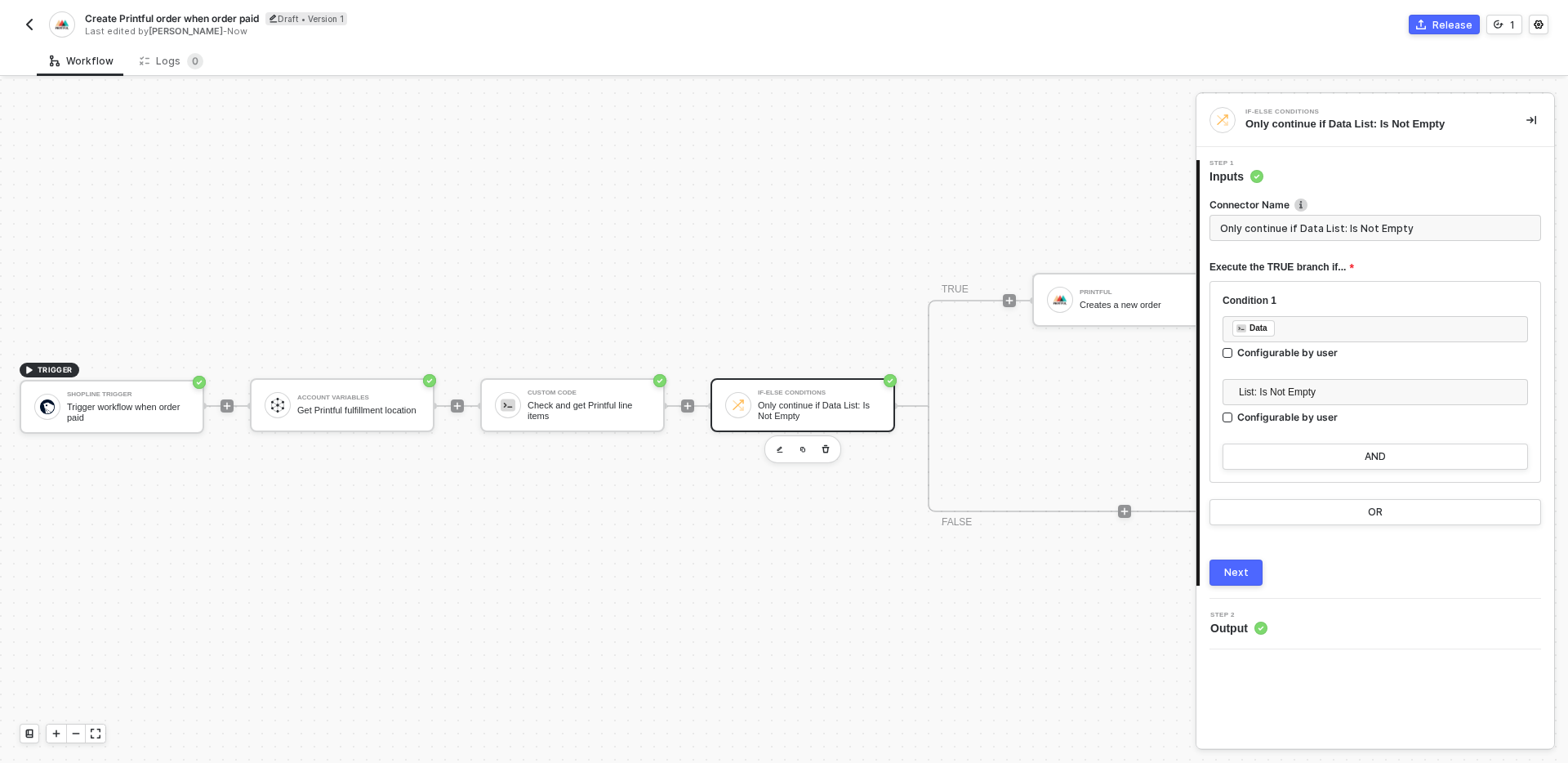
click at [1249, 562] on button "Next" at bounding box center [1236, 572] width 53 height 26
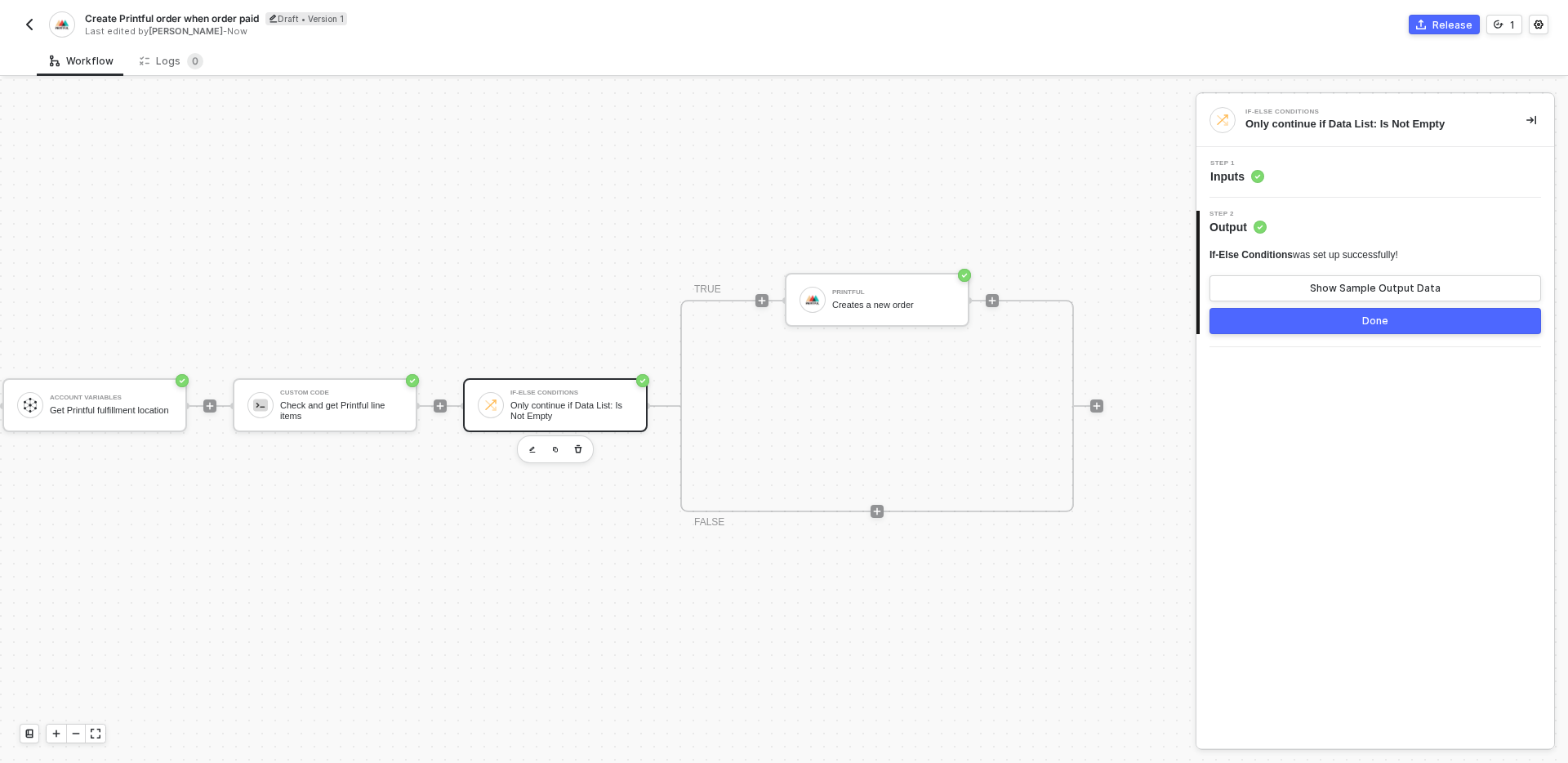
scroll to position [30, 257]
click at [586, 450] on div "TRIGGER Shopline Trigger Trigger workflow when order paid Account Variables Get…" at bounding box center [418, 406] width 1351 height 714
click at [573, 450] on button "button" at bounding box center [568, 449] width 19 height 19
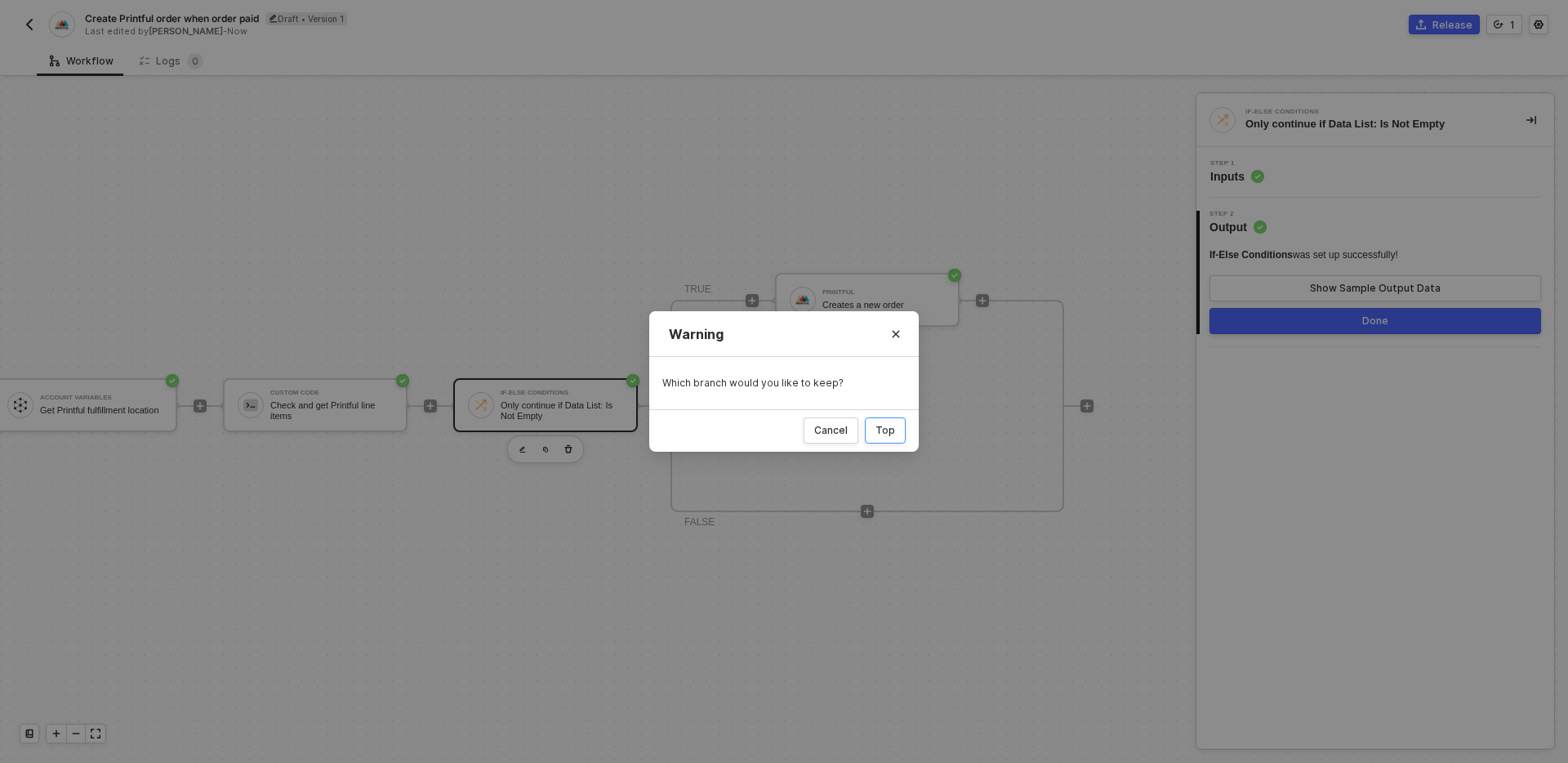
click at [885, 429] on div "Top" at bounding box center [885, 430] width 19 height 13
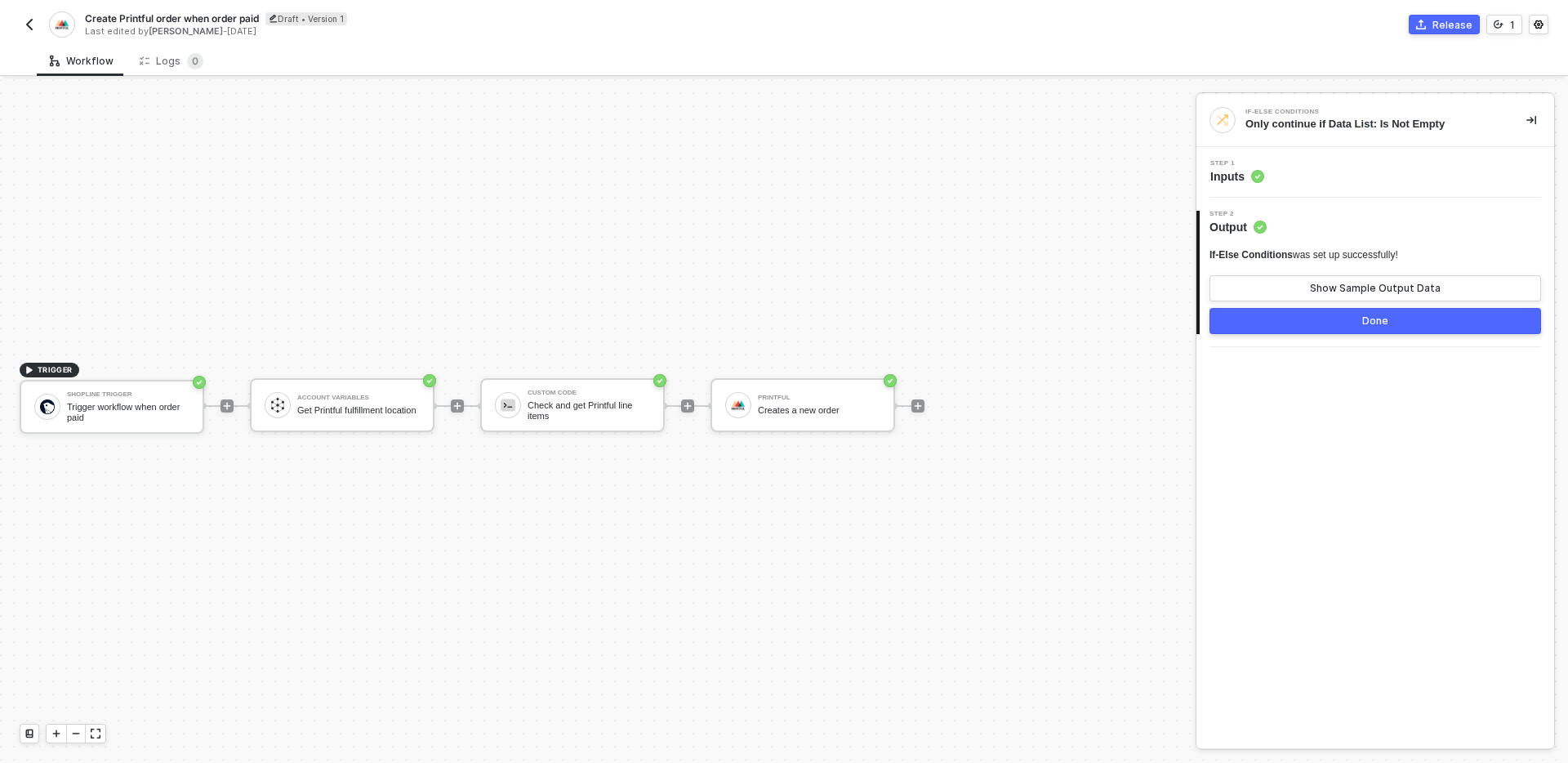
scroll to position [30, 0]
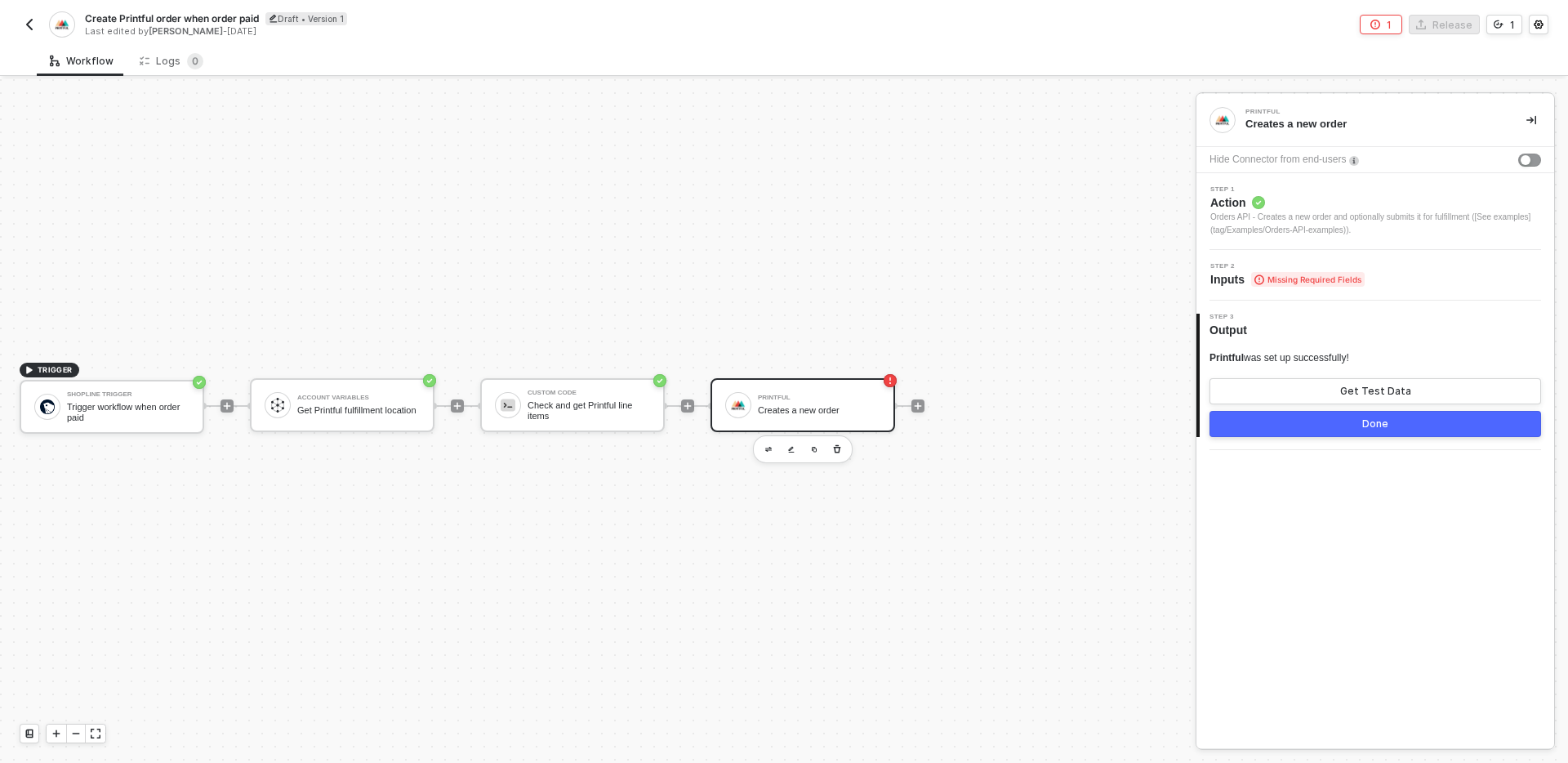
click at [1394, 226] on div "Orders API - Creates a new order and optionally submits it for fulfillment ([Se…" at bounding box center [1376, 223] width 331 height 26
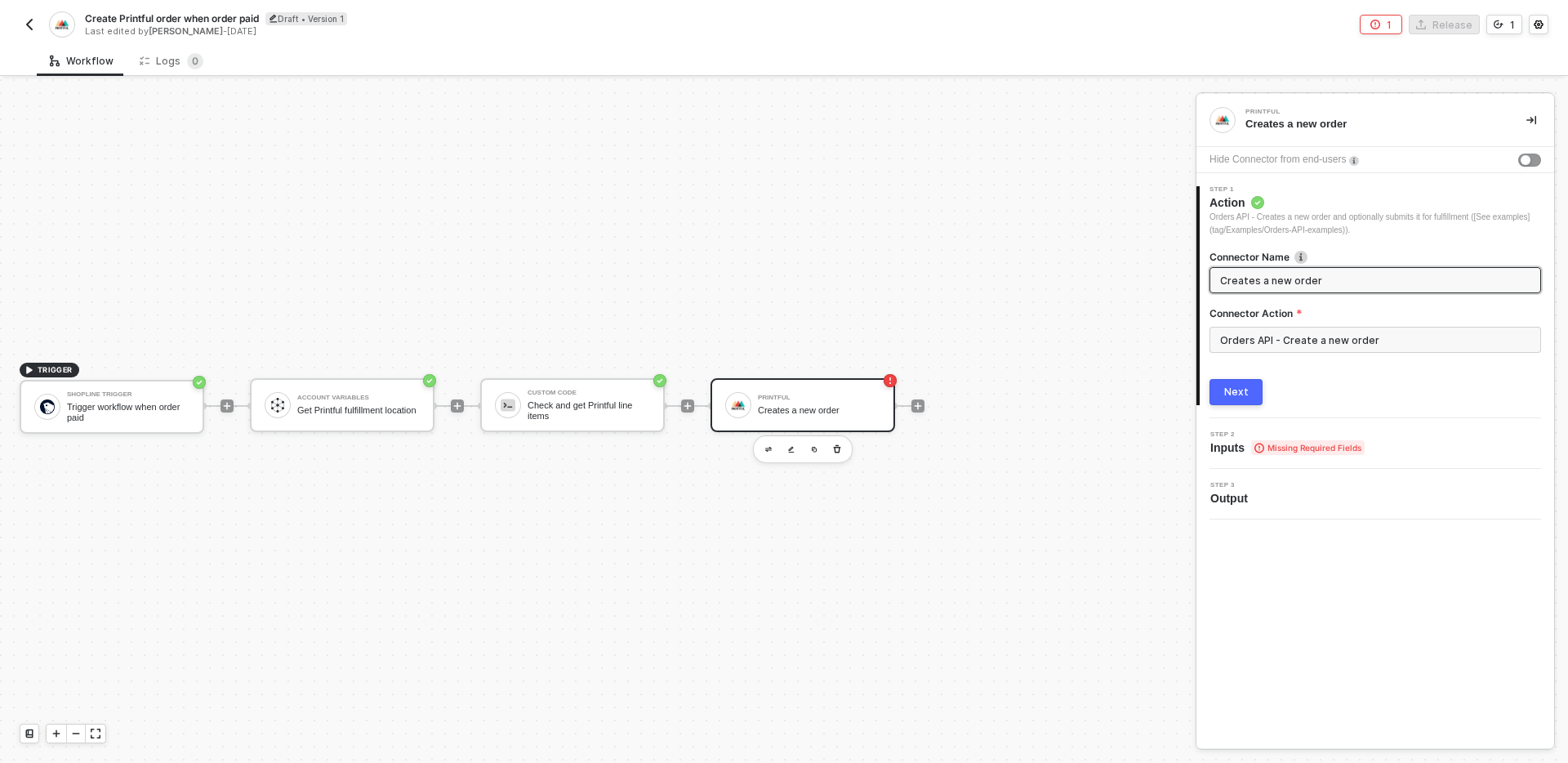
click at [1244, 395] on div "Next" at bounding box center [1236, 392] width 24 height 13
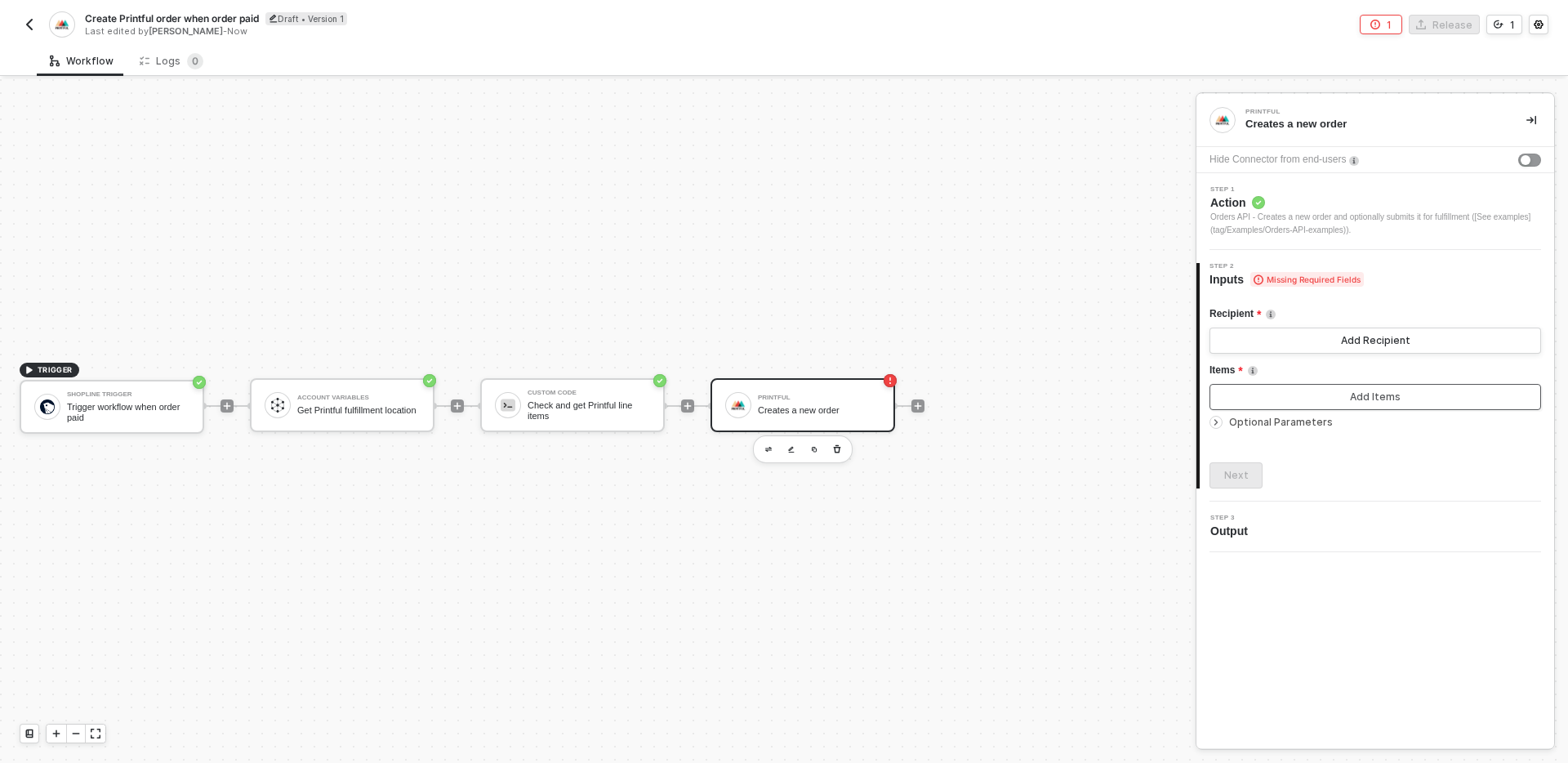
click at [1376, 392] on div "Add Items" at bounding box center [1375, 397] width 51 height 13
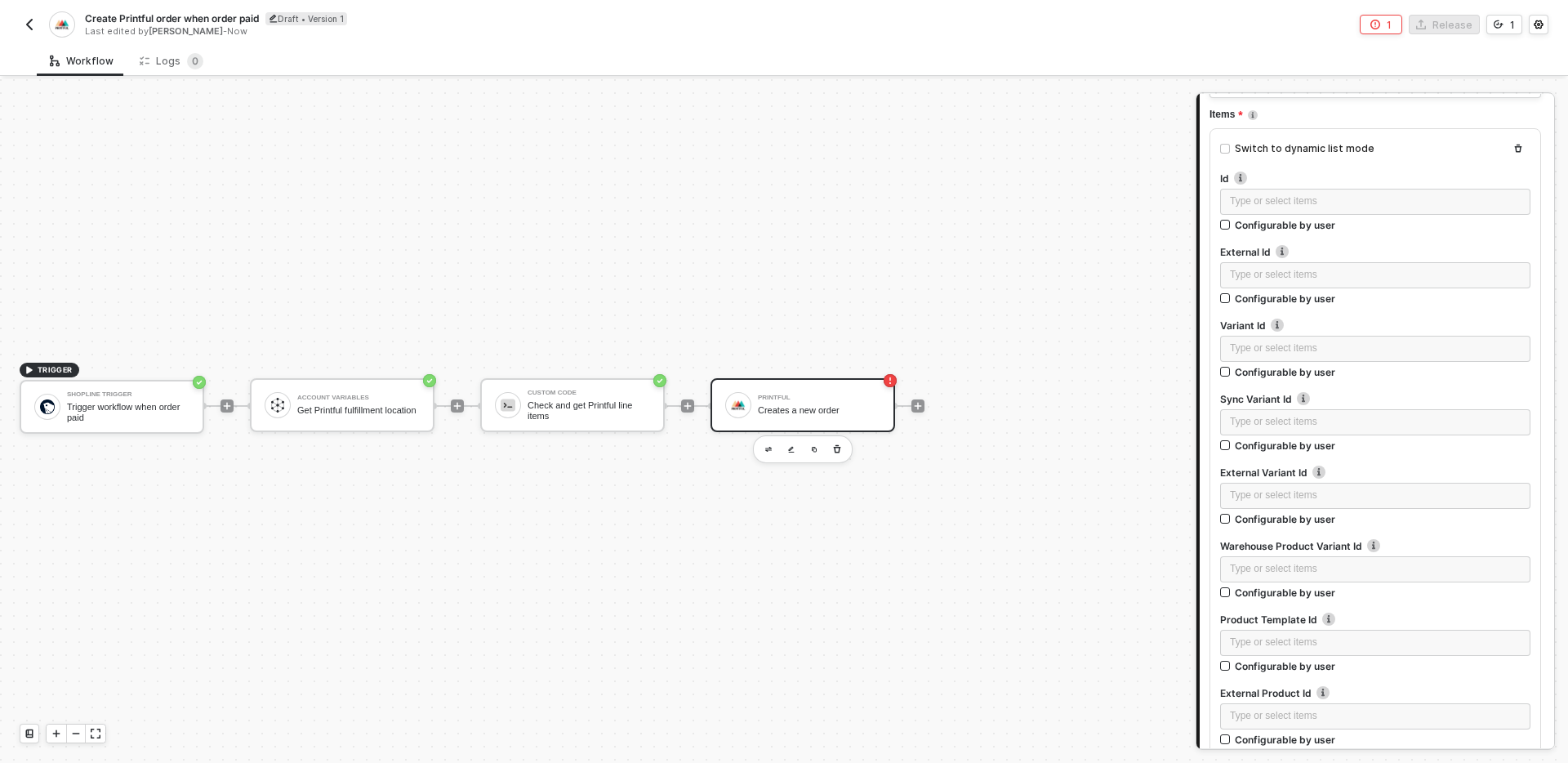
scroll to position [248, 0]
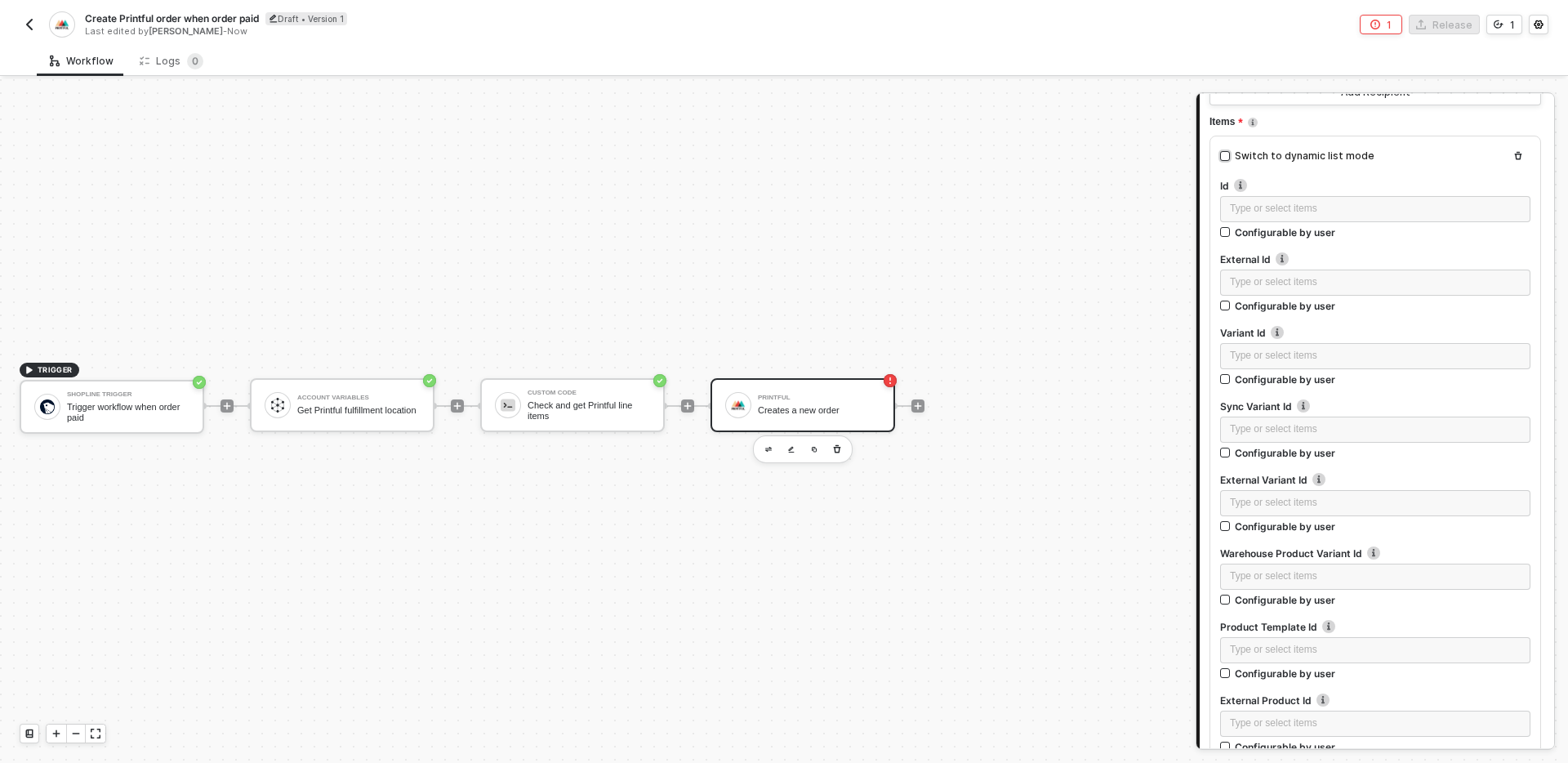
click at [1309, 160] on div "Switch to dynamic list mode" at bounding box center [1304, 156] width 140 height 16
click at [1230, 160] on input "Switch to dynamic list mode" at bounding box center [1225, 156] width 10 height 10
checkbox input "true"
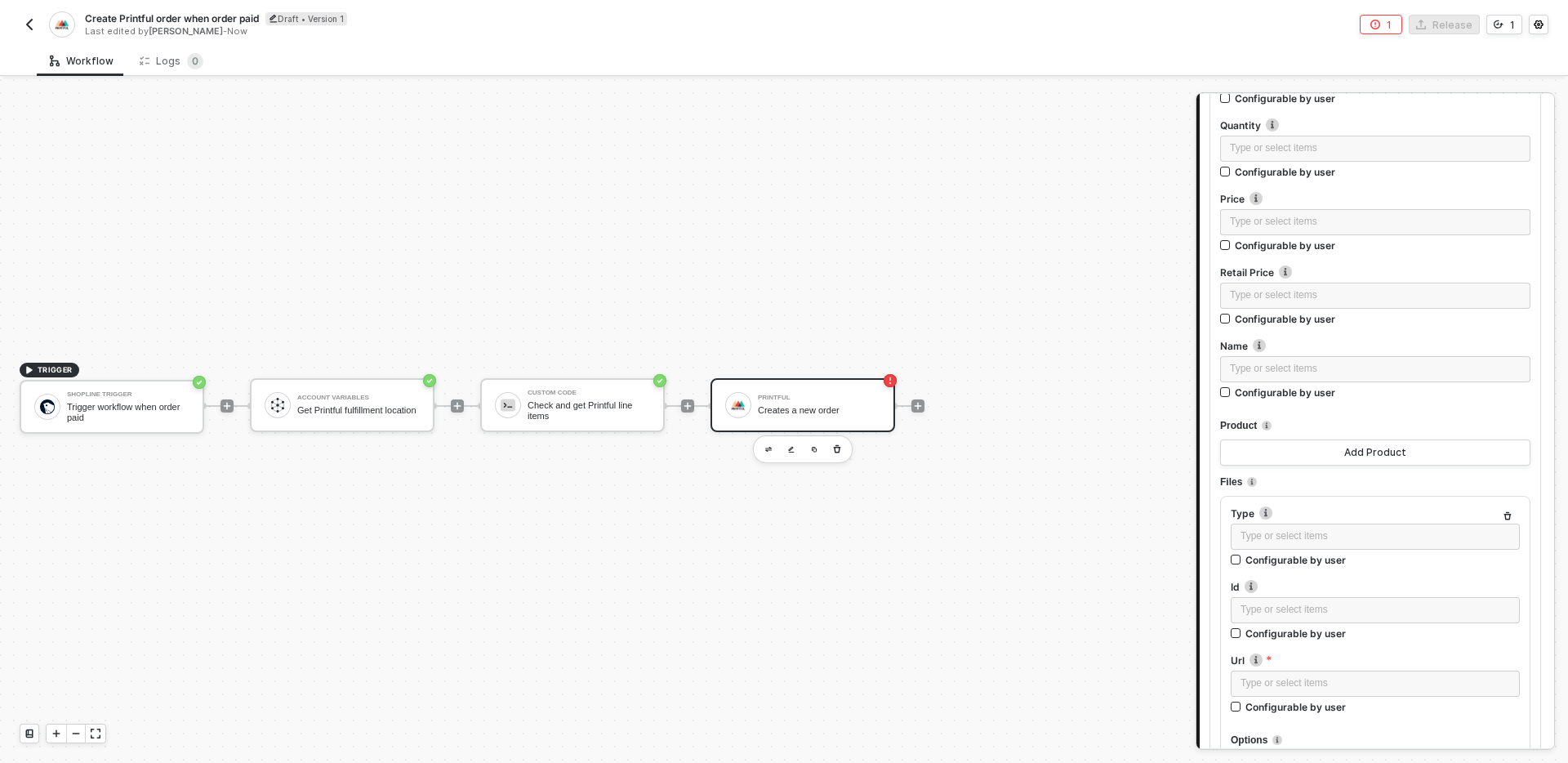
scroll to position [975, 0]
click at [1418, 447] on button "Add Product" at bounding box center [1374, 449] width 310 height 26
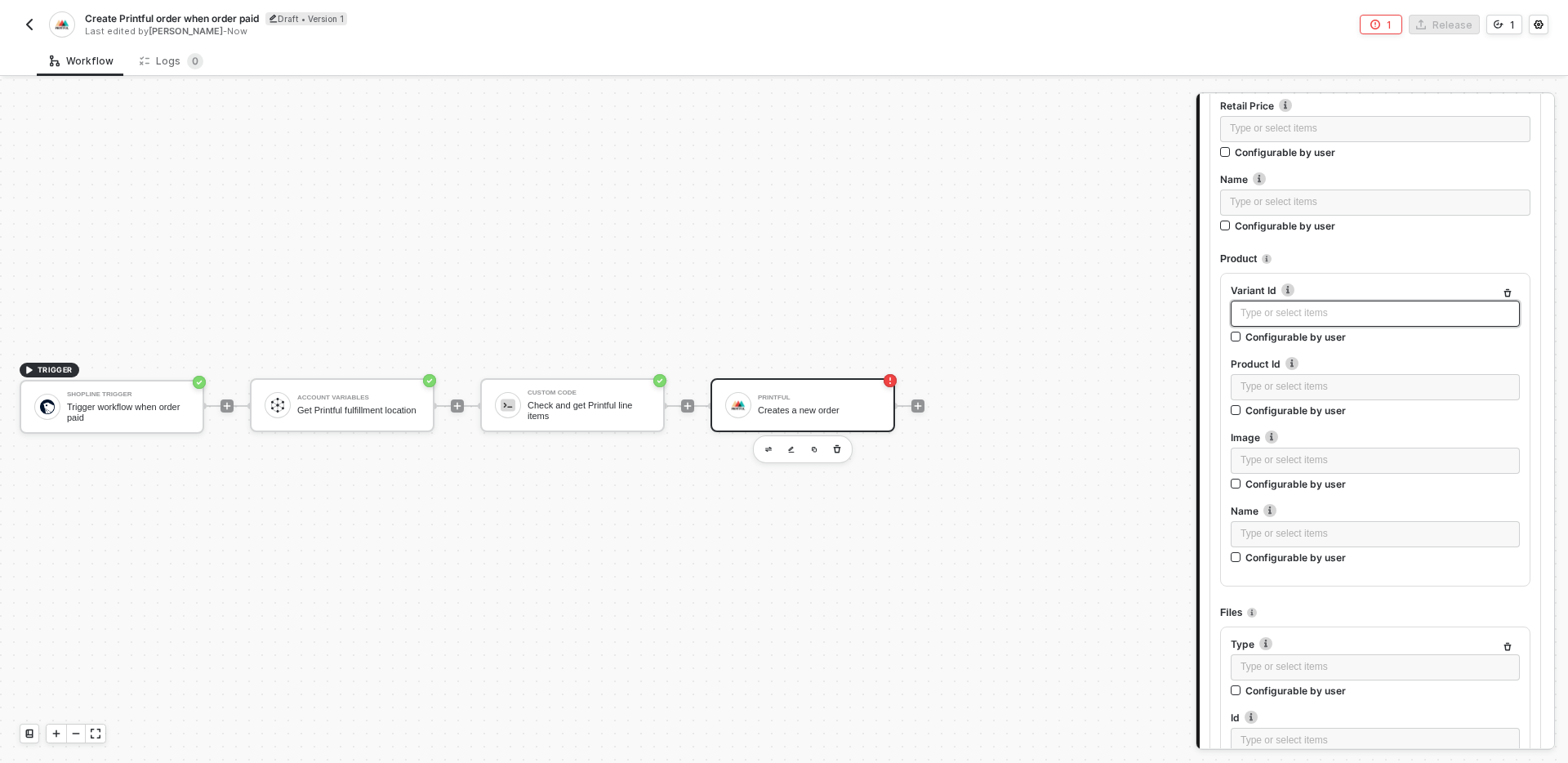
scroll to position [1137, 0]
click at [1506, 292] on icon "button" at bounding box center [1507, 295] width 10 height 10
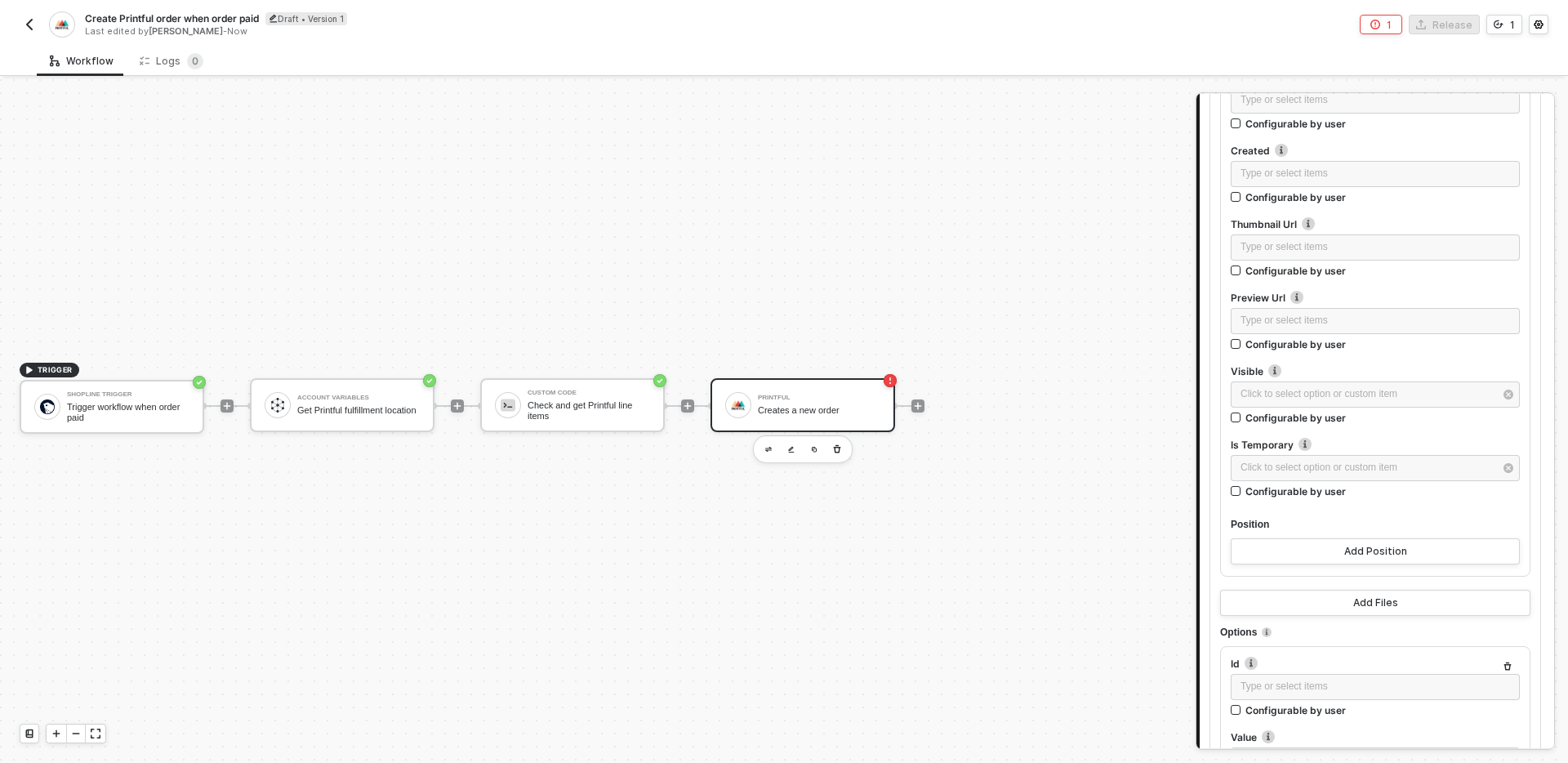
scroll to position [2377, 0]
click at [1417, 549] on button "Add Position" at bounding box center [1375, 553] width 289 height 26
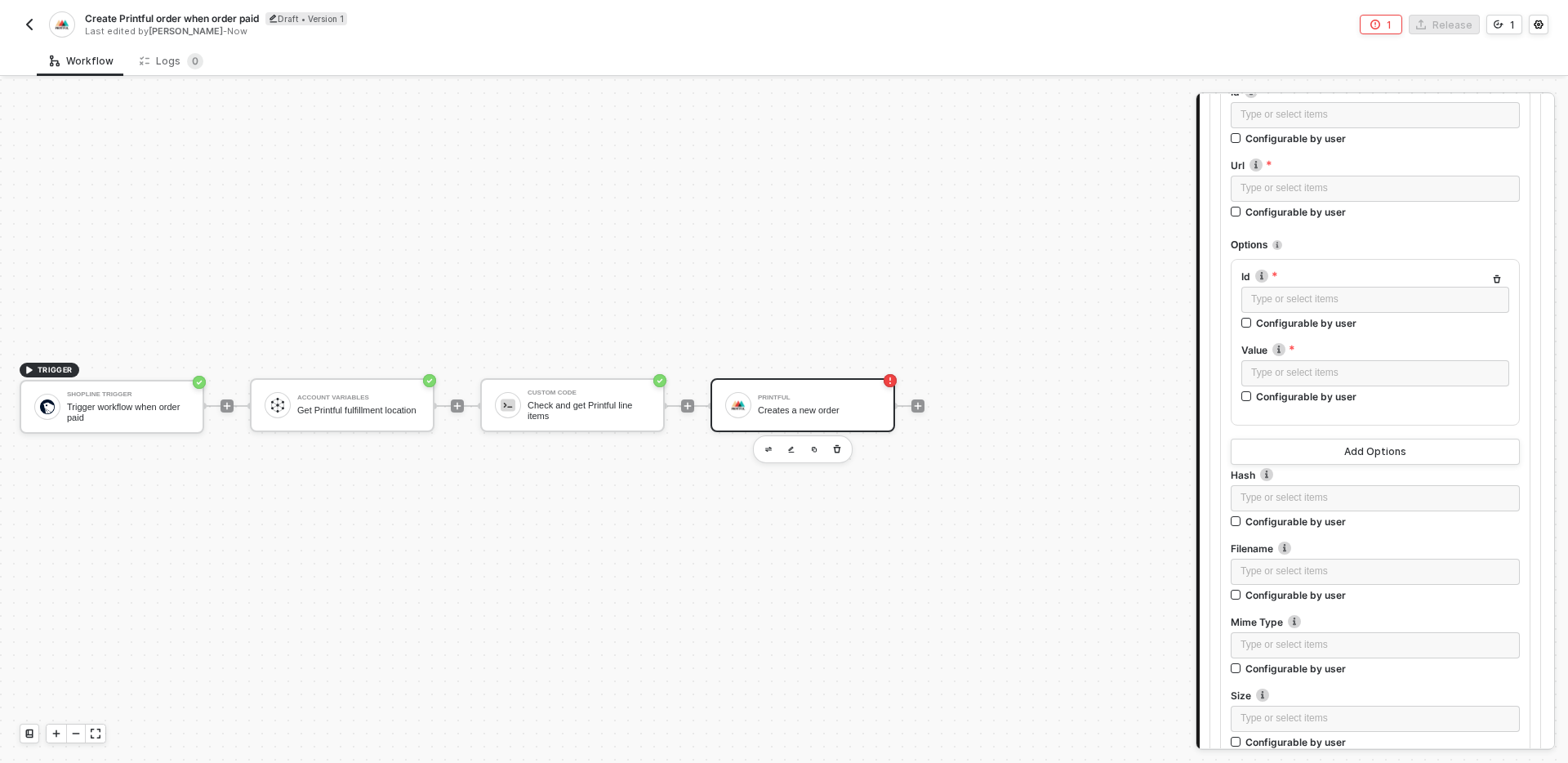
scroll to position [1451, 0]
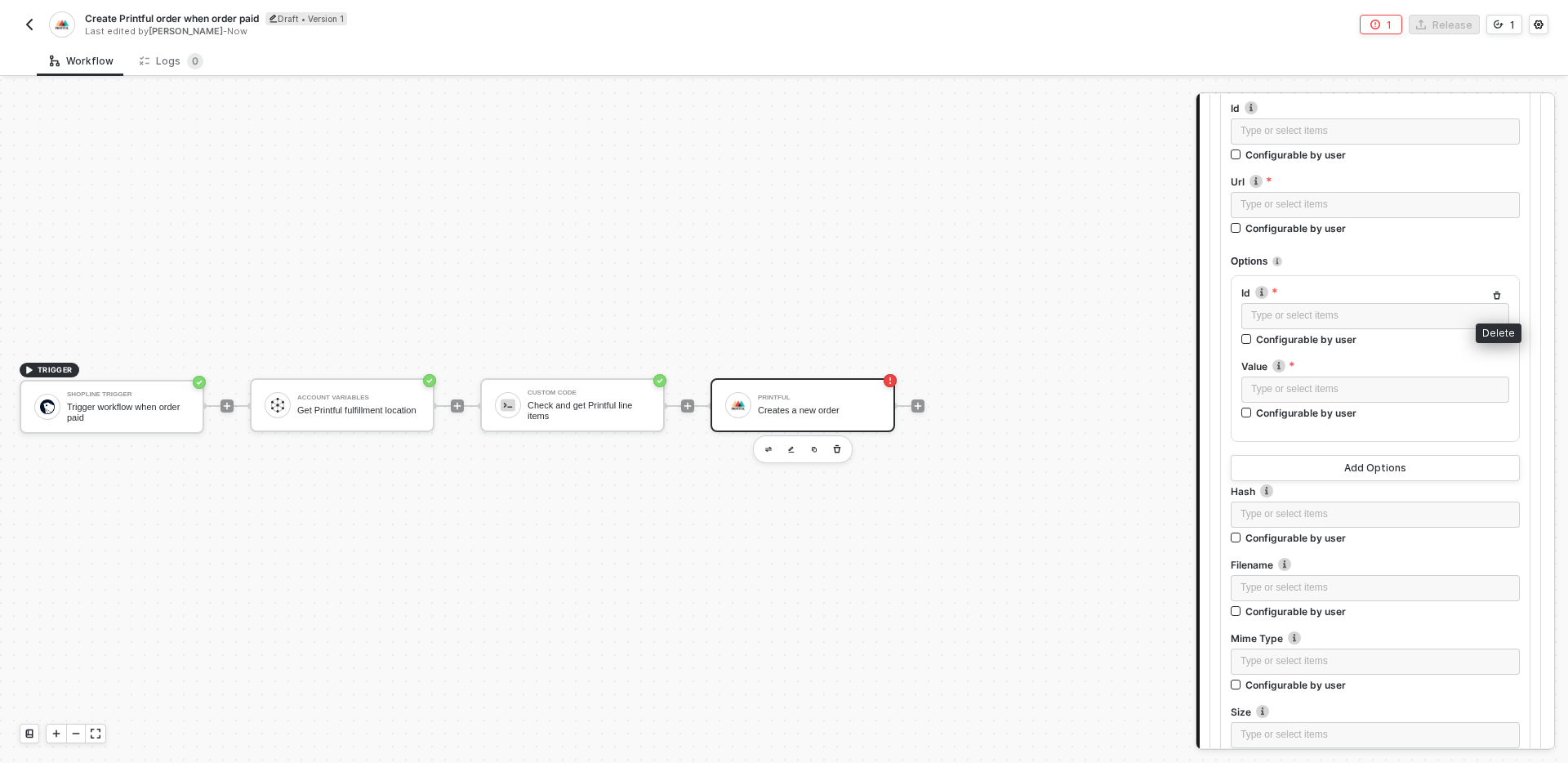
click at [1499, 292] on icon "button" at bounding box center [1497, 296] width 10 height 10
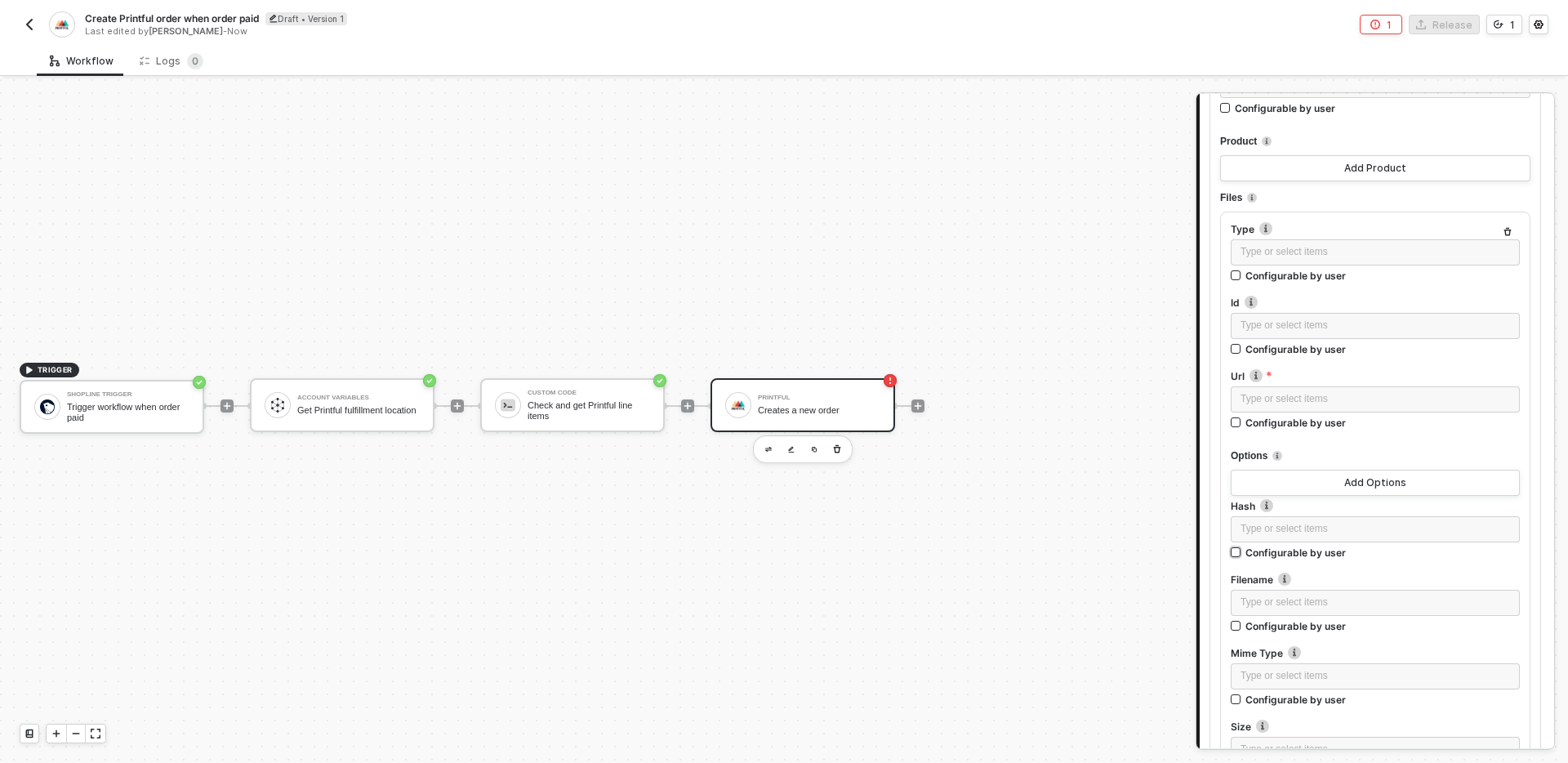
scroll to position [1254, 0]
click at [1510, 232] on icon "button" at bounding box center [1507, 234] width 8 height 8
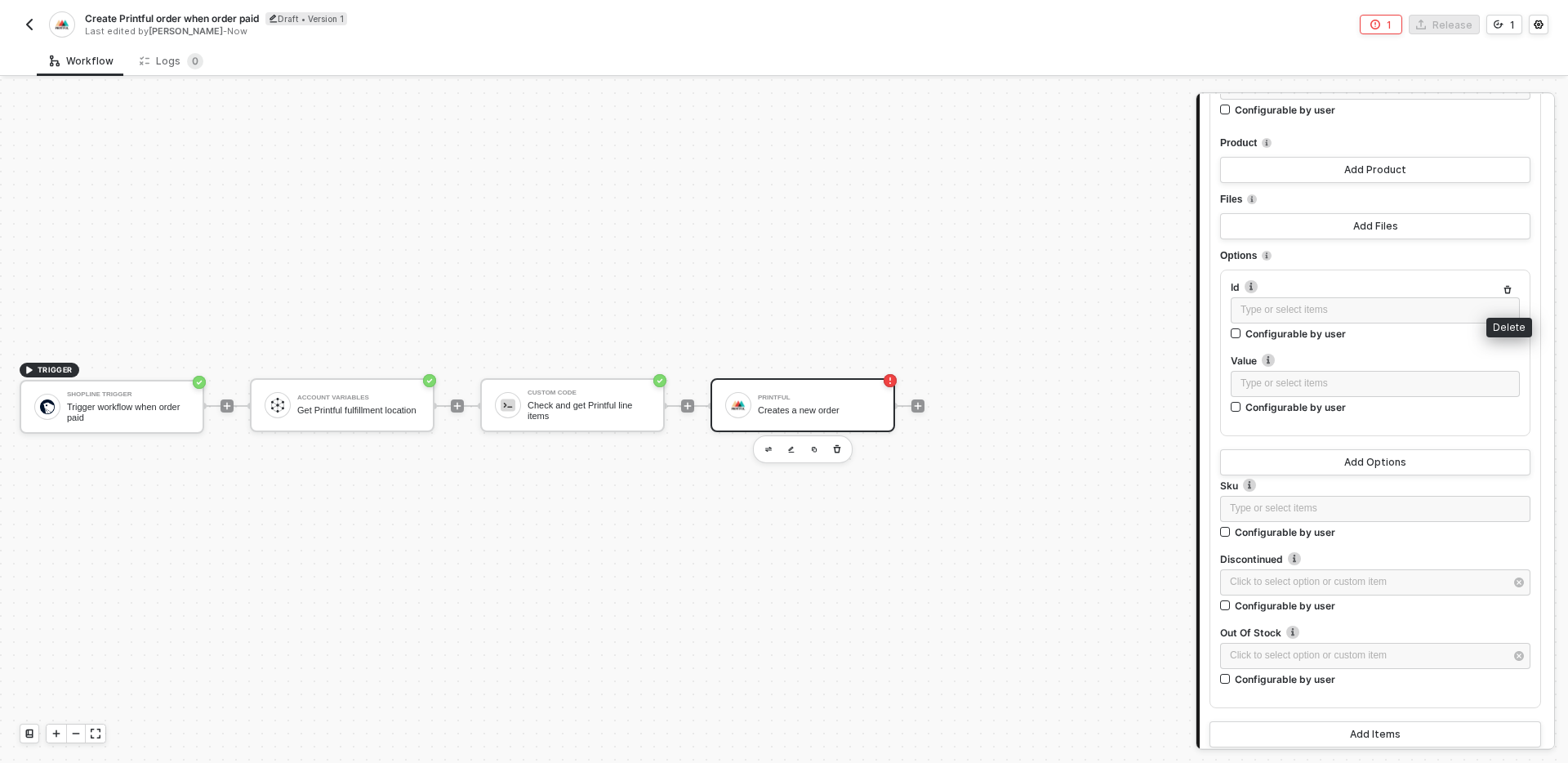
click at [1505, 285] on icon "button" at bounding box center [1507, 290] width 10 height 10
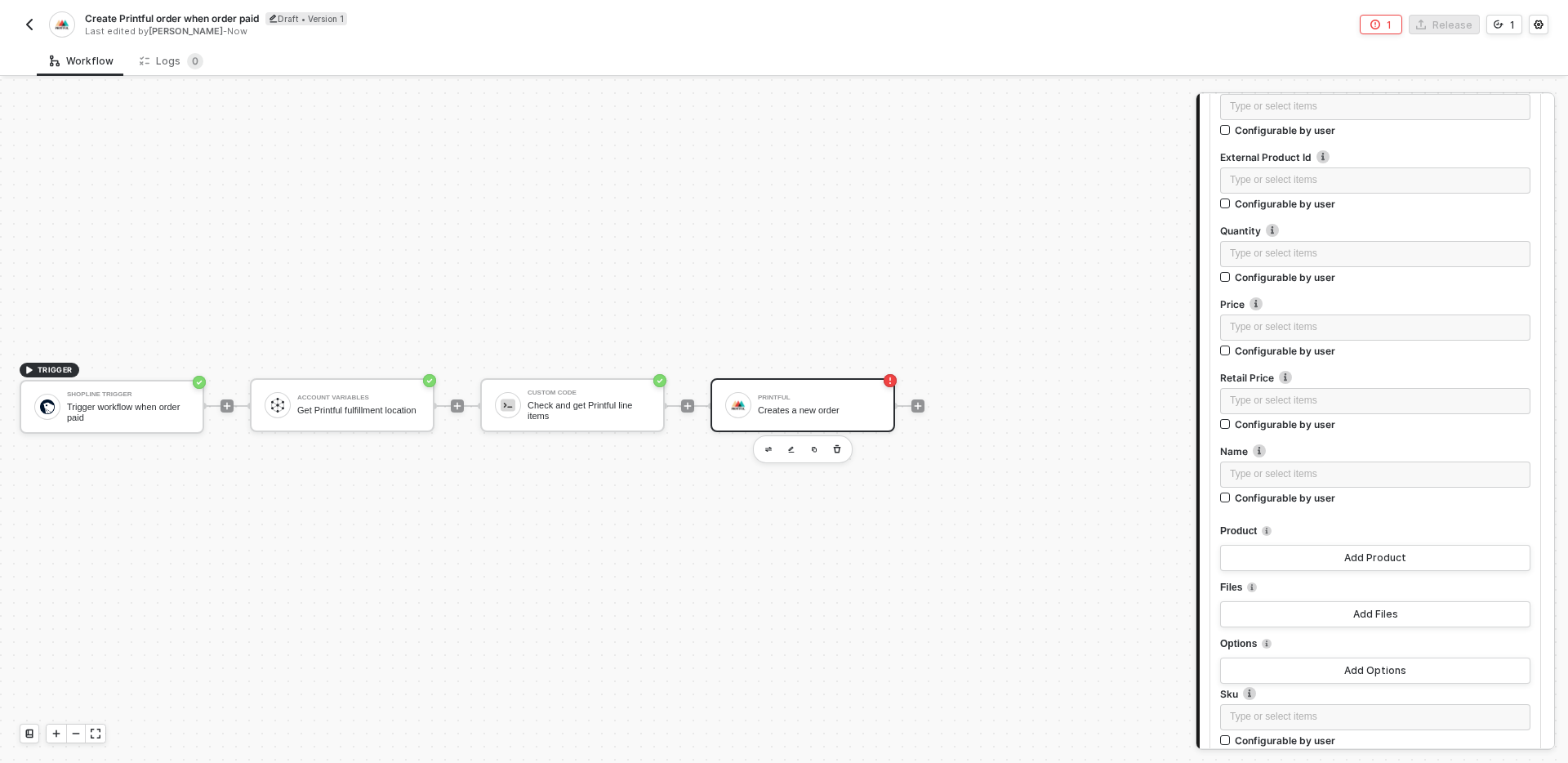
scroll to position [863, 0]
